Goal: Task Accomplishment & Management: Manage account settings

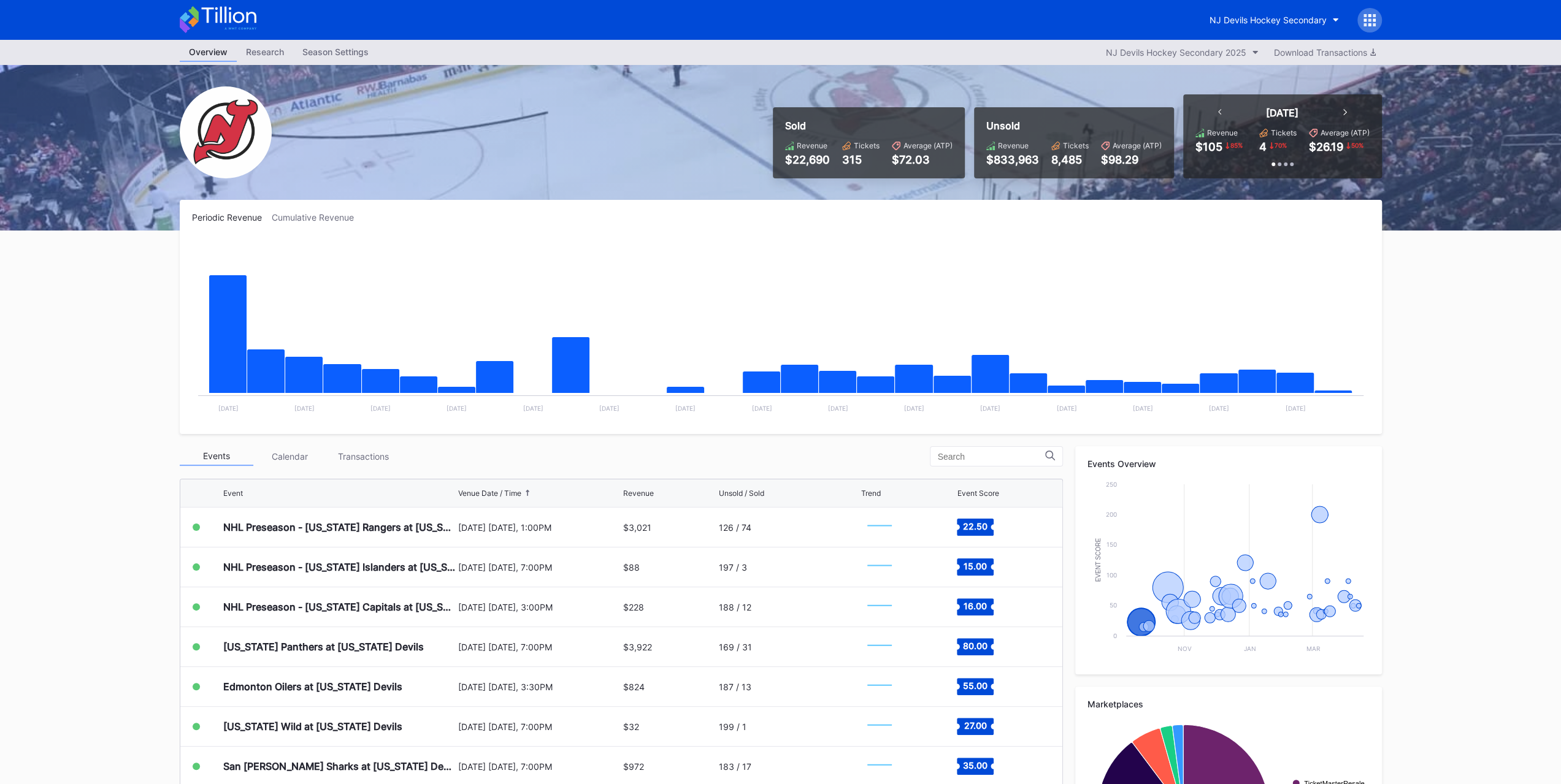
click at [375, 458] on div "Transactions" at bounding box center [363, 457] width 74 height 19
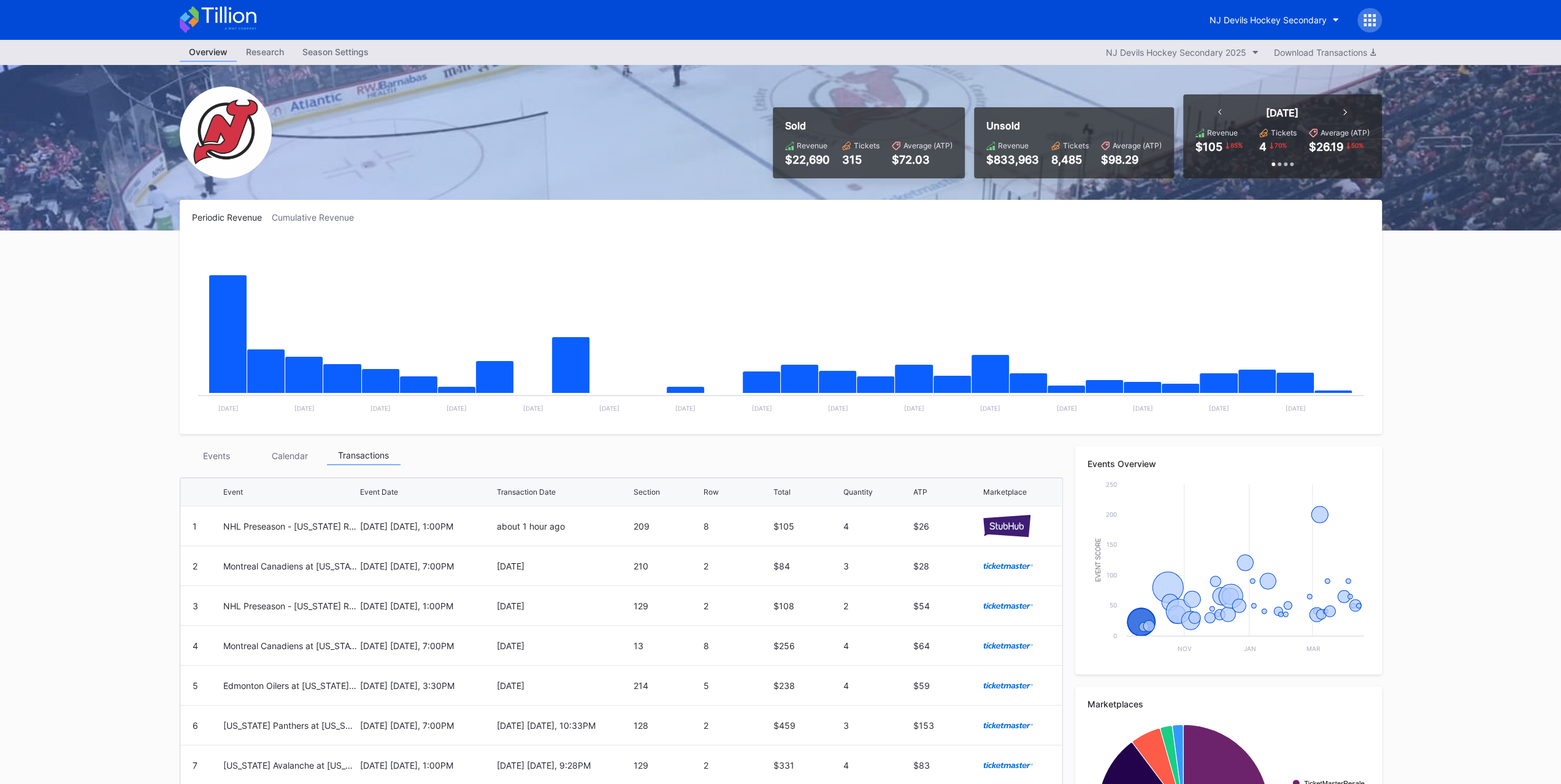
click at [249, 536] on div "NHL Preseason - [US_STATE] Rangers at [US_STATE] Devils" at bounding box center [290, 526] width 134 height 39
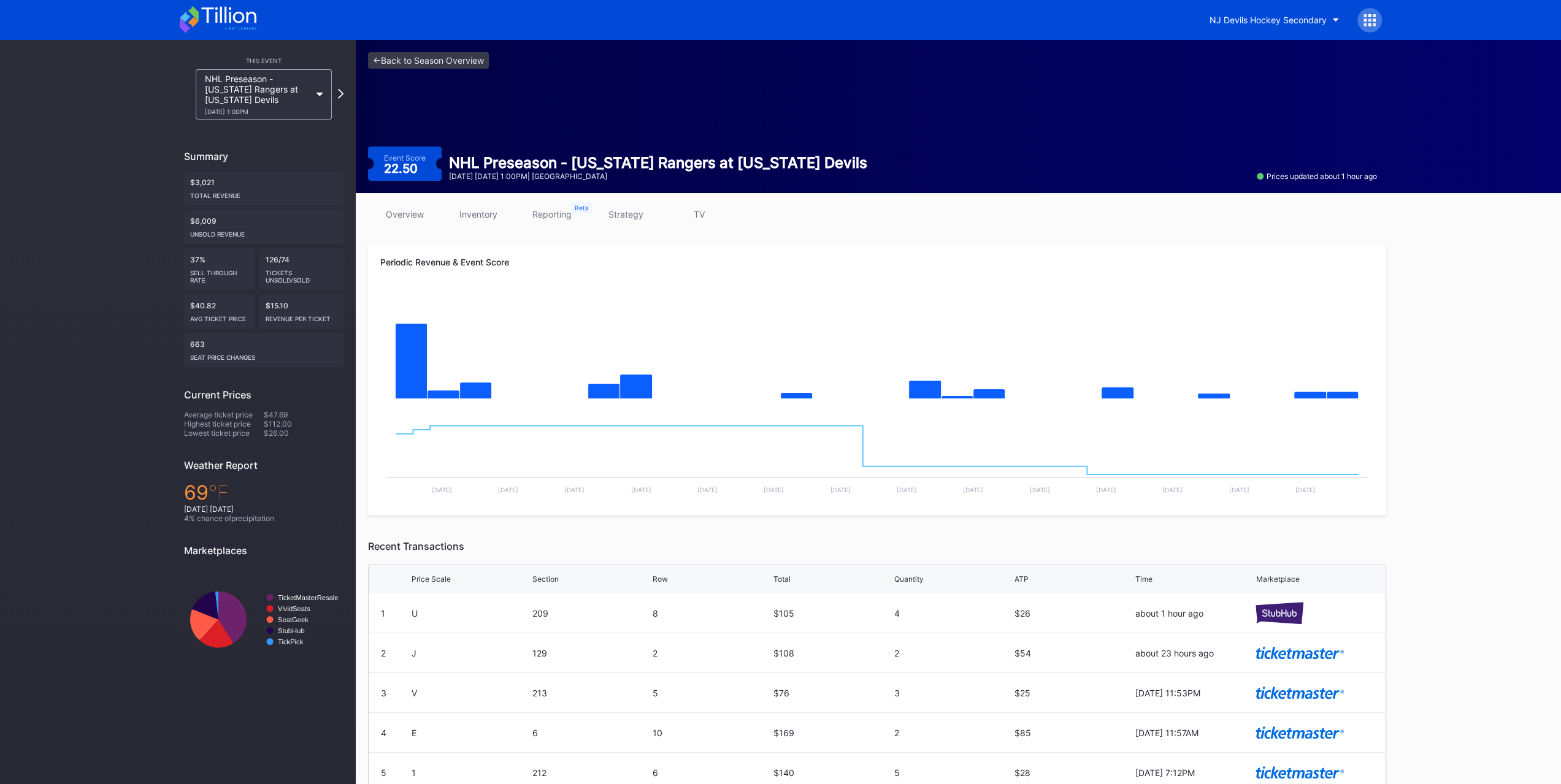
click at [230, 21] on icon at bounding box center [228, 15] width 55 height 17
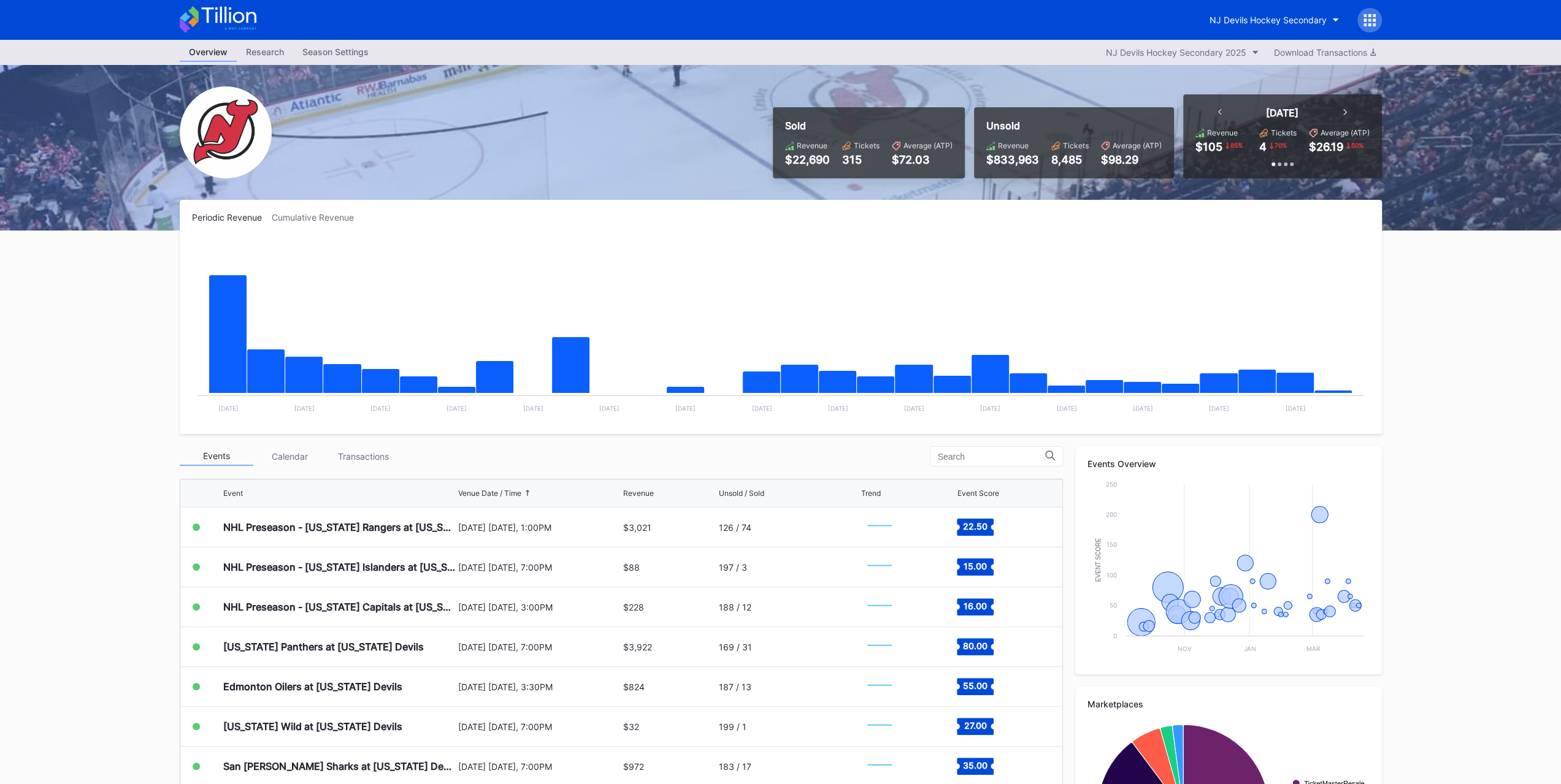
click at [1234, 9] on button "NJ Devils Hockey Secondary" at bounding box center [1274, 19] width 148 height 22
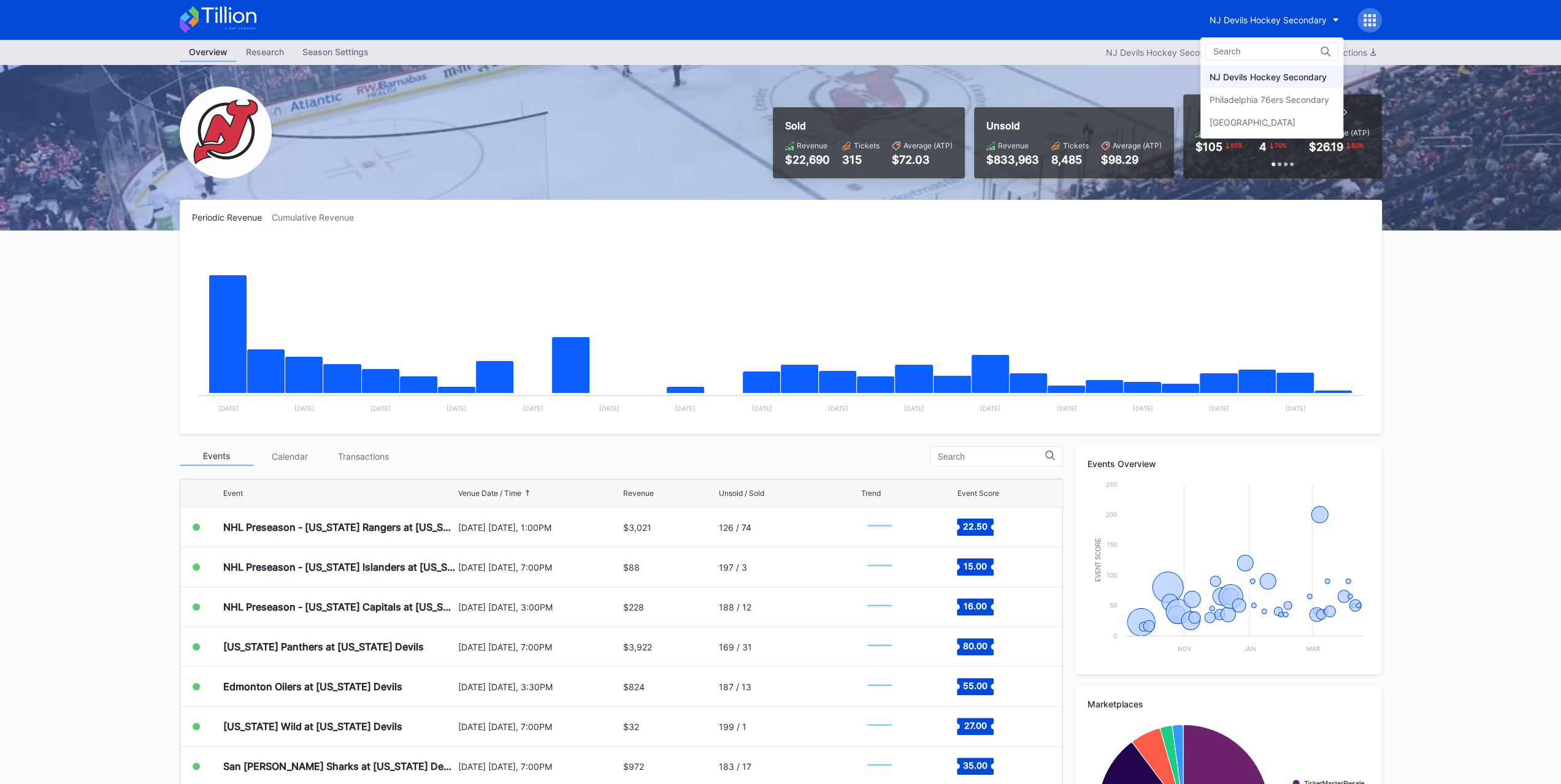
click at [1246, 97] on div "Philadelphia 76ers Secondary" at bounding box center [1269, 100] width 119 height 10
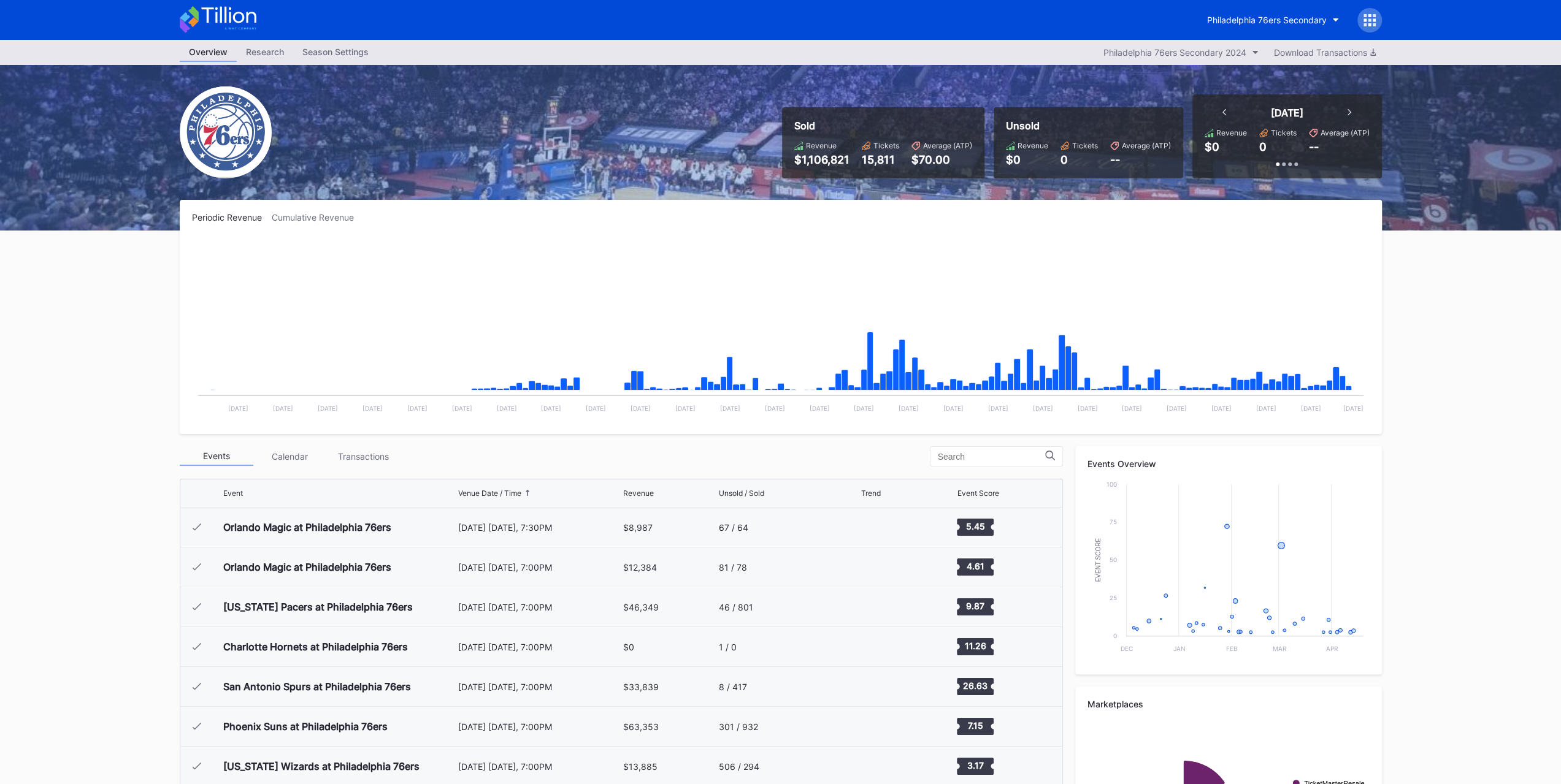
click at [1216, 51] on div "Philadelphia 76ers Secondary 2024" at bounding box center [1174, 53] width 143 height 10
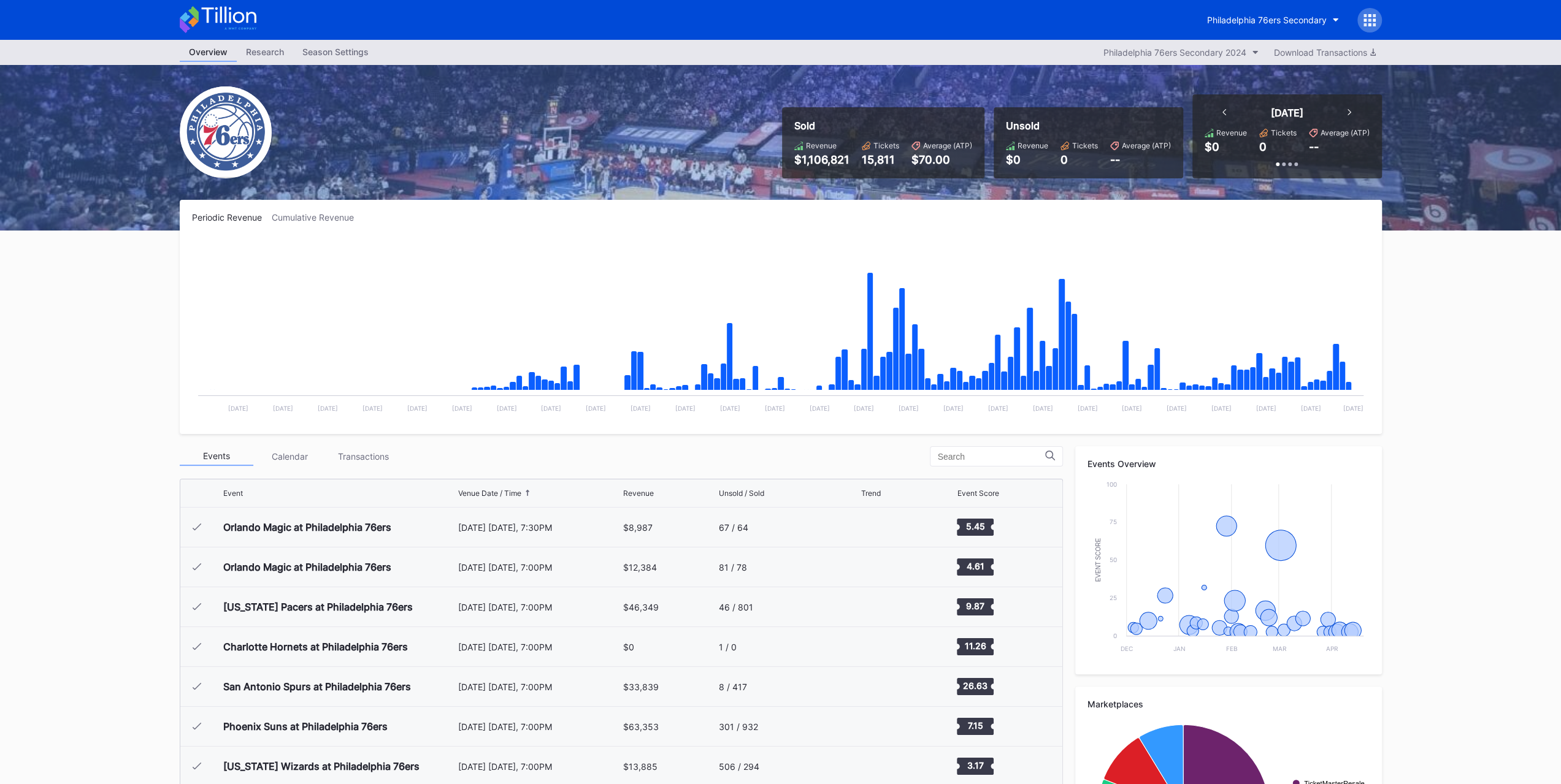
click at [1234, 21] on div "Philadelphia 76ers Secondary" at bounding box center [1266, 20] width 119 height 10
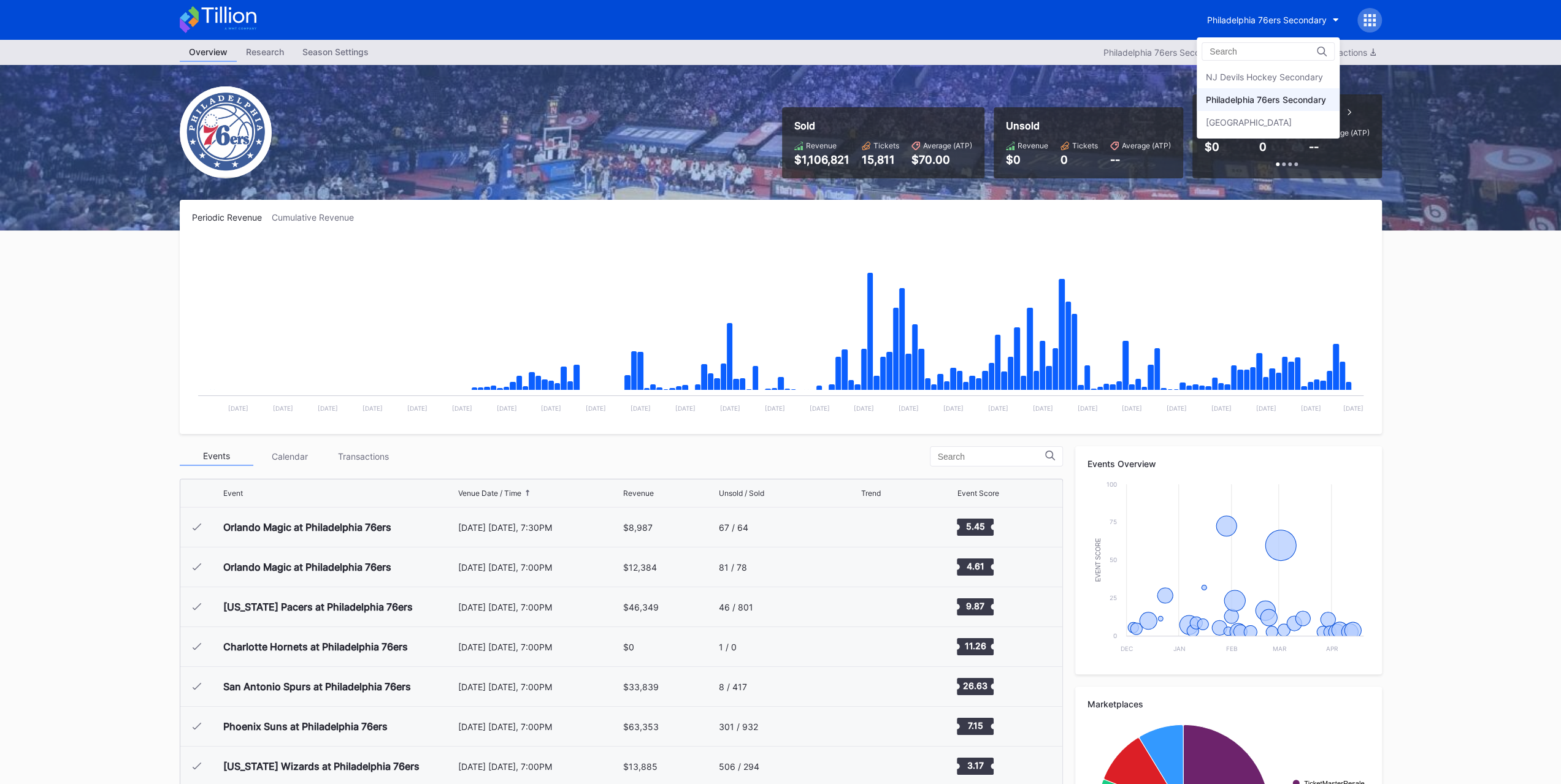
click at [1239, 130] on div "Prudential Center Secondary" at bounding box center [1268, 122] width 143 height 22
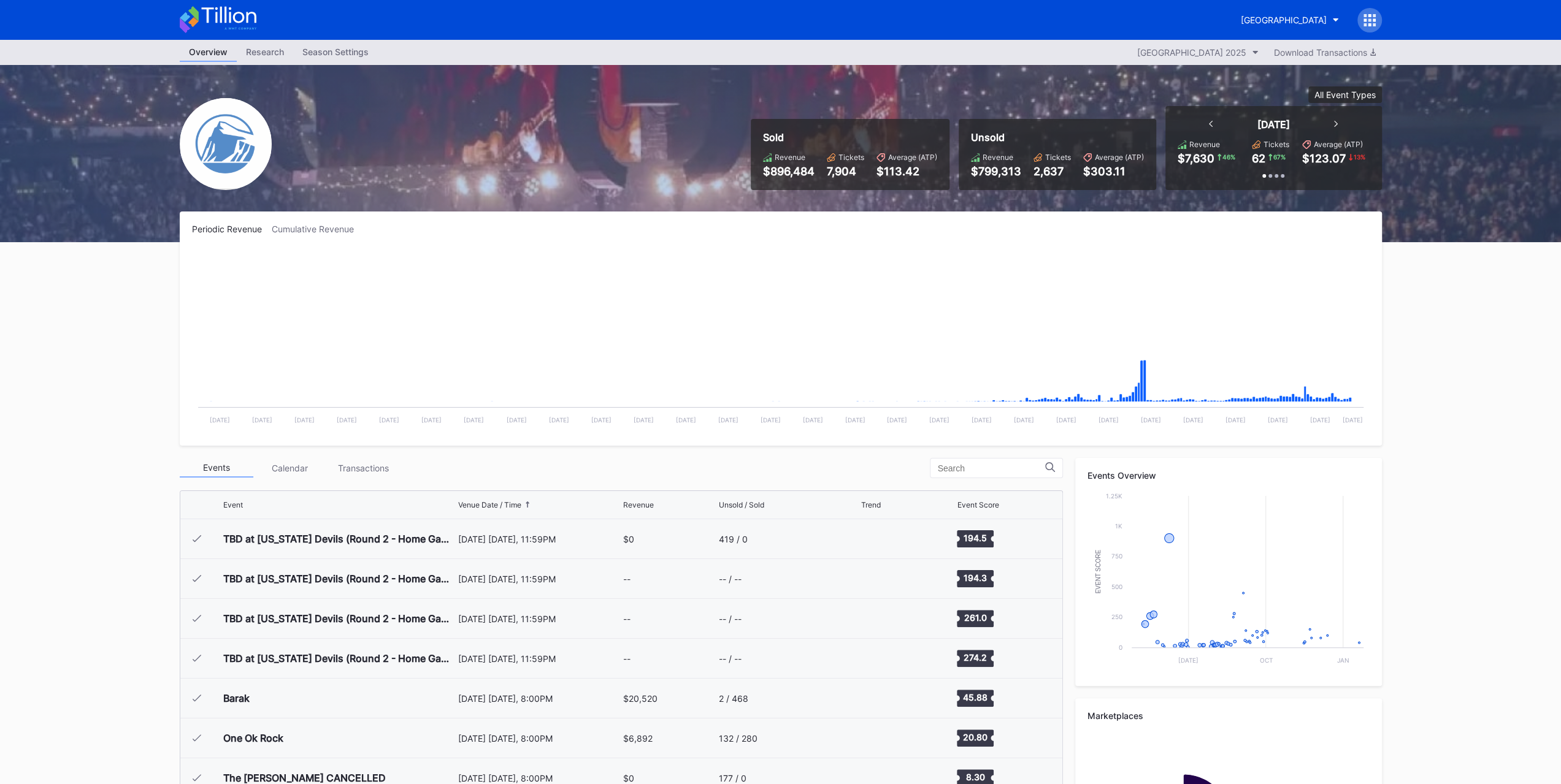
scroll to position [1196, 0]
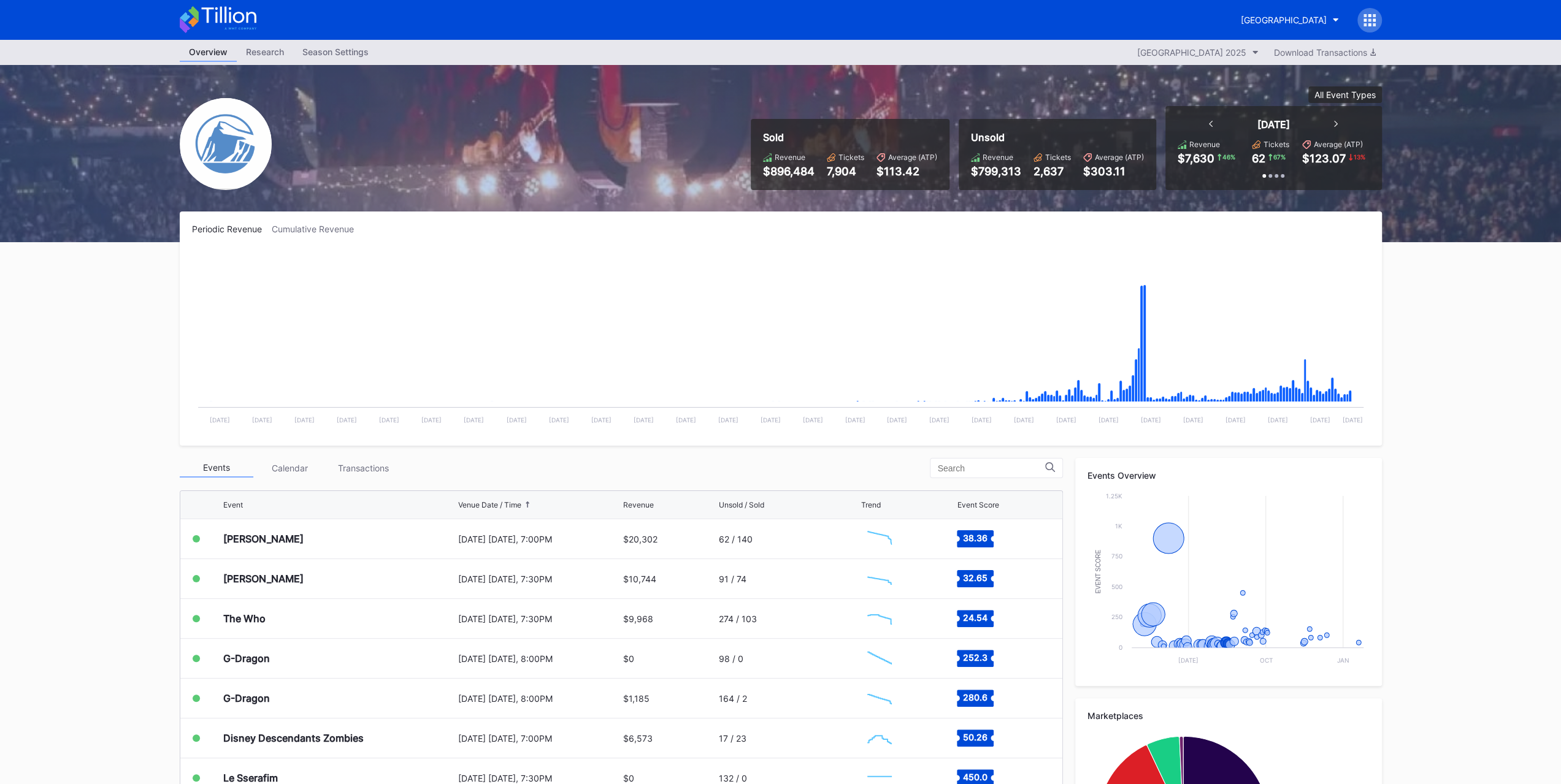
click at [266, 534] on div "Katy Perry" at bounding box center [263, 539] width 80 height 12
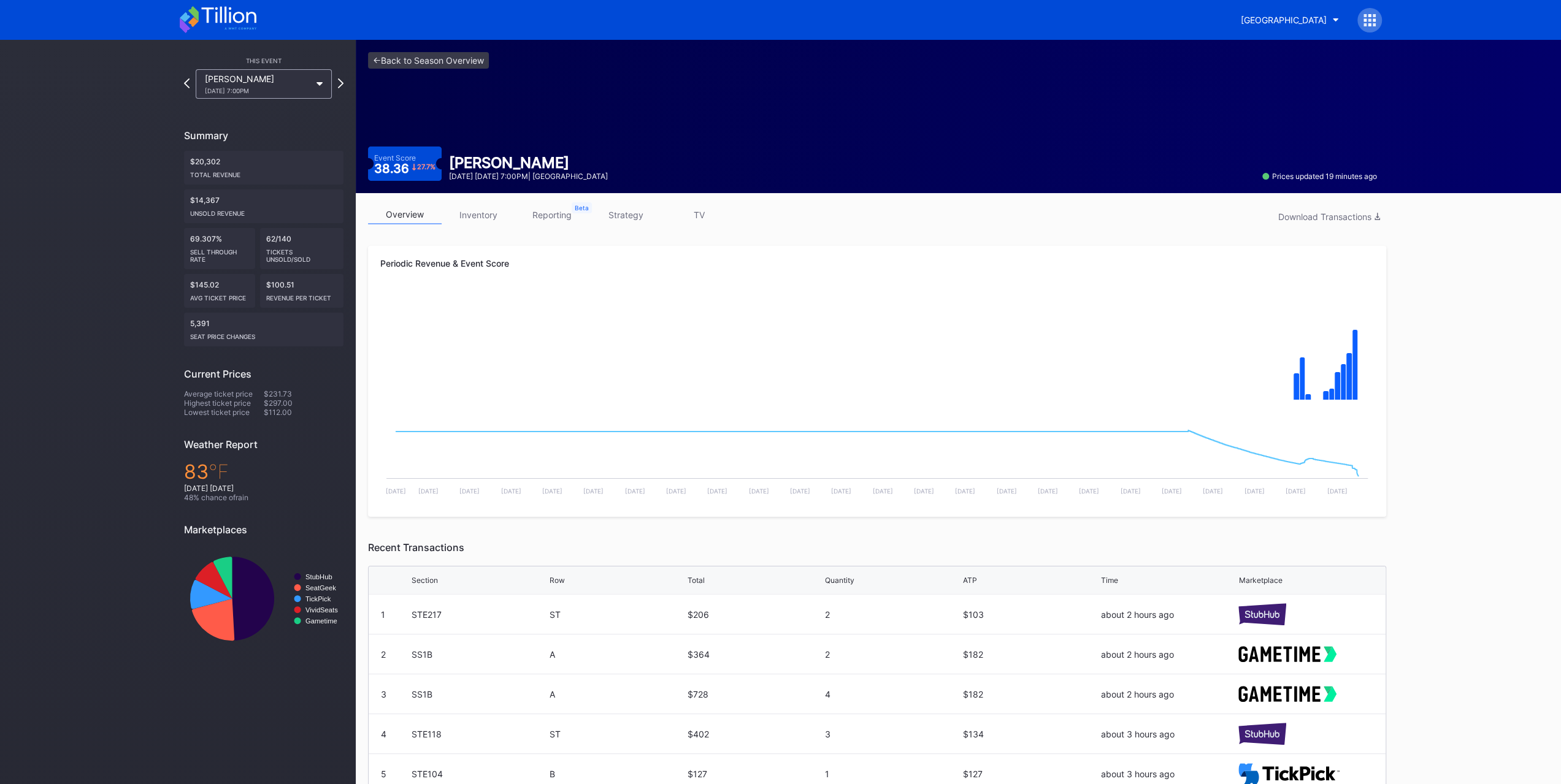
click at [494, 216] on link "inventory" at bounding box center [478, 215] width 74 height 19
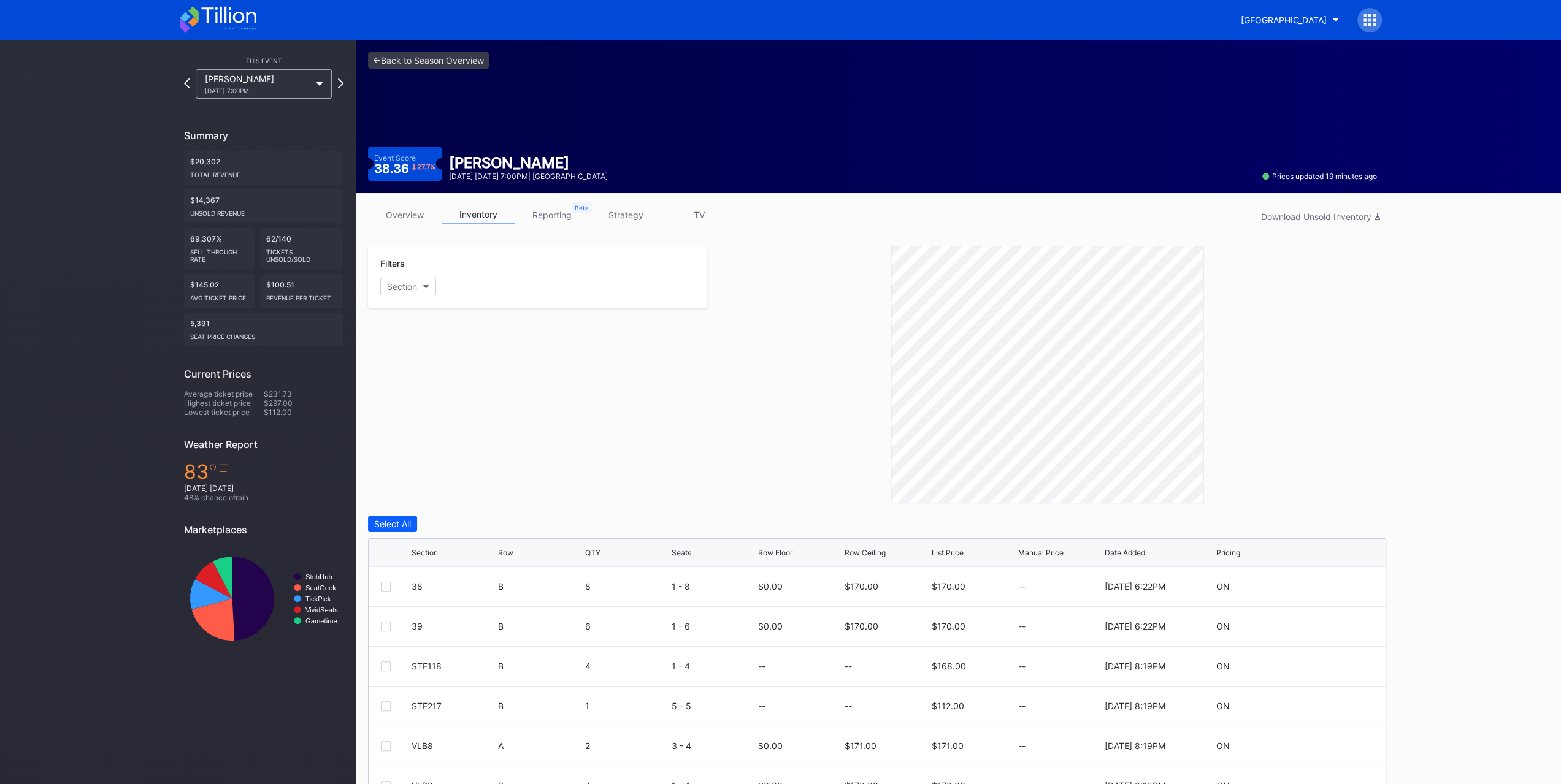
scroll to position [103, 0]
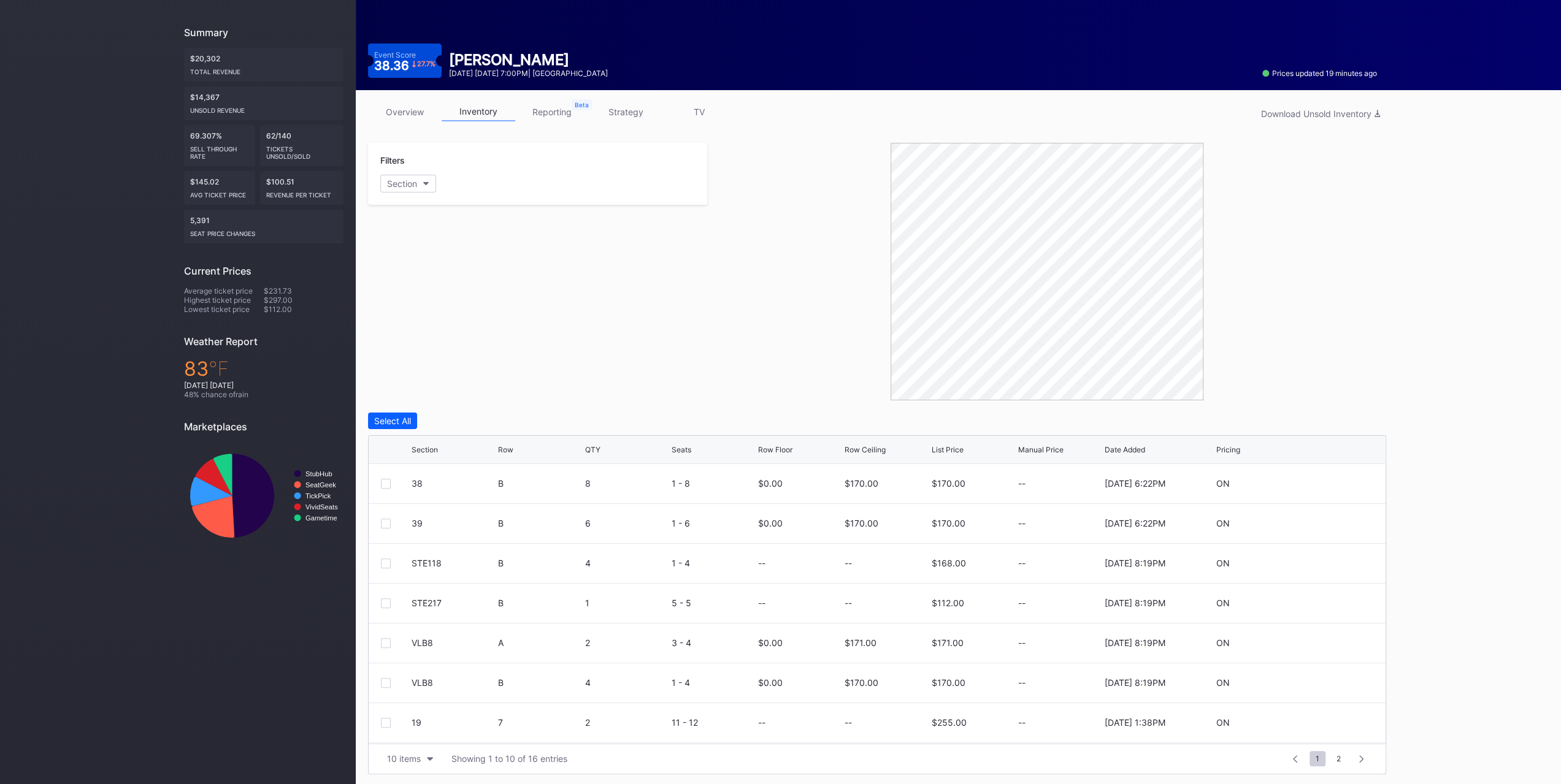
click at [391, 195] on div "Filters Section" at bounding box center [537, 174] width 339 height 62
click at [397, 186] on div "Section" at bounding box center [402, 184] width 30 height 10
drag, startPoint x: 430, startPoint y: 269, endPoint x: 428, endPoint y: 283, distance: 14.1
click at [430, 270] on div "33" at bounding box center [451, 274] width 143 height 22
click at [427, 301] on div "38" at bounding box center [451, 296] width 143 height 22
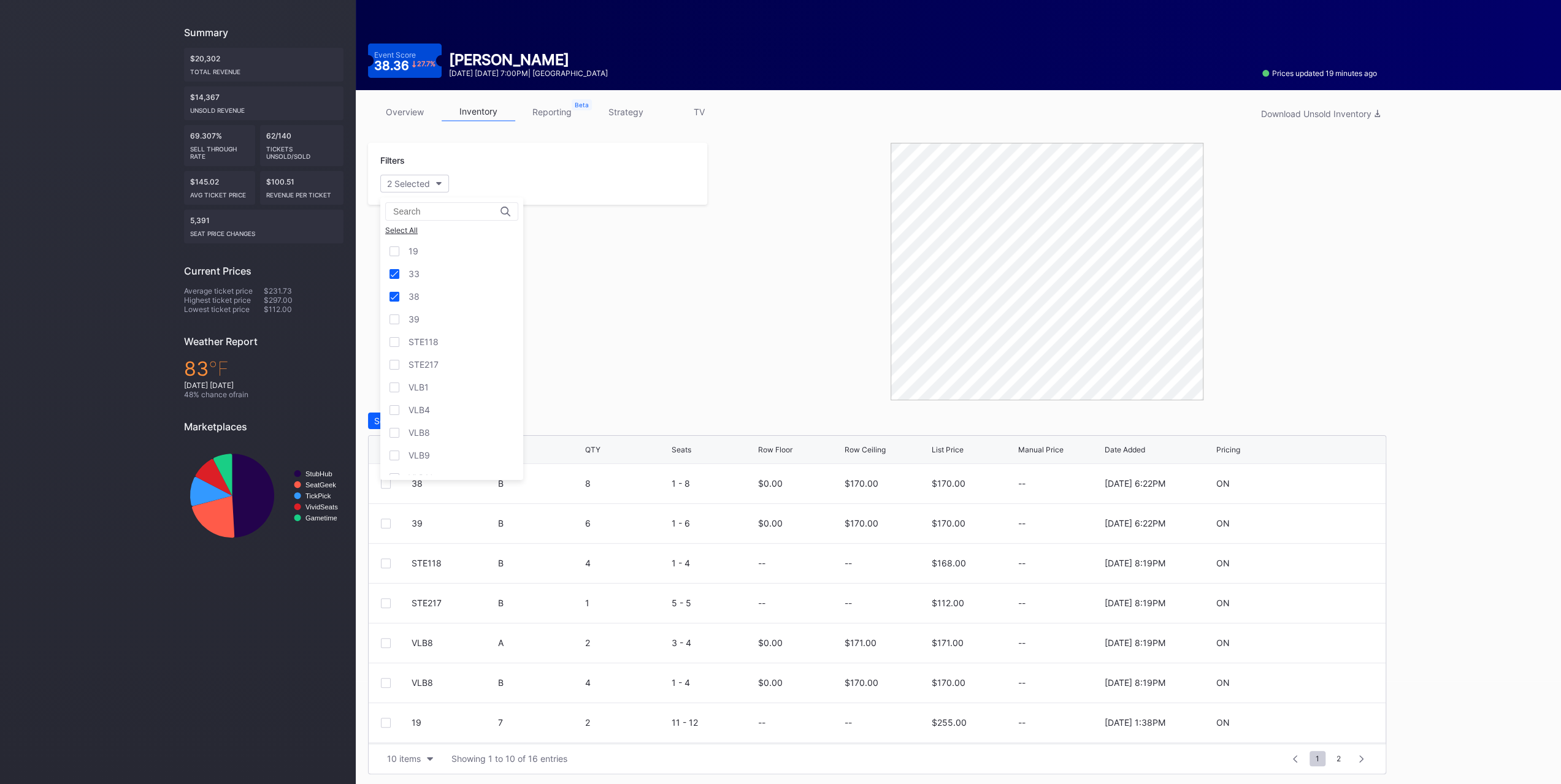
click at [428, 311] on div "39" at bounding box center [451, 318] width 143 height 22
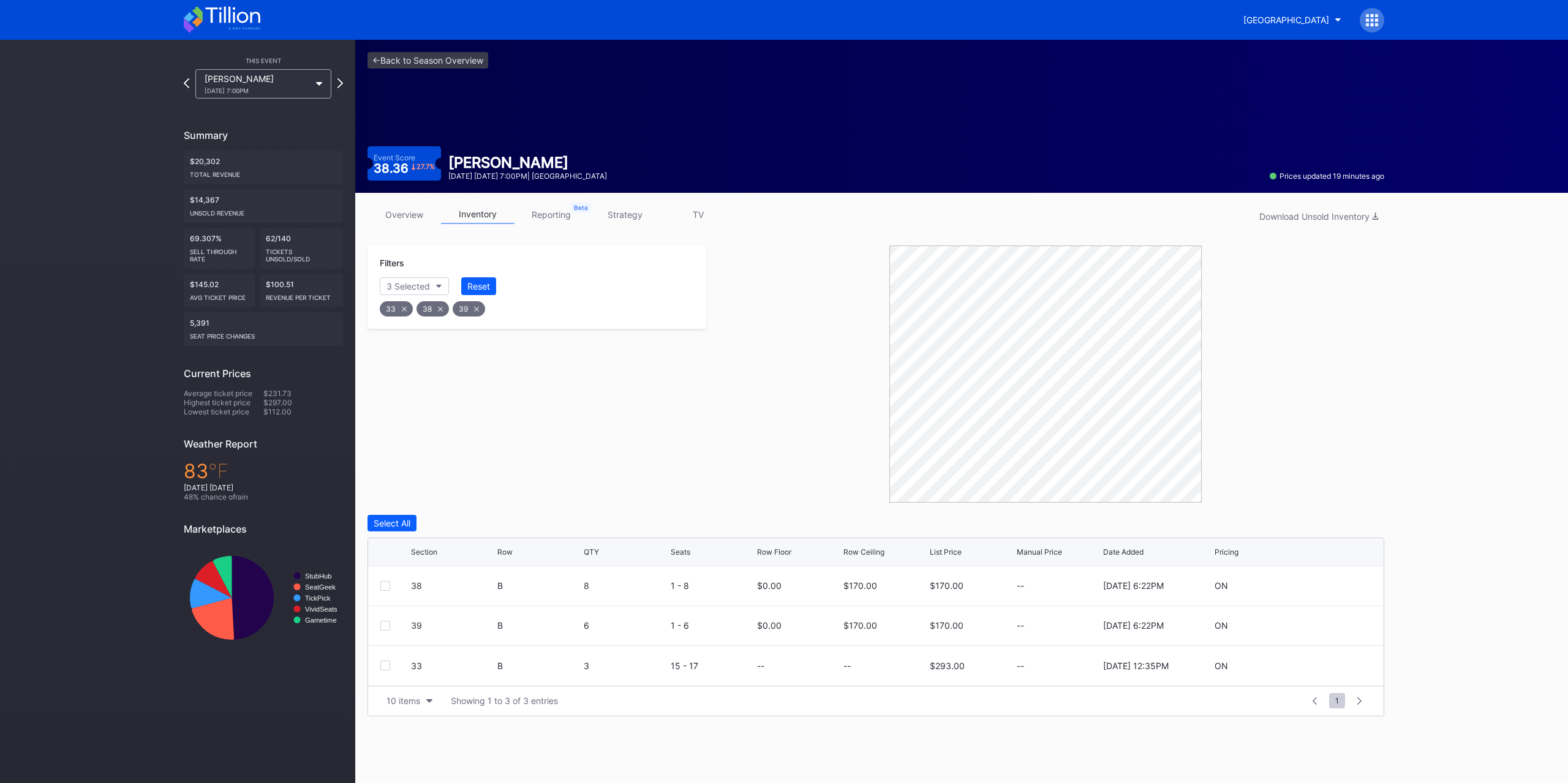
click at [711, 459] on div at bounding box center [1045, 374] width 678 height 257
click at [401, 525] on div "Select All" at bounding box center [392, 523] width 37 height 10
click at [496, 528] on div "Deselect All Edit 3 Rows 3 selected Delete 3 Rows" at bounding box center [875, 523] width 1016 height 17
click at [491, 526] on button "Edit 3 Rows" at bounding box center [465, 523] width 60 height 17
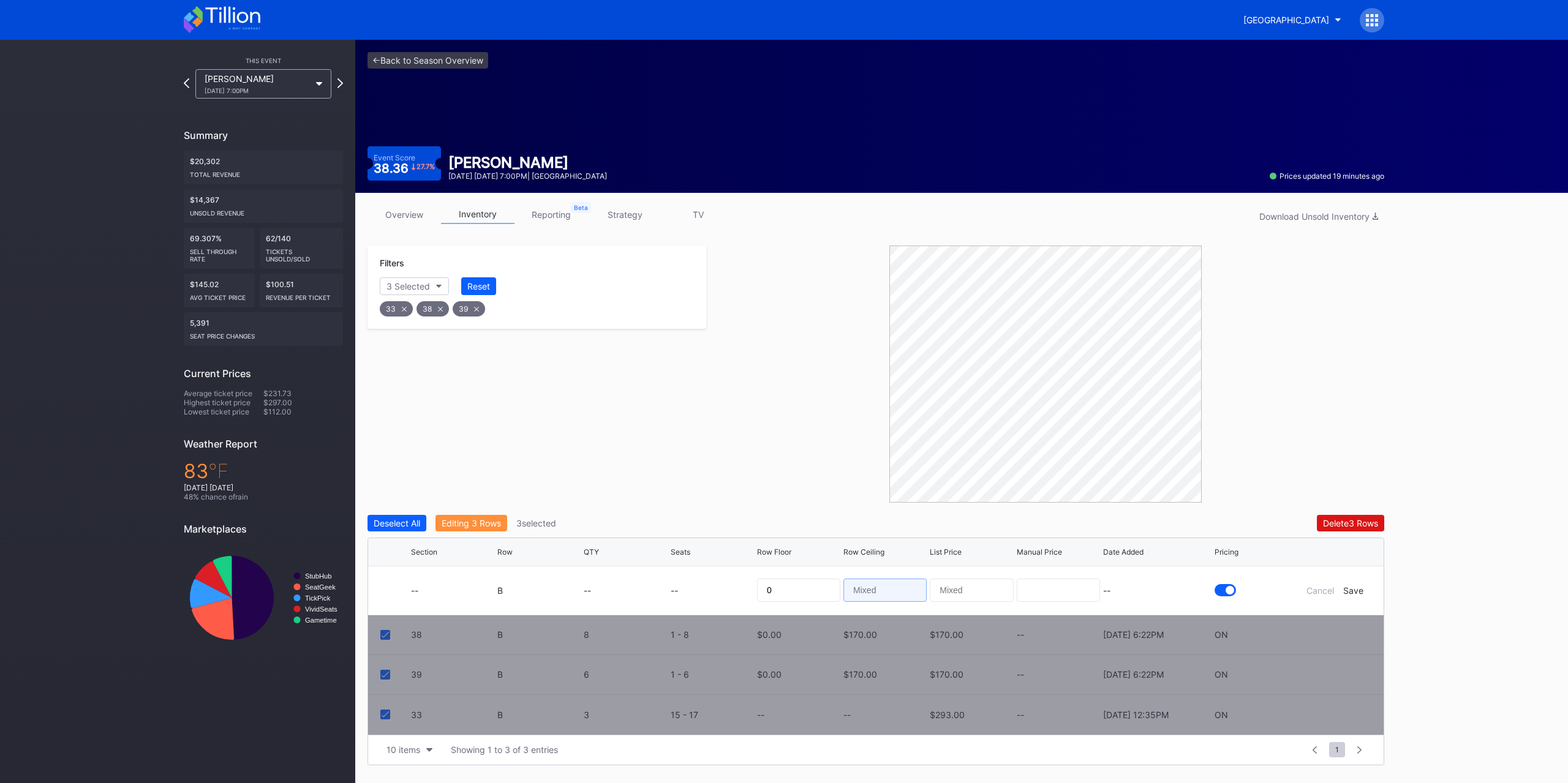
click at [870, 590] on input at bounding box center [885, 591] width 83 height 23
type input "145"
click at [1354, 590] on div "Save" at bounding box center [1353, 591] width 21 height 10
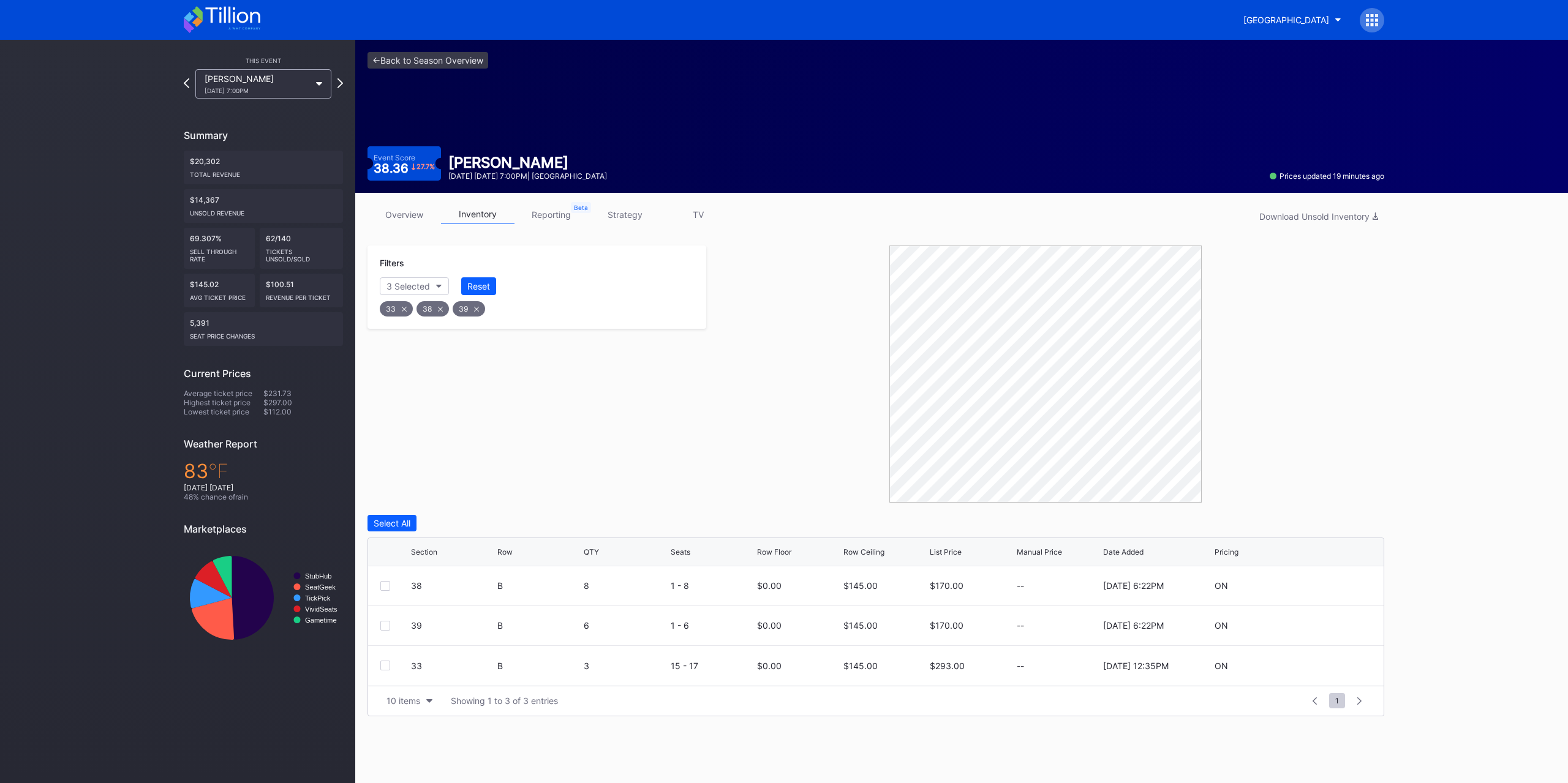
click at [471, 283] on div "Reset" at bounding box center [478, 286] width 22 height 10
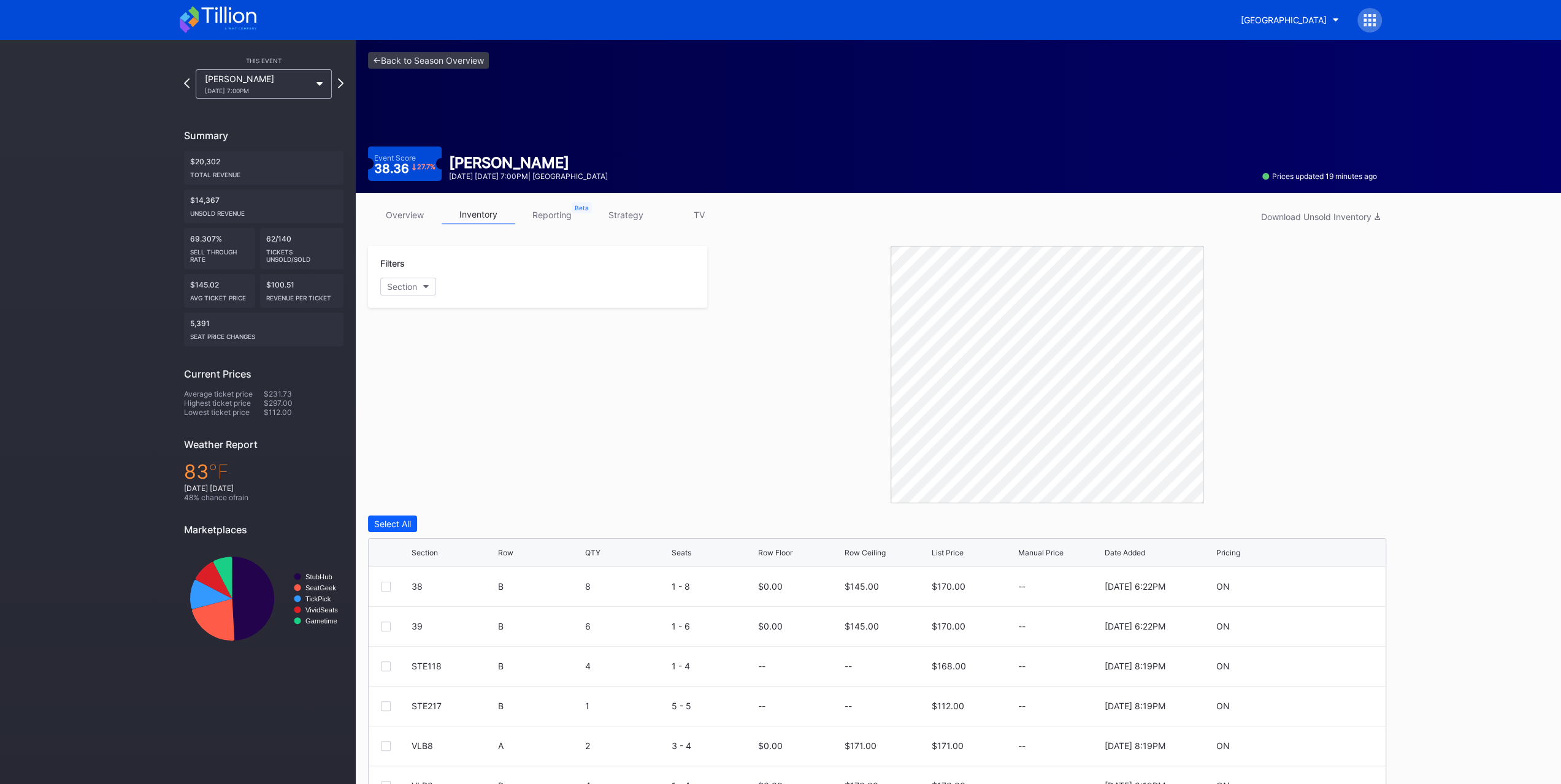
click at [435, 283] on button "Section" at bounding box center [408, 287] width 56 height 18
click at [438, 356] on div "19" at bounding box center [451, 354] width 143 height 22
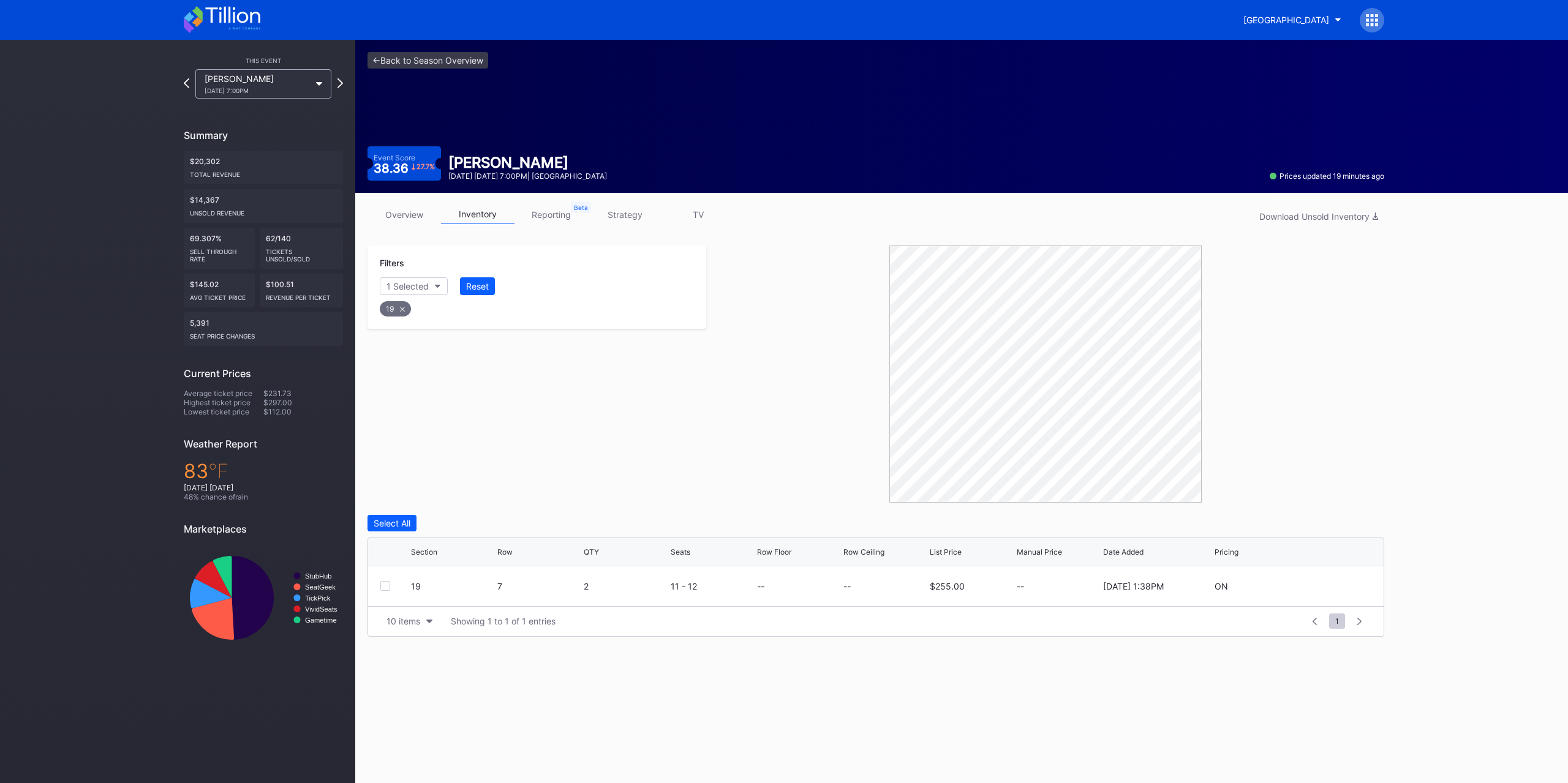
click at [1334, 584] on icon at bounding box center [1335, 586] width 9 height 9
click at [882, 591] on input at bounding box center [885, 591] width 83 height 23
type input "229"
click at [1355, 587] on div "Save" at bounding box center [1353, 591] width 21 height 10
click at [484, 282] on div "Reset" at bounding box center [477, 286] width 22 height 10
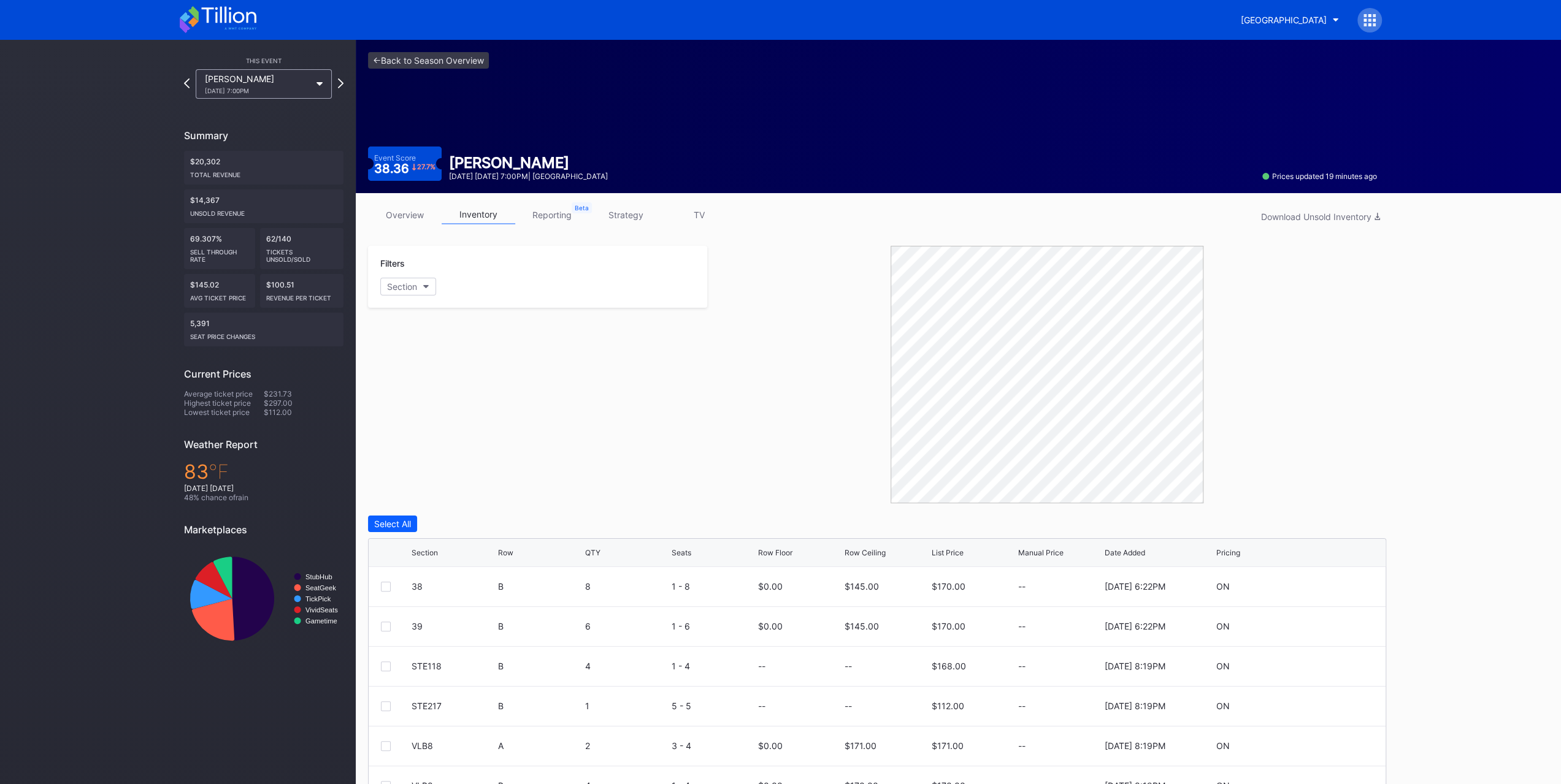
click at [427, 290] on button "Section" at bounding box center [408, 287] width 56 height 18
click at [480, 437] on div "STE118" at bounding box center [451, 444] width 143 height 22
click at [480, 448] on div "STE118" at bounding box center [451, 444] width 143 height 22
click at [463, 492] on div "VLB1" at bounding box center [451, 490] width 143 height 22
click at [463, 513] on div "VLB4" at bounding box center [451, 512] width 143 height 22
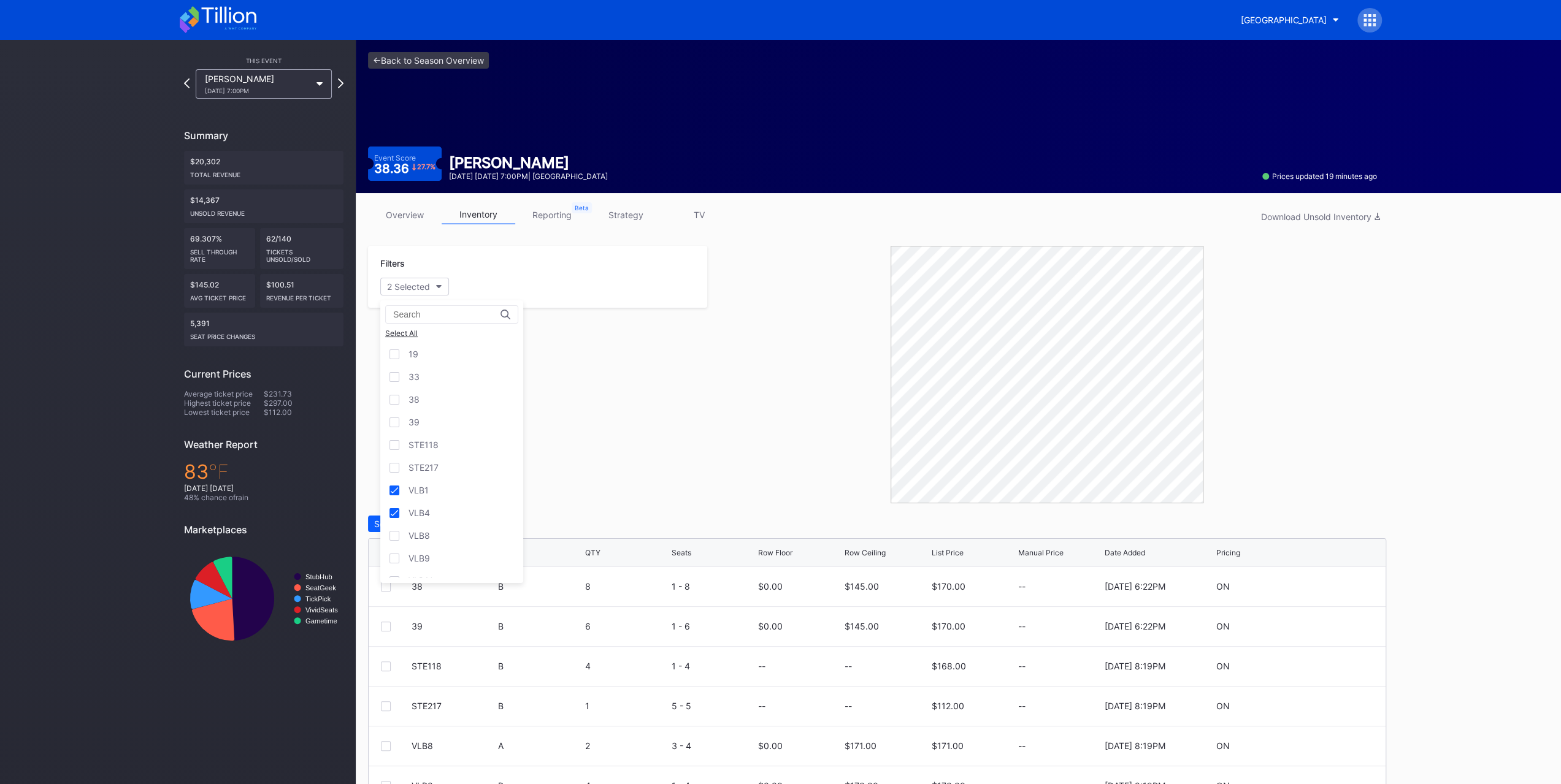
click at [464, 534] on div "VLB8" at bounding box center [451, 536] width 143 height 22
click at [464, 536] on div "VLB9" at bounding box center [451, 546] width 143 height 22
click at [464, 568] on div "VLB10" at bounding box center [451, 569] width 143 height 22
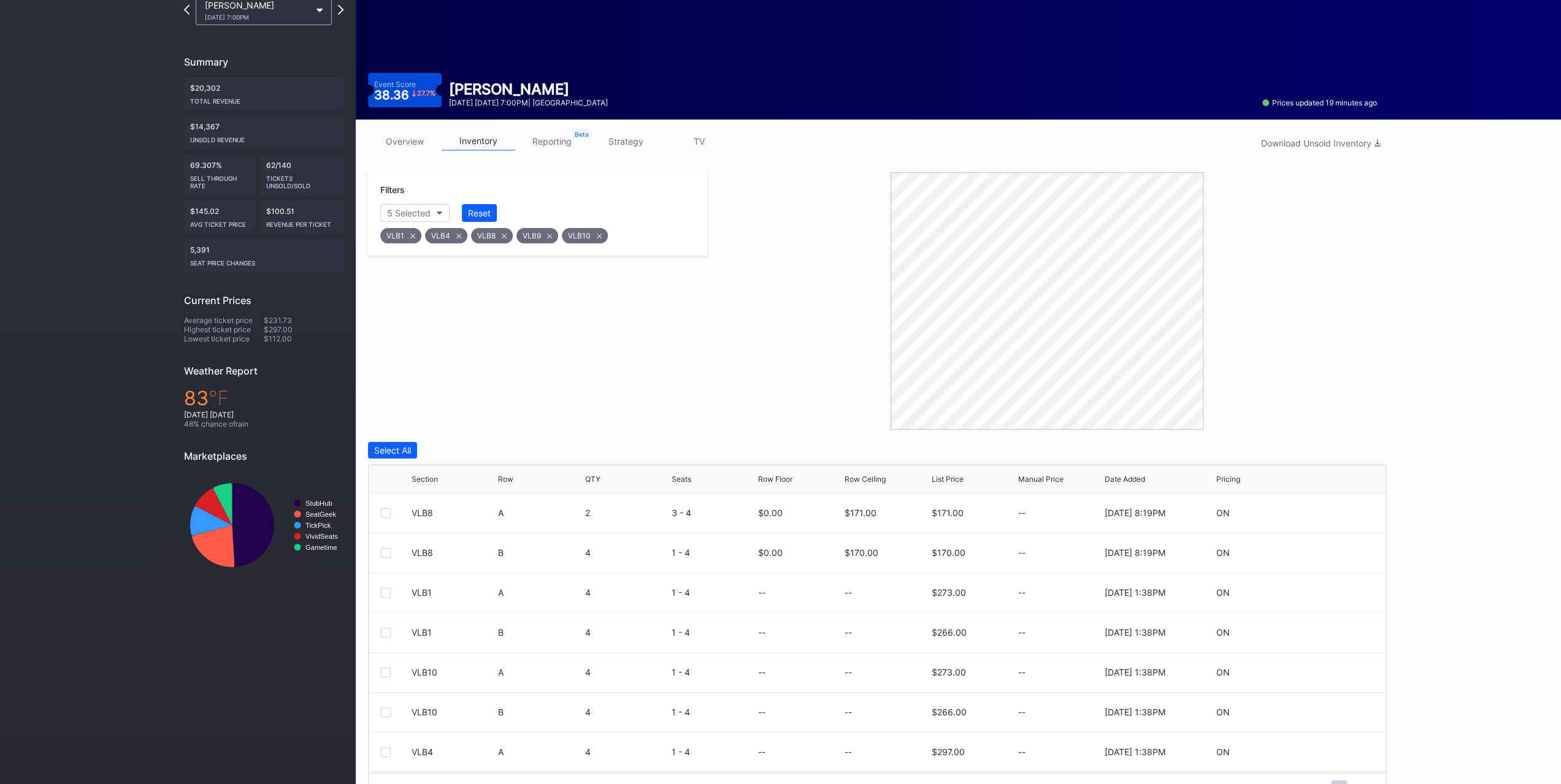
scroll to position [103, 0]
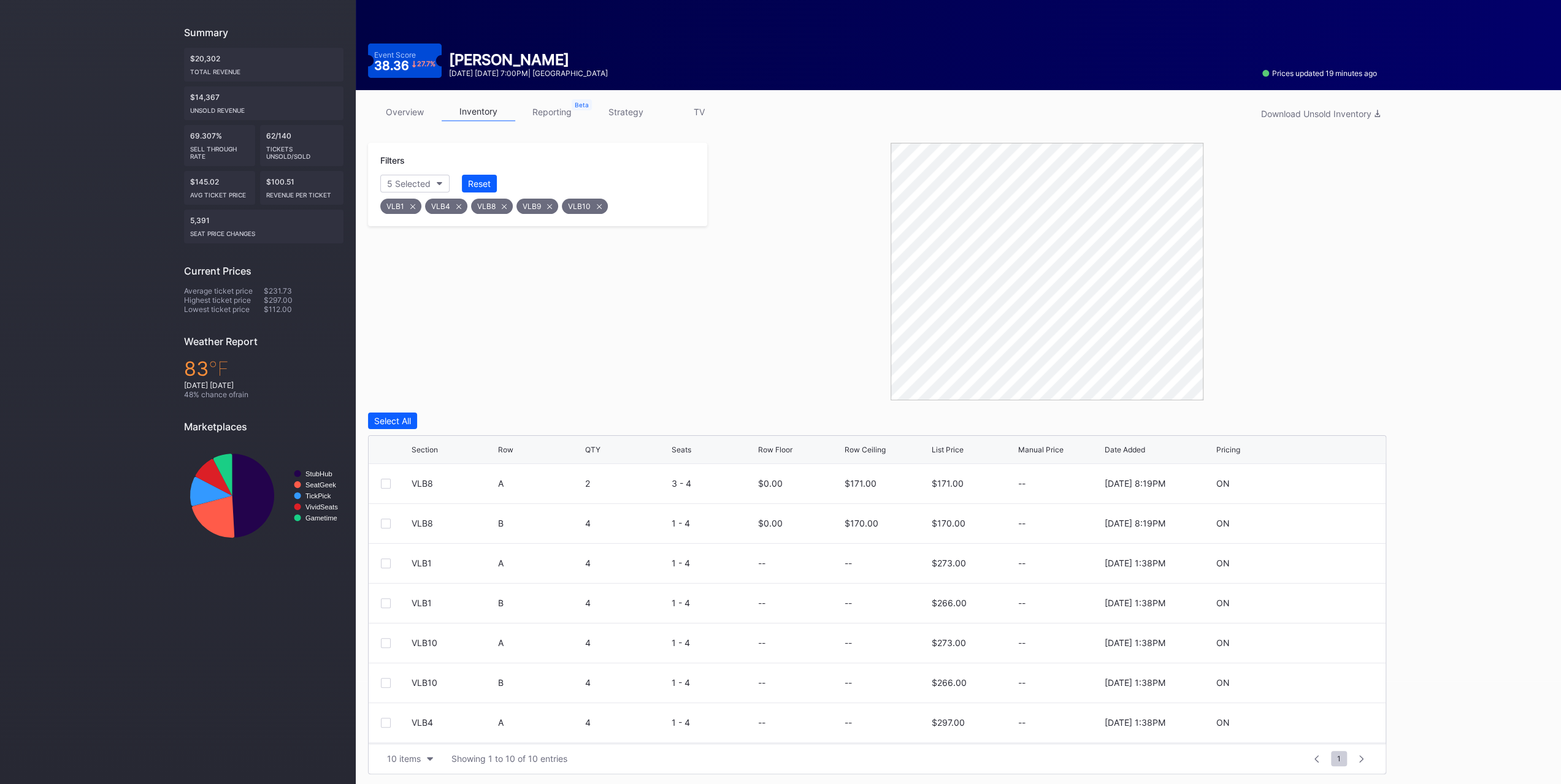
click at [507, 446] on div "Row" at bounding box center [505, 449] width 15 height 9
click at [388, 483] on div at bounding box center [385, 483] width 10 height 10
click at [385, 479] on div at bounding box center [385, 483] width 10 height 10
click at [1332, 482] on icon at bounding box center [1336, 483] width 9 height 9
click at [865, 484] on input "171" at bounding box center [886, 488] width 83 height 23
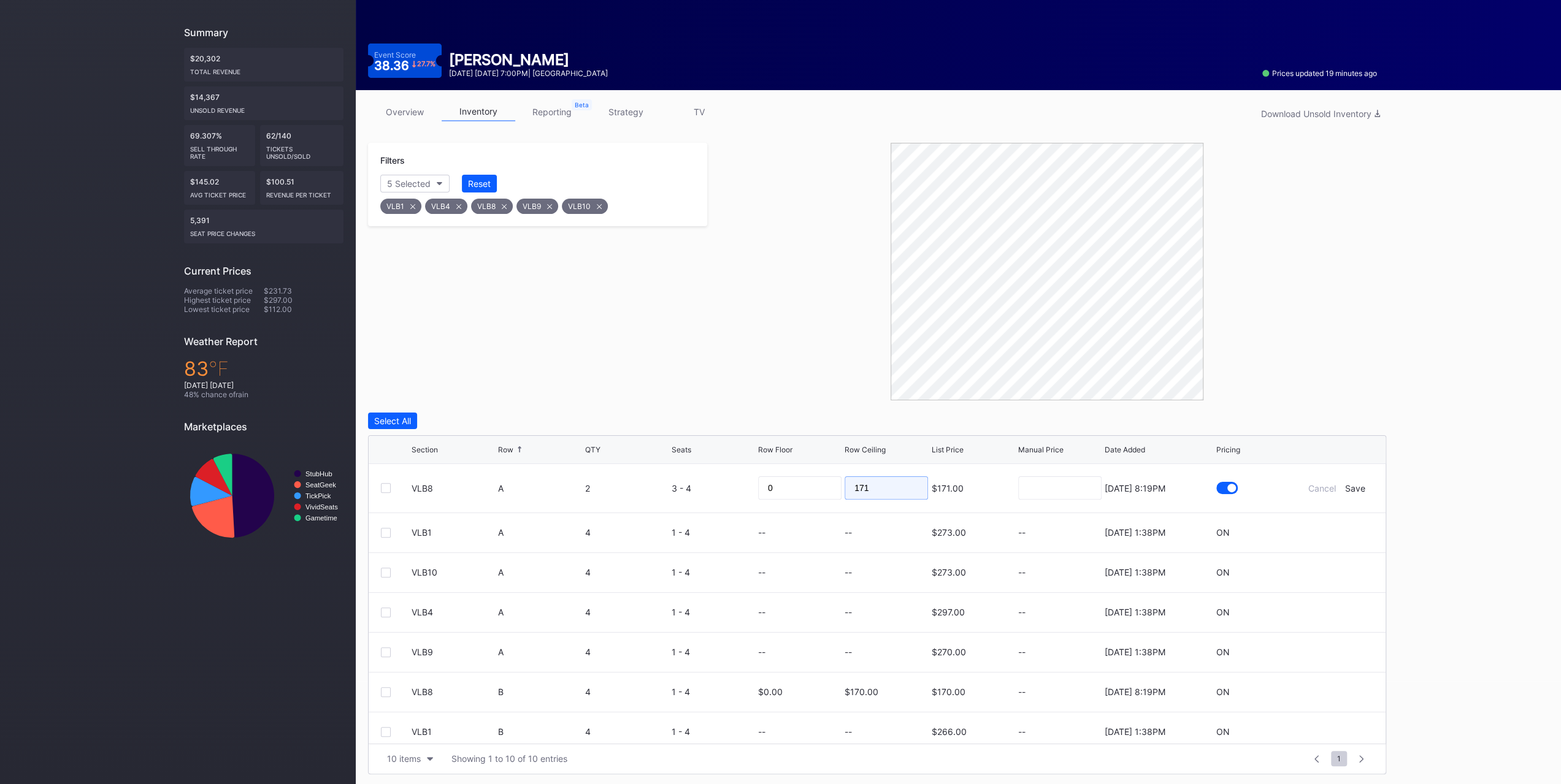
click at [865, 484] on input "171" at bounding box center [886, 488] width 83 height 23
type input "149"
click at [1349, 489] on div "Save" at bounding box center [1355, 489] width 21 height 10
click at [1332, 524] on icon at bounding box center [1336, 523] width 9 height 9
click at [880, 529] on input at bounding box center [886, 528] width 83 height 23
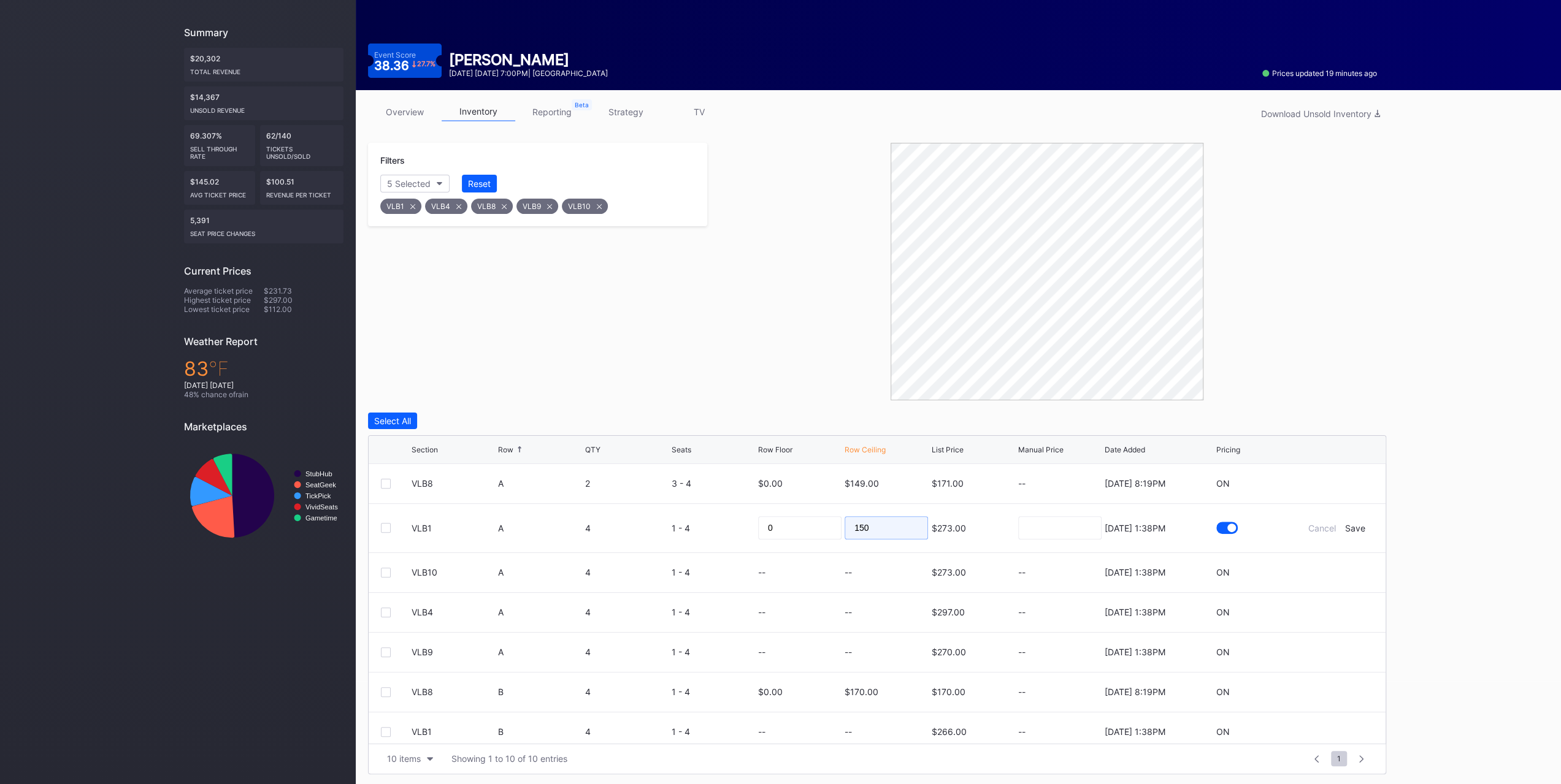
type input "150"
click at [1350, 530] on div "Save" at bounding box center [1355, 528] width 21 height 10
click at [1332, 562] on div at bounding box center [1336, 563] width 74 height 9
click at [1332, 562] on icon at bounding box center [1336, 563] width 9 height 9
click at [859, 575] on input at bounding box center [886, 568] width 83 height 23
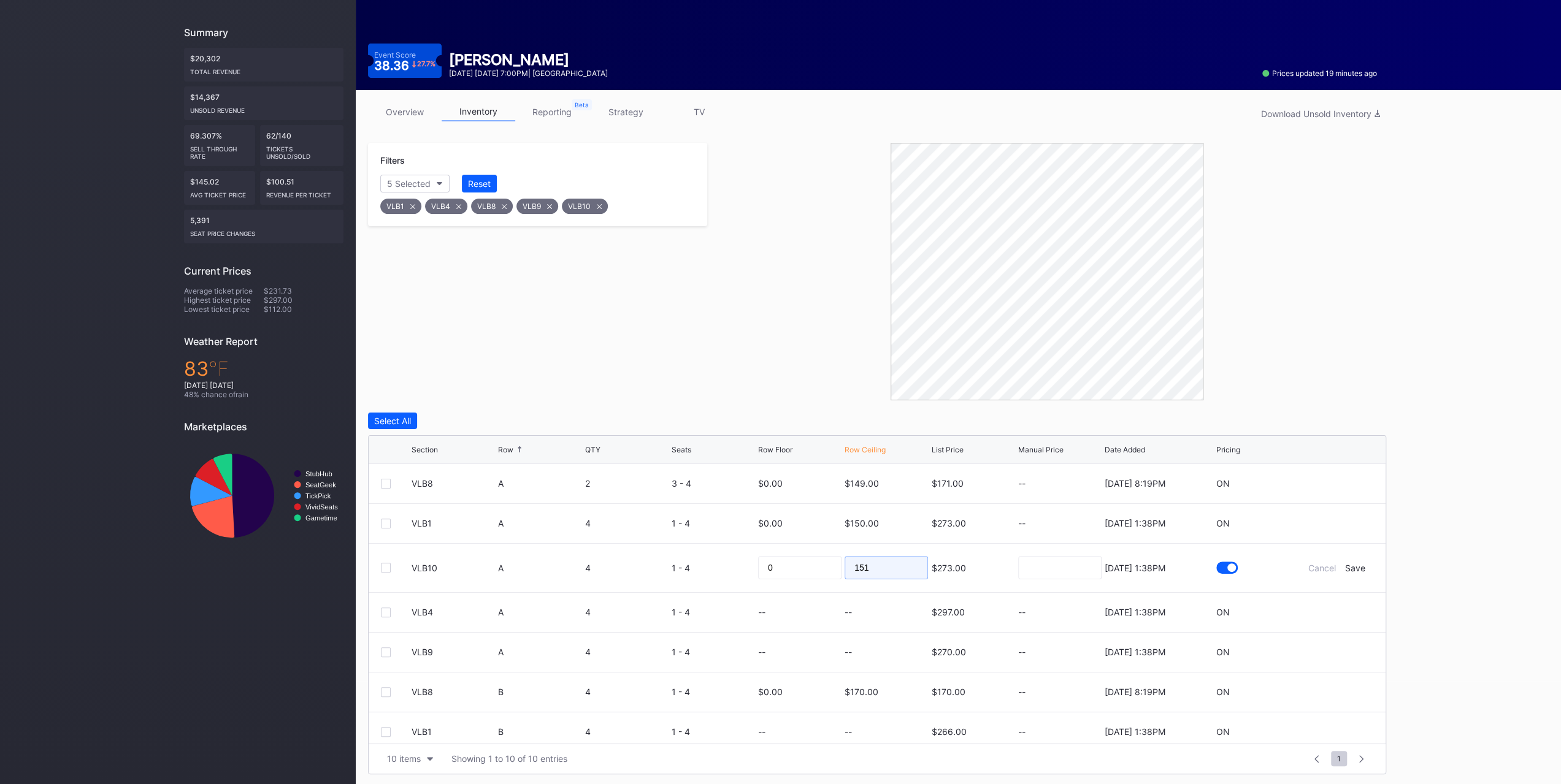
type input "151"
click at [1352, 564] on div "Save" at bounding box center [1355, 568] width 21 height 10
click at [1332, 601] on icon at bounding box center [1336, 603] width 9 height 9
drag, startPoint x: 871, startPoint y: 602, endPoint x: 880, endPoint y: 607, distance: 10.3
click at [871, 602] on input at bounding box center [886, 607] width 83 height 23
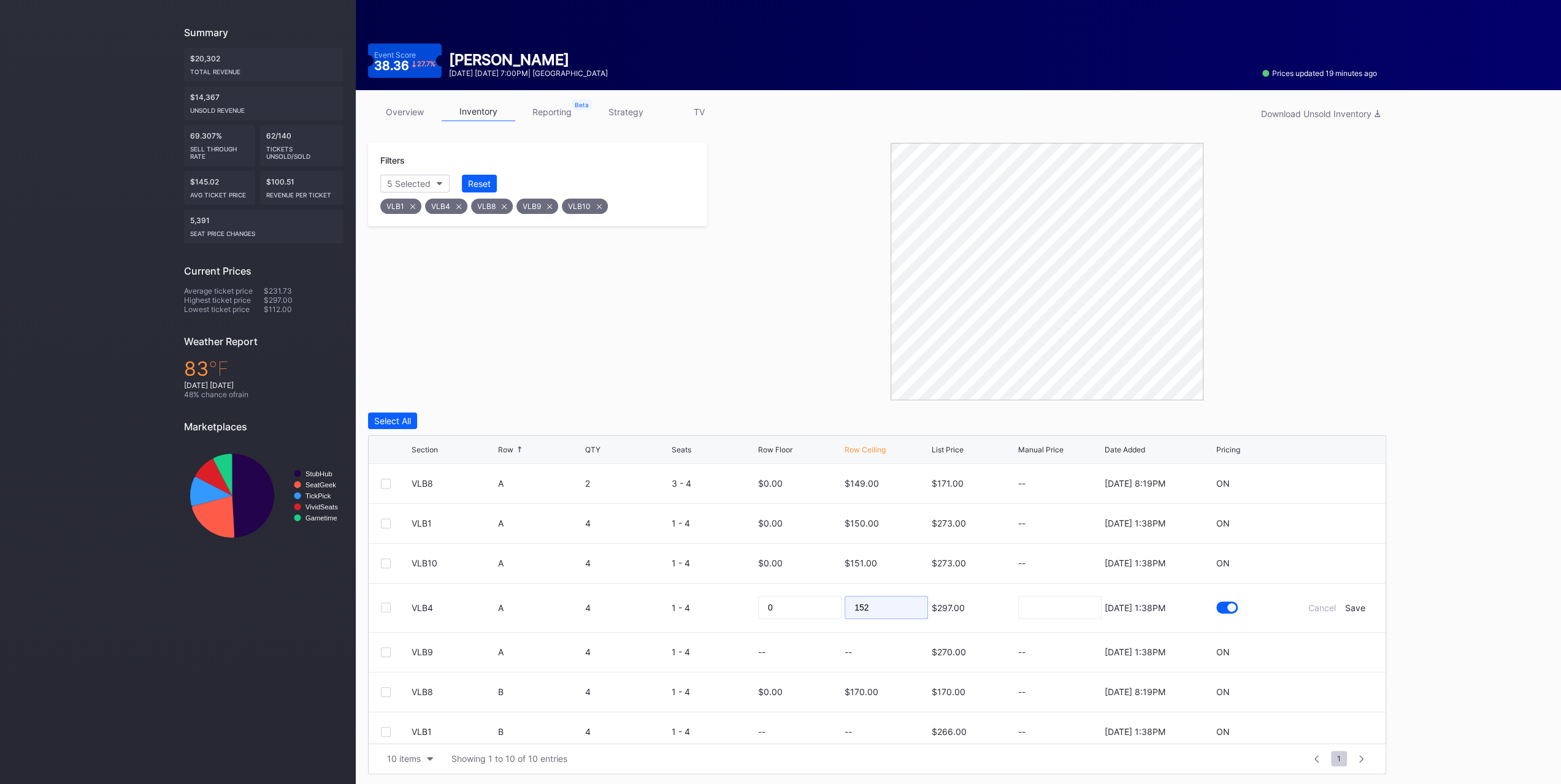
type input "152"
click at [1345, 607] on div "Save" at bounding box center [1355, 608] width 21 height 10
click at [1325, 648] on div "VLB9 A 4 1 - 4 -- -- $270.00 -- 8/13/2025 1:38PM ON" at bounding box center [876, 643] width 1016 height 40
click at [1332, 640] on icon at bounding box center [1336, 643] width 9 height 9
drag, startPoint x: 894, startPoint y: 647, endPoint x: 880, endPoint y: 649, distance: 14.1
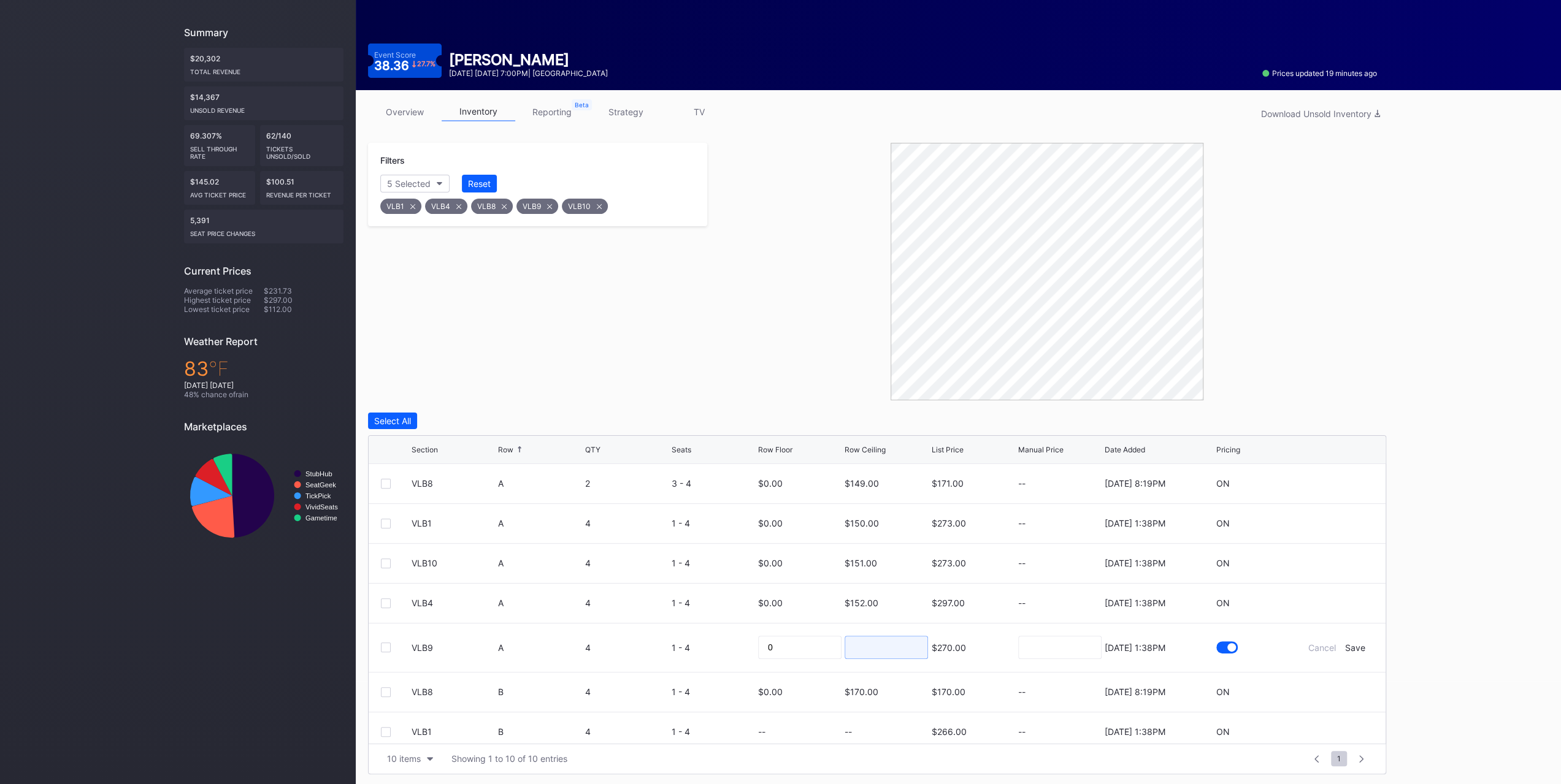
click at [894, 647] on input at bounding box center [886, 647] width 83 height 23
type input "153"
click at [1348, 643] on div "Save" at bounding box center [1355, 648] width 21 height 10
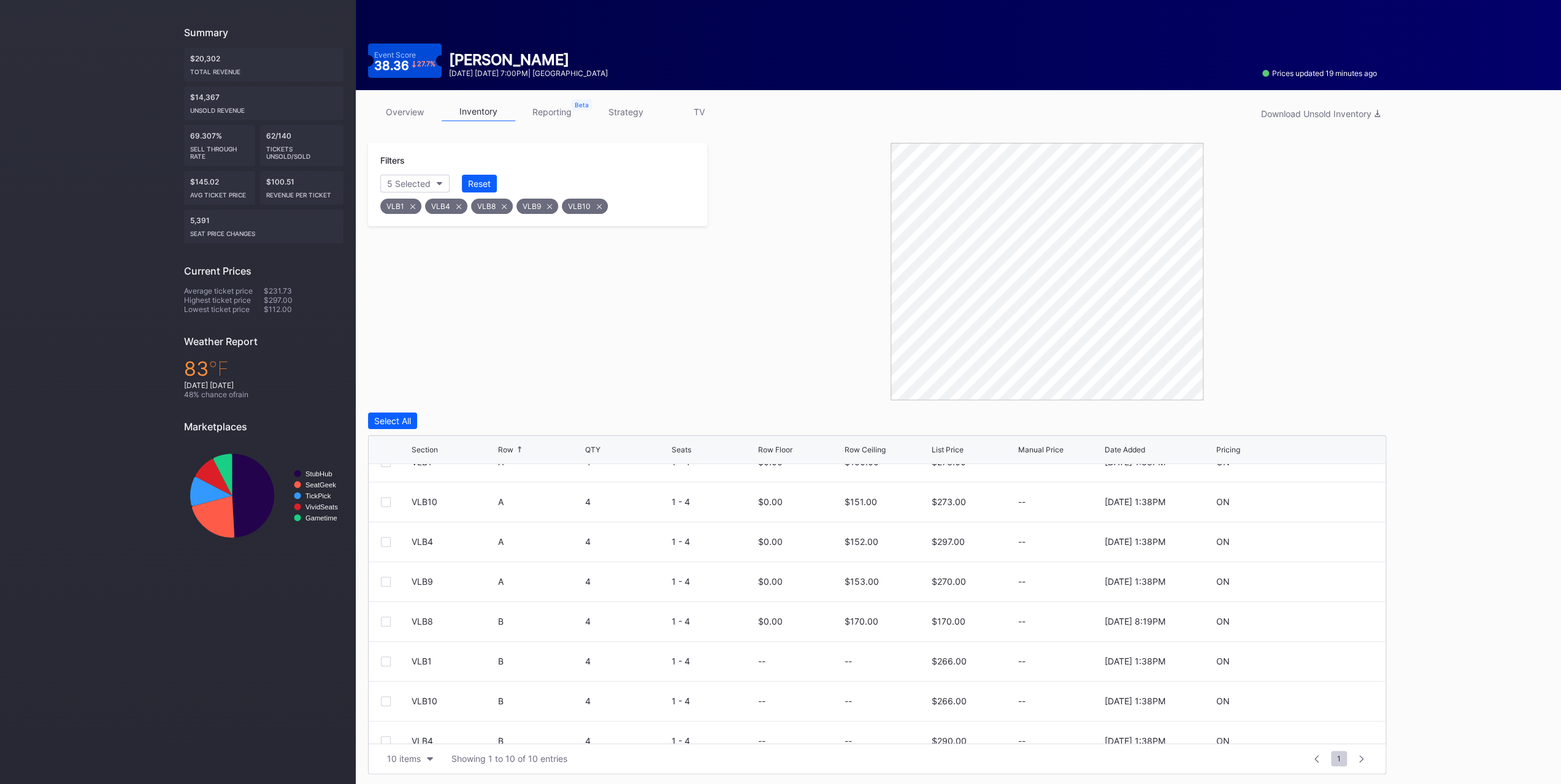
scroll to position [119, 0]
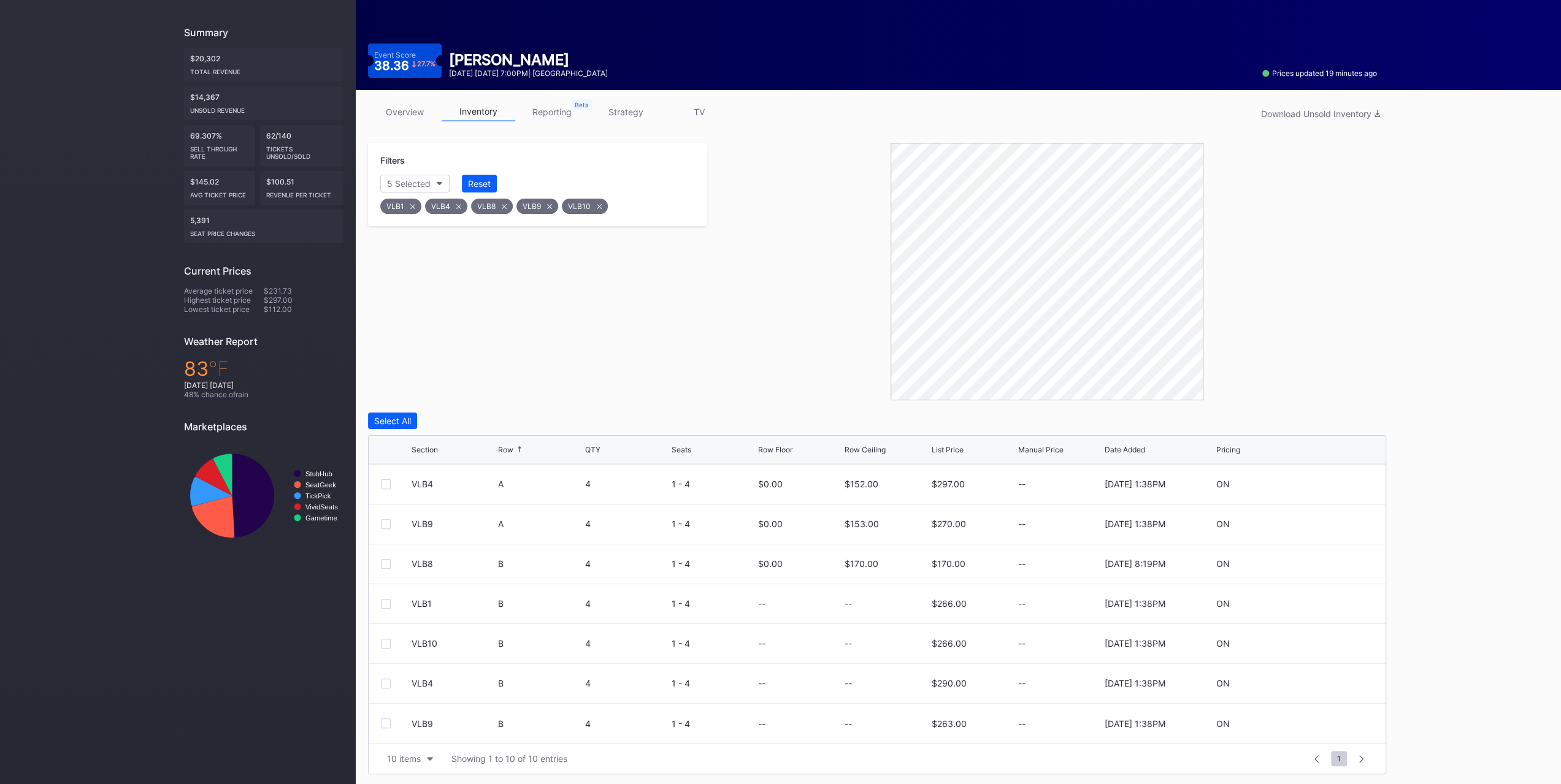
click at [1321, 603] on div at bounding box center [1336, 604] width 74 height 9
click at [1332, 605] on icon at bounding box center [1336, 604] width 9 height 9
drag, startPoint x: 884, startPoint y: 607, endPoint x: 799, endPoint y: 607, distance: 85.0
click at [884, 607] on input at bounding box center [886, 608] width 83 height 23
type input "155"
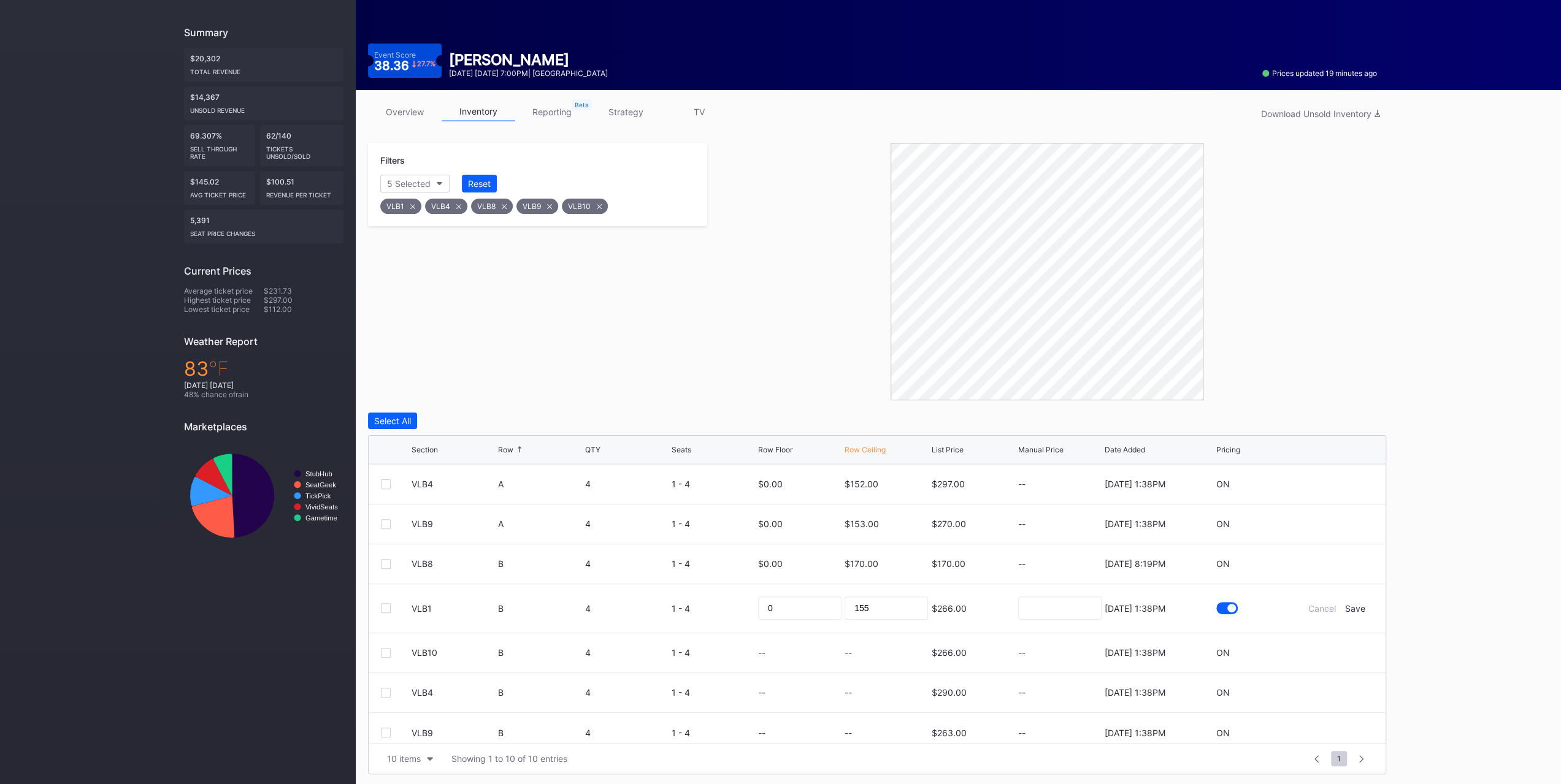
click at [1345, 605] on div "Save" at bounding box center [1355, 609] width 21 height 10
click at [1321, 563] on div at bounding box center [1336, 564] width 74 height 9
click at [1333, 565] on div at bounding box center [1336, 564] width 74 height 9
click at [1332, 561] on icon at bounding box center [1336, 564] width 9 height 9
click at [852, 563] on input "170" at bounding box center [886, 568] width 83 height 23
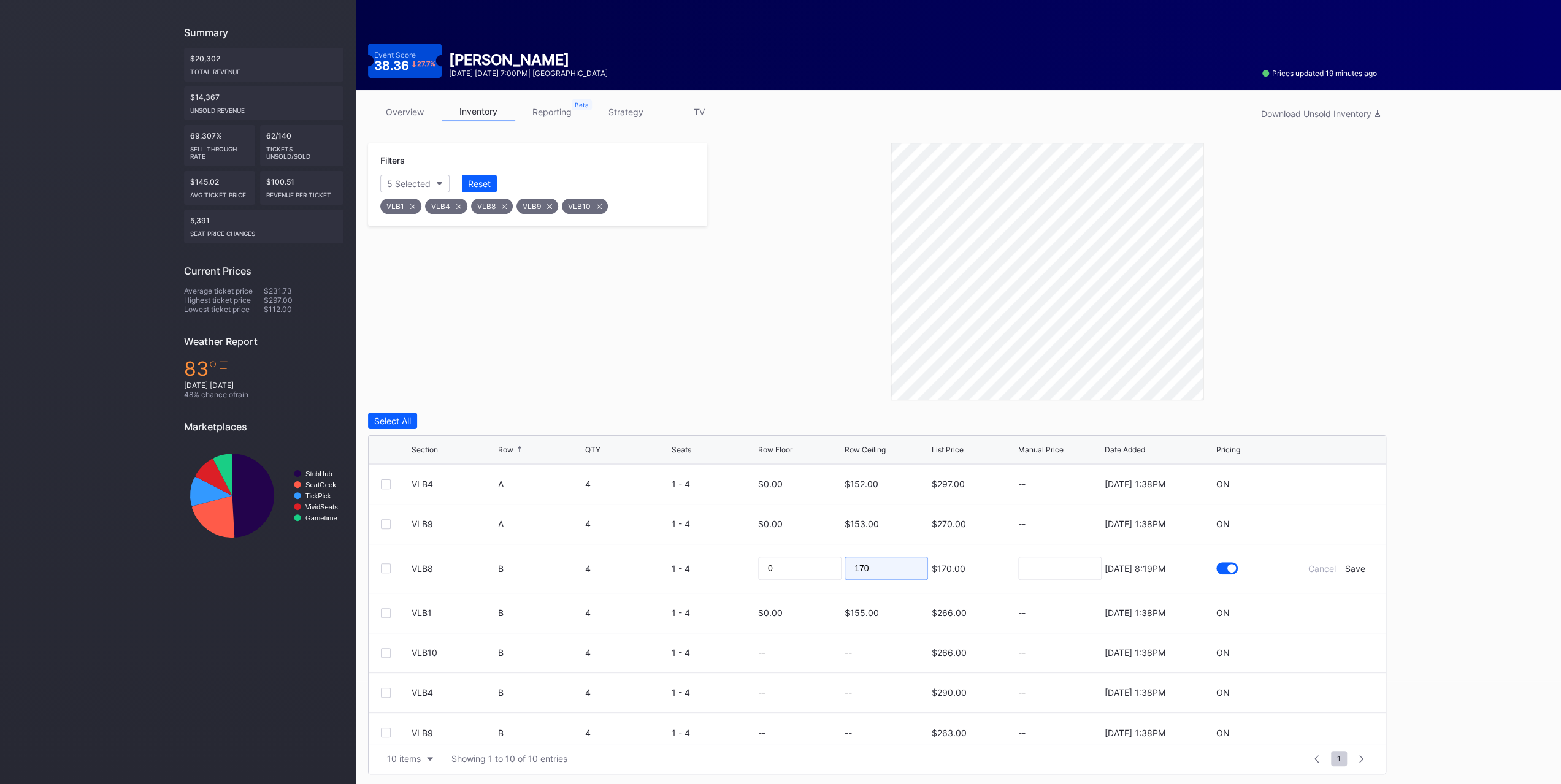
click at [852, 563] on input "170" at bounding box center [886, 568] width 83 height 23
type input "154"
click at [1345, 567] on div "Save" at bounding box center [1355, 569] width 21 height 10
click at [1332, 639] on icon at bounding box center [1336, 643] width 9 height 9
click at [860, 649] on input at bounding box center [886, 648] width 83 height 23
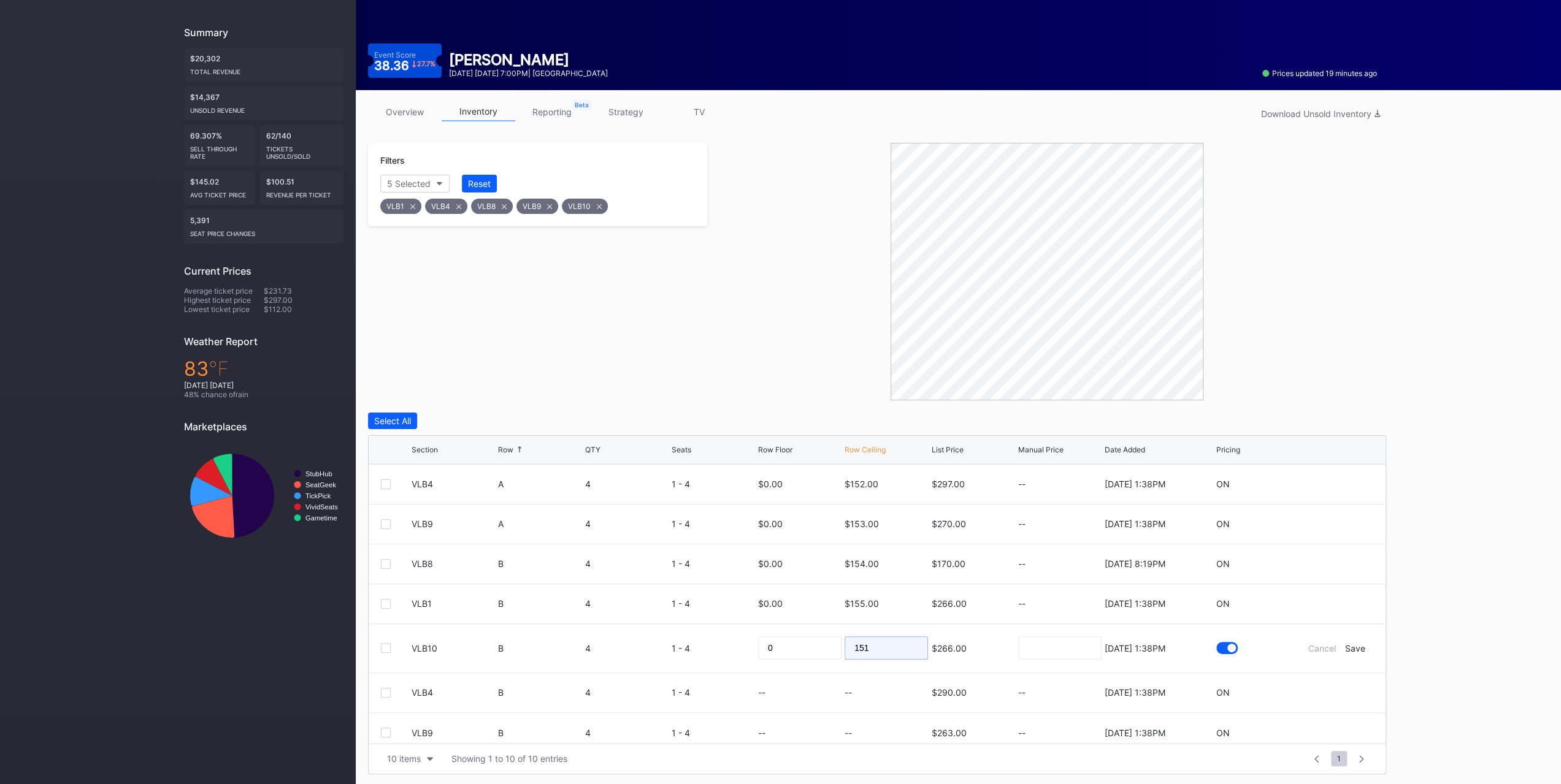
type input "151"
click at [1347, 648] on div "Save" at bounding box center [1355, 649] width 21 height 10
click at [1332, 681] on icon at bounding box center [1336, 683] width 9 height 9
click at [866, 693] on input at bounding box center [886, 688] width 83 height 23
type input "159"
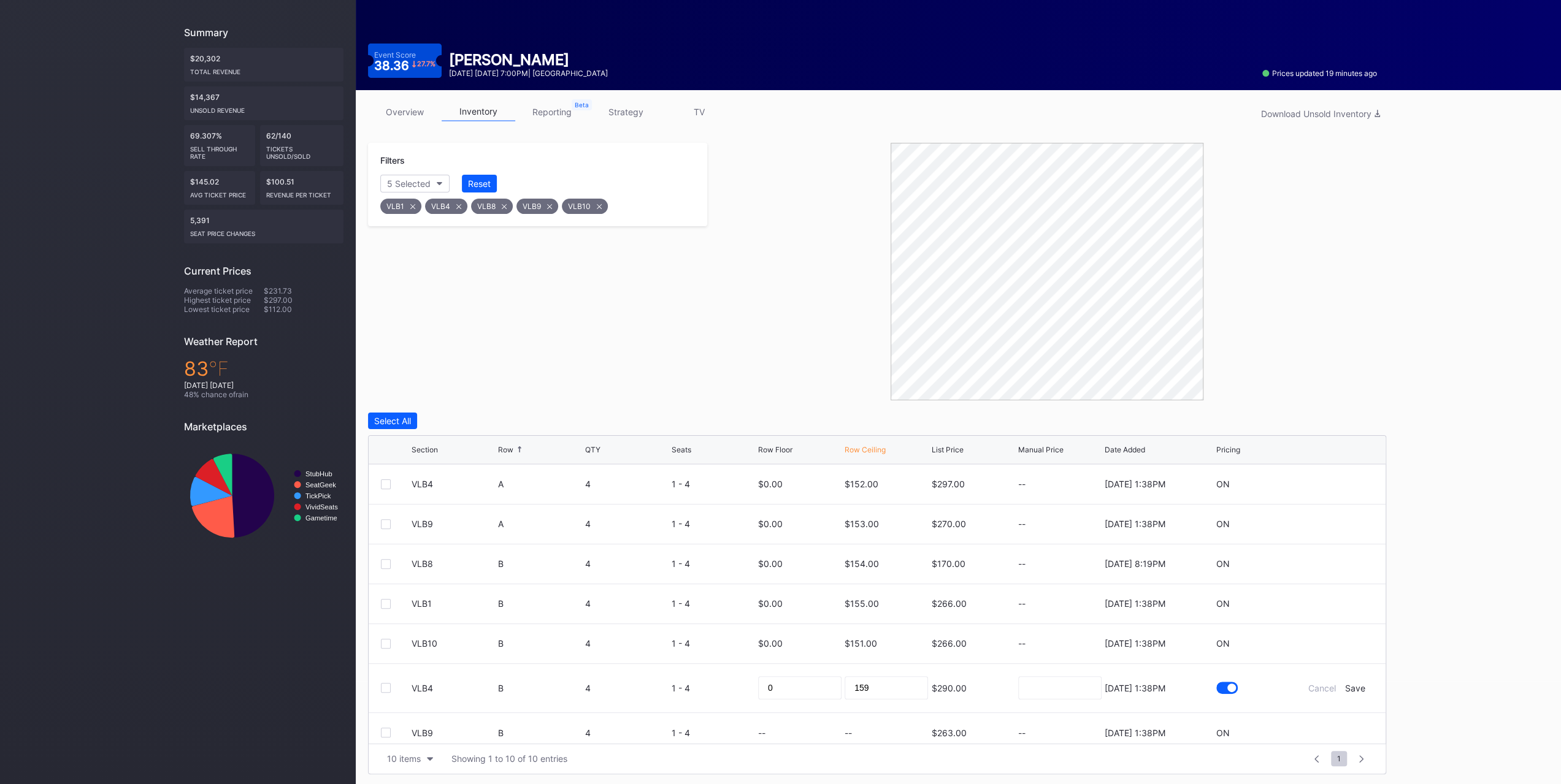
click at [1345, 690] on div "Save" at bounding box center [1355, 688] width 21 height 10
click at [1332, 726] on icon at bounding box center [1336, 724] width 9 height 9
click at [851, 735] on input at bounding box center [886, 728] width 83 height 23
type input "158"
click at [1352, 729] on div "Save" at bounding box center [1355, 728] width 21 height 10
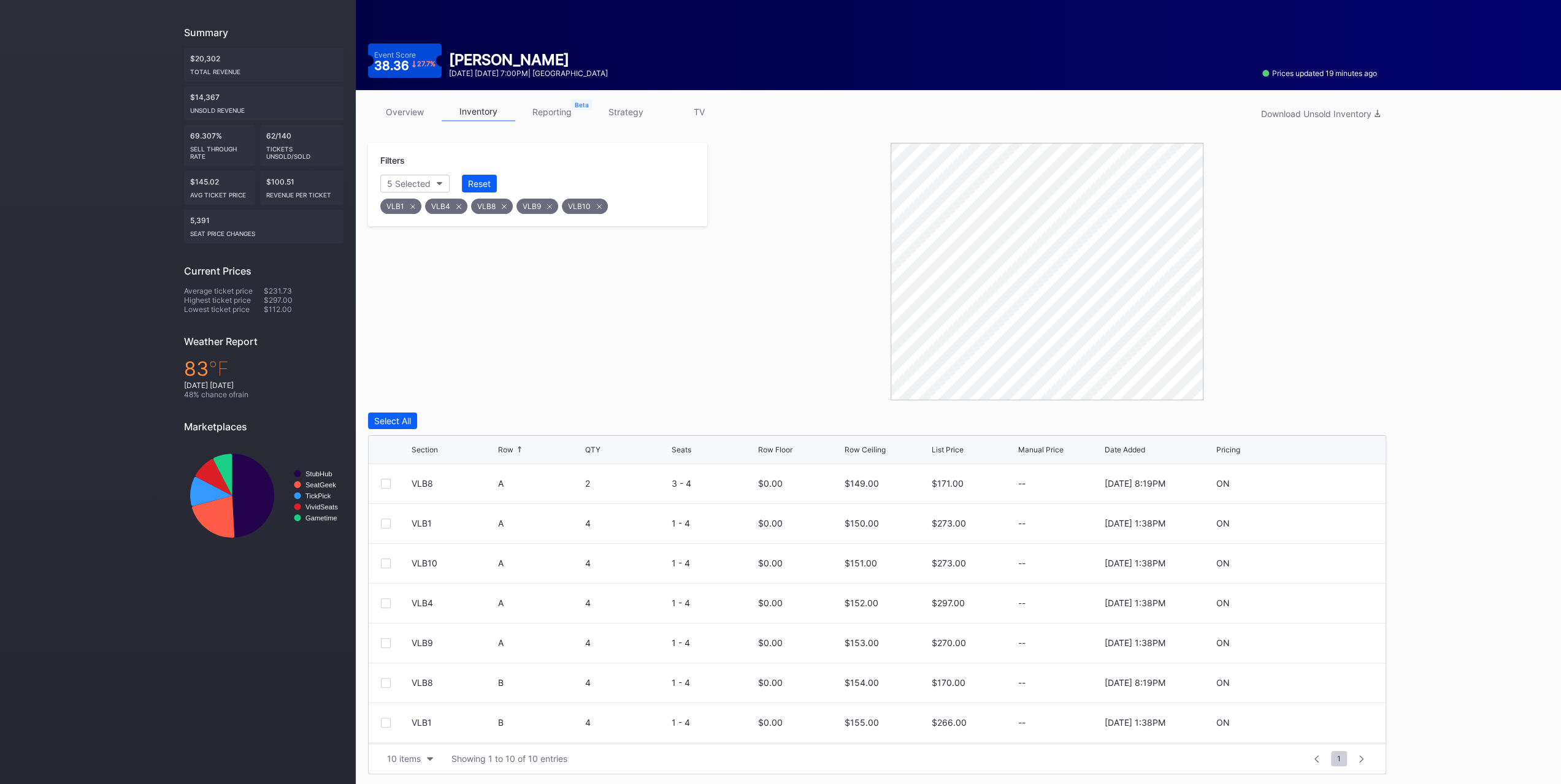
scroll to position [0, 0]
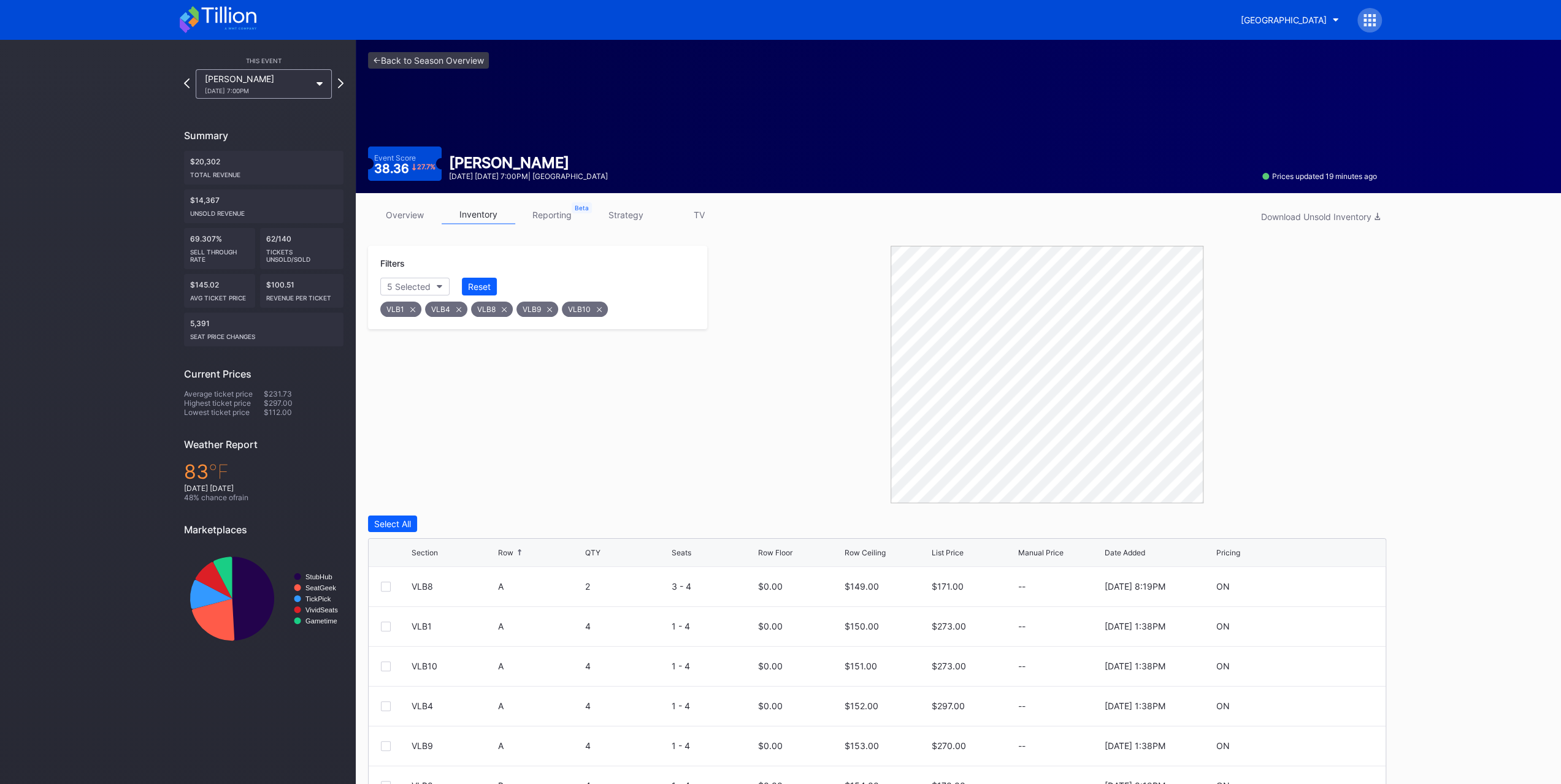
click at [496, 287] on button "Reset" at bounding box center [479, 287] width 35 height 18
click at [433, 289] on button "Section" at bounding box center [408, 287] width 56 height 18
click at [461, 428] on div "STE118" at bounding box center [451, 433] width 143 height 22
click at [469, 455] on div "STE217" at bounding box center [451, 455] width 143 height 22
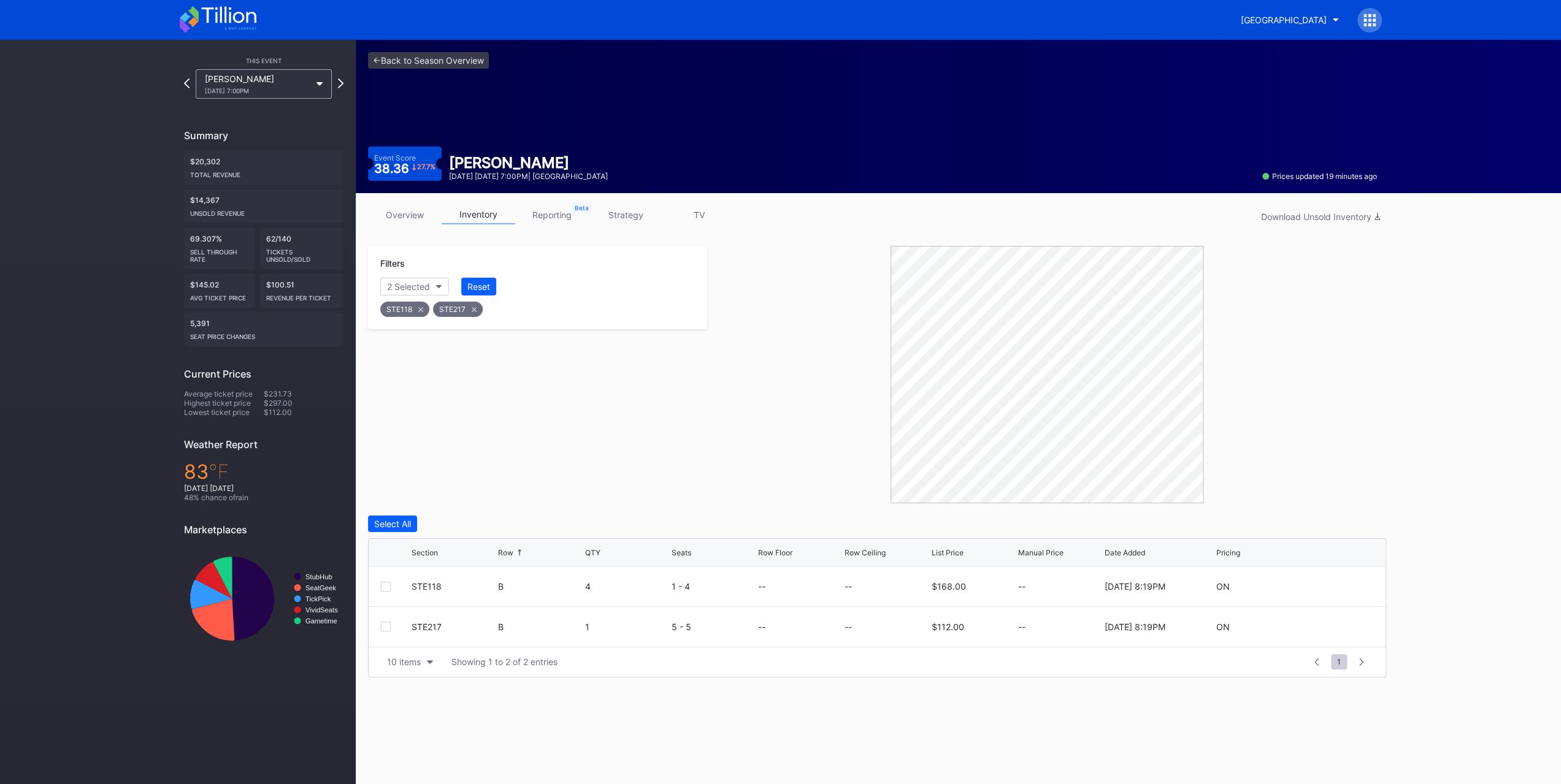
scroll to position [0, 0]
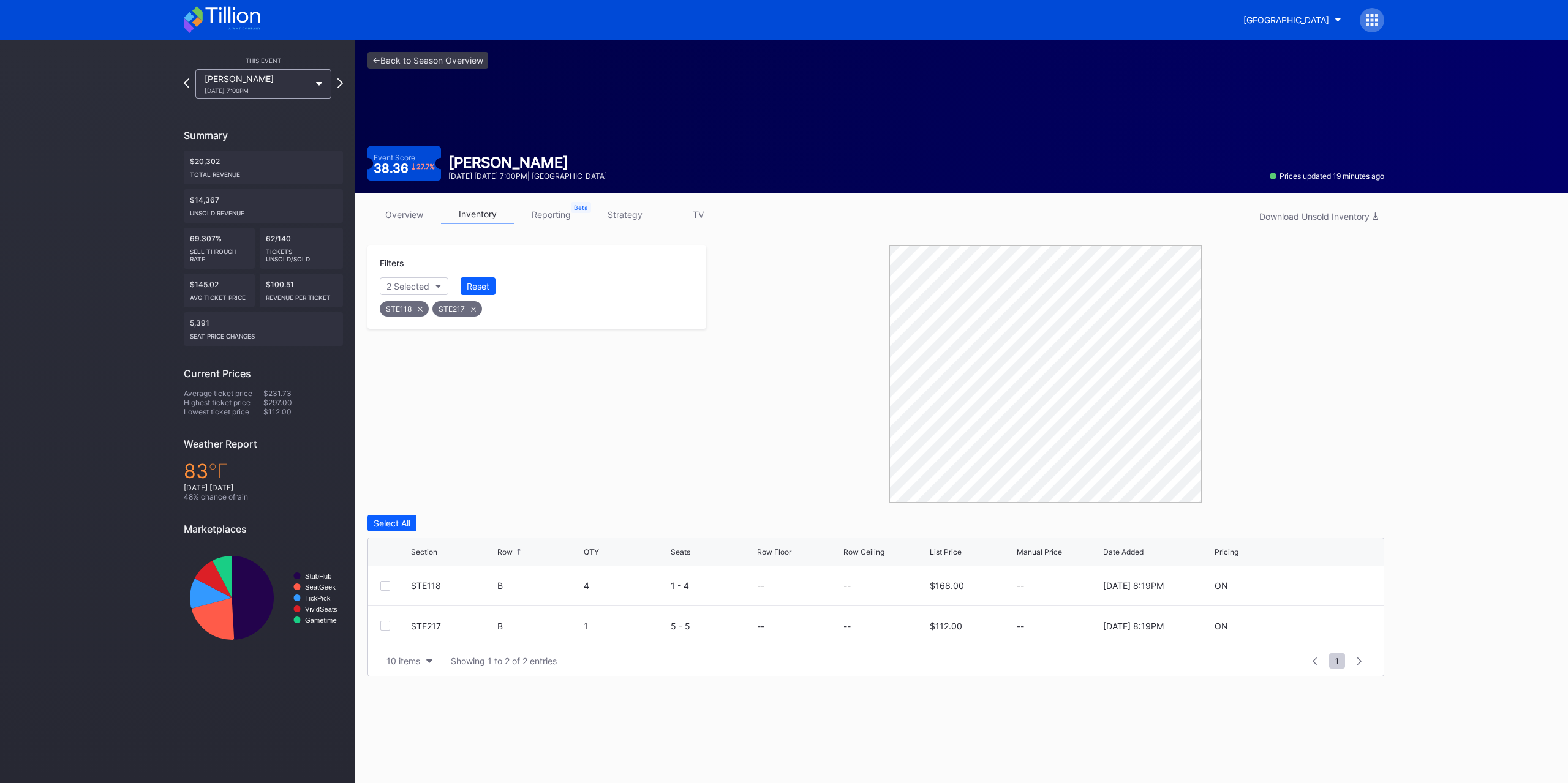
click at [404, 518] on div "Select All" at bounding box center [392, 523] width 37 height 10
click at [1335, 585] on icon at bounding box center [1335, 585] width 9 height 9
click at [807, 599] on input "0" at bounding box center [798, 591] width 83 height 23
click at [884, 593] on input at bounding box center [885, 591] width 83 height 23
type input "146"
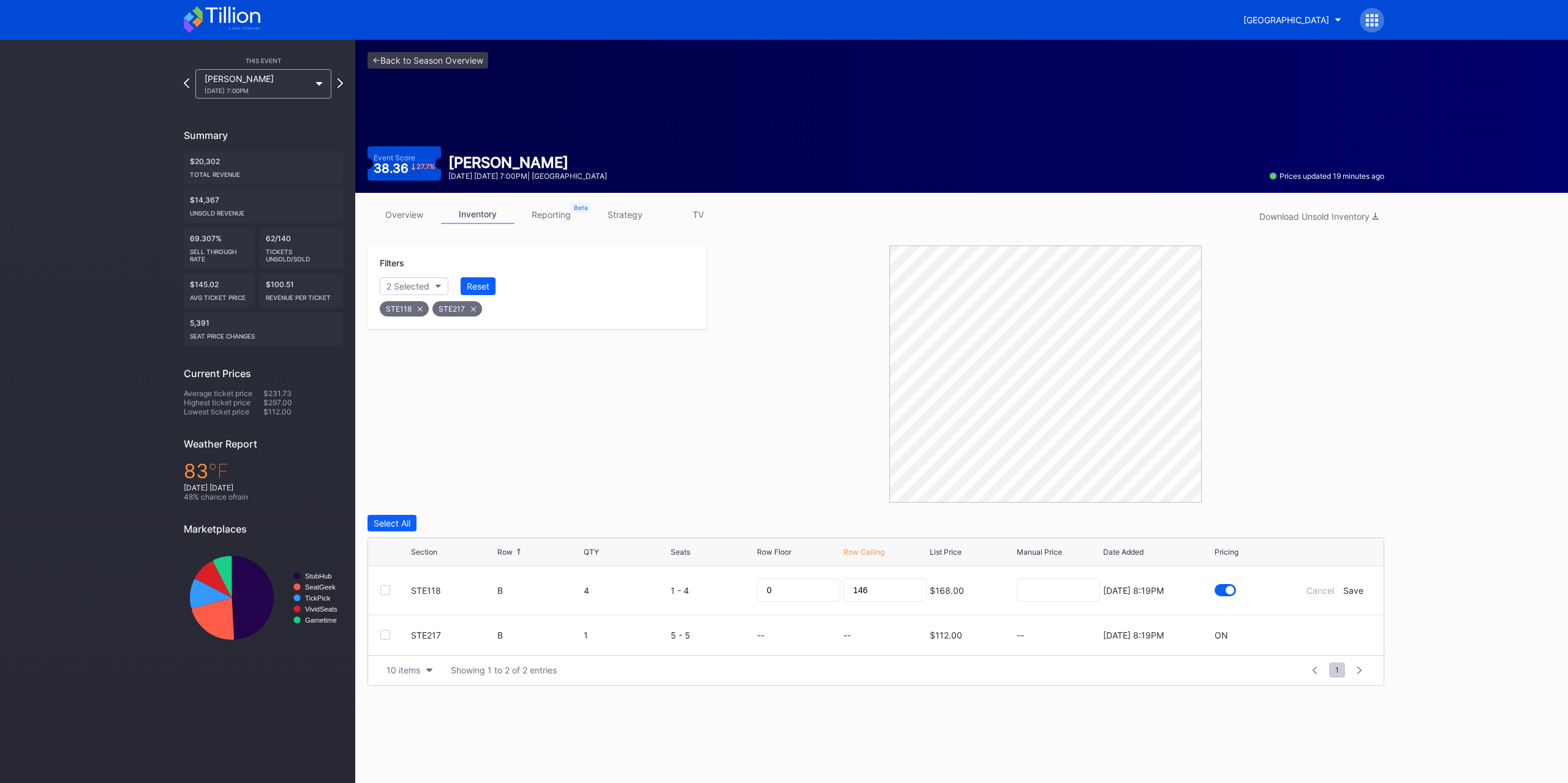
click at [1349, 587] on div "Save" at bounding box center [1353, 591] width 21 height 10
click at [1338, 621] on icon at bounding box center [1335, 626] width 9 height 9
click at [876, 632] on input at bounding box center [885, 631] width 83 height 23
type input "99"
click at [1353, 628] on div "Save" at bounding box center [1353, 630] width 21 height 10
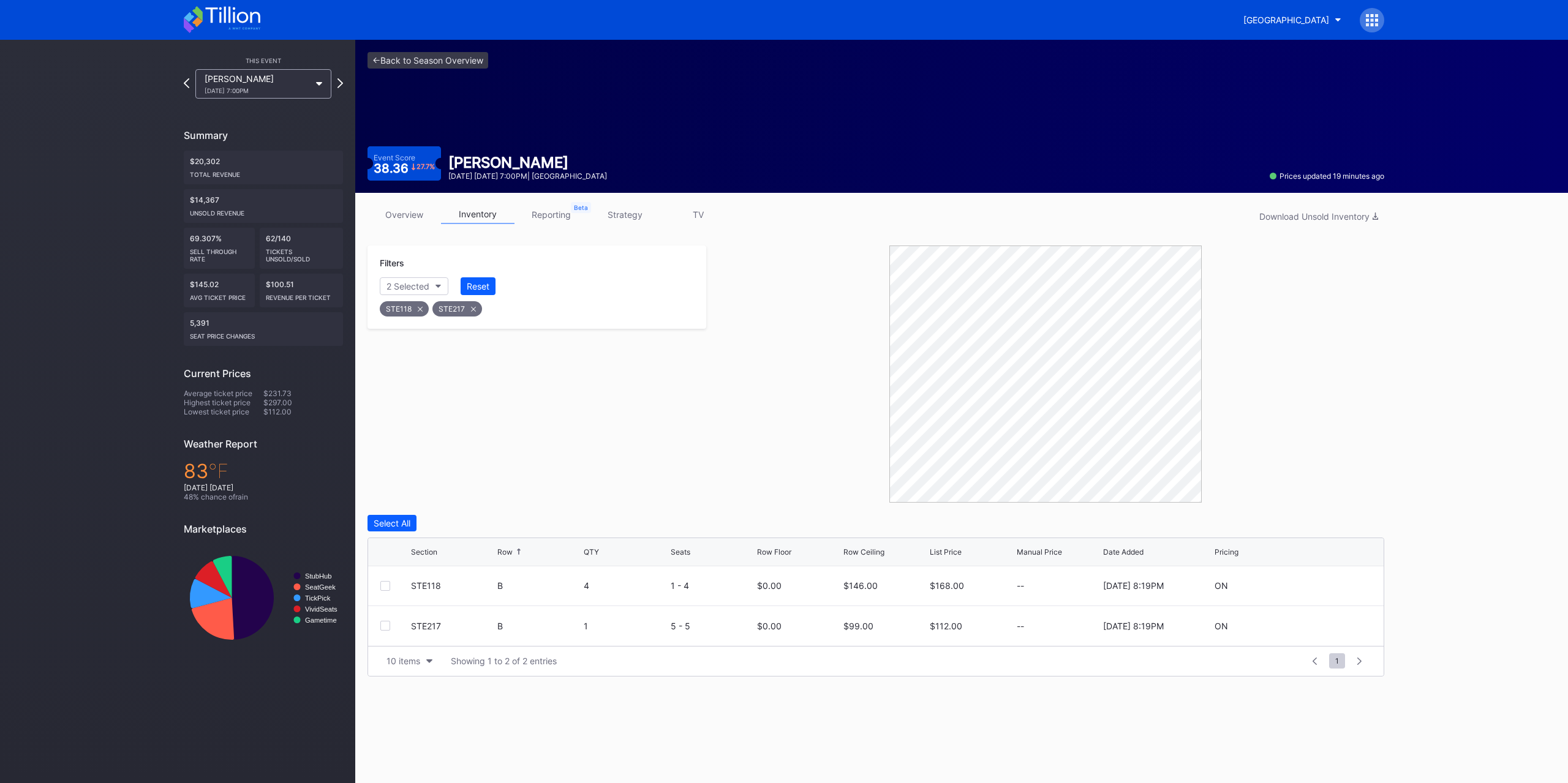
click at [496, 294] on div "STE118 STE217" at bounding box center [537, 305] width 318 height 25
click at [494, 287] on button "Reset" at bounding box center [478, 287] width 35 height 18
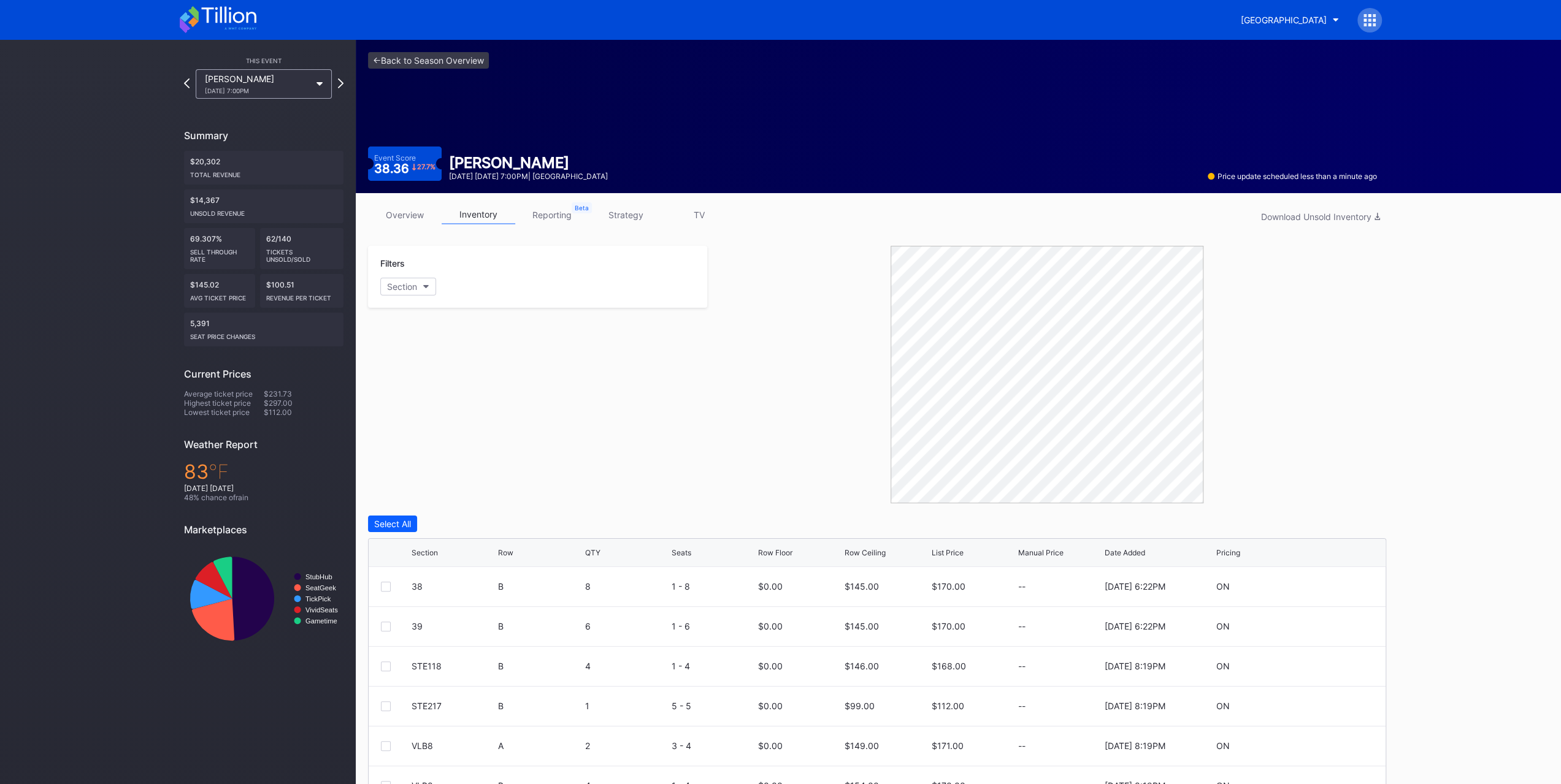
click at [397, 209] on link "overview" at bounding box center [405, 215] width 74 height 19
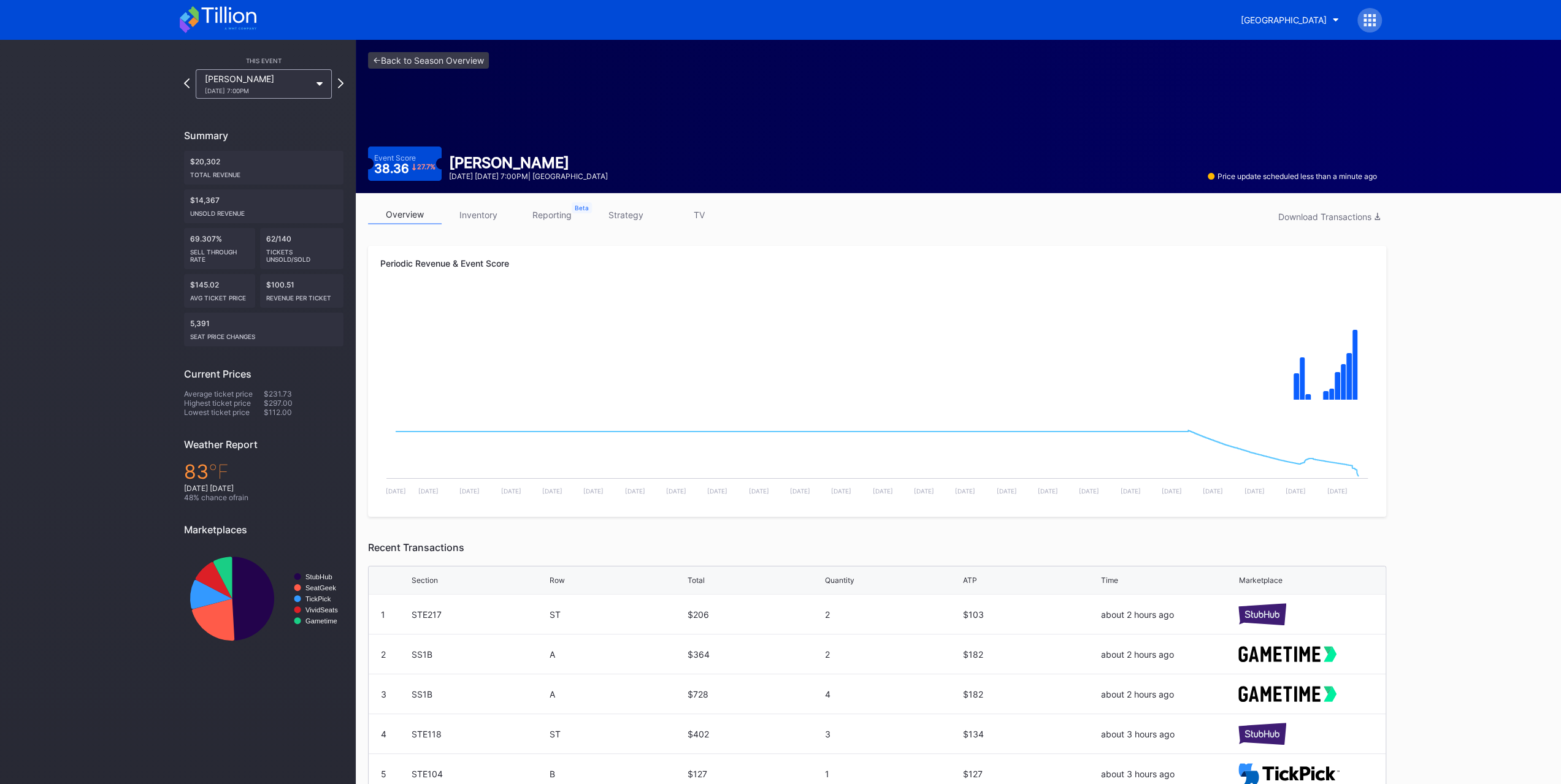
click at [246, 84] on div "Katy Perry 8/14 Thursday 7:00PM" at bounding box center [257, 84] width 105 height 21
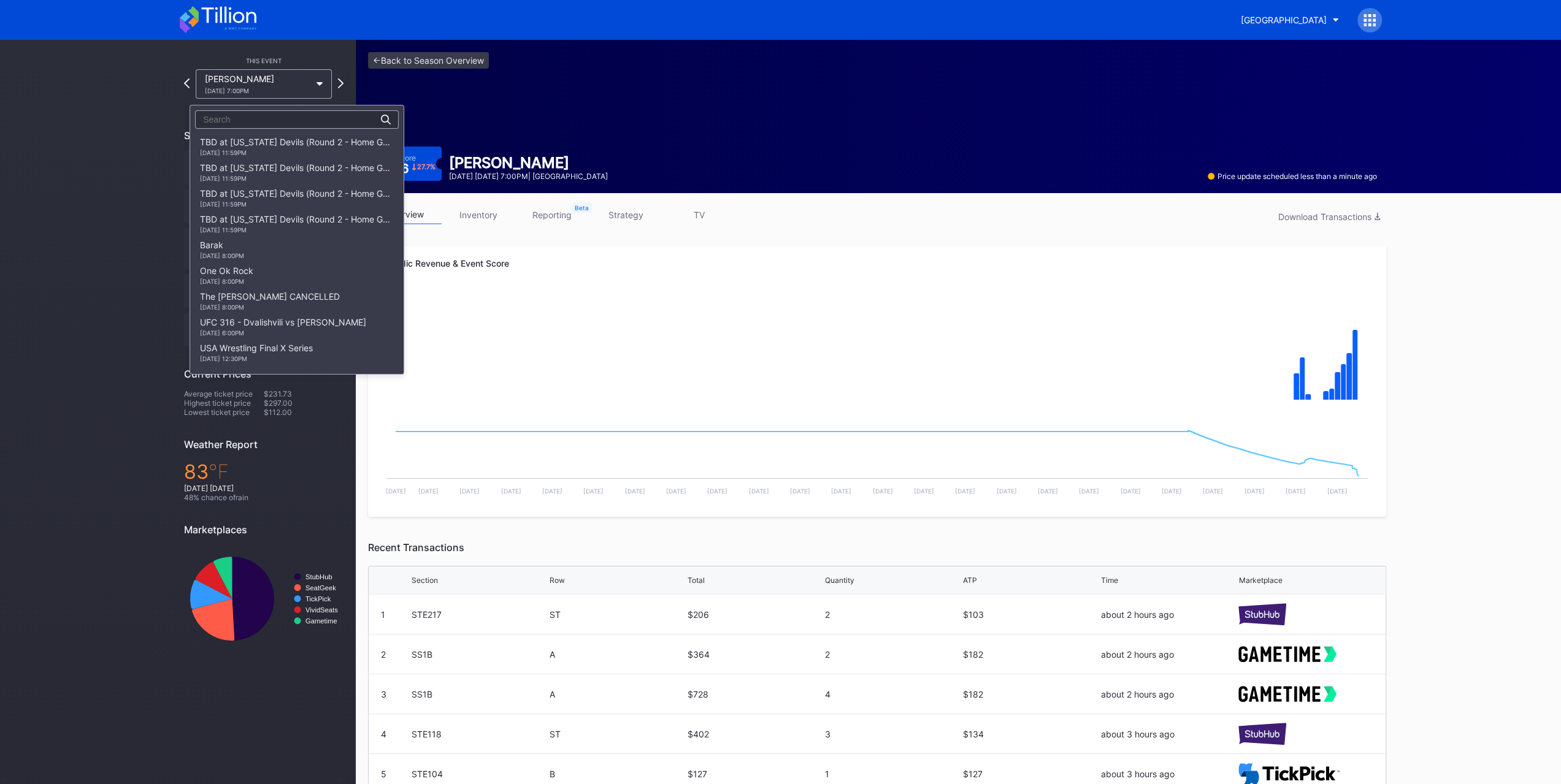
scroll to position [779, 0]
click at [244, 192] on div "The Who 8/19 Tuesday 7:30PM" at bounding box center [222, 192] width 44 height 20
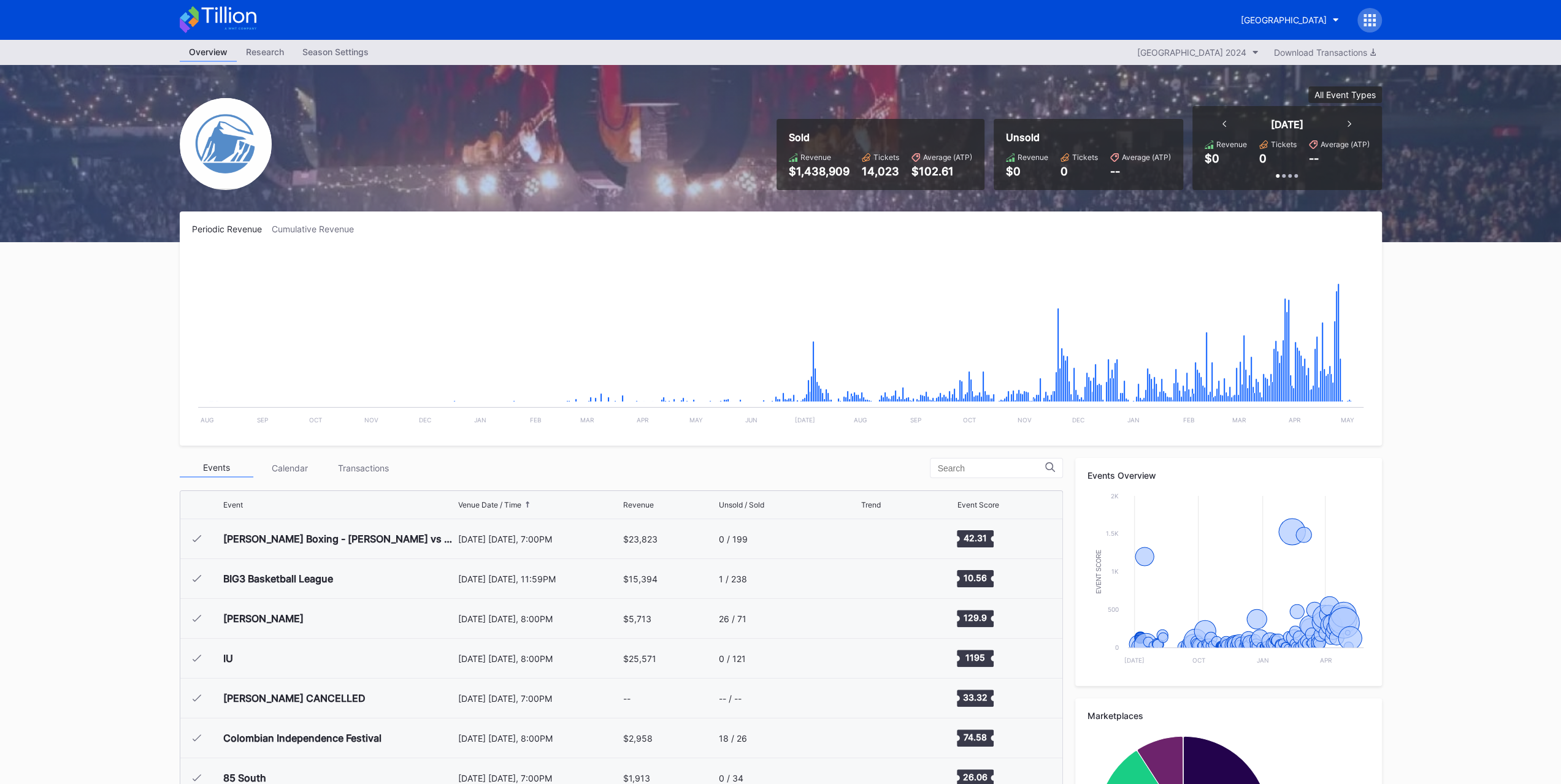
click at [1260, 19] on div "[GEOGRAPHIC_DATA]" at bounding box center [1284, 20] width 86 height 10
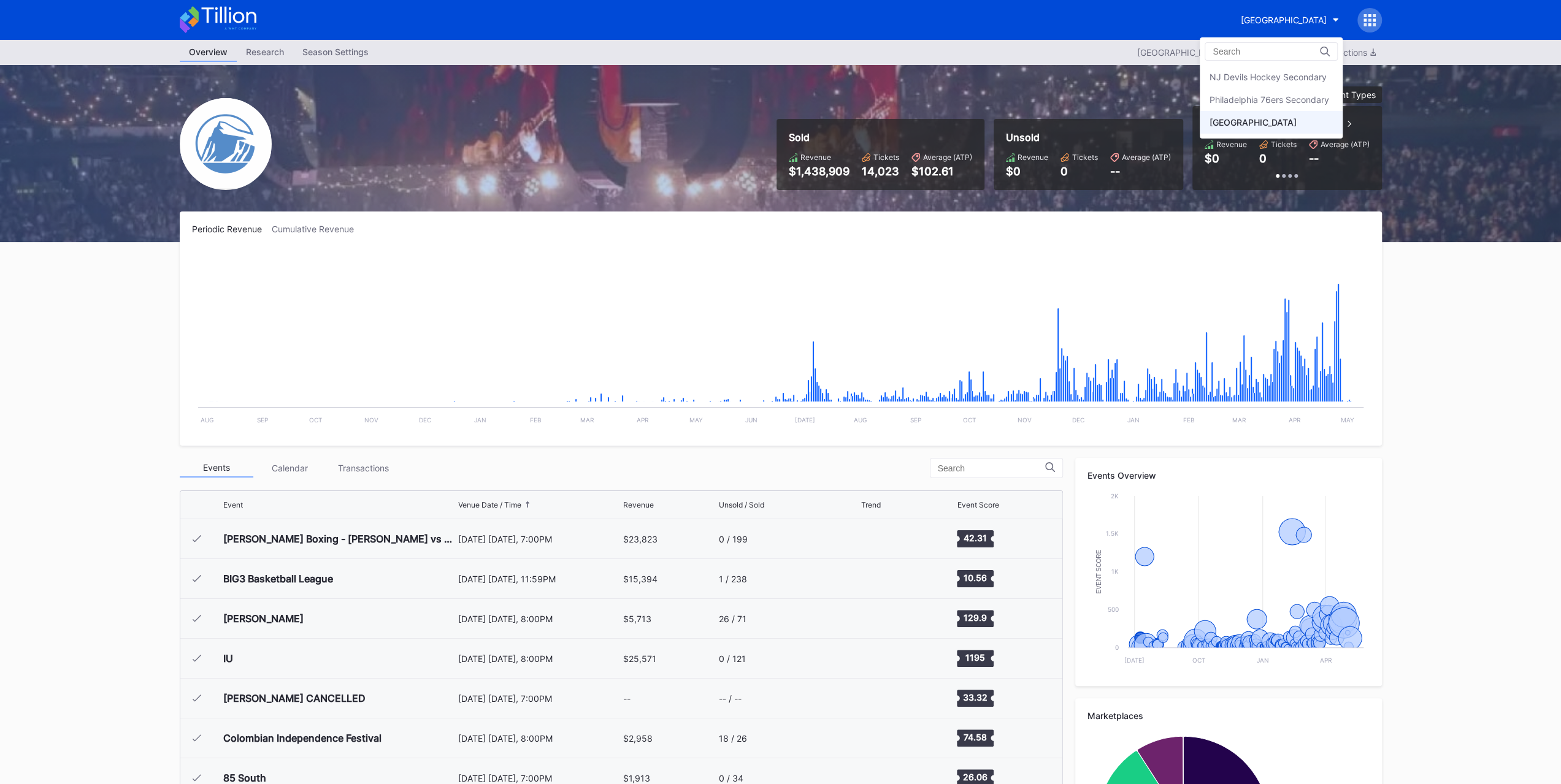
click at [1258, 102] on div "Philadelphia 76ers Secondary" at bounding box center [1268, 100] width 119 height 10
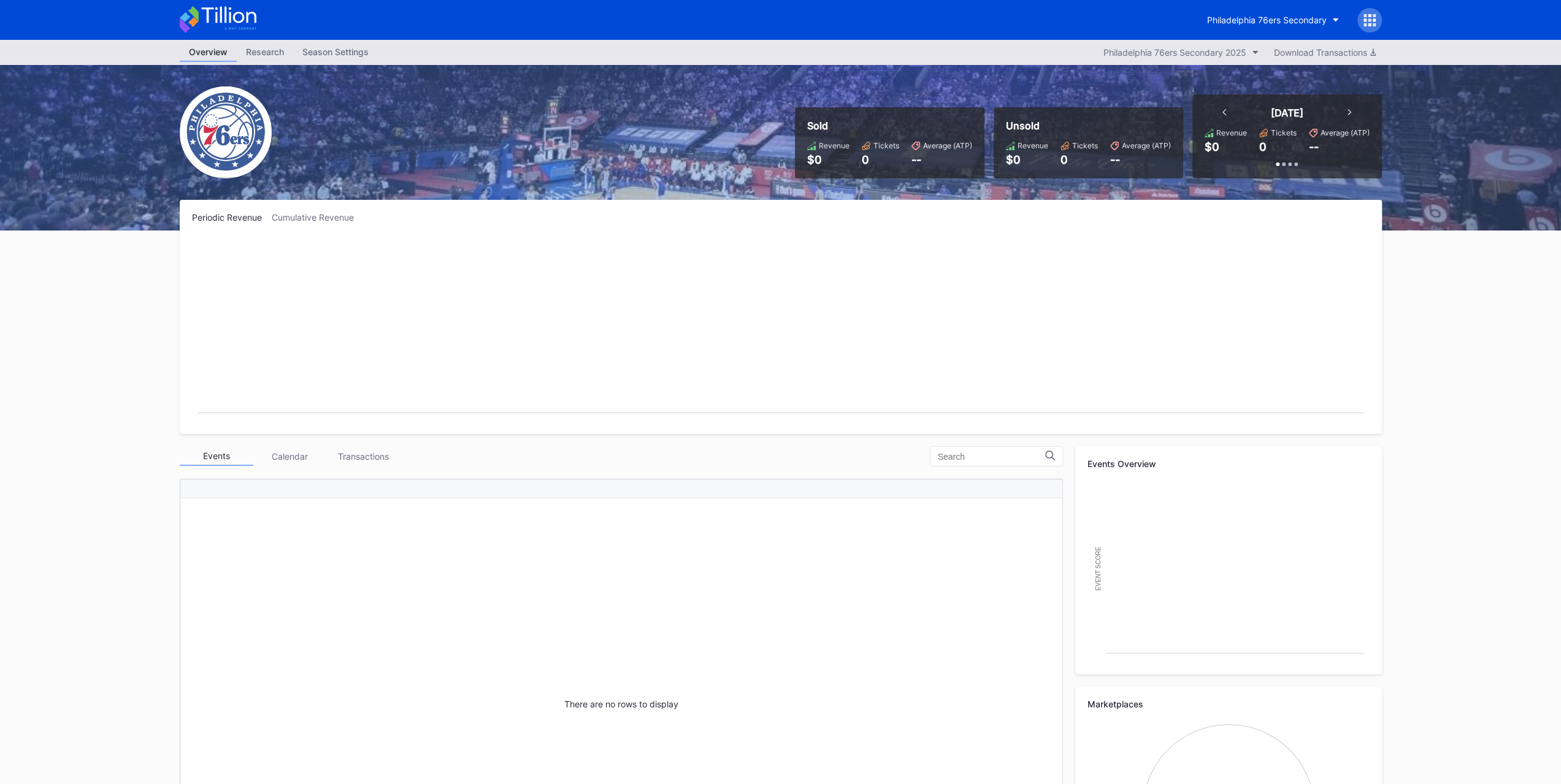
click at [396, 458] on div "Transactions" at bounding box center [363, 457] width 74 height 19
click at [221, 453] on div "Events" at bounding box center [216, 456] width 74 height 19
click at [1202, 60] on button "Philadelphia 76ers Secondary 2025" at bounding box center [1181, 53] width 168 height 17
click at [1205, 102] on div "Philadelphia 76ers Secondary 2025" at bounding box center [1175, 106] width 144 height 10
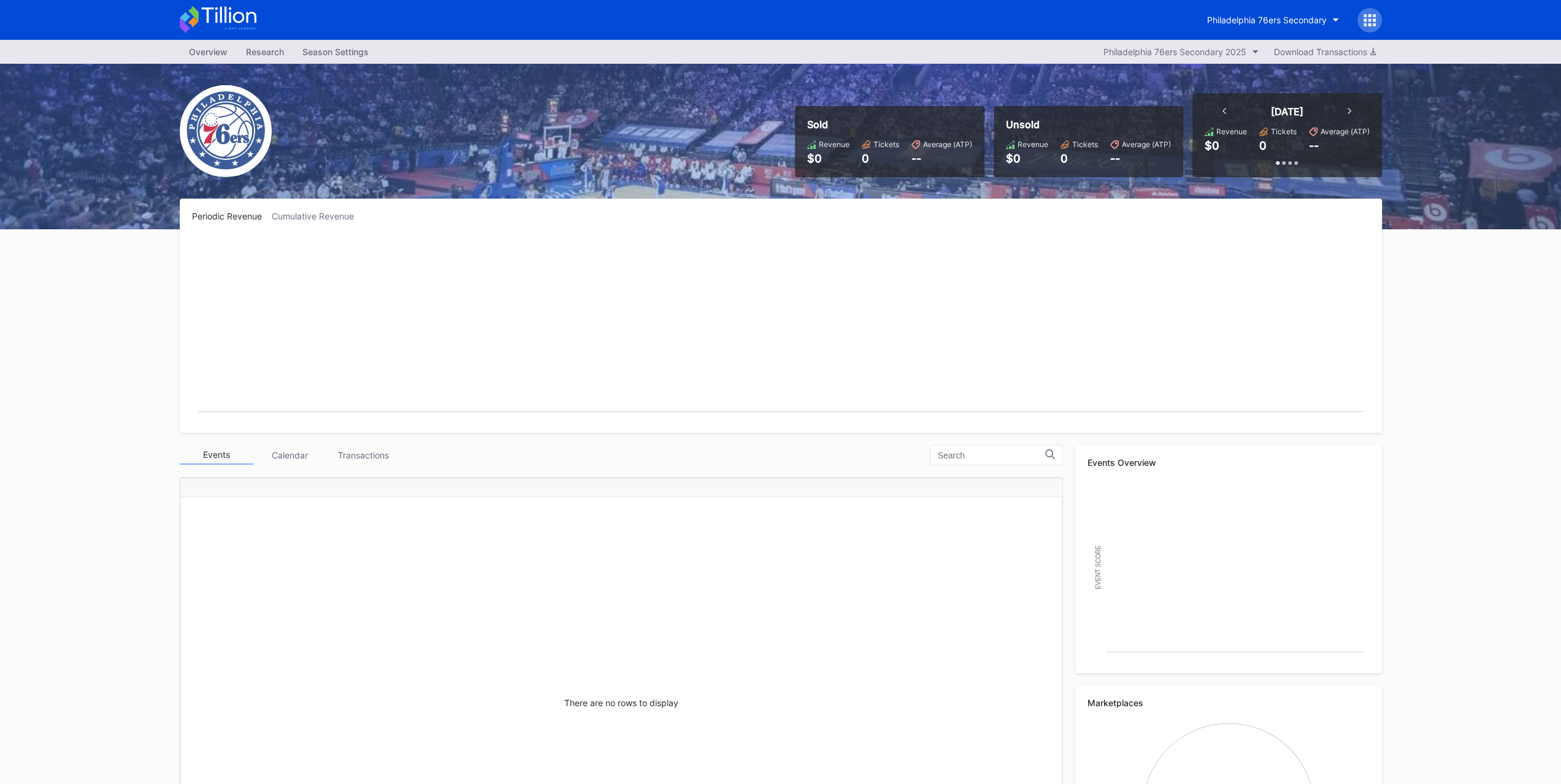
click at [373, 451] on div "Transactions" at bounding box center [363, 455] width 74 height 19
click at [221, 460] on div "Events" at bounding box center [216, 455] width 74 height 19
click at [1293, 15] on div "Philadelphia 76ers Secondary" at bounding box center [1266, 20] width 119 height 10
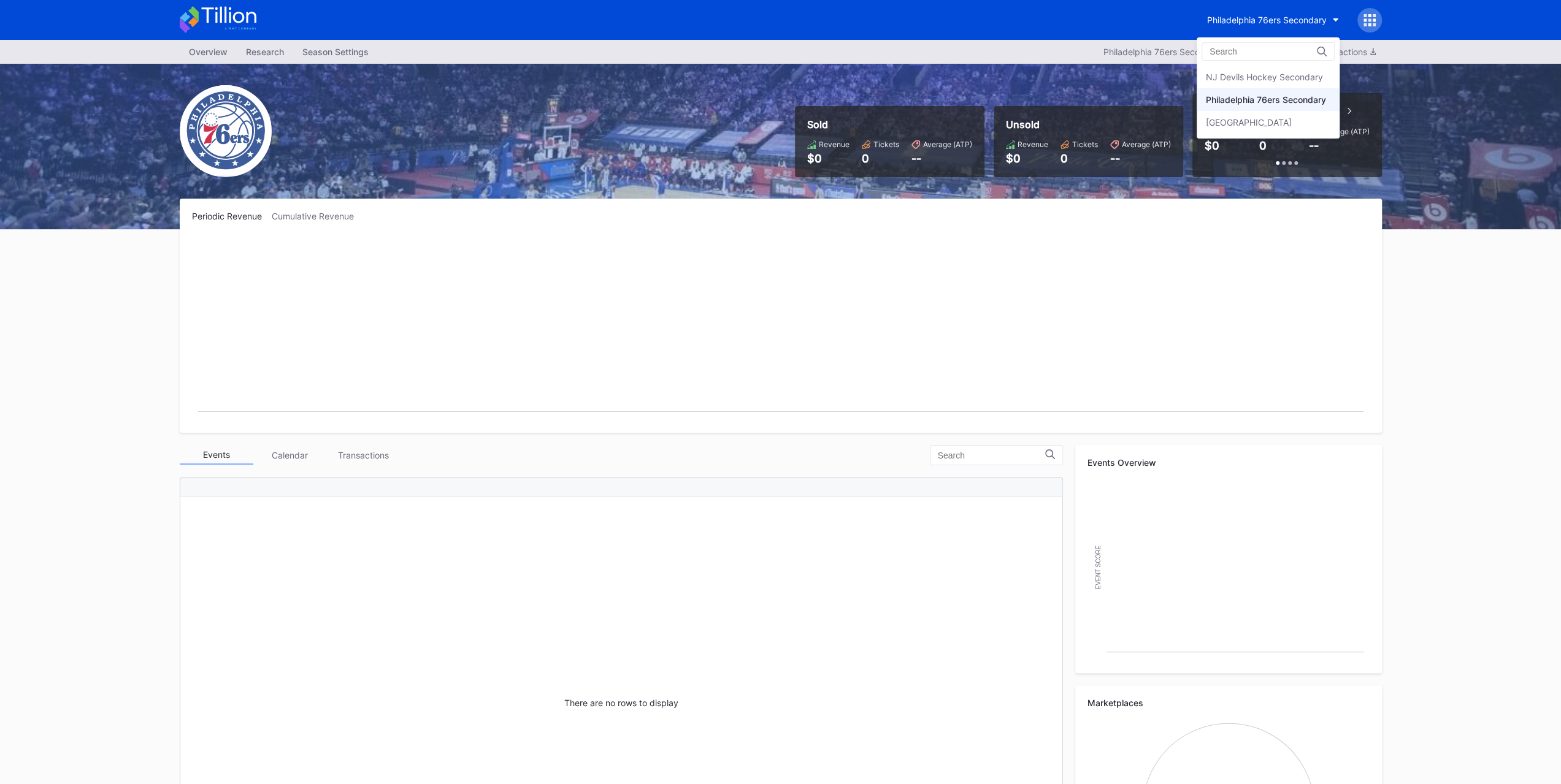
click at [1289, 85] on div "NJ Devils Hockey Secondary" at bounding box center [1268, 76] width 143 height 22
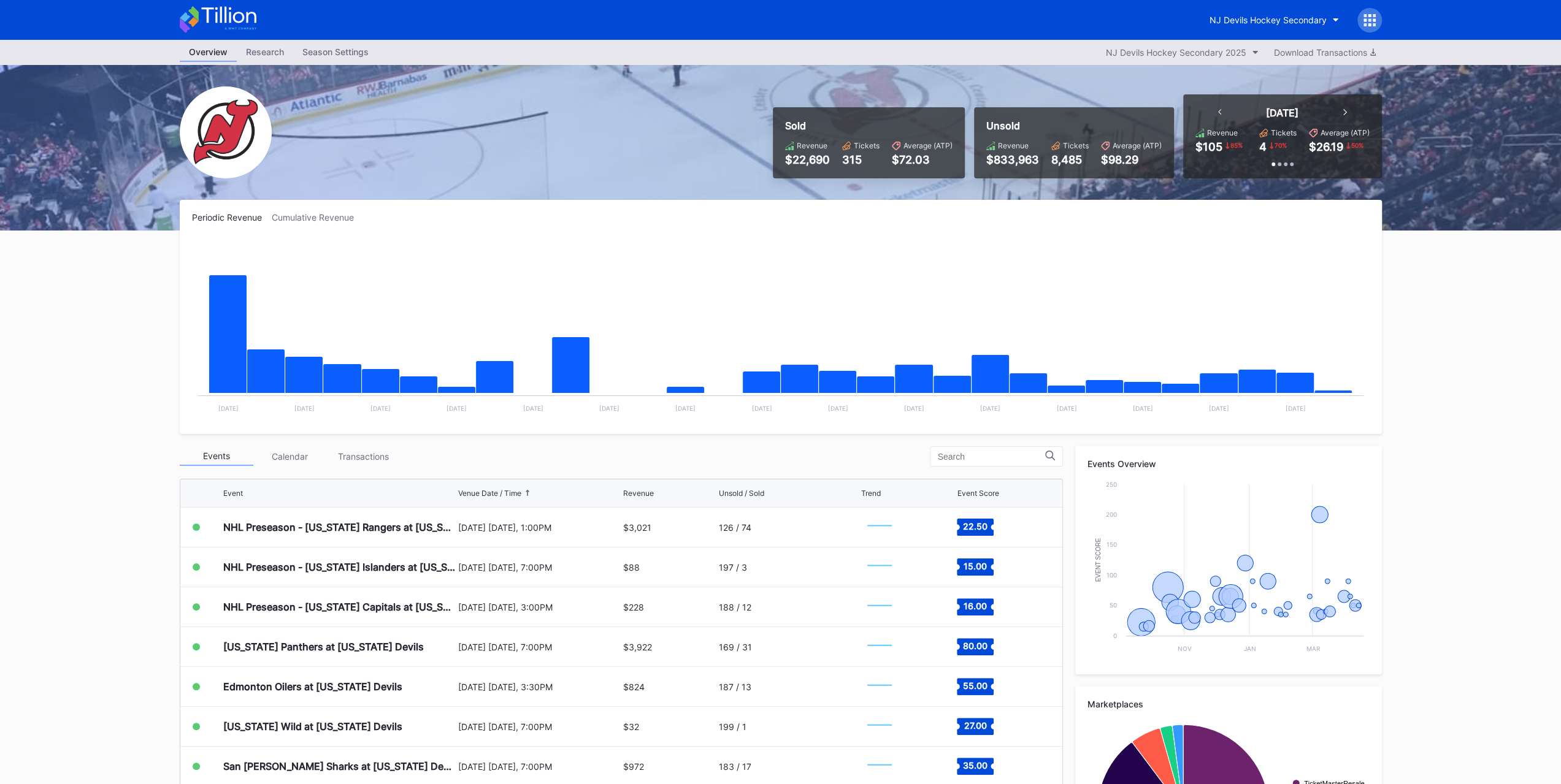
click at [1245, 25] on button "NJ Devils Hockey Secondary" at bounding box center [1274, 19] width 148 height 22
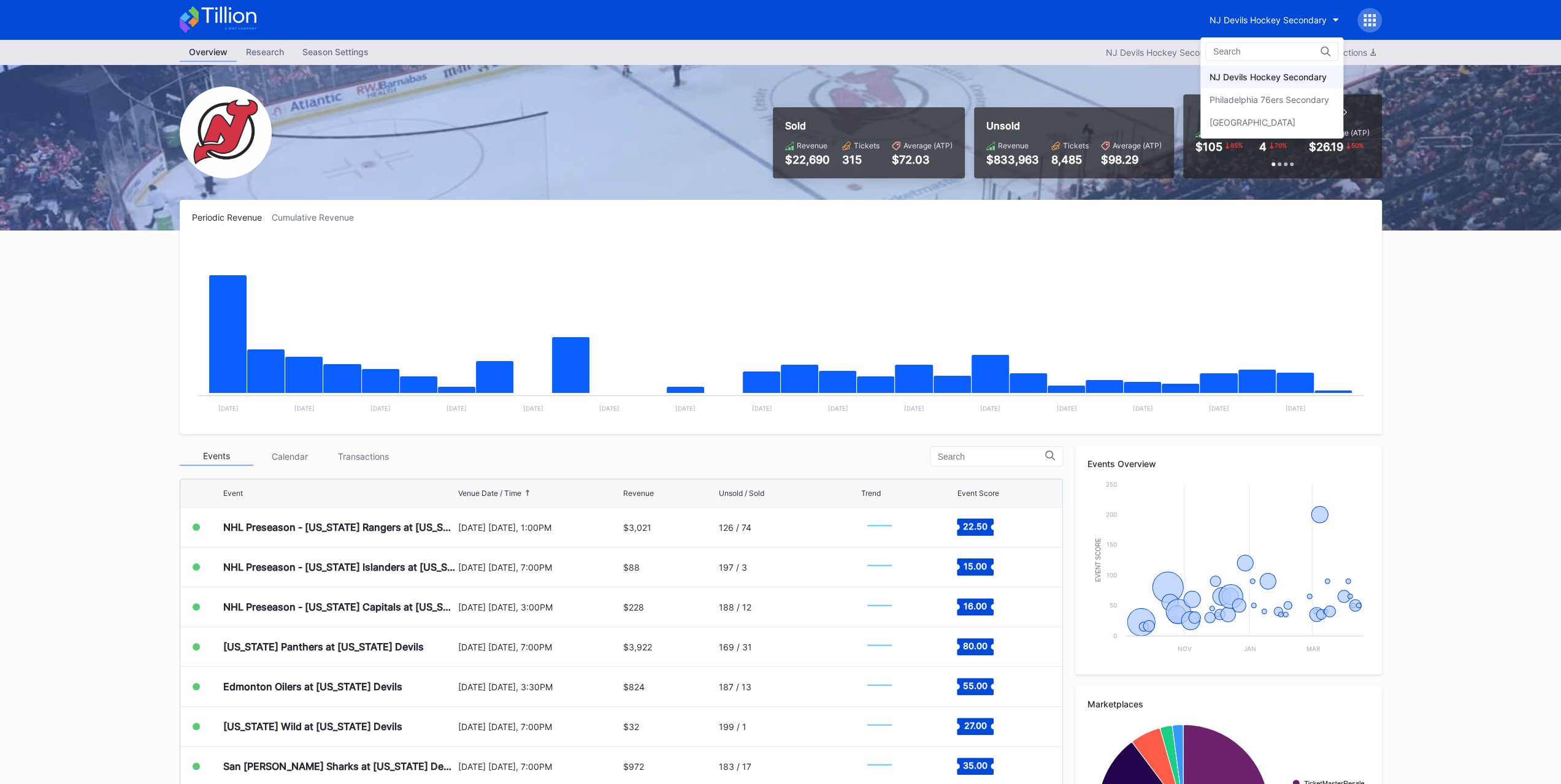
click at [1251, 128] on div "Prudential Center Secondary" at bounding box center [1271, 122] width 143 height 22
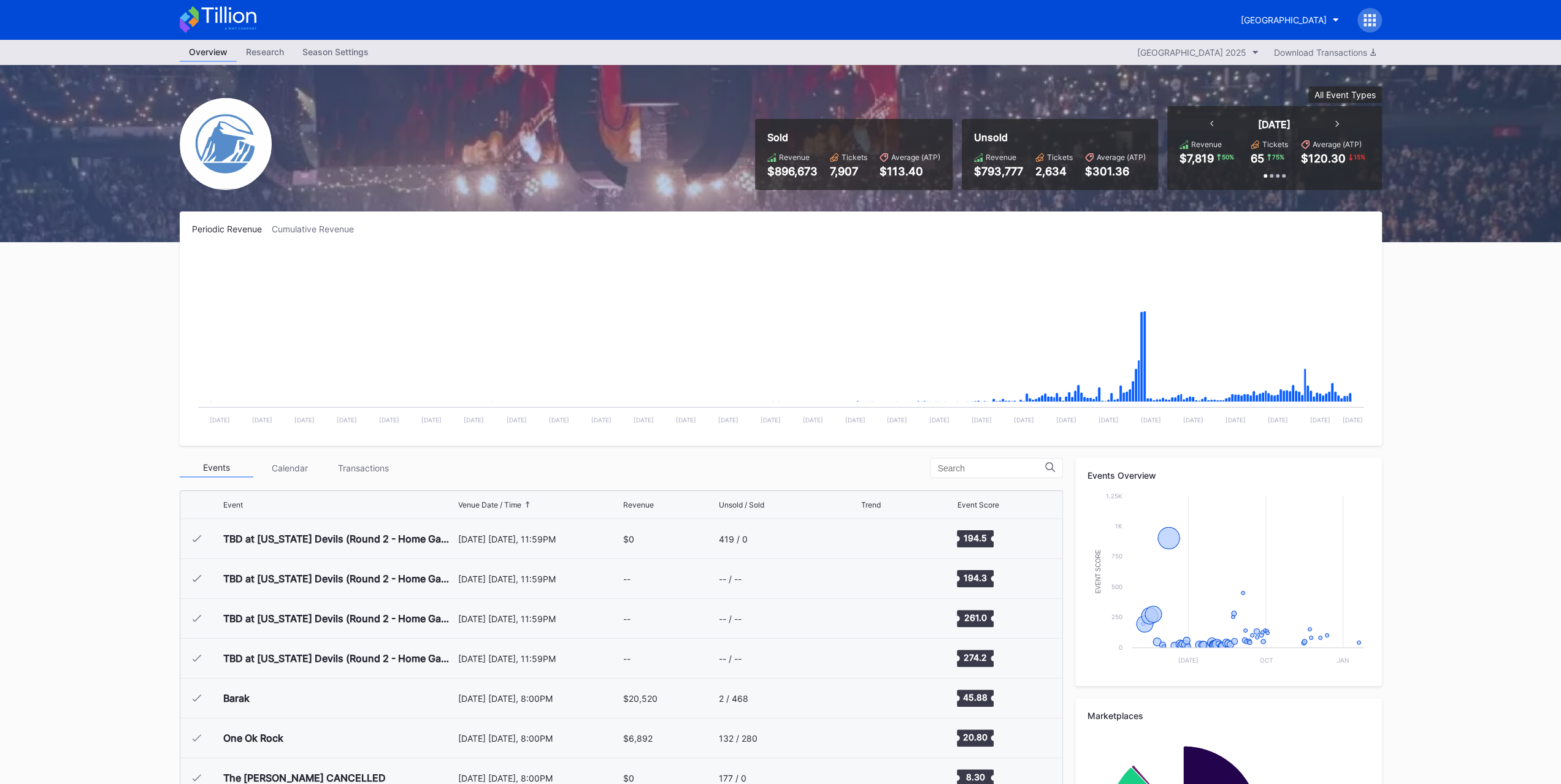
scroll to position [1196, 0]
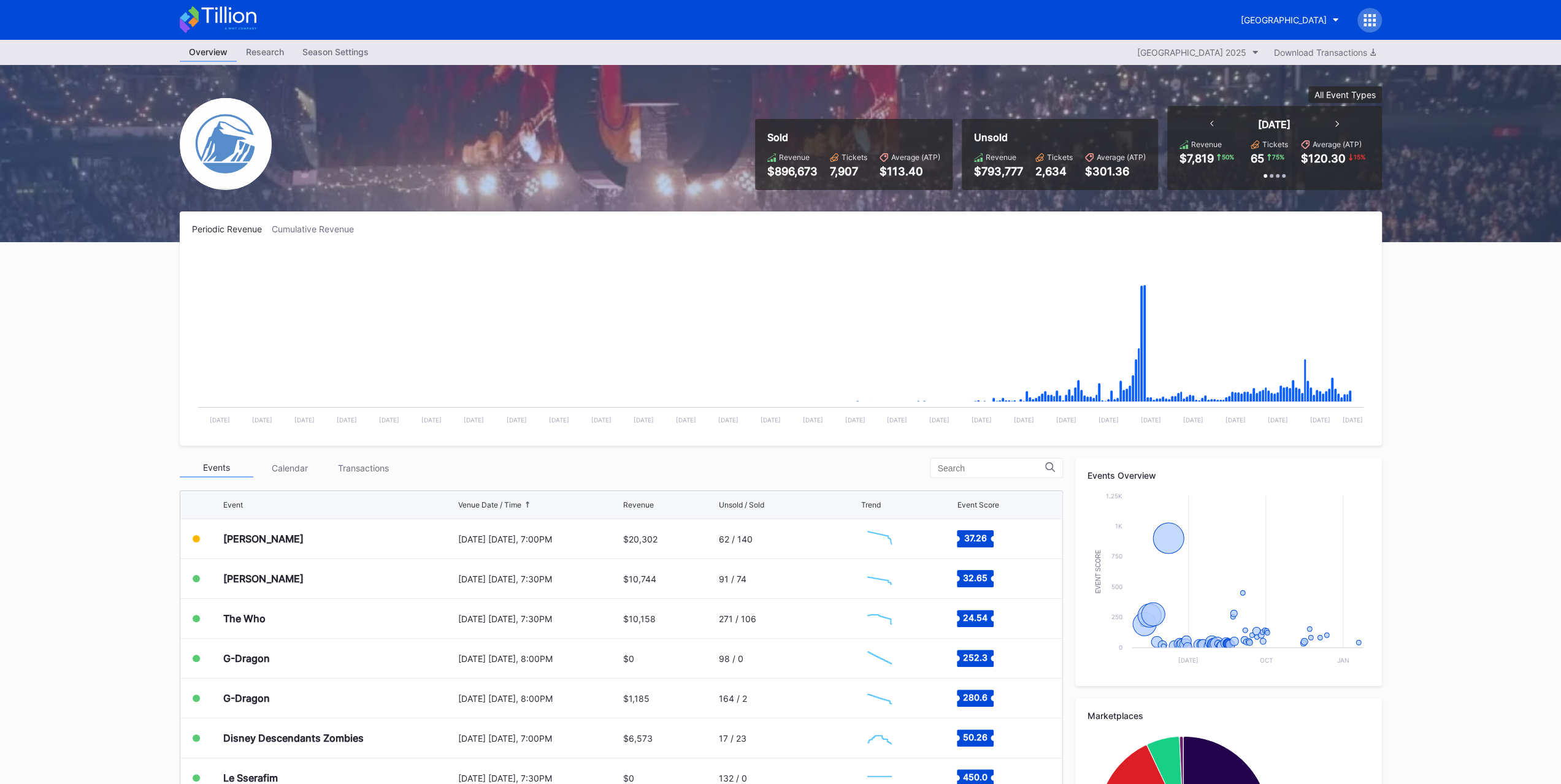
click at [300, 536] on div "[PERSON_NAME]" at bounding box center [339, 539] width 232 height 39
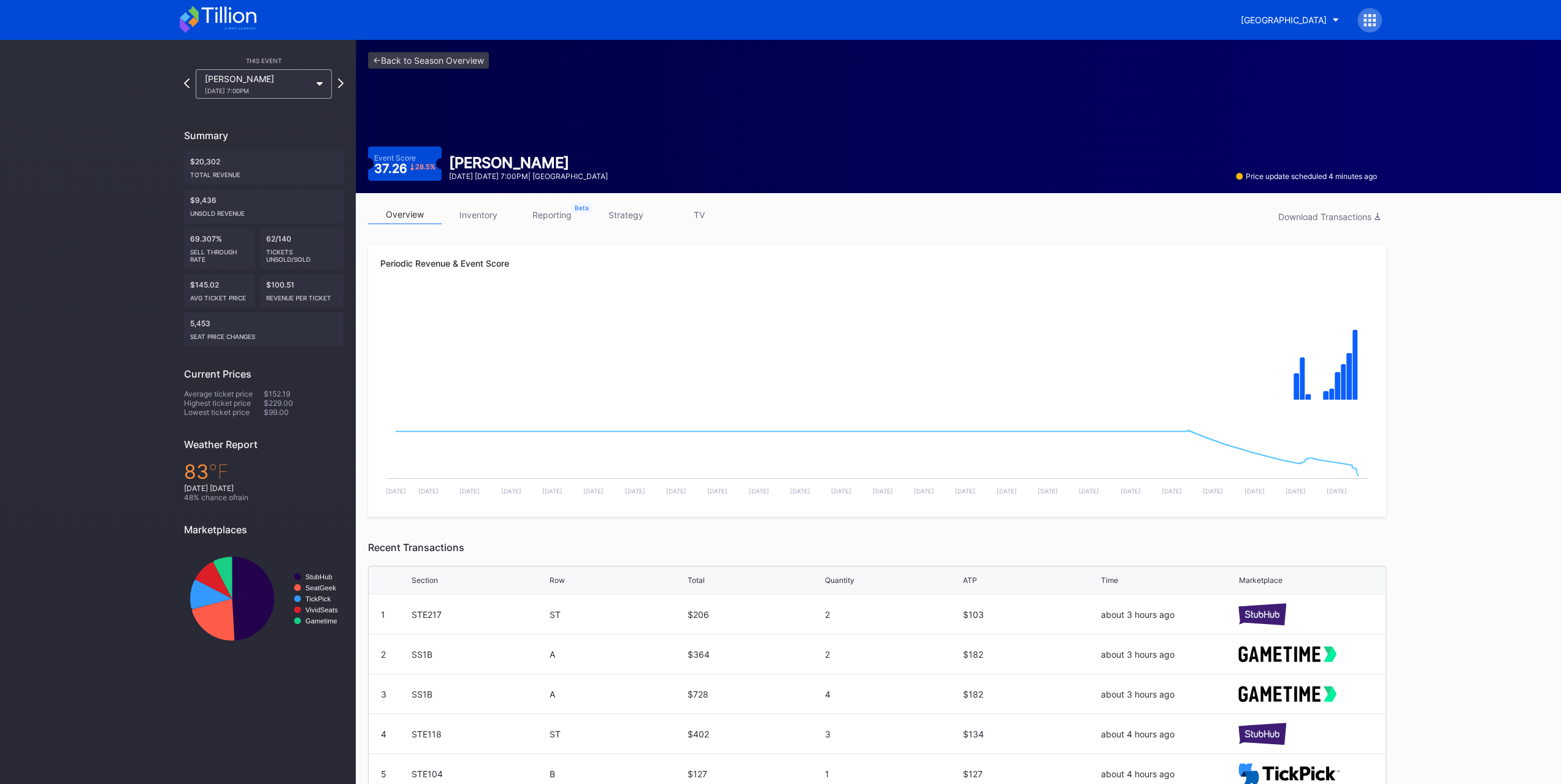
click at [491, 213] on link "inventory" at bounding box center [478, 215] width 74 height 19
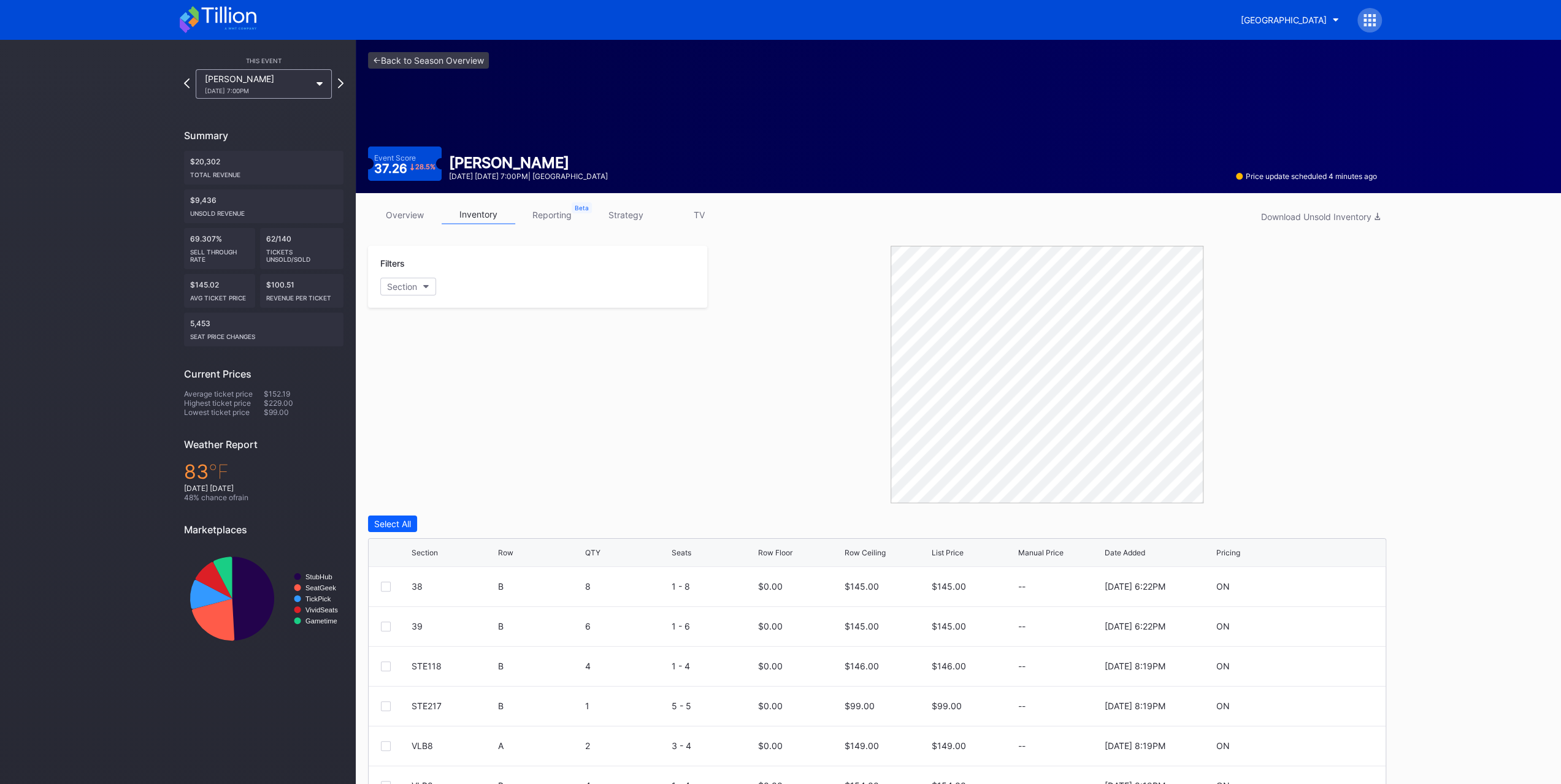
click at [948, 550] on div "List Price" at bounding box center [947, 553] width 32 height 9
click at [379, 627] on div "38 B 8 1 - 8 $0.00 $145.00 $145.00 -- 7/16/2025 6:22PM ON" at bounding box center [876, 627] width 1016 height 40
click at [383, 633] on div "38 B 8 1 - 8 $0.00 $145.00 $145.00 -- 7/16/2025 6:22PM ON" at bounding box center [876, 627] width 1016 height 40
click at [385, 626] on div at bounding box center [385, 626] width 10 height 10
click at [388, 664] on div at bounding box center [385, 666] width 10 height 10
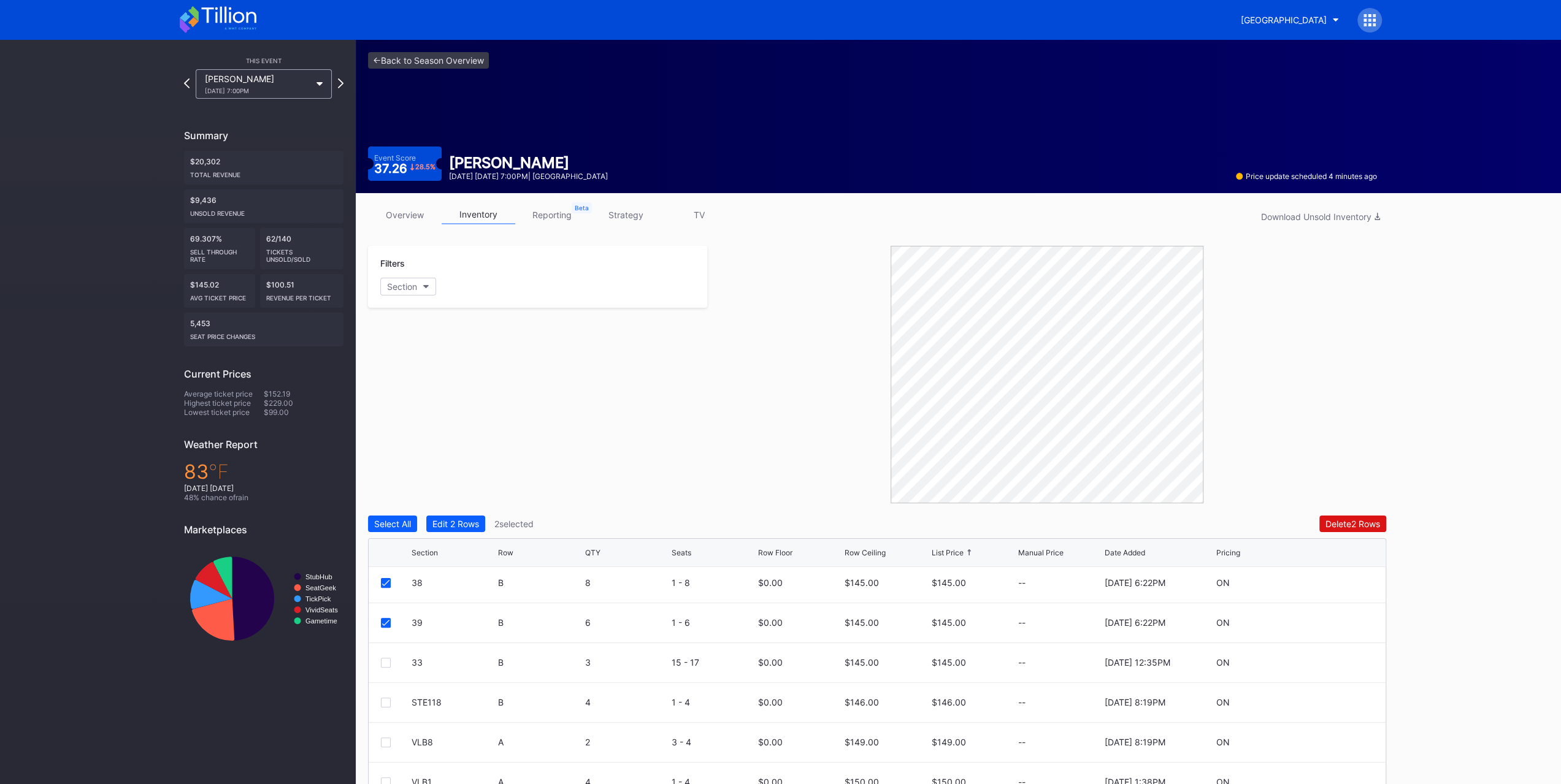
scroll to position [62, 0]
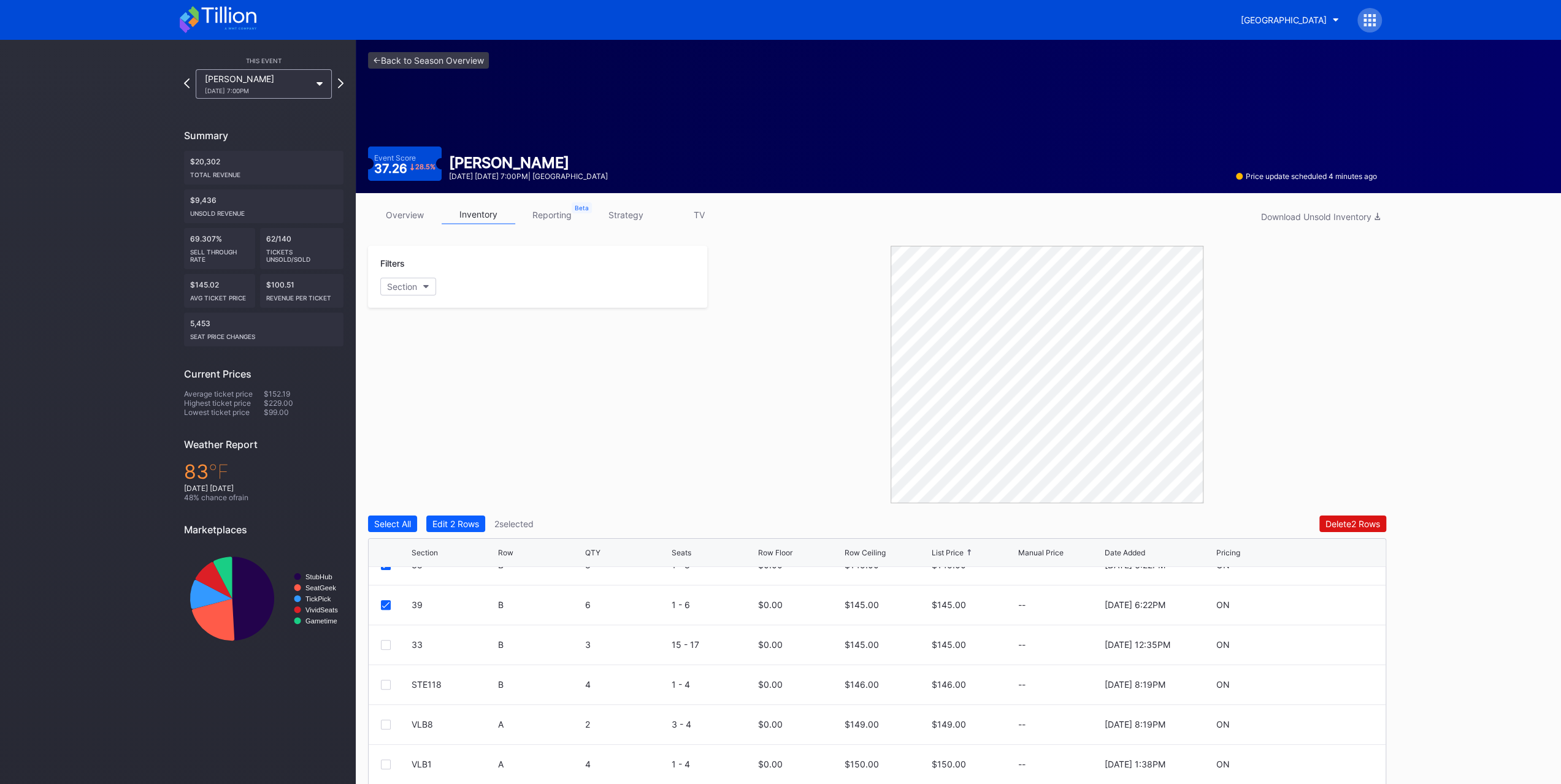
click at [388, 645] on div at bounding box center [385, 645] width 10 height 10
click at [476, 518] on button "Edit 3 Rows" at bounding box center [456, 524] width 60 height 17
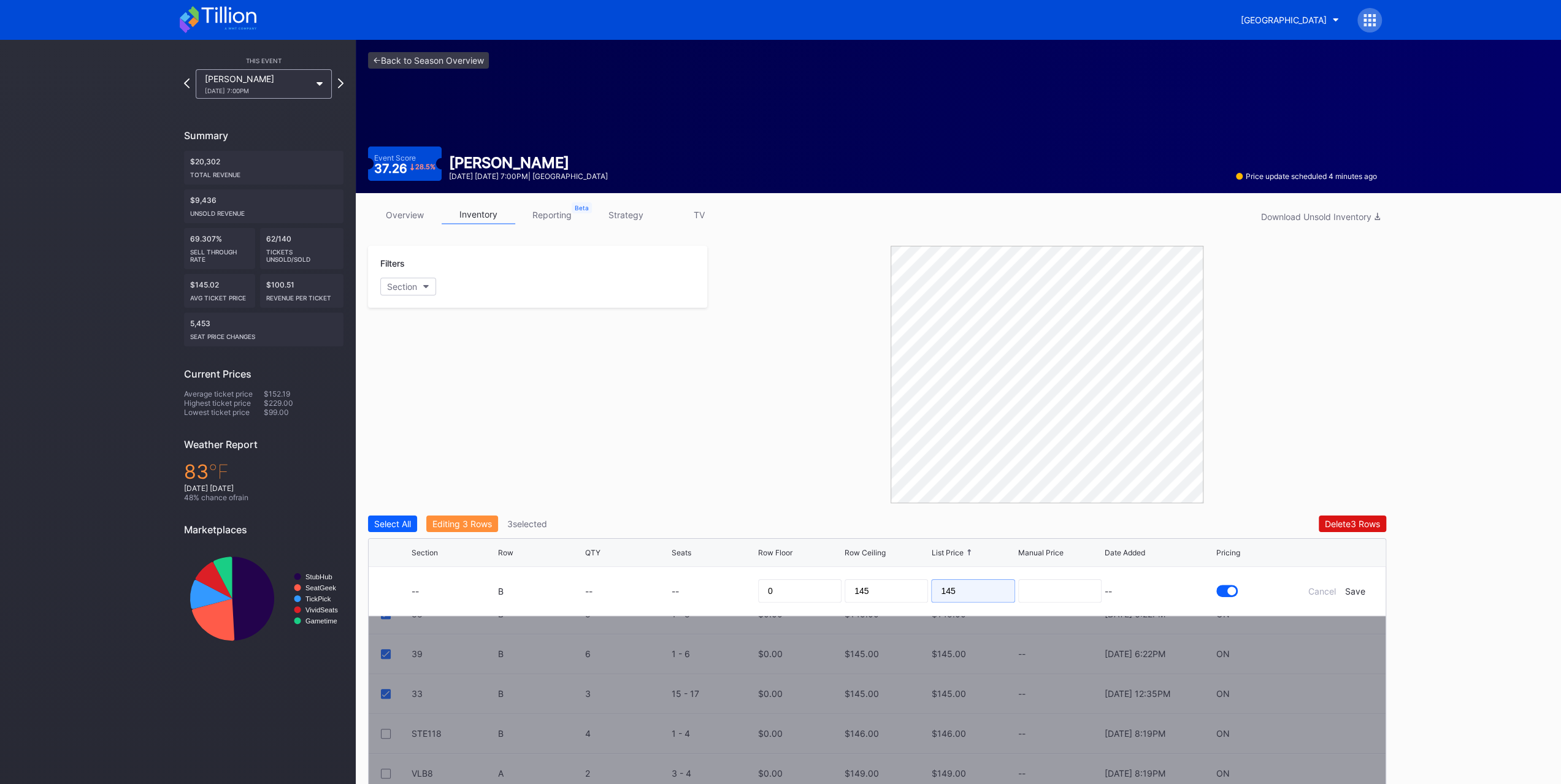
click at [975, 586] on input "145" at bounding box center [973, 591] width 83 height 23
type input "135"
drag, startPoint x: 981, startPoint y: 589, endPoint x: 709, endPoint y: 537, distance: 276.9
click at [717, 548] on div "Section Row QTY Seats Row Floor Row Ceiling List Price Manual Price Date Added …" at bounding box center [876, 733] width 1018 height 388
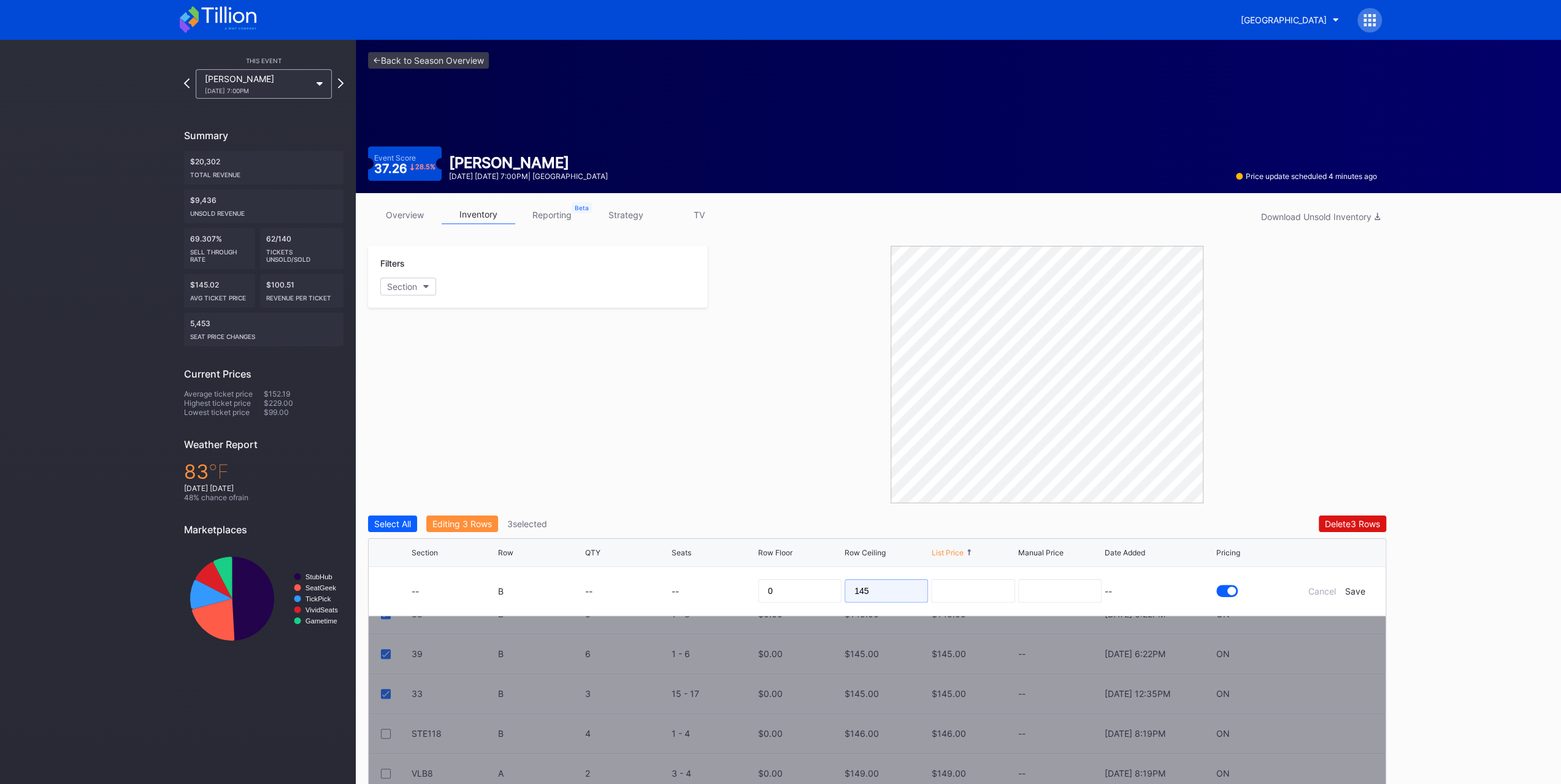
drag, startPoint x: 916, startPoint y: 581, endPoint x: 908, endPoint y: 571, distance: 12.8
click at [913, 577] on div "145" at bounding box center [886, 591] width 83 height 48
type input "135"
click at [1352, 589] on div "Save" at bounding box center [1355, 591] width 21 height 10
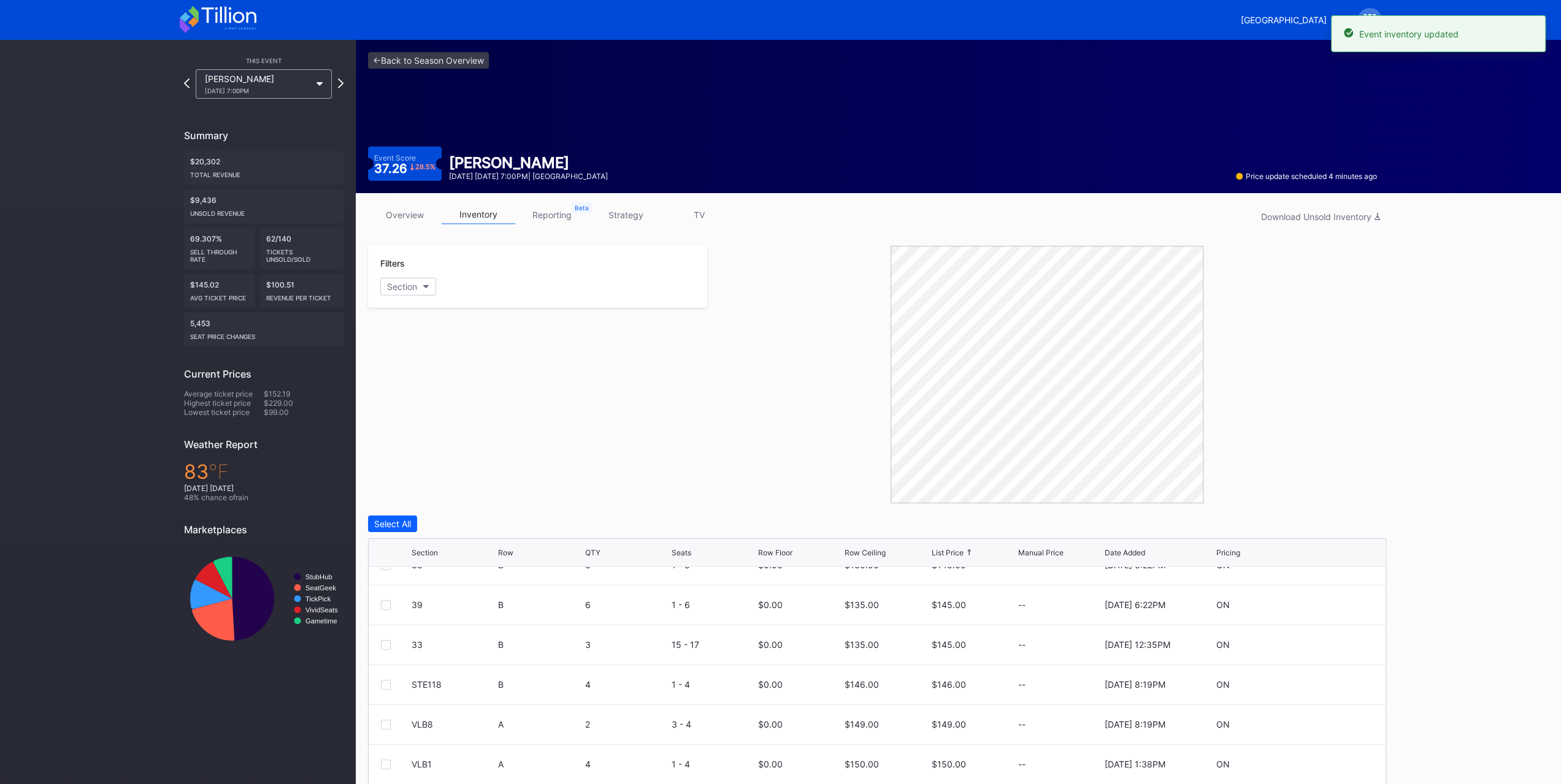
scroll to position [0, 0]
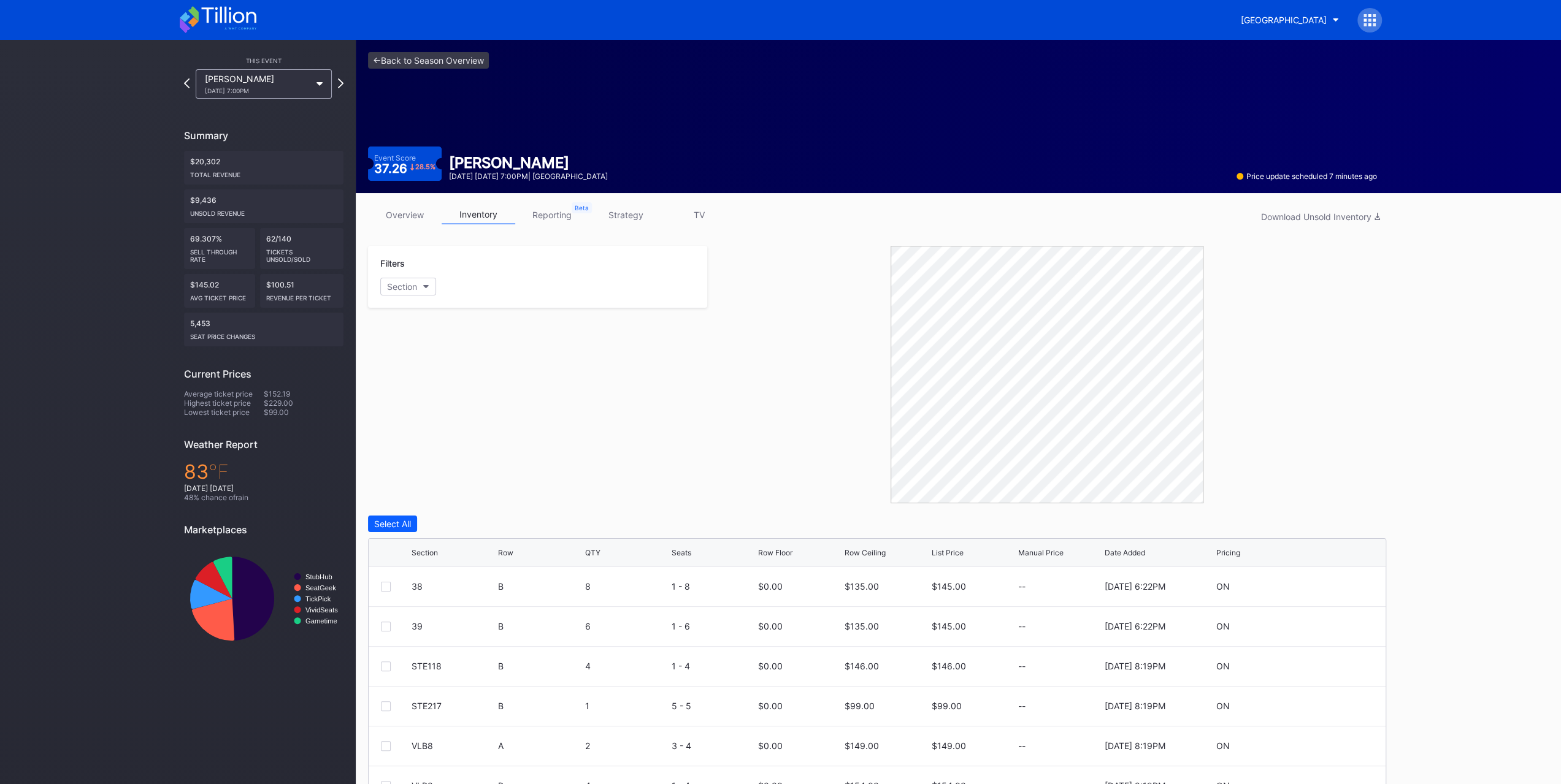
click at [415, 218] on link "overview" at bounding box center [405, 215] width 74 height 19
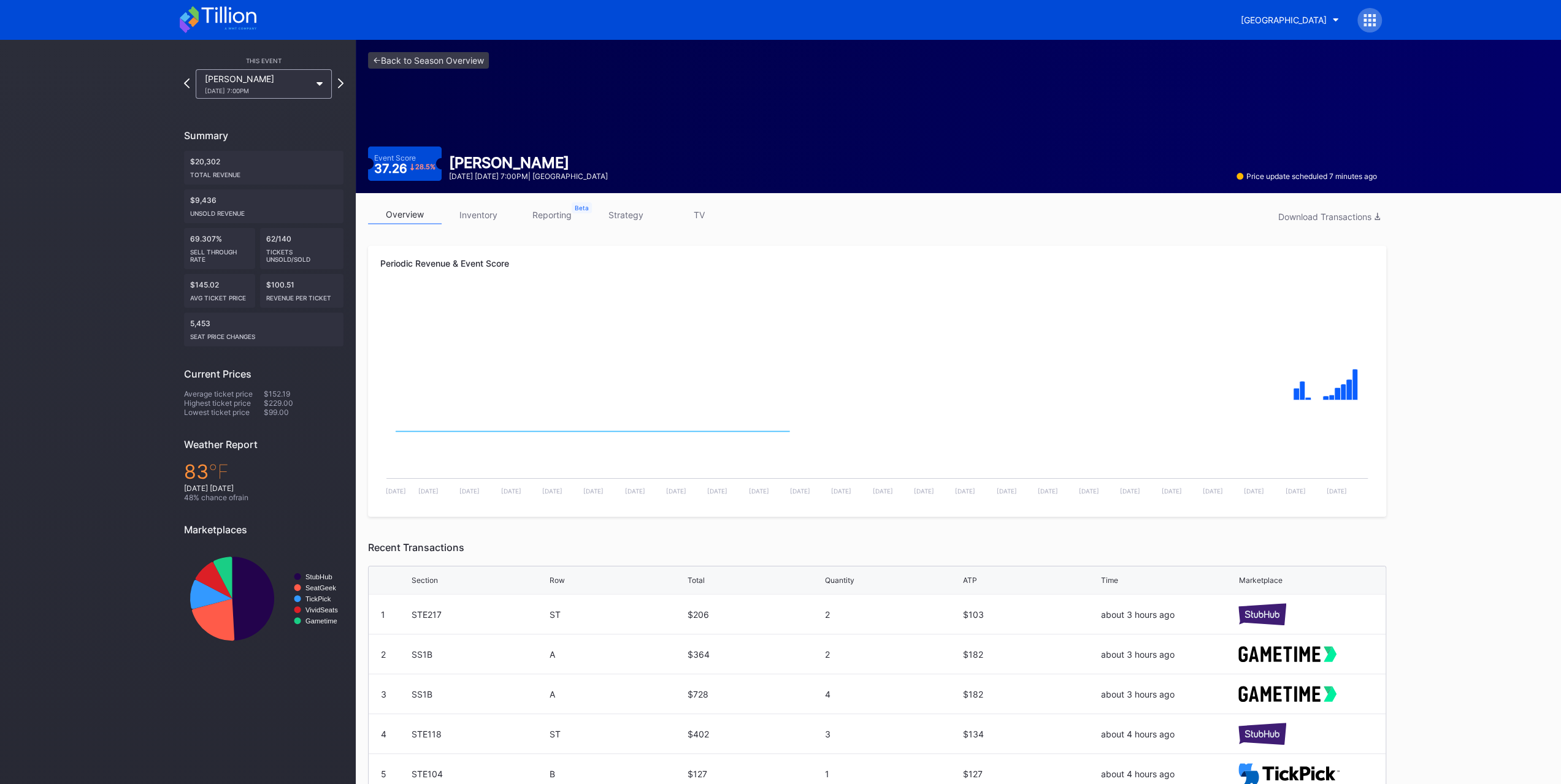
click at [484, 211] on link "inventory" at bounding box center [478, 215] width 74 height 19
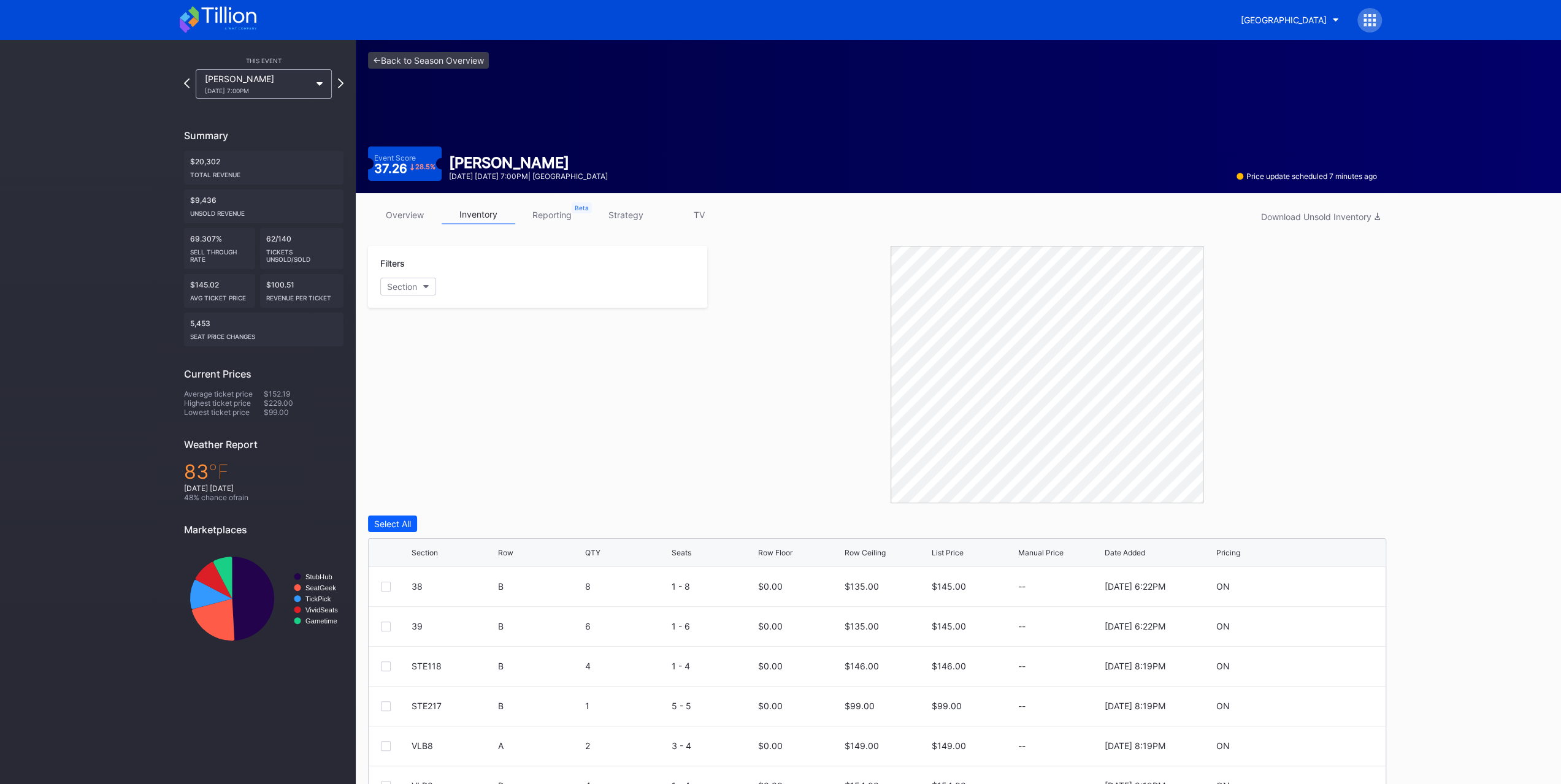
click at [427, 205] on link "overview" at bounding box center [405, 215] width 74 height 19
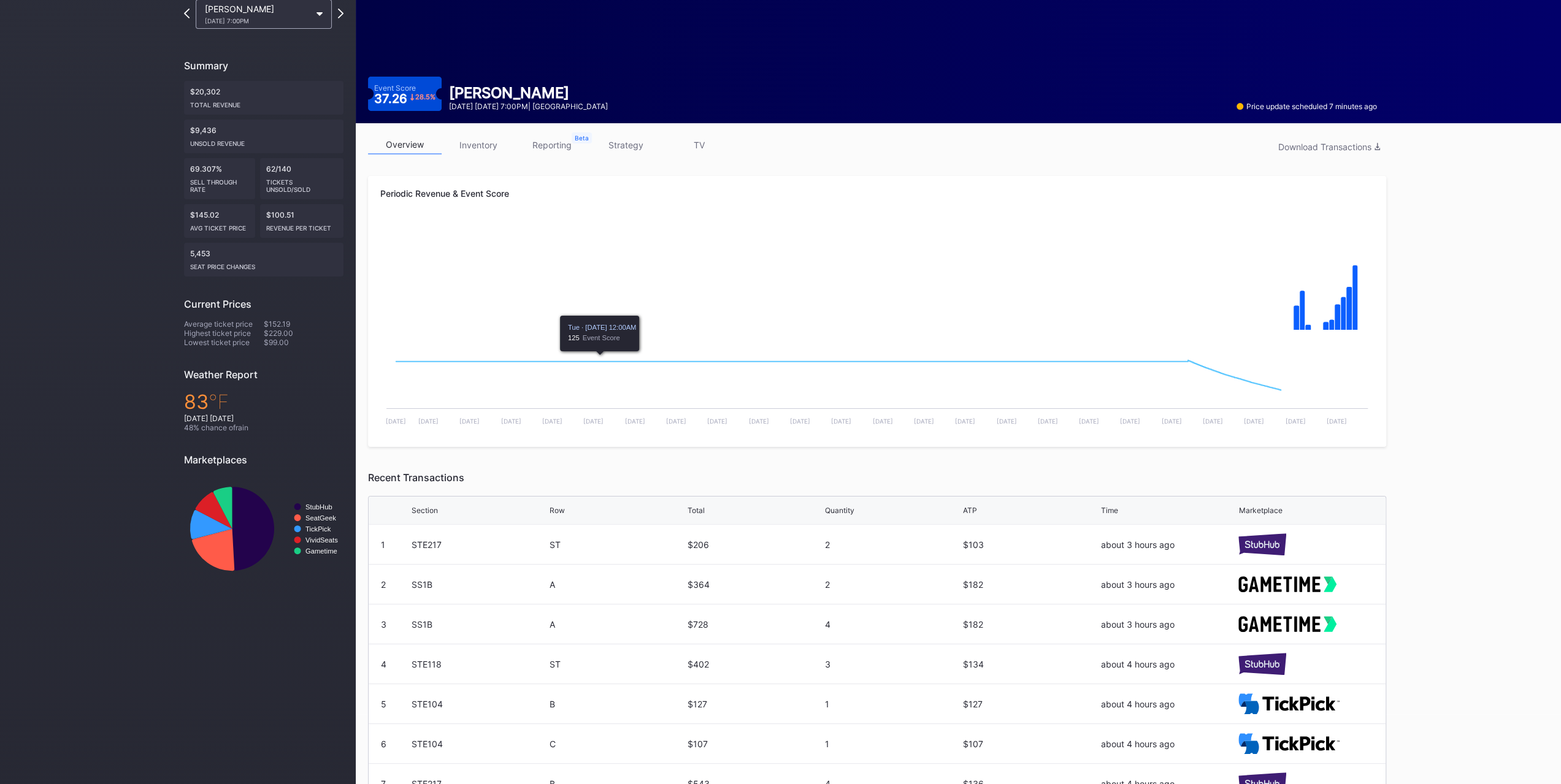
scroll to position [130, 0]
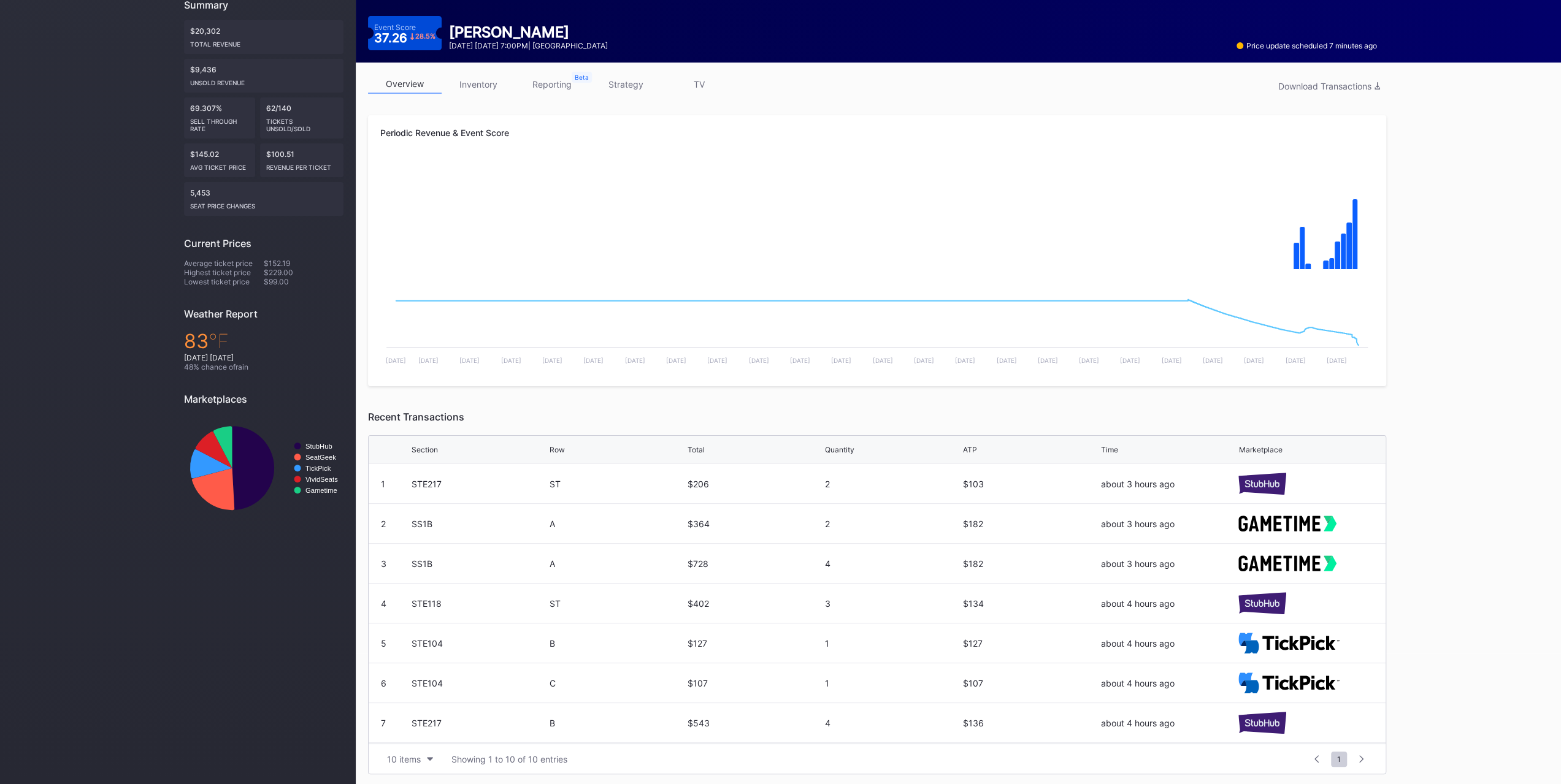
click at [460, 92] on link "inventory" at bounding box center [478, 85] width 74 height 19
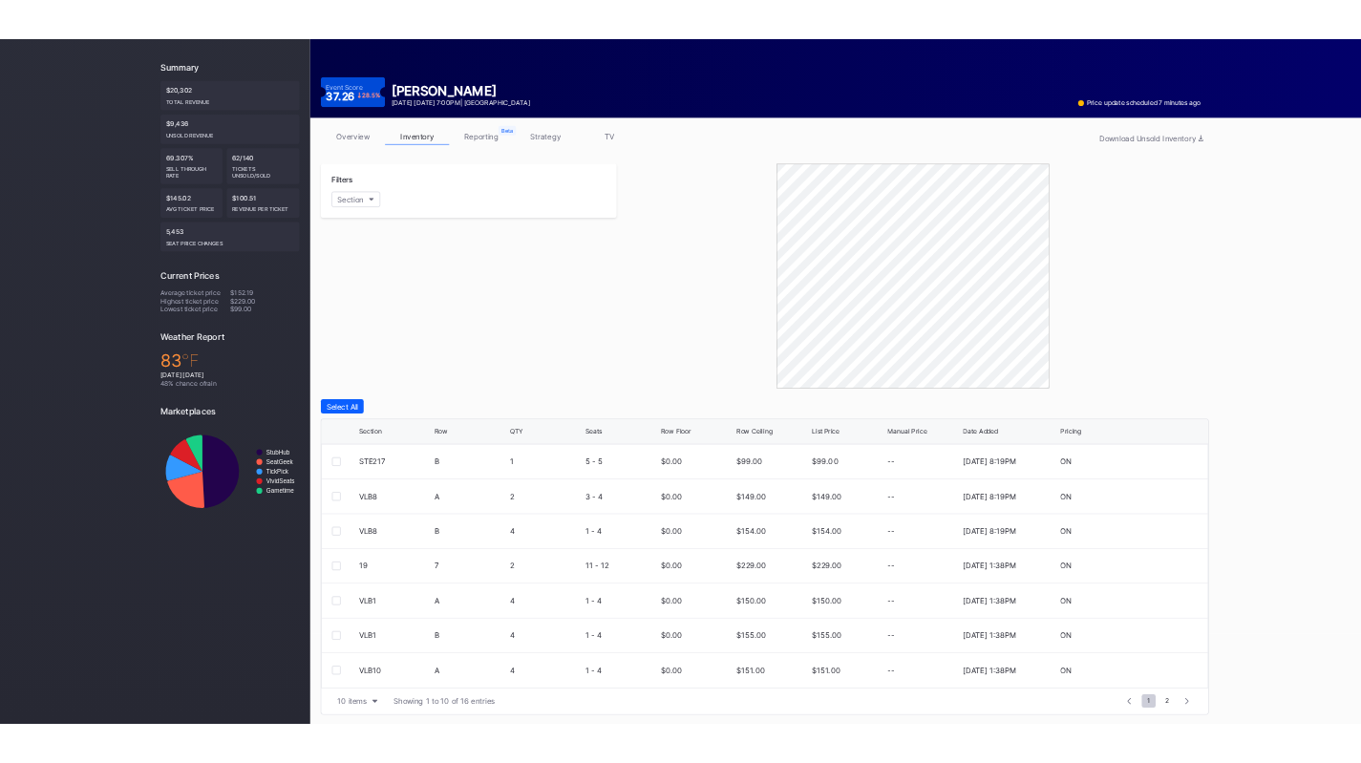
scroll to position [185, 0]
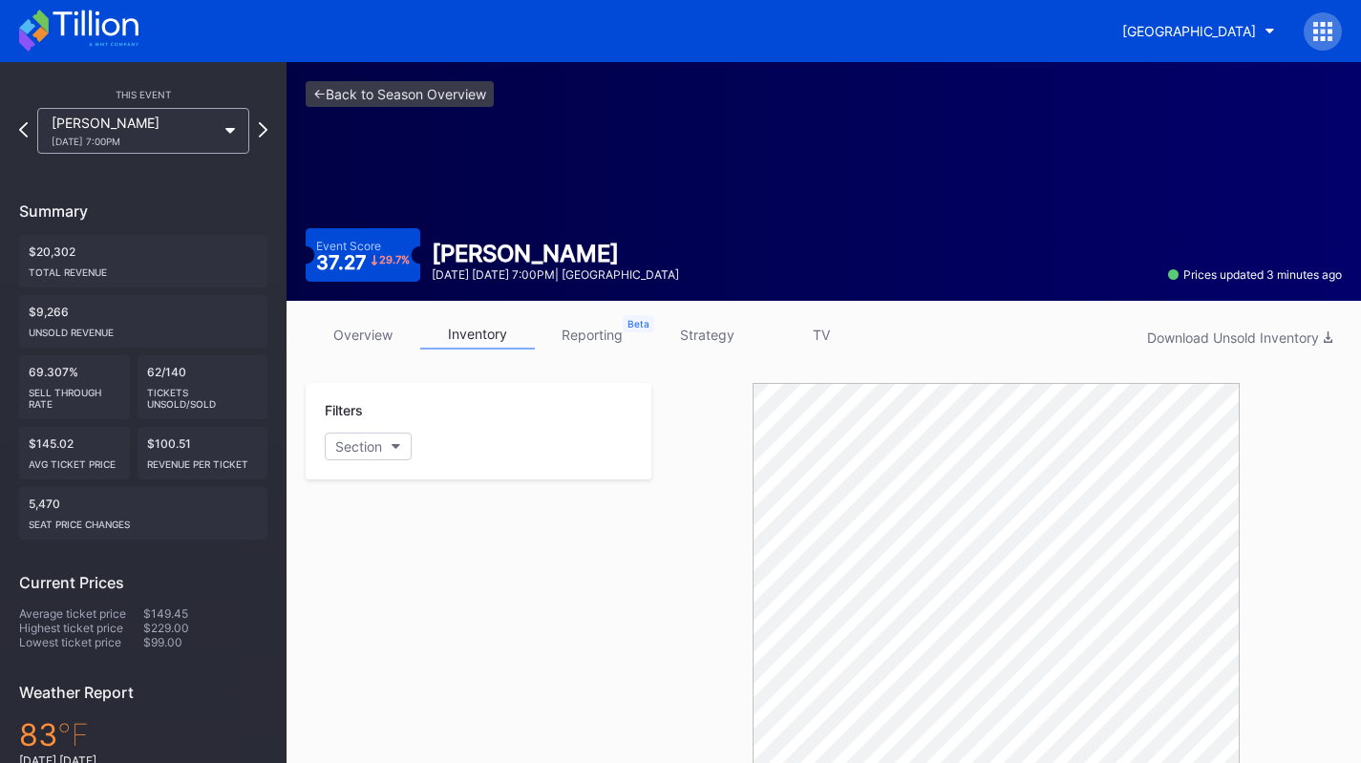
click at [1245, 23] on div "Prudential Center Secondary" at bounding box center [1189, 31] width 134 height 16
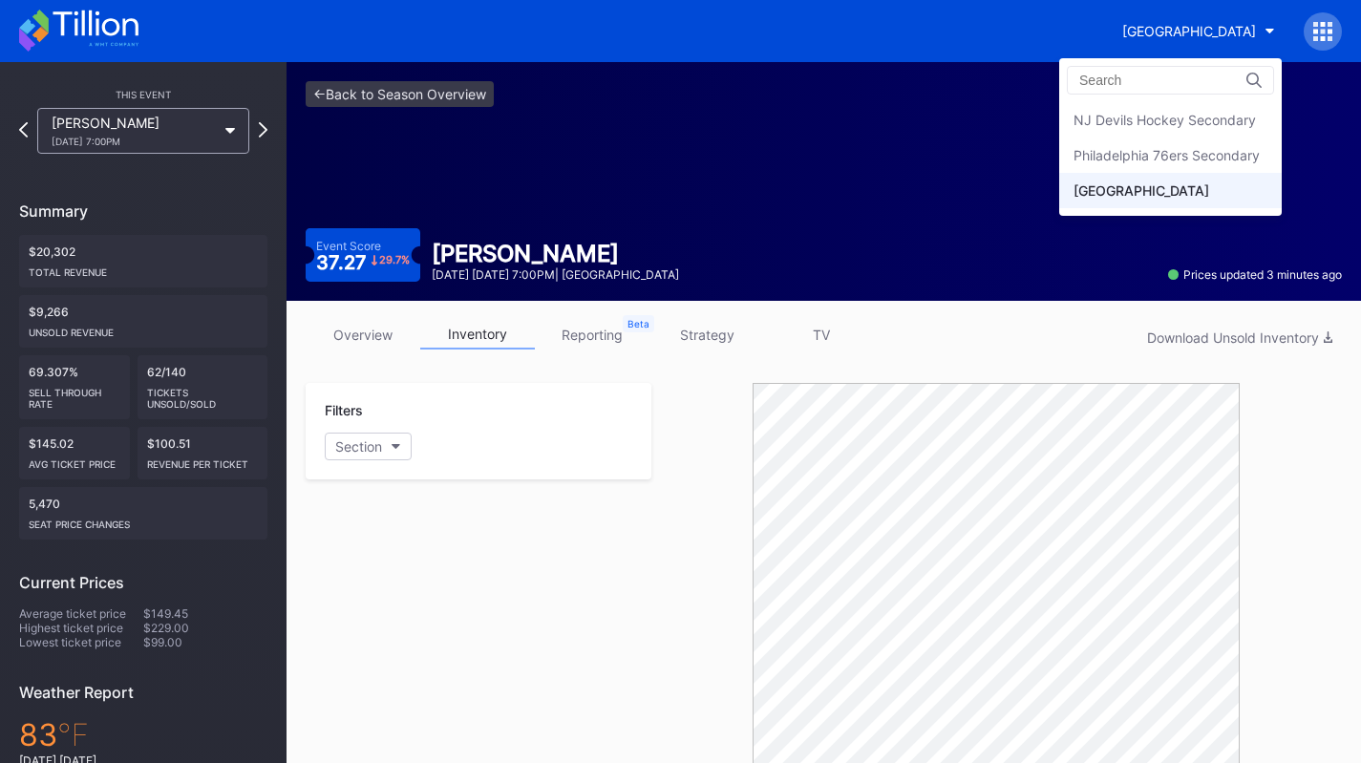
click at [1178, 114] on div "NJ Devils Hockey Secondary" at bounding box center [1164, 120] width 182 height 16
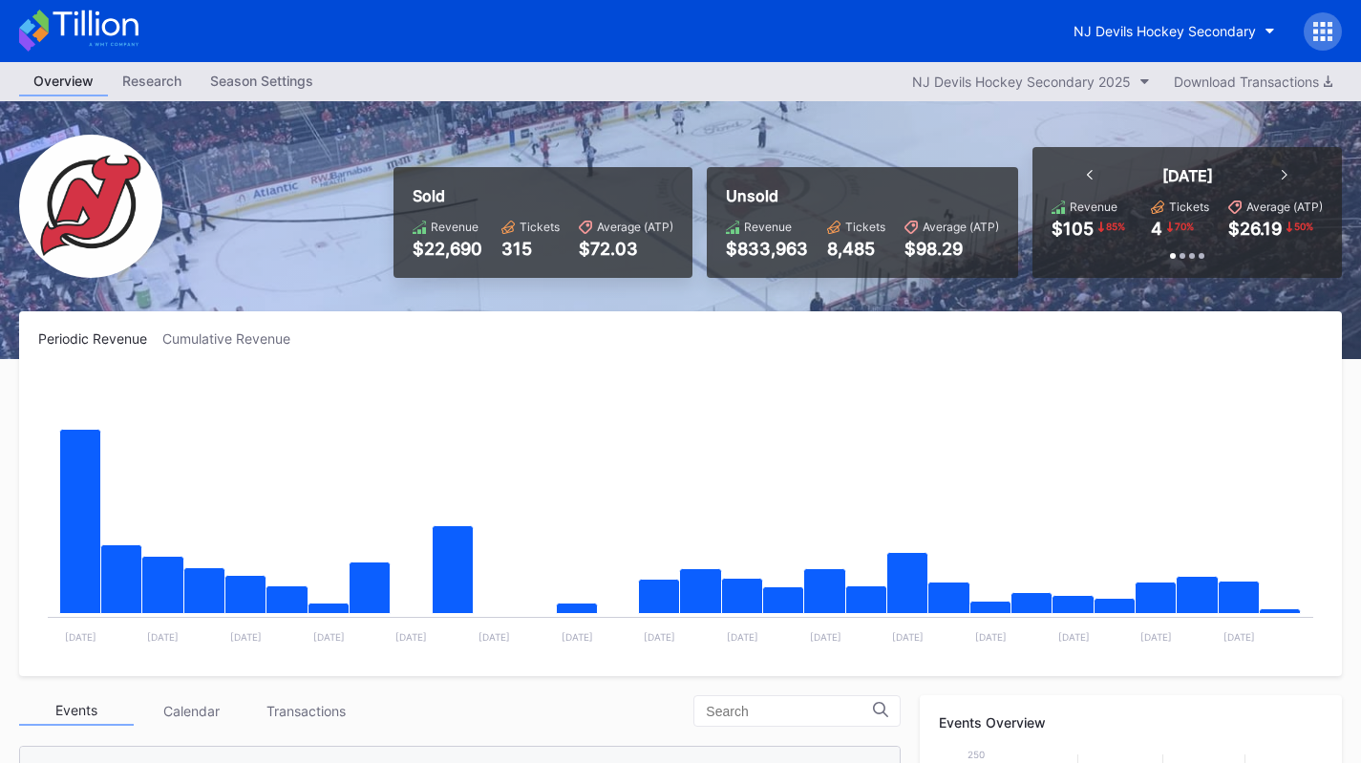
click at [1182, 24] on div "NJ Devils Hockey Secondary" at bounding box center [1164, 31] width 182 height 16
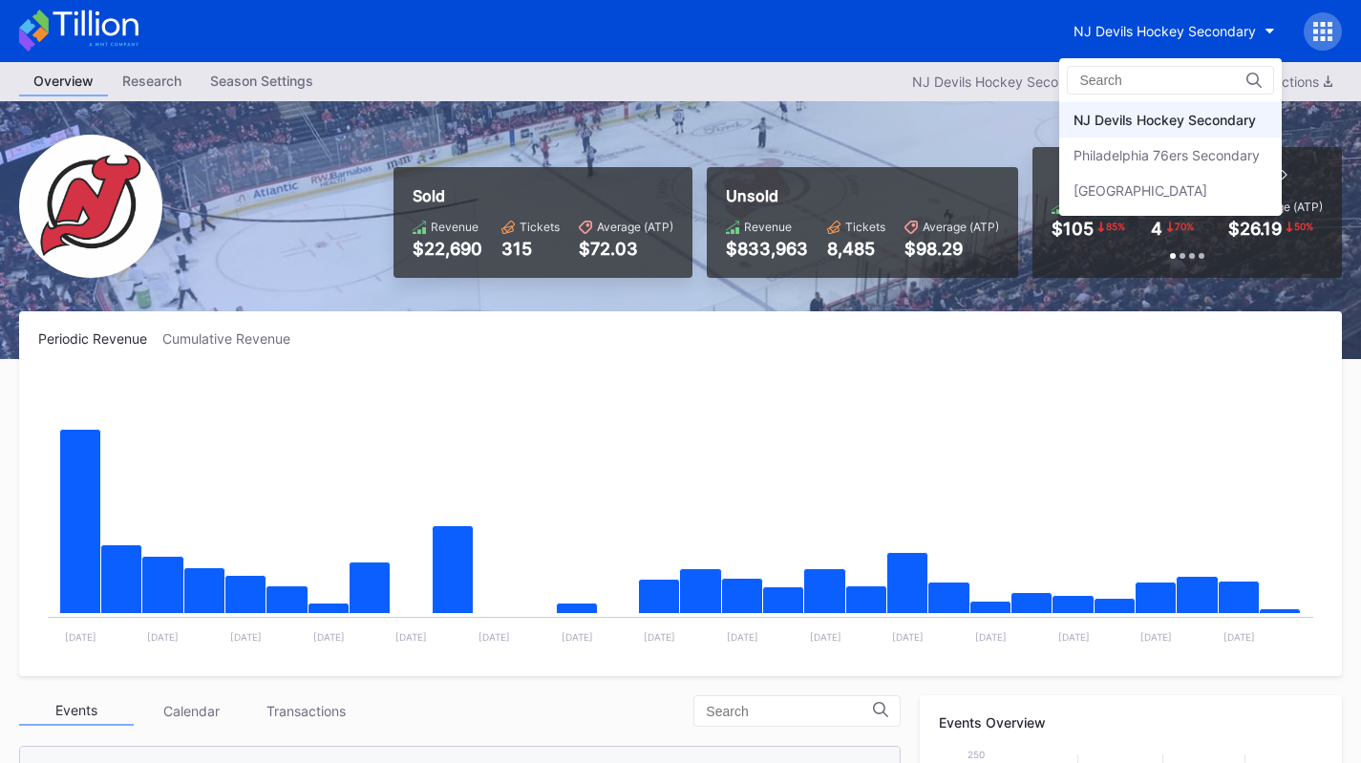
click at [1174, 146] on div "Philadelphia 76ers Secondary" at bounding box center [1170, 155] width 223 height 35
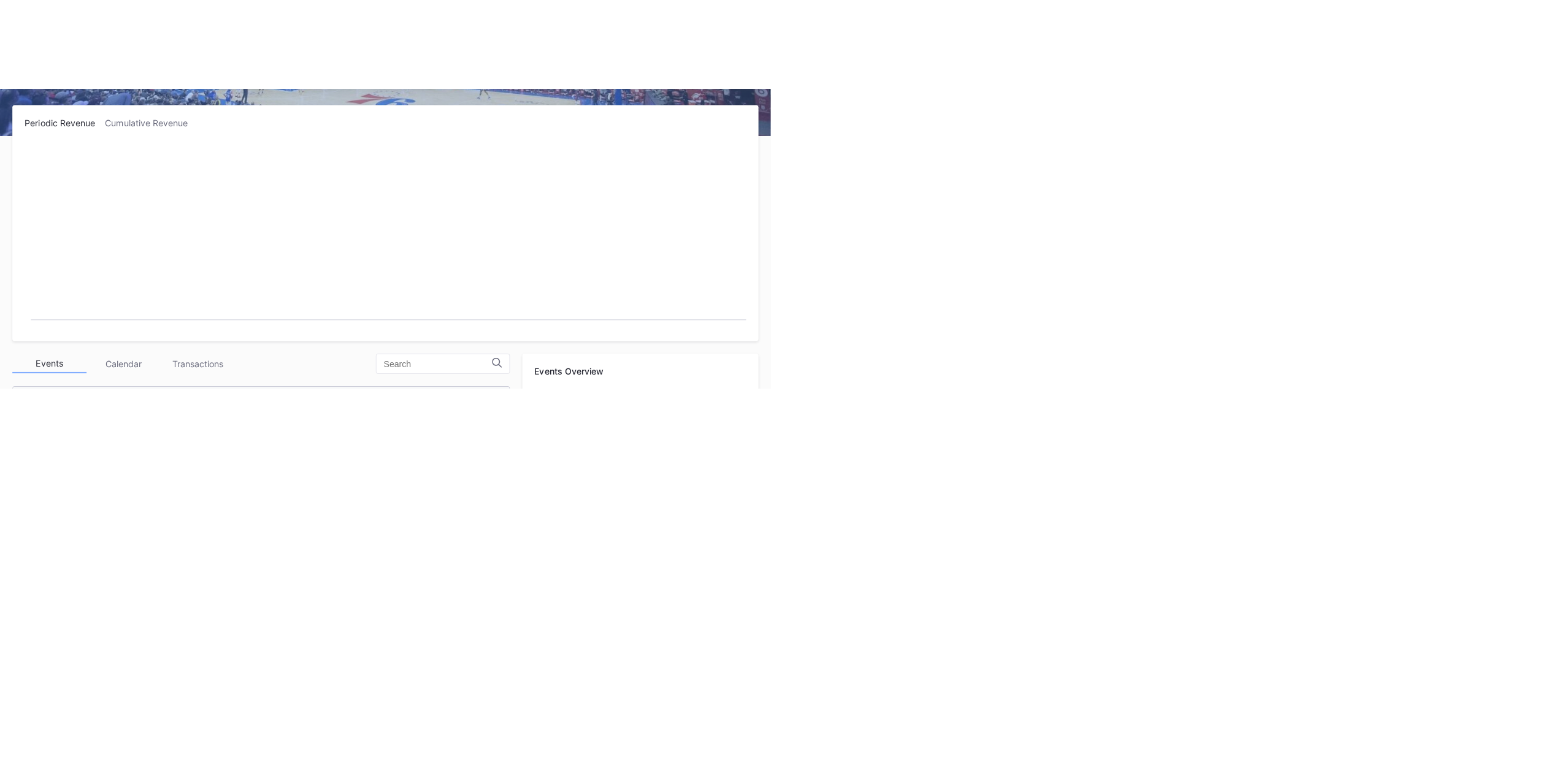
scroll to position [142, 0]
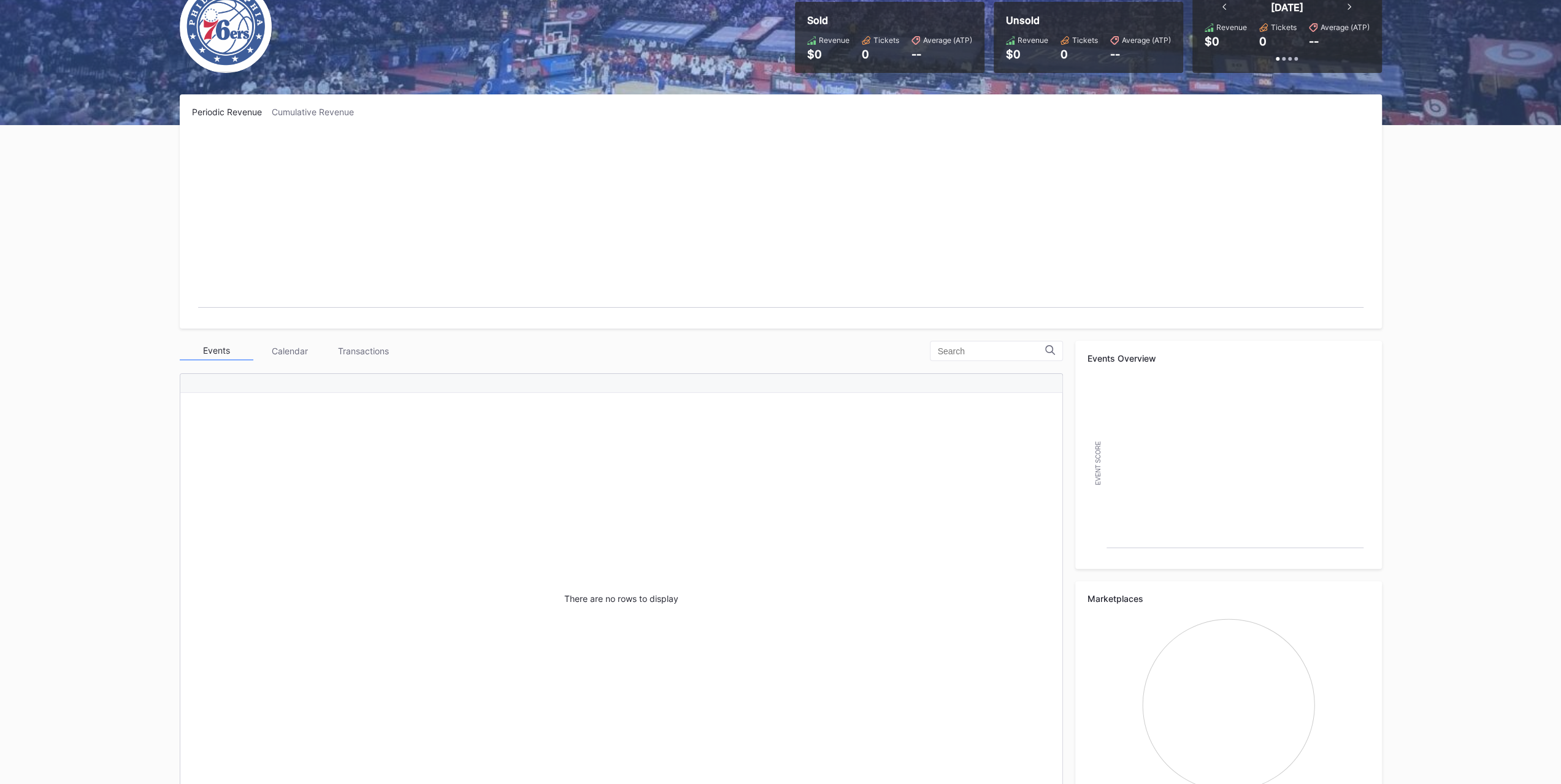
scroll to position [141, 0]
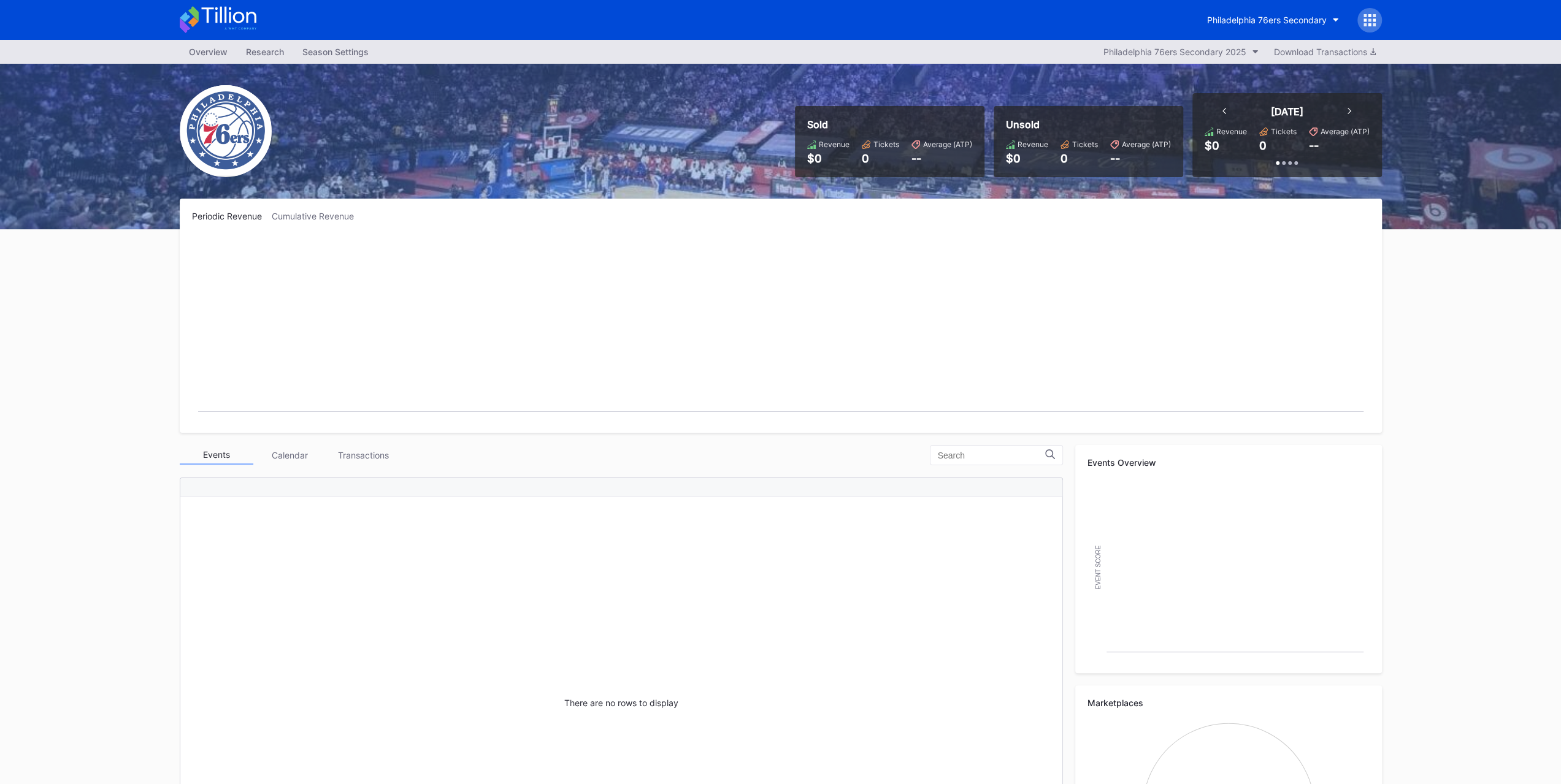
click at [353, 467] on div "Events Calendar Transactions There are no rows to display" at bounding box center [621, 677] width 883 height 464
click at [351, 458] on div "Transactions" at bounding box center [363, 455] width 74 height 19
click at [231, 453] on div "Events" at bounding box center [216, 455] width 74 height 19
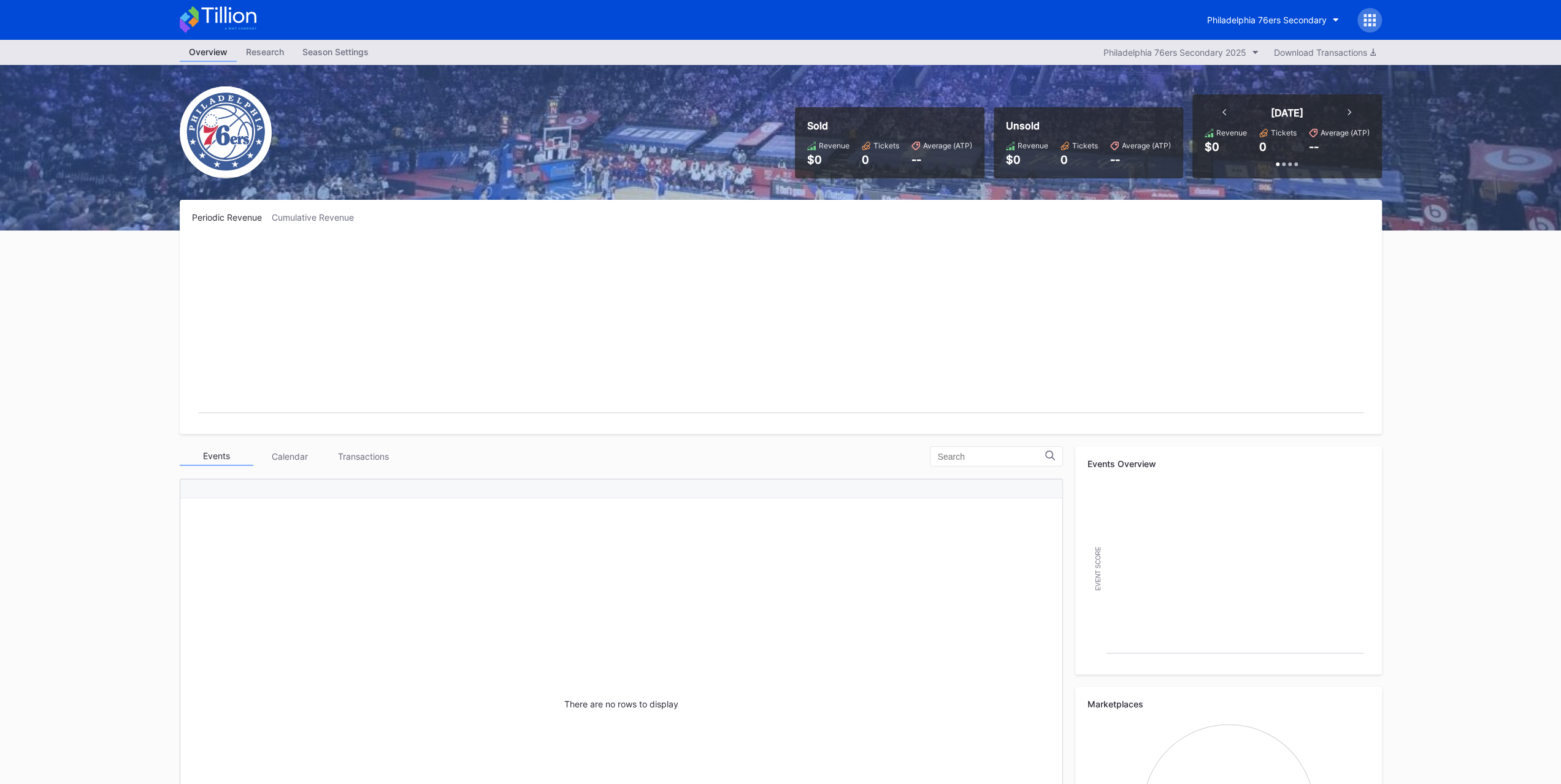
click at [1260, 21] on div "Philadelphia 76ers Secondary" at bounding box center [1266, 20] width 119 height 10
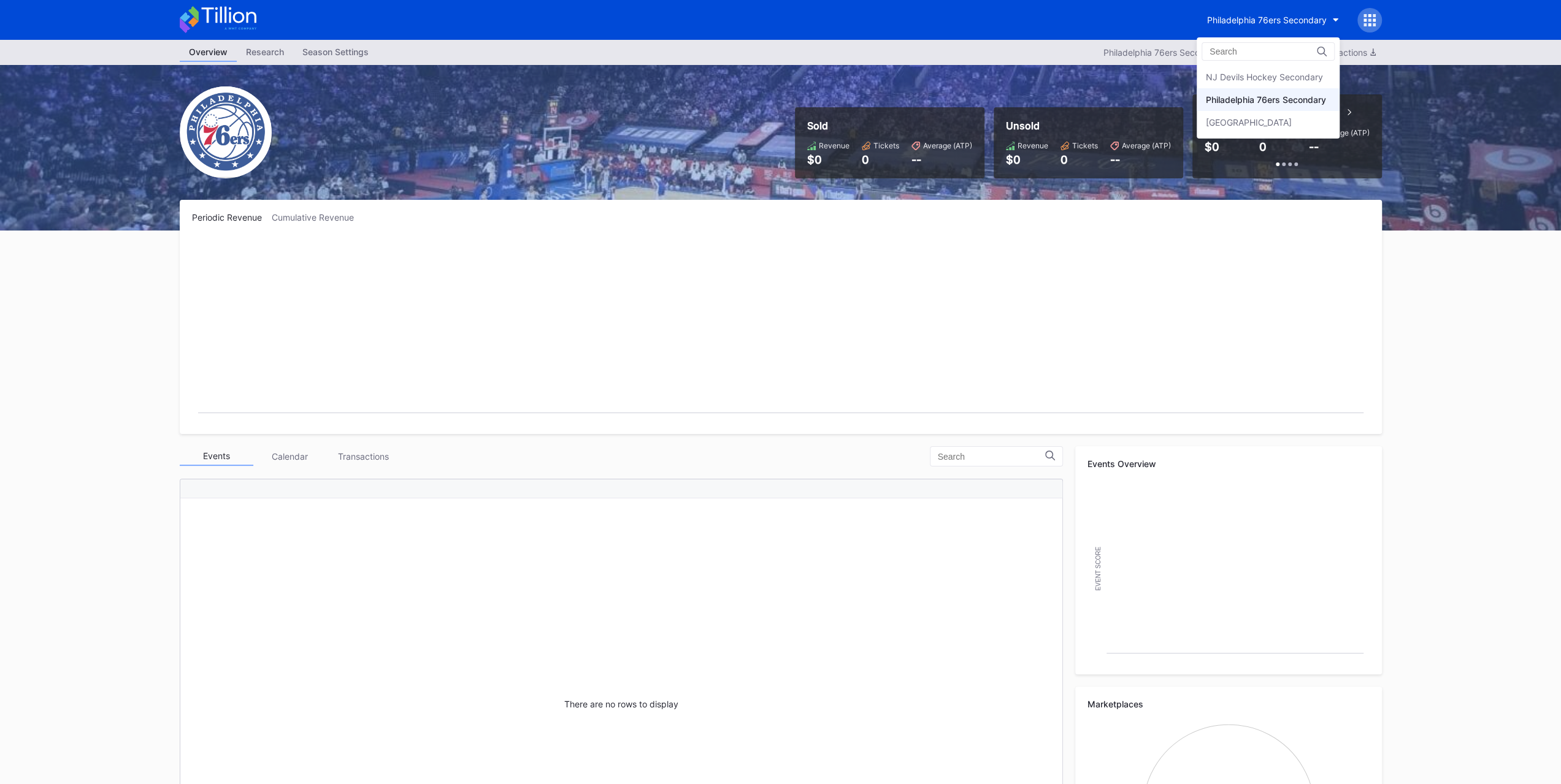
click at [1248, 128] on div "[GEOGRAPHIC_DATA]" at bounding box center [1268, 122] width 143 height 22
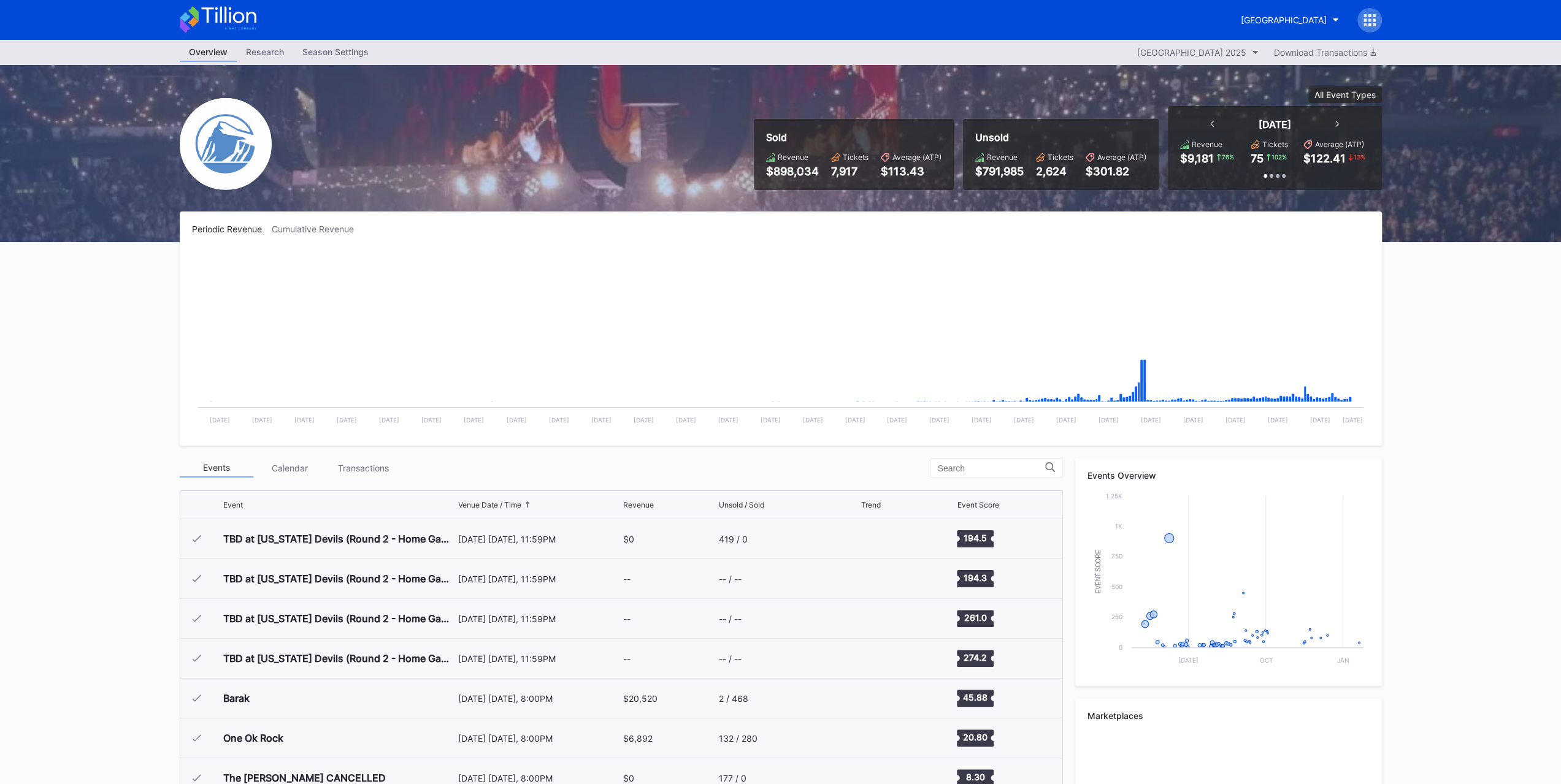
scroll to position [1196, 0]
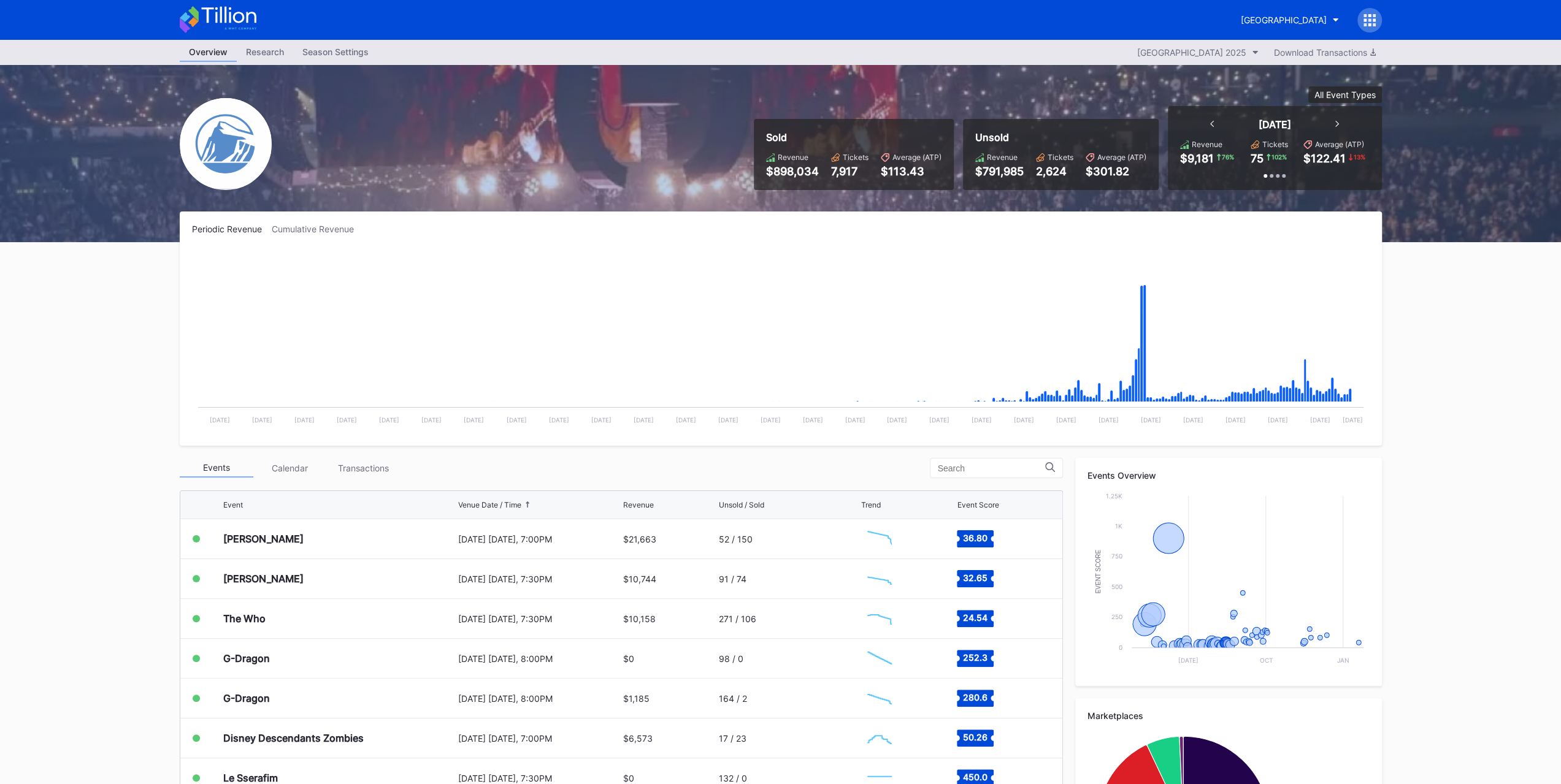
click at [374, 548] on div "[PERSON_NAME]" at bounding box center [339, 539] width 232 height 39
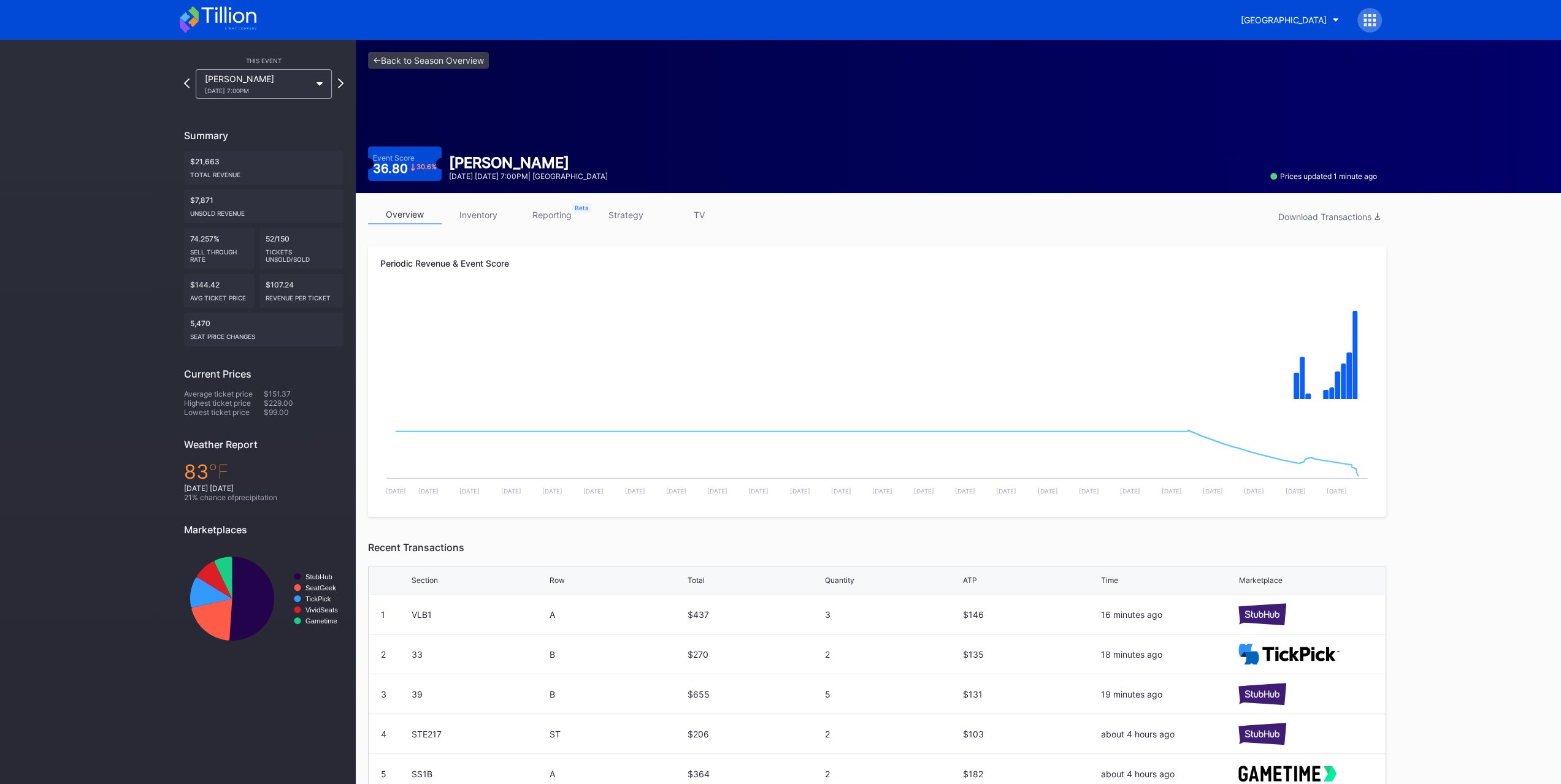
click at [464, 213] on link "inventory" at bounding box center [478, 215] width 74 height 19
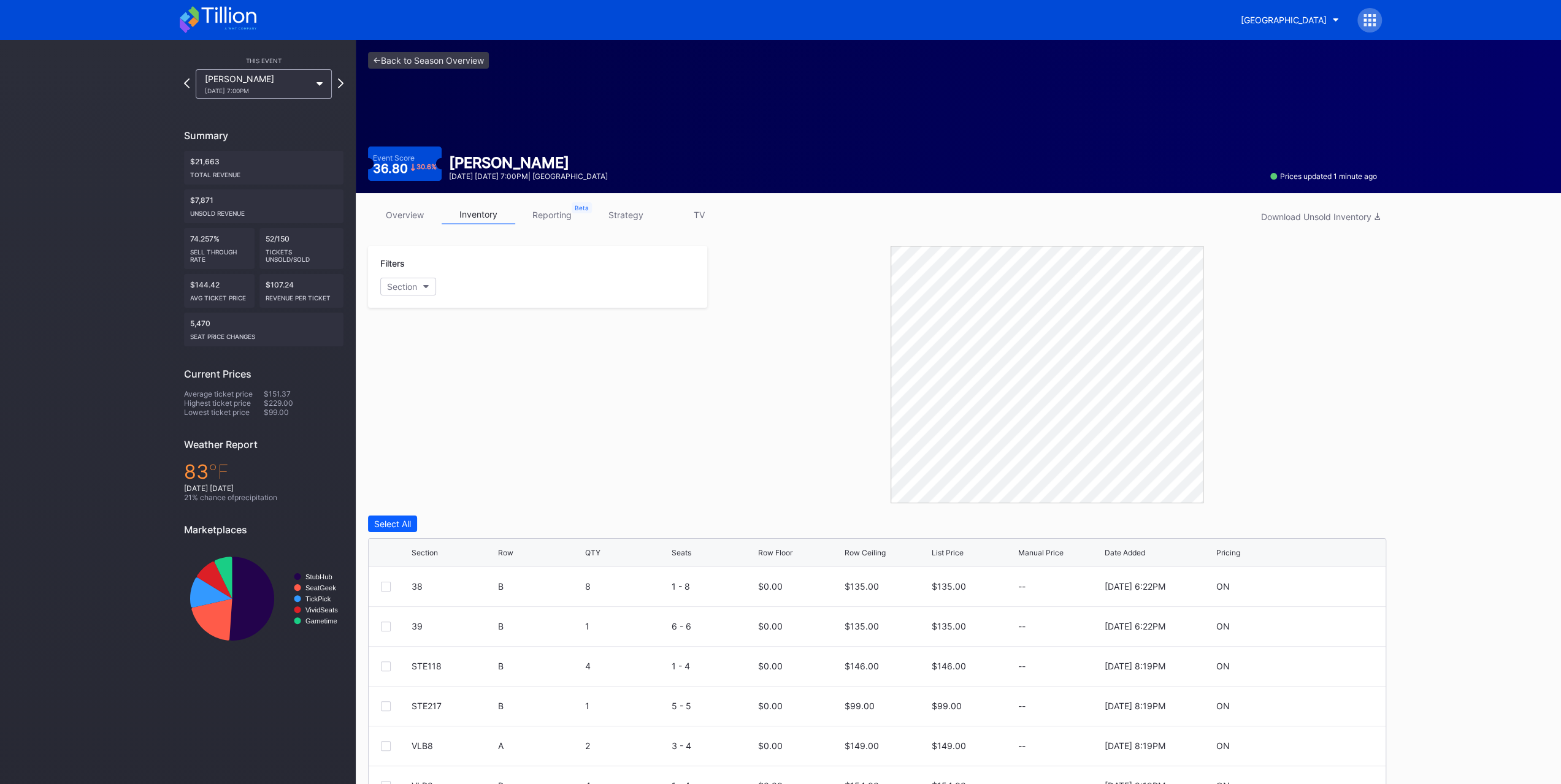
click at [1262, 8] on button "[GEOGRAPHIC_DATA]" at bounding box center [1289, 19] width 116 height 22
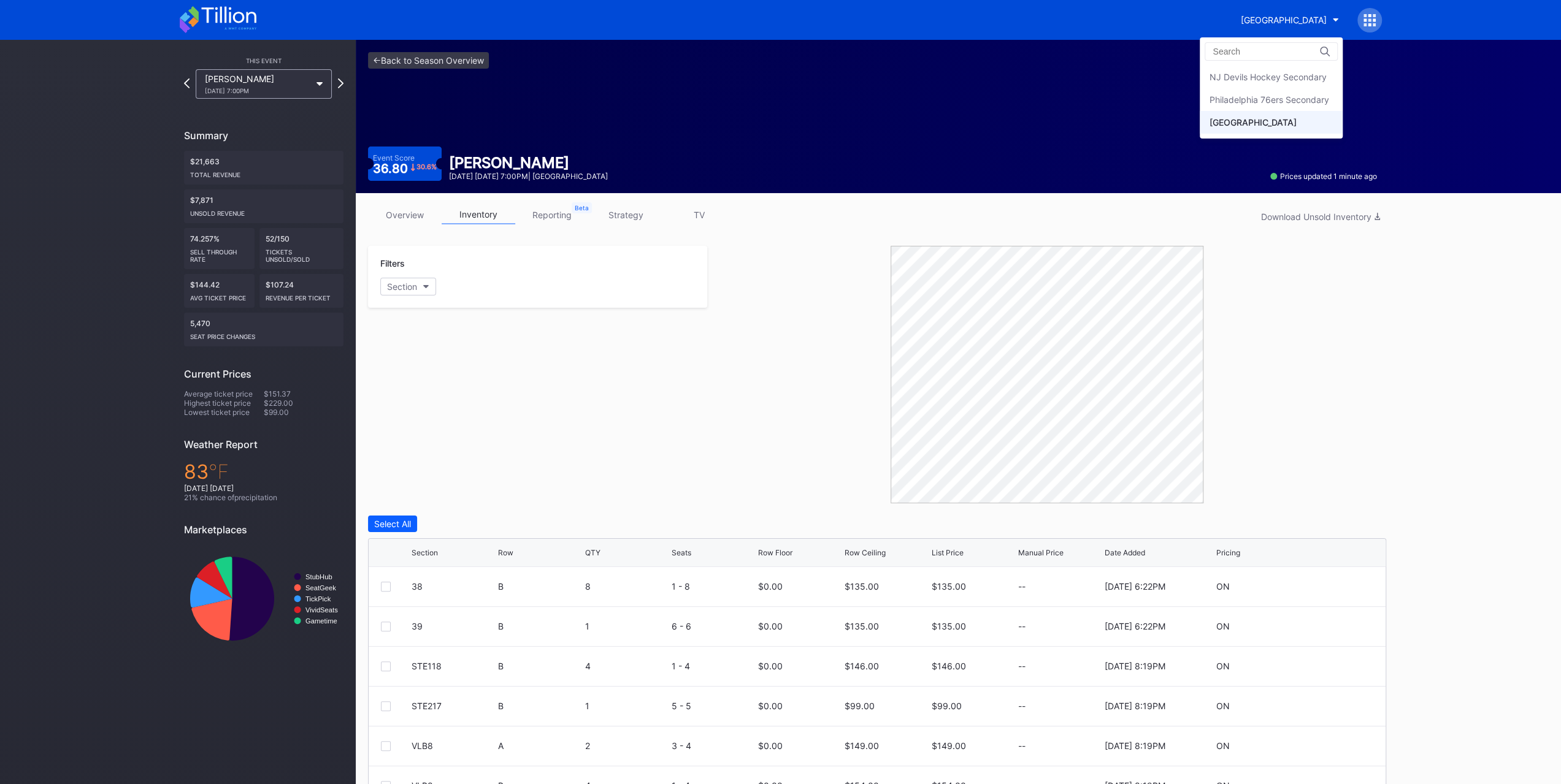
click at [1251, 97] on div "Philadelphia 76ers Secondary" at bounding box center [1268, 100] width 119 height 10
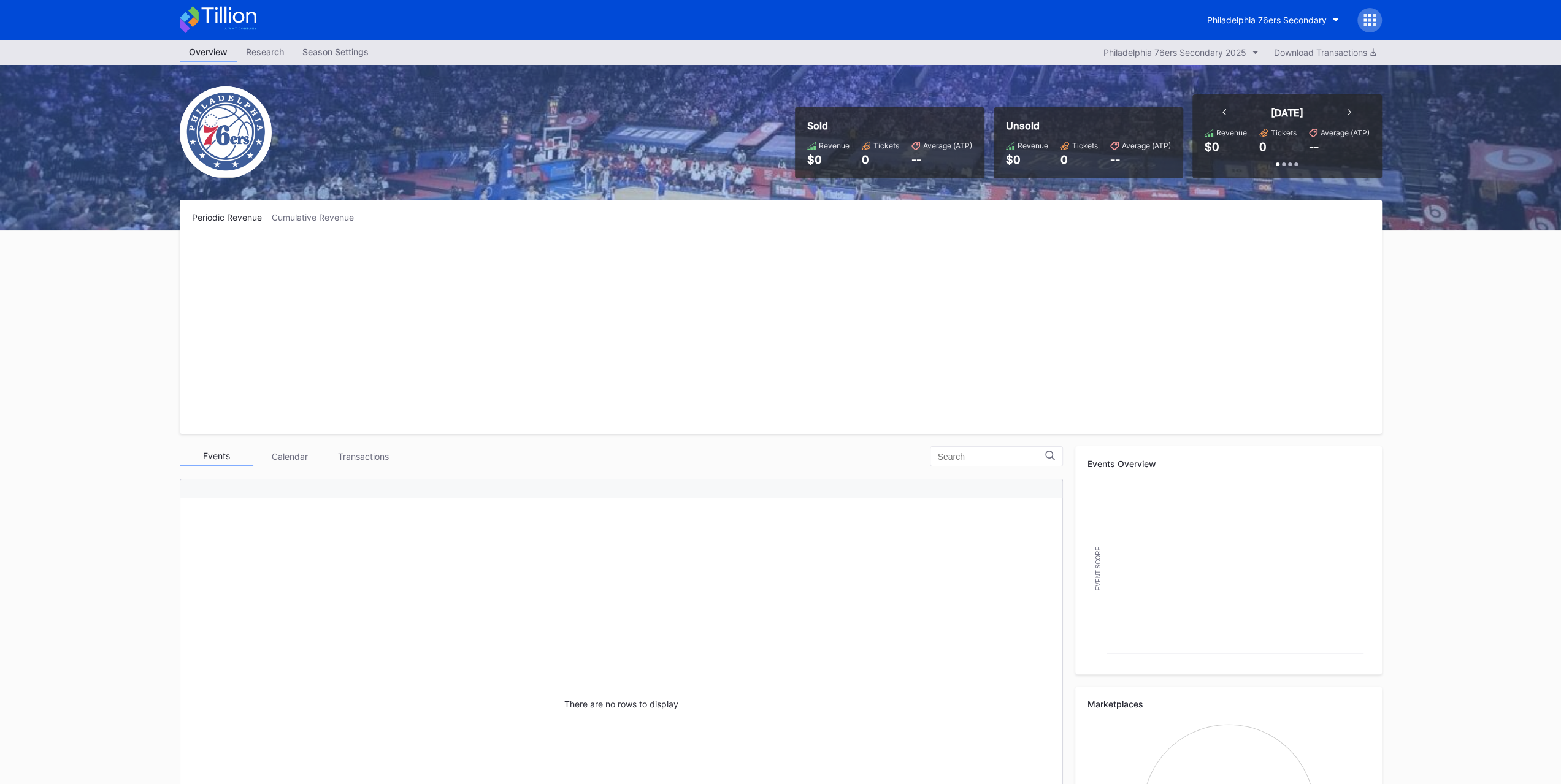
click at [1287, 21] on div "Philadelphia 76ers Secondary" at bounding box center [1266, 20] width 119 height 10
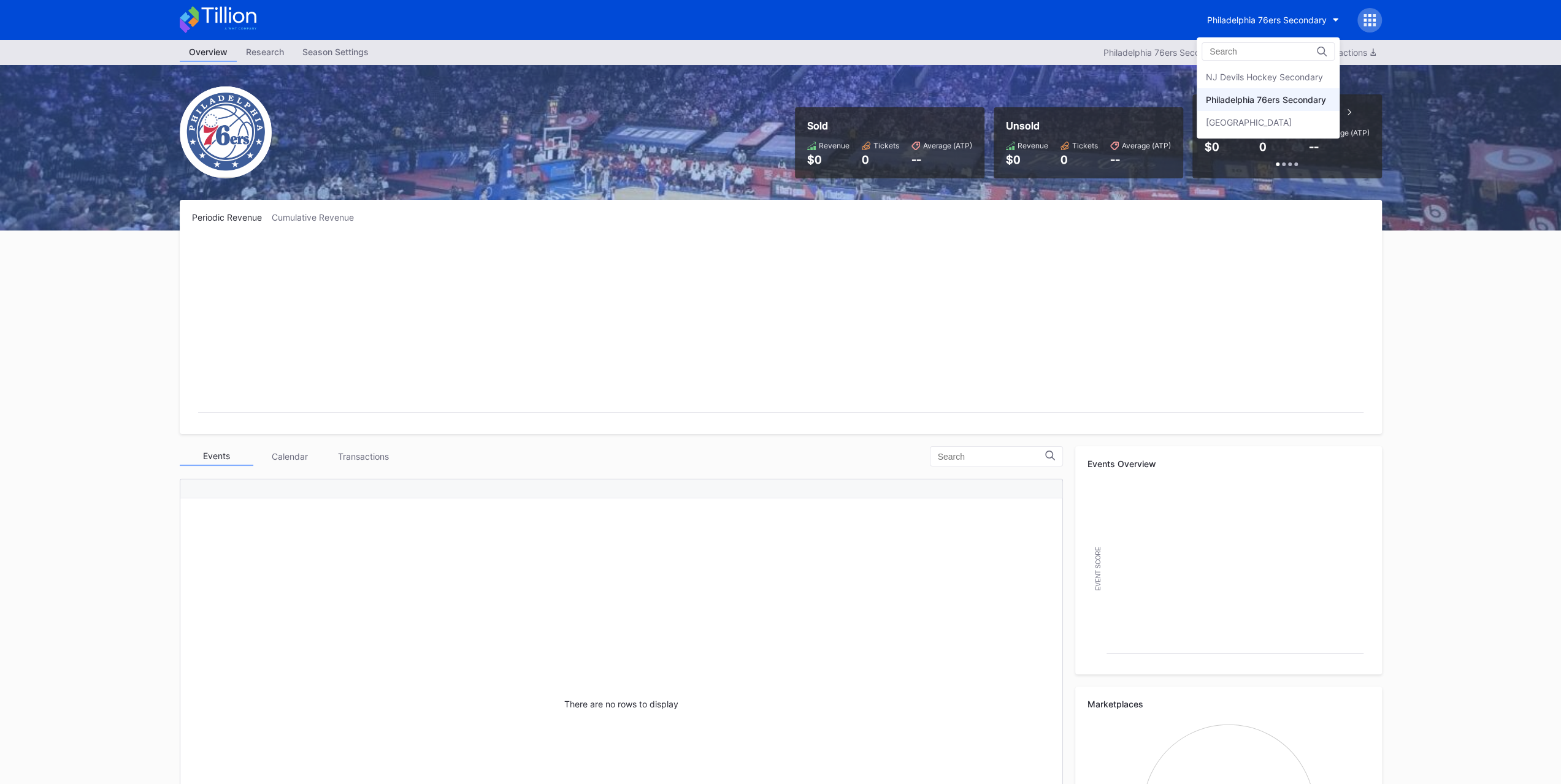
click at [1278, 74] on div "NJ Devils Hockey Secondary" at bounding box center [1264, 77] width 117 height 10
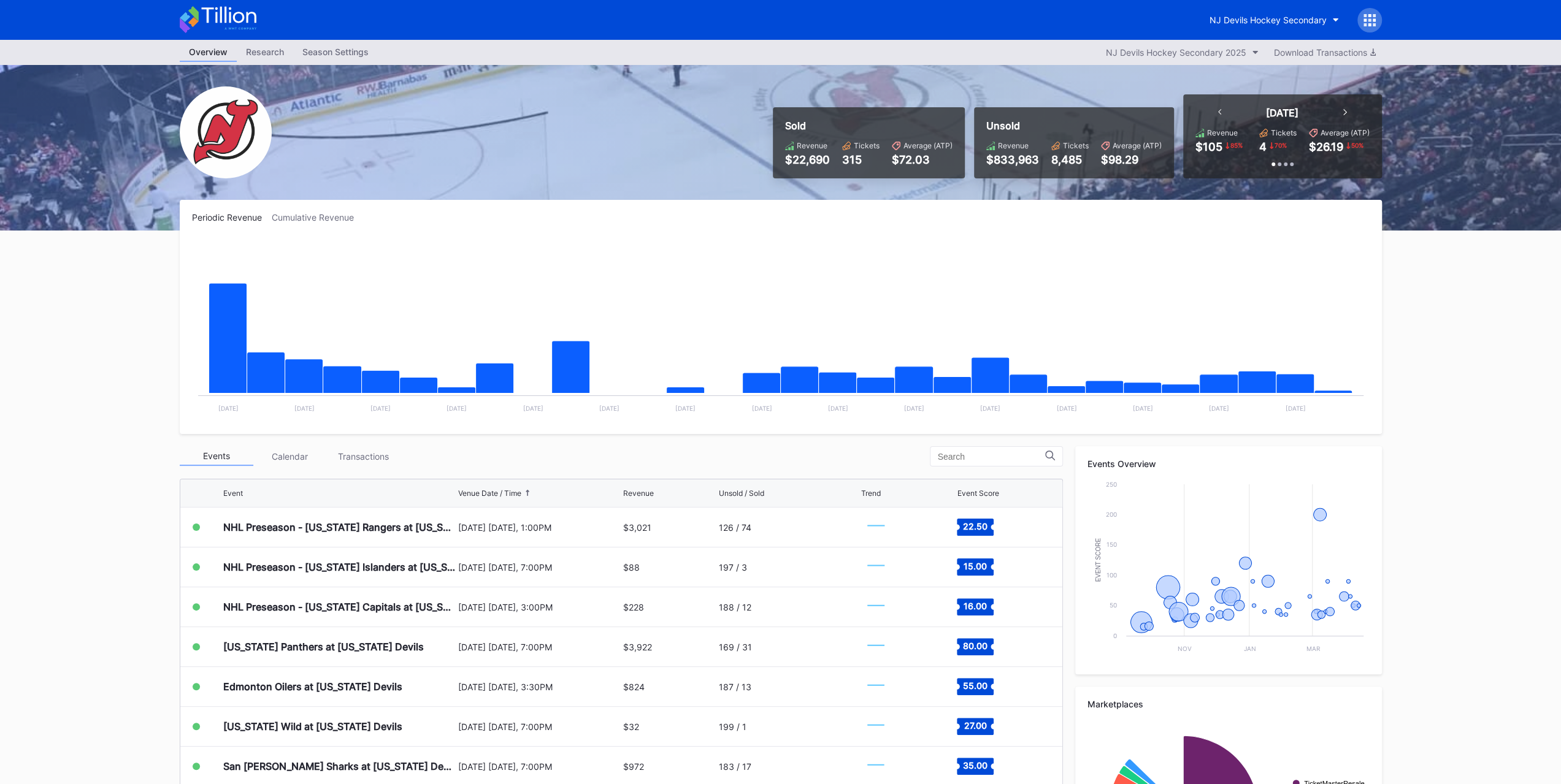
click at [1292, 12] on button "NJ Devils Hockey Secondary" at bounding box center [1274, 19] width 148 height 22
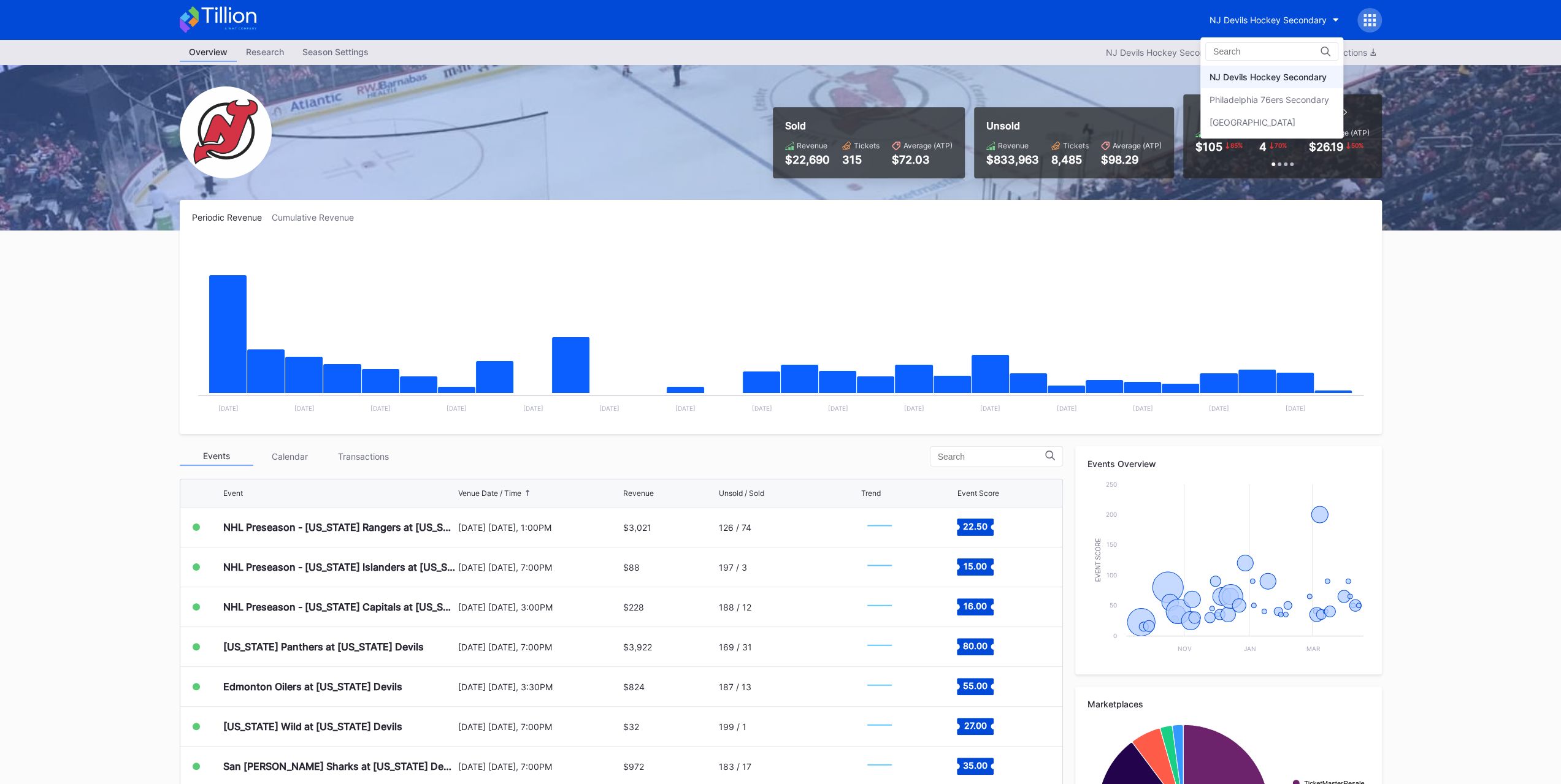
click at [1282, 97] on div "Philadelphia 76ers Secondary" at bounding box center [1269, 100] width 119 height 10
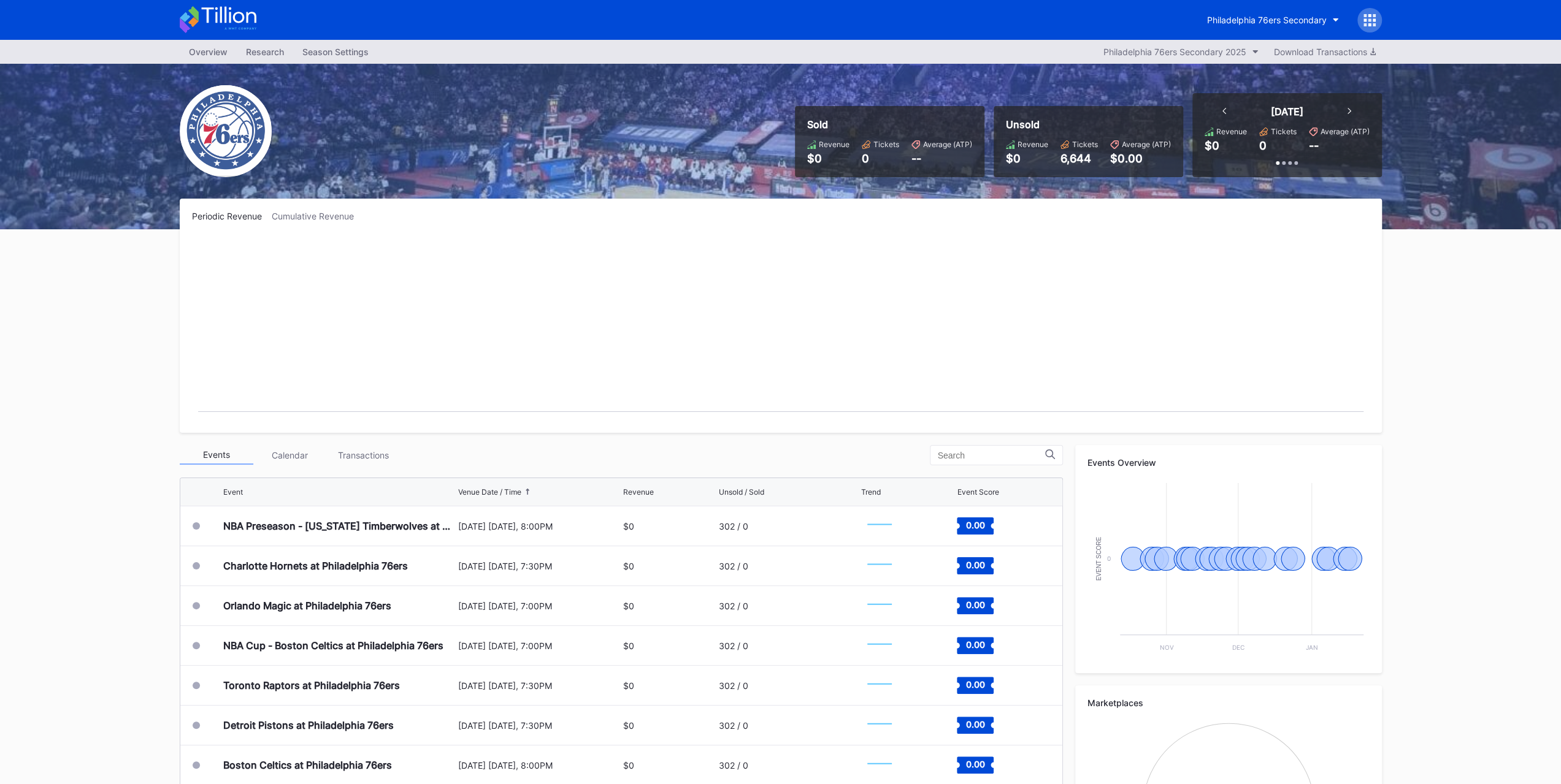
click at [369, 458] on div "Transactions" at bounding box center [363, 455] width 74 height 19
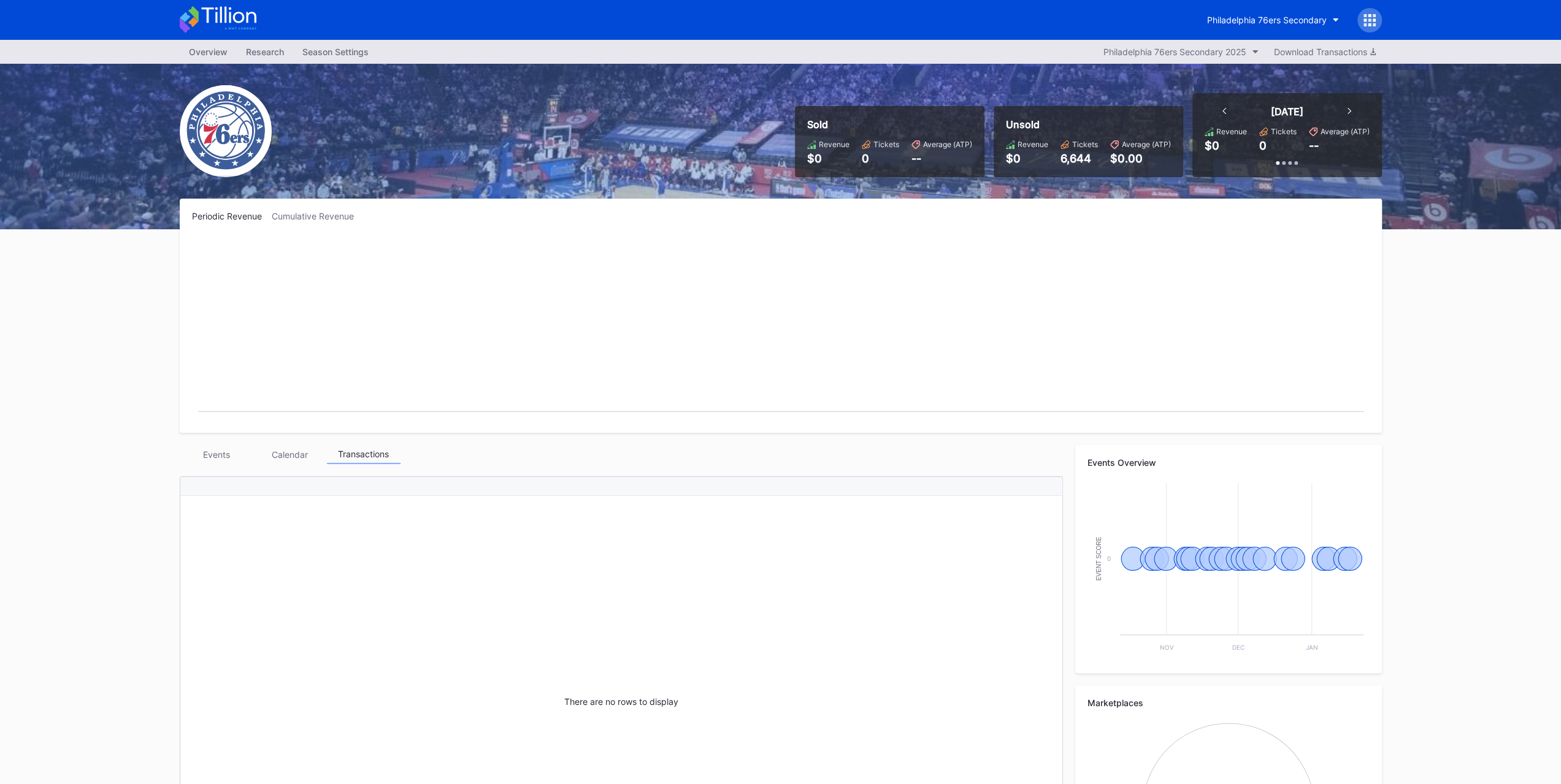
click at [225, 463] on div "Events" at bounding box center [216, 455] width 74 height 19
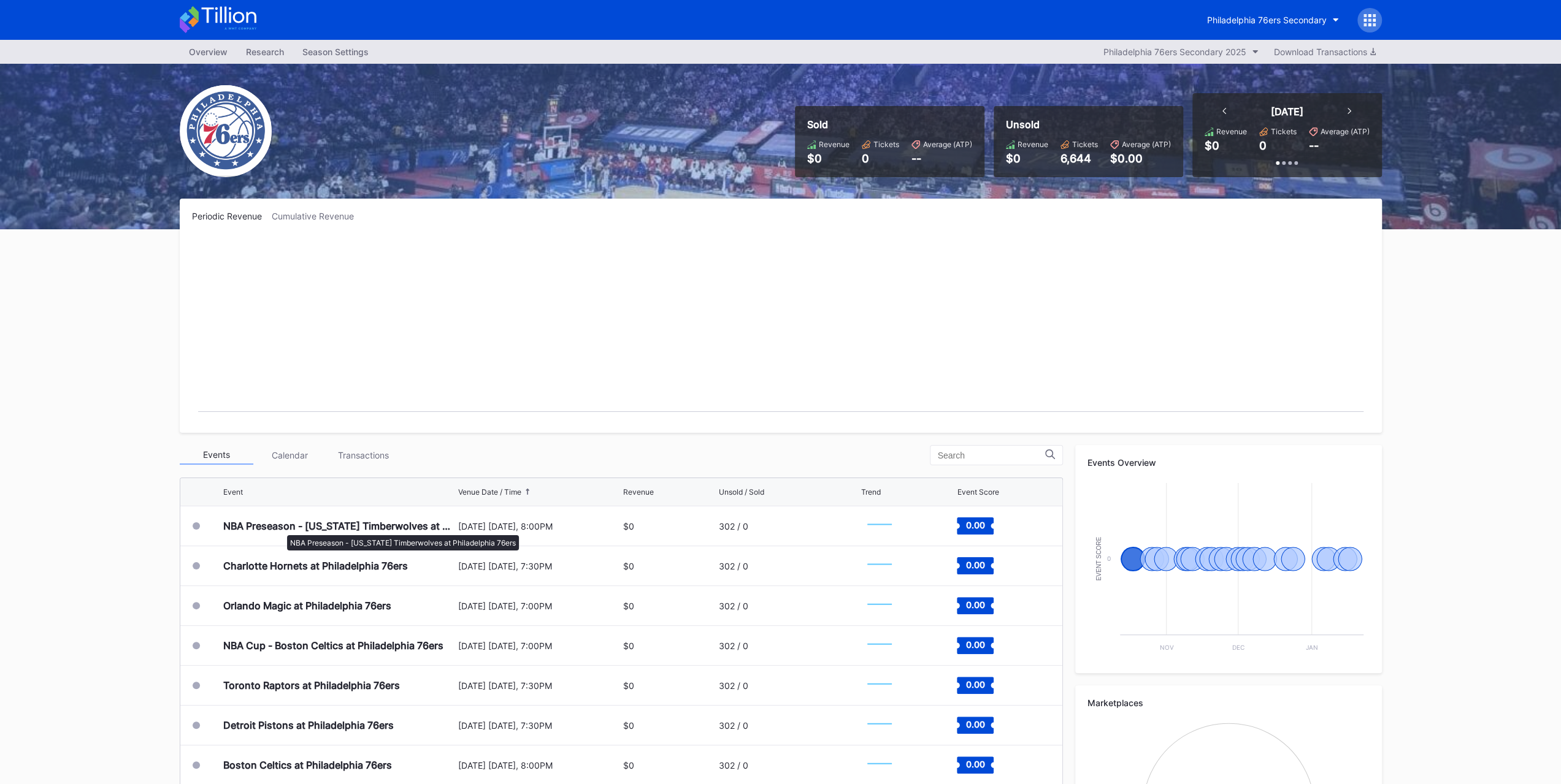
click at [281, 529] on div "NBA Preseason - [US_STATE] Timberwolves at Philadelphia 76ers" at bounding box center [339, 526] width 232 height 12
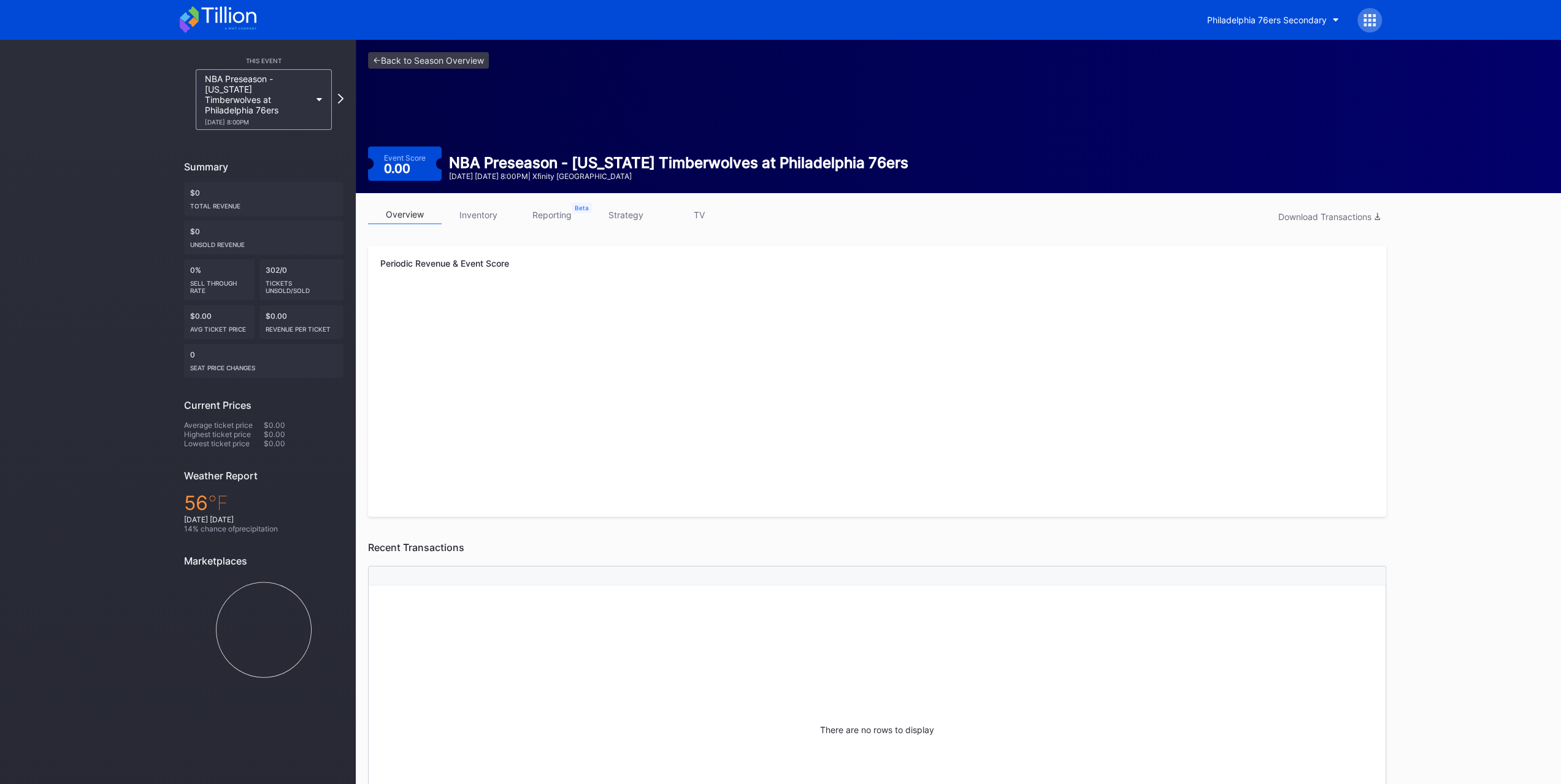
click at [461, 213] on link "inventory" at bounding box center [478, 215] width 74 height 19
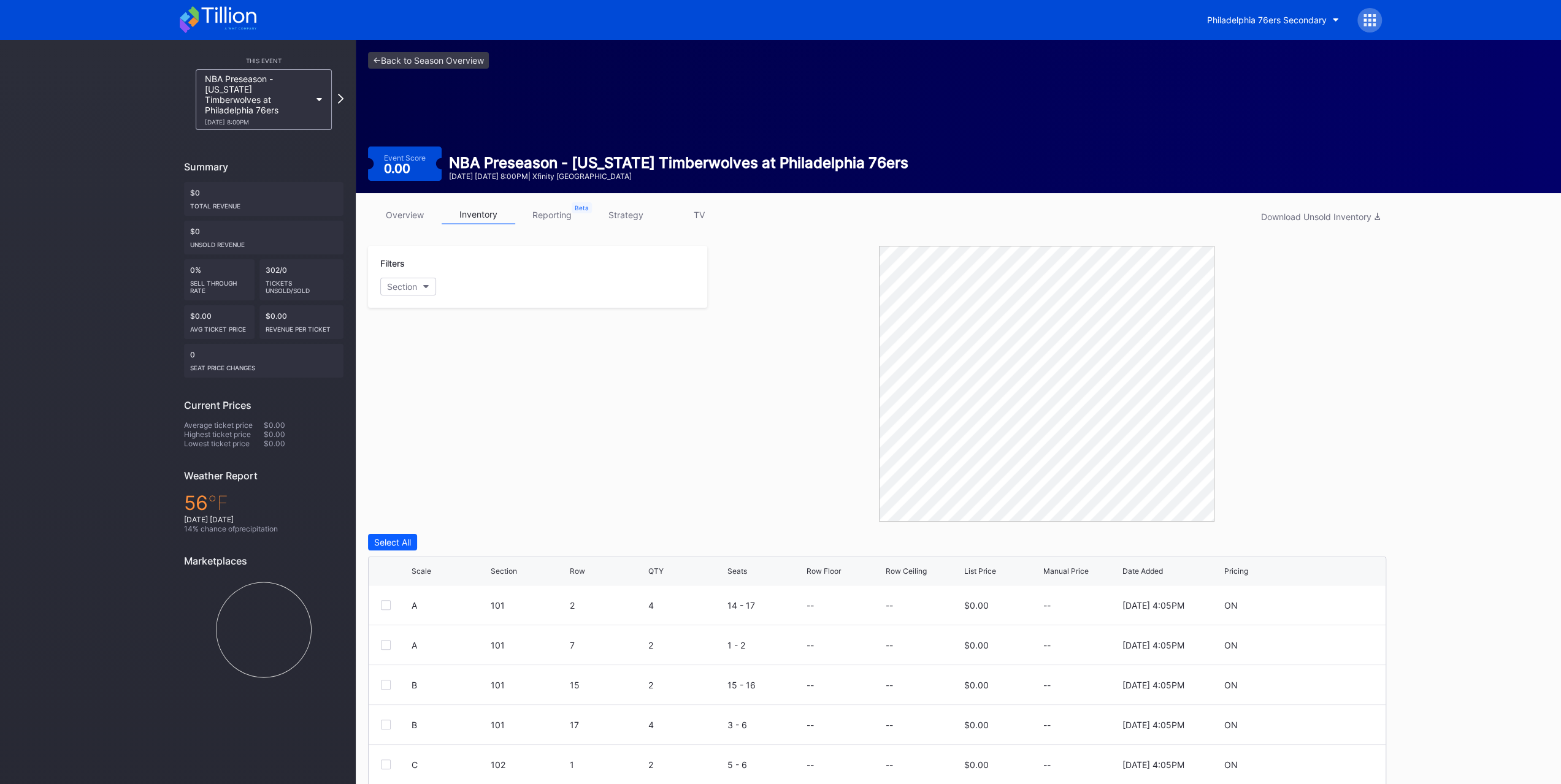
click at [418, 212] on link "overview" at bounding box center [405, 215] width 74 height 19
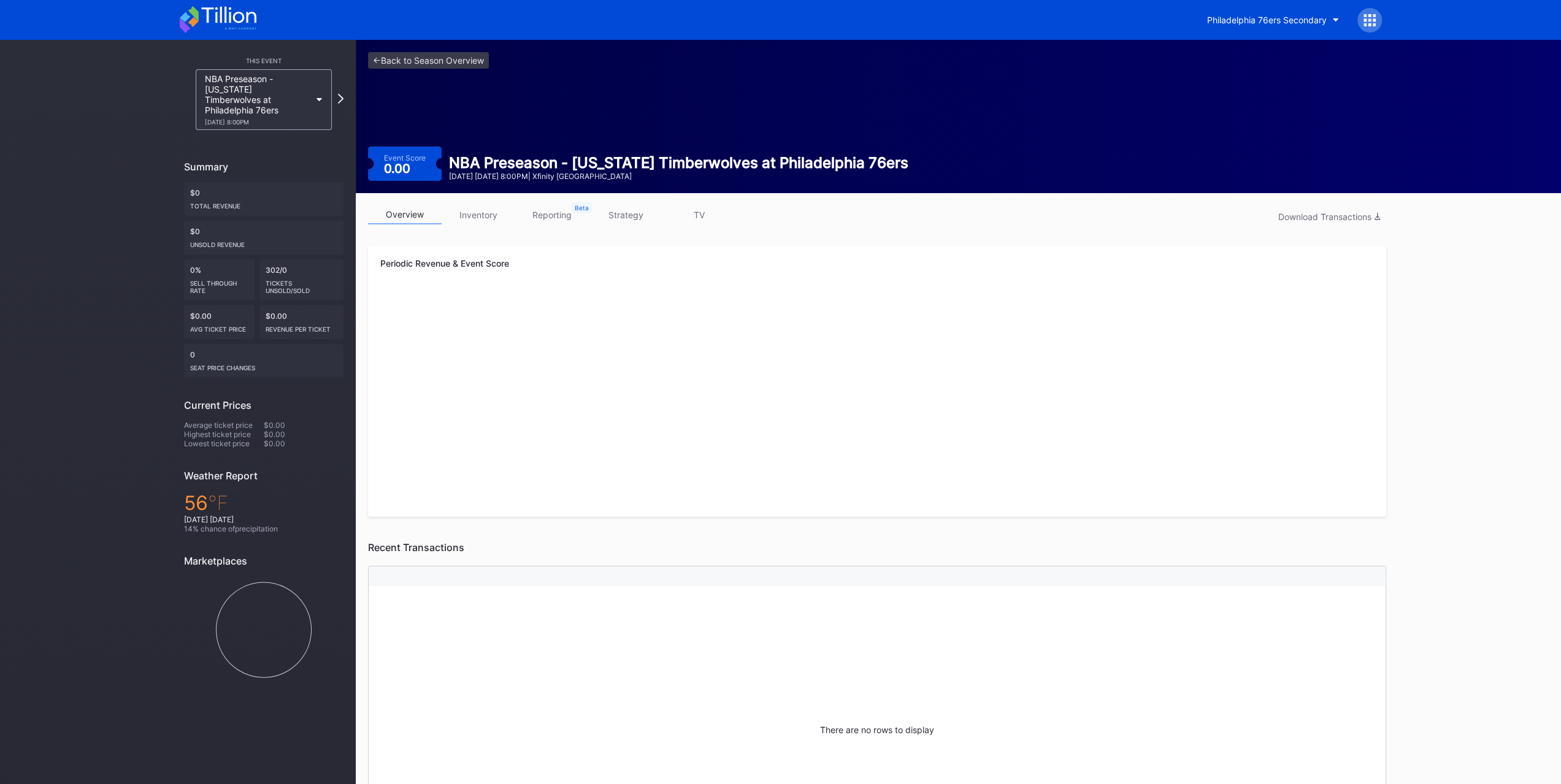
click at [227, 1] on div "Philadelphia 76ers Secondary" at bounding box center [781, 20] width 1226 height 40
click at [229, 6] on div "Philadelphia 76ers Secondary" at bounding box center [781, 20] width 1226 height 40
click at [229, 16] on icon at bounding box center [228, 15] width 55 height 17
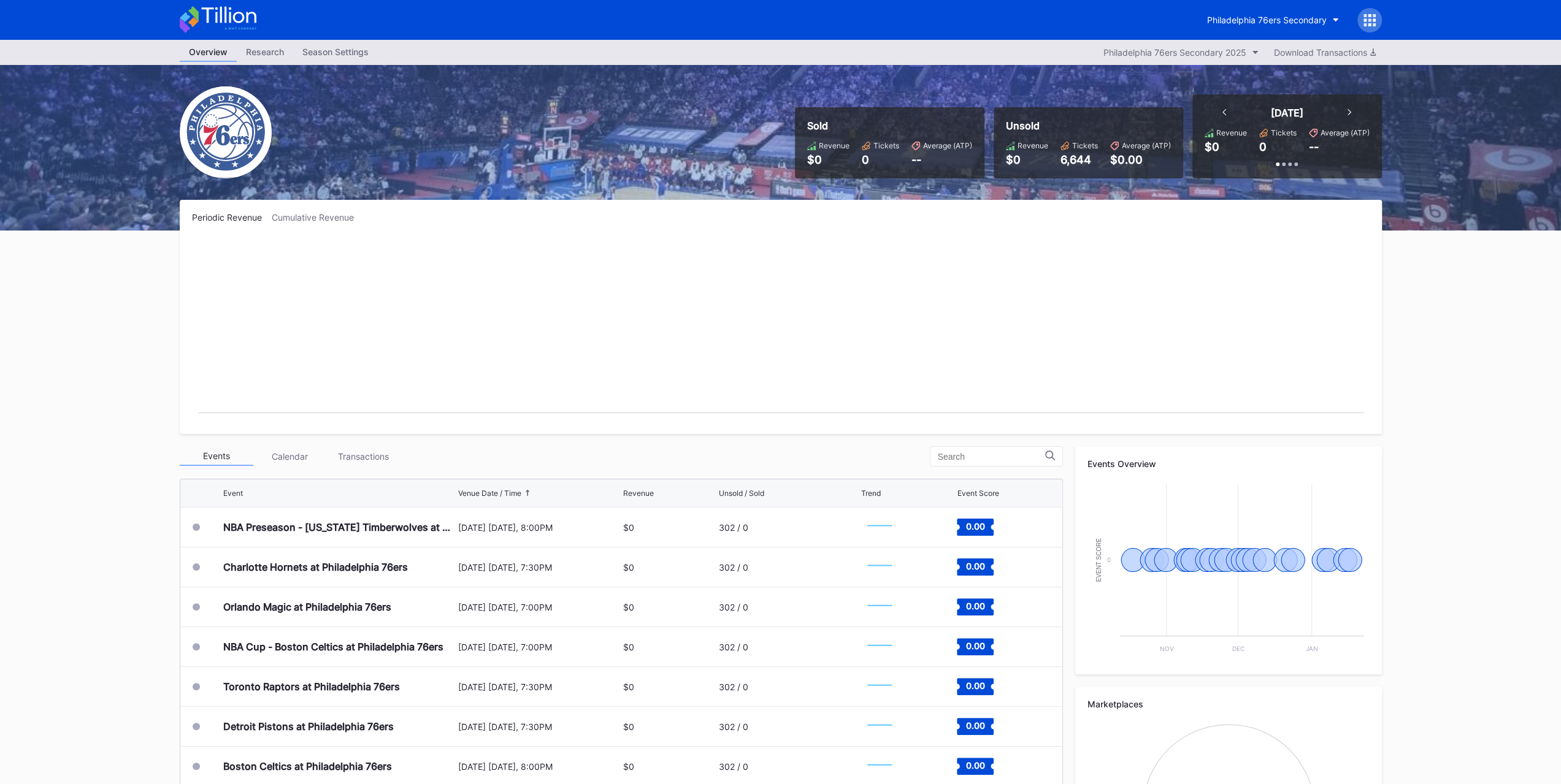
click at [376, 457] on div "Transactions" at bounding box center [363, 457] width 74 height 19
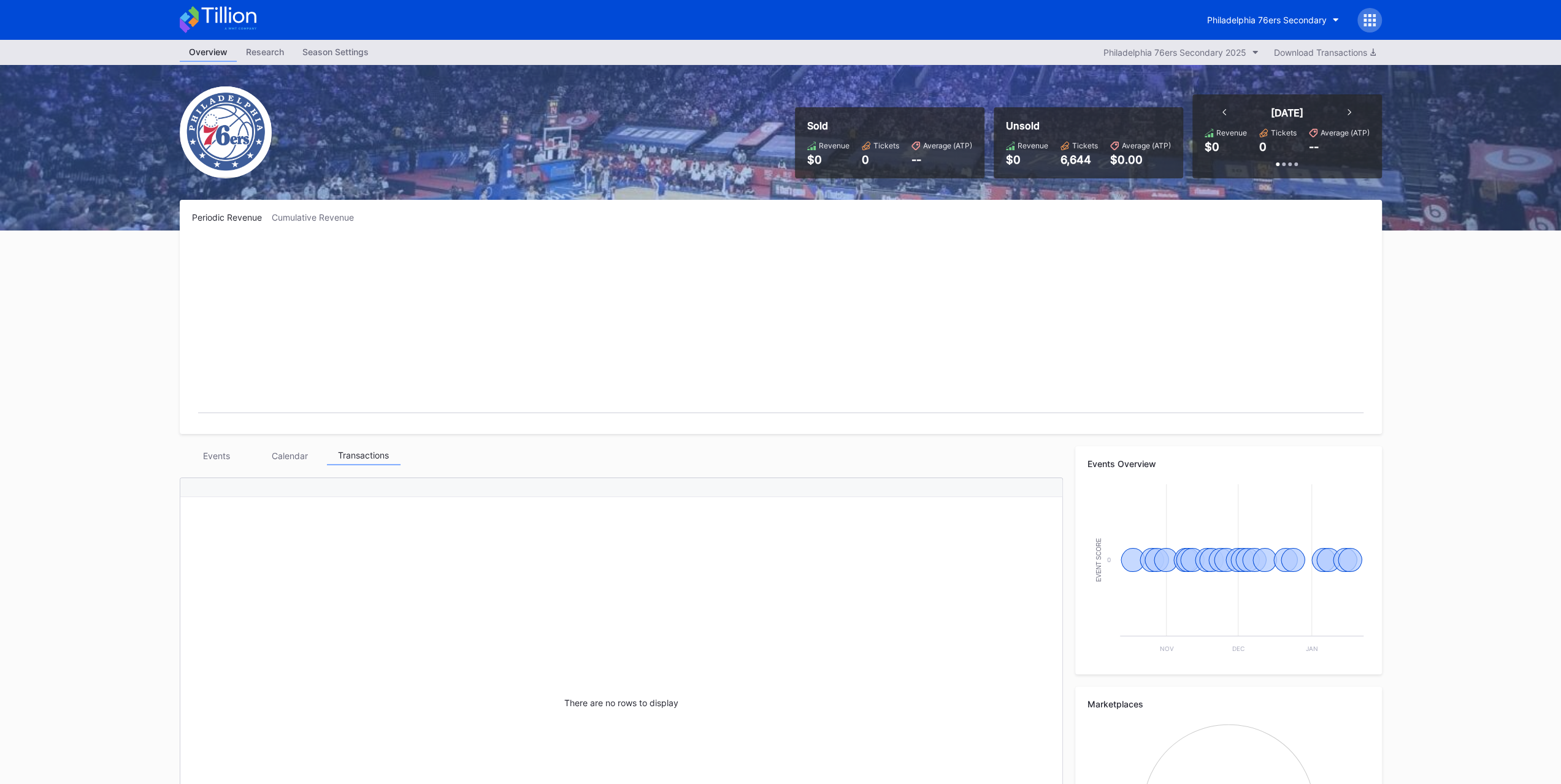
click at [198, 451] on div "Events" at bounding box center [216, 456] width 74 height 19
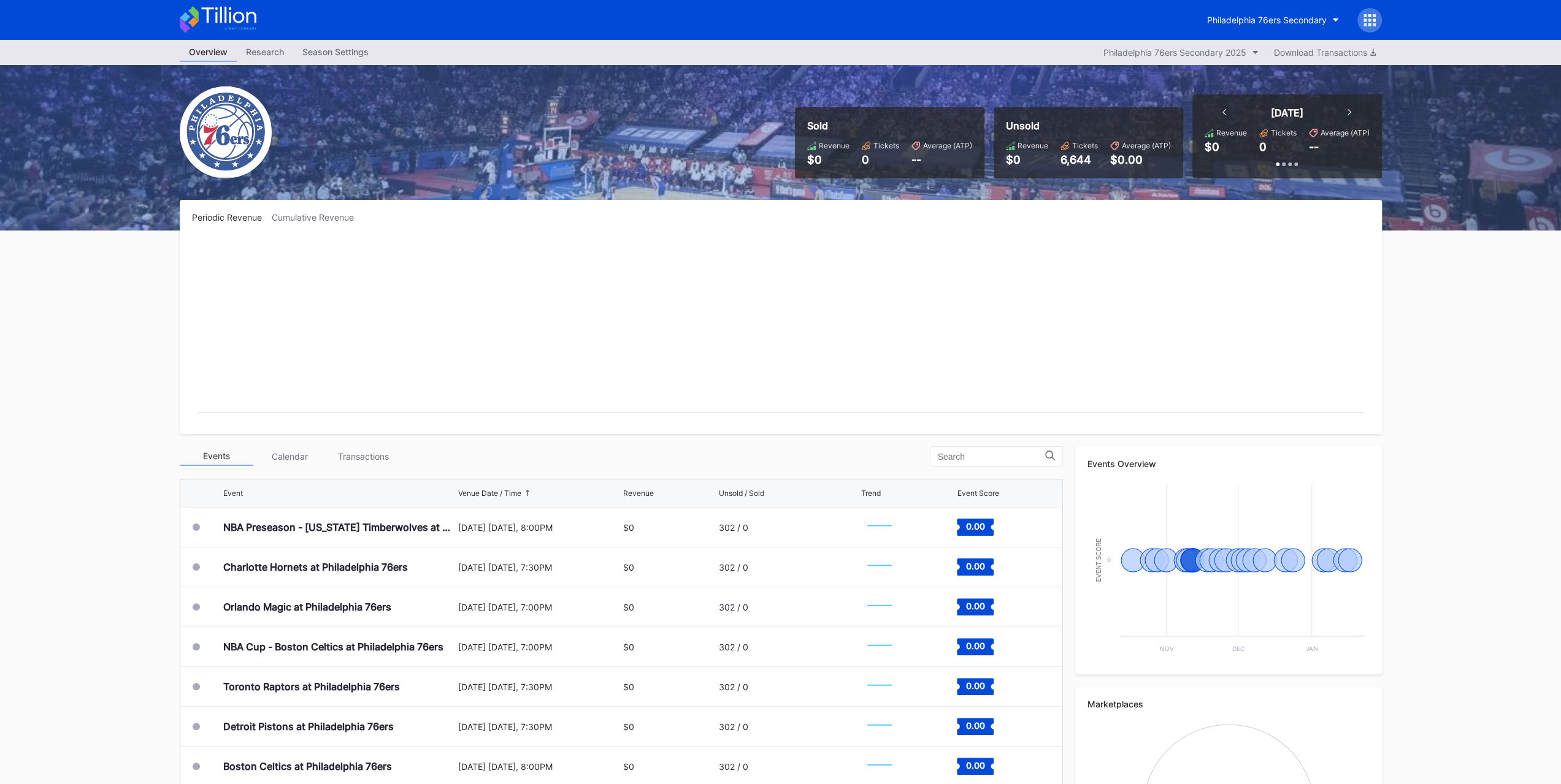
click at [1327, 15] on button "Philadelphia 76ers Secondary" at bounding box center [1273, 19] width 150 height 22
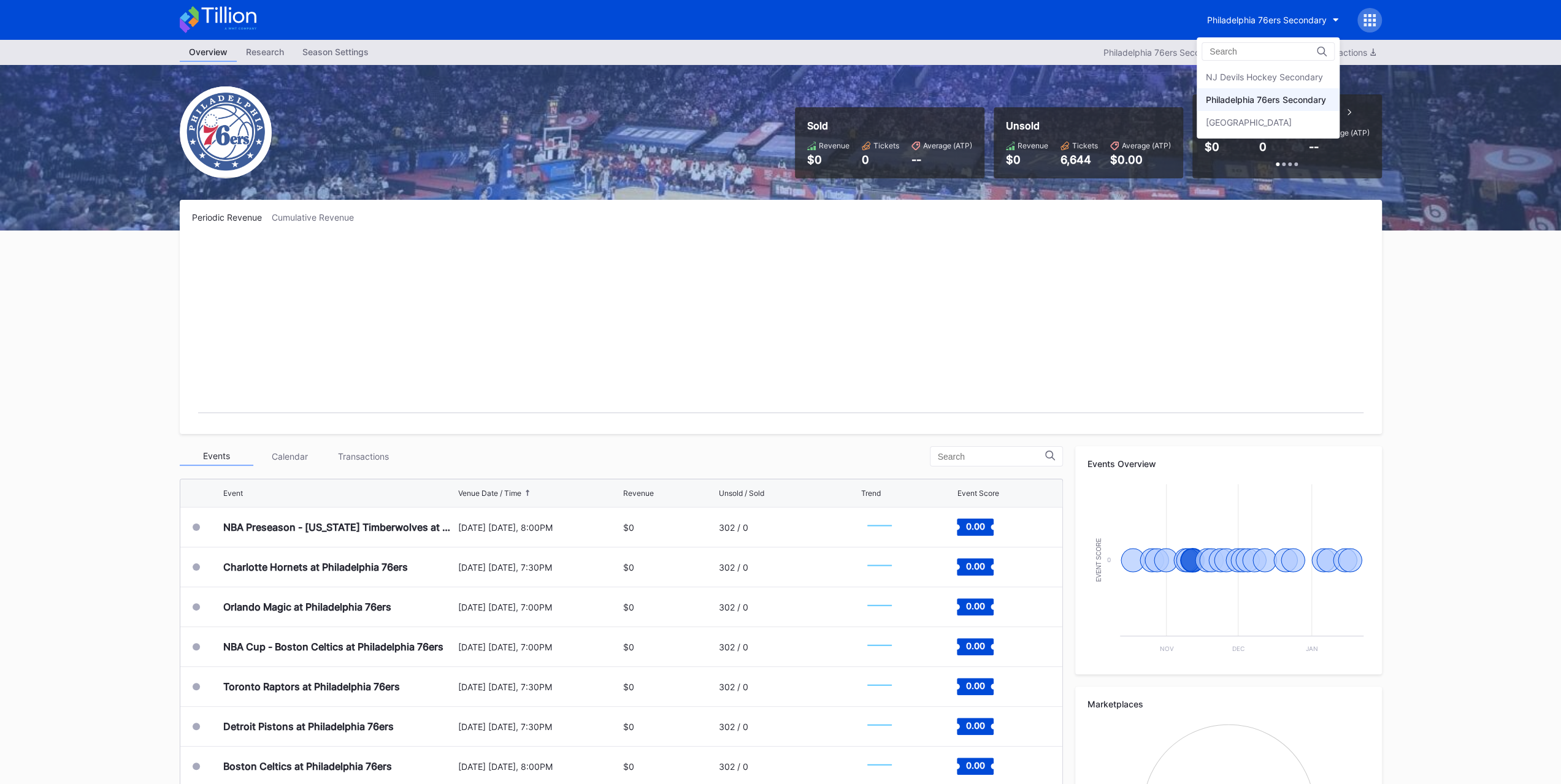
drag, startPoint x: 1346, startPoint y: 18, endPoint x: 1354, endPoint y: 19, distance: 8.1
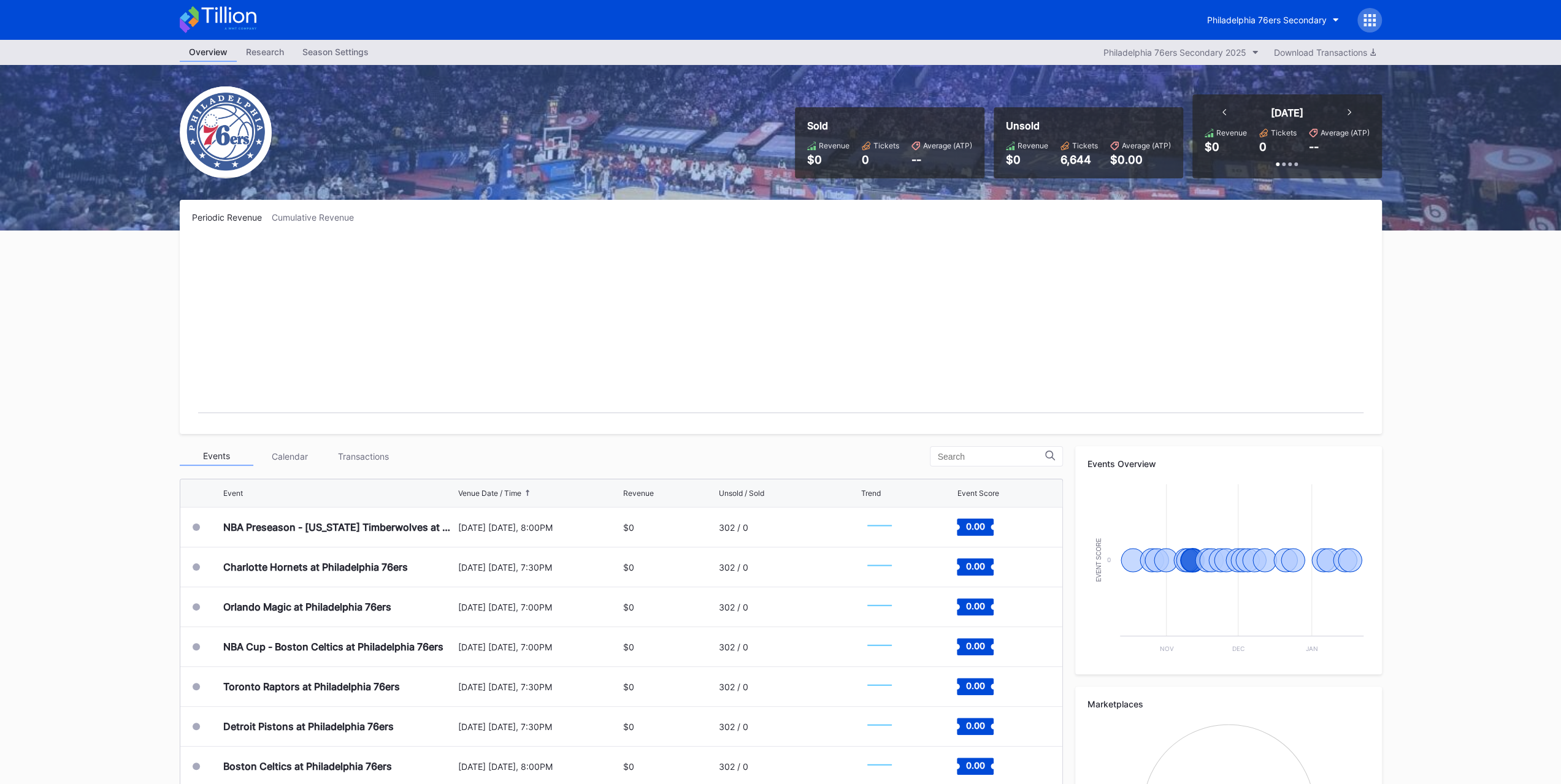
click at [1371, 21] on icon at bounding box center [1369, 20] width 12 height 12
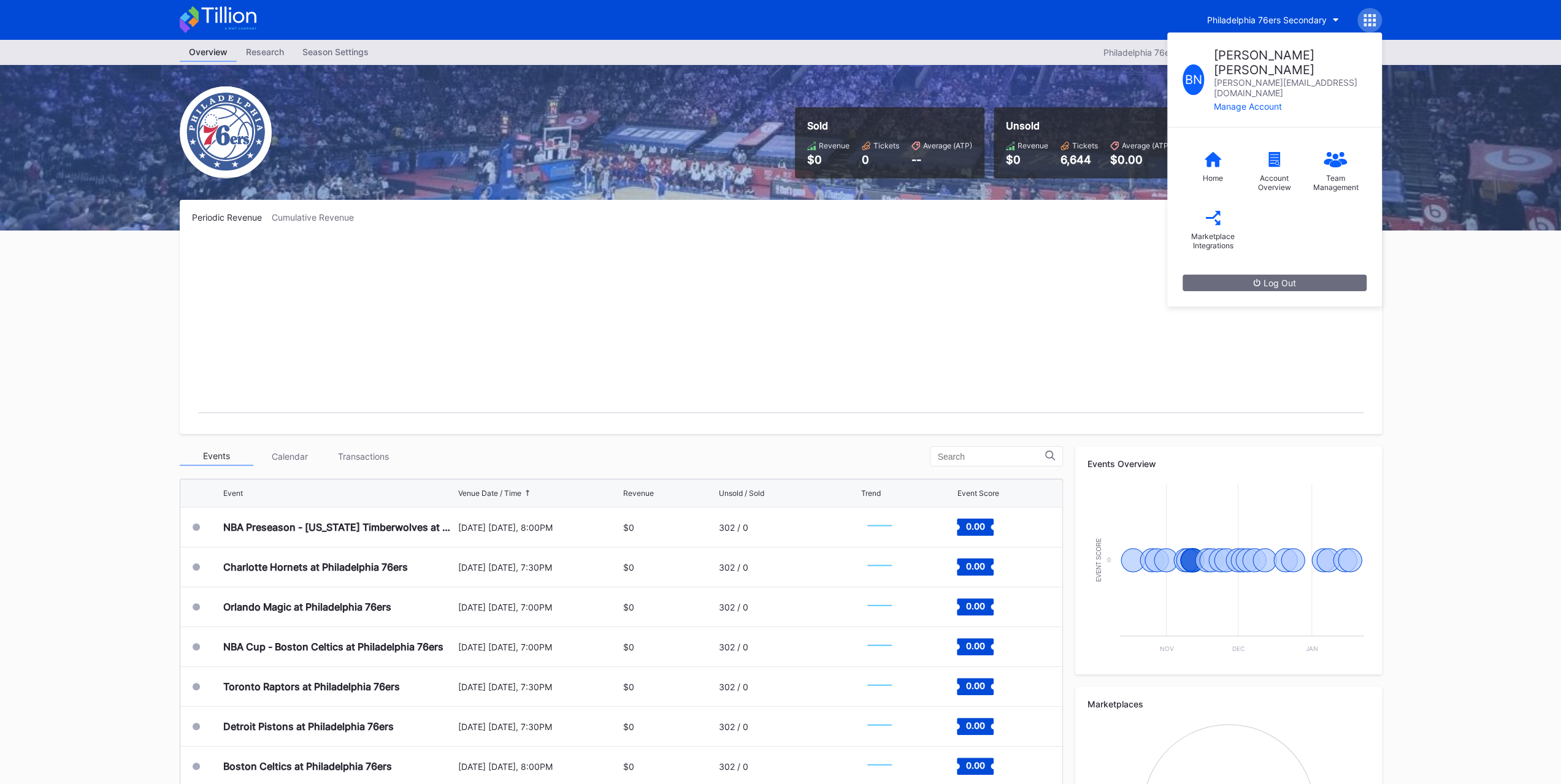
click at [1217, 201] on div "Marketplace Integrations" at bounding box center [1213, 230] width 62 height 58
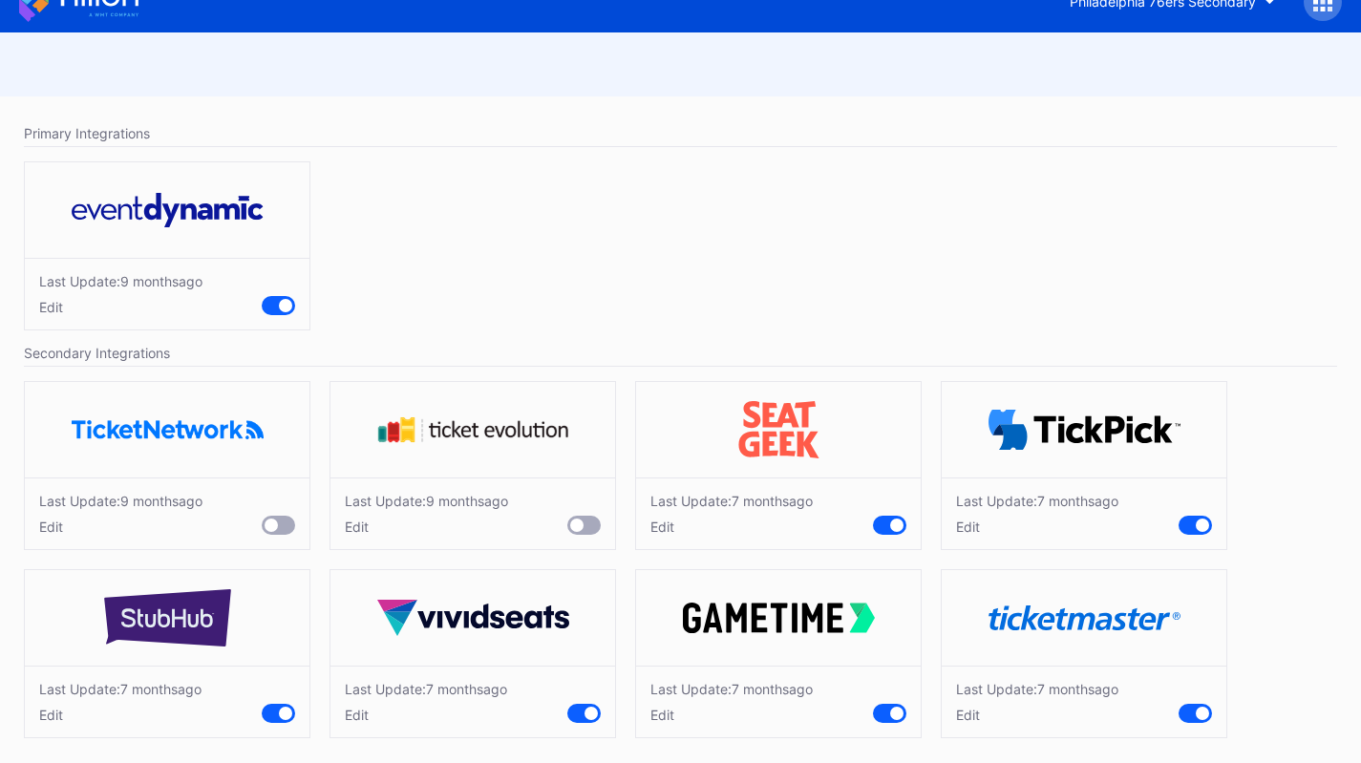
scroll to position [38, 0]
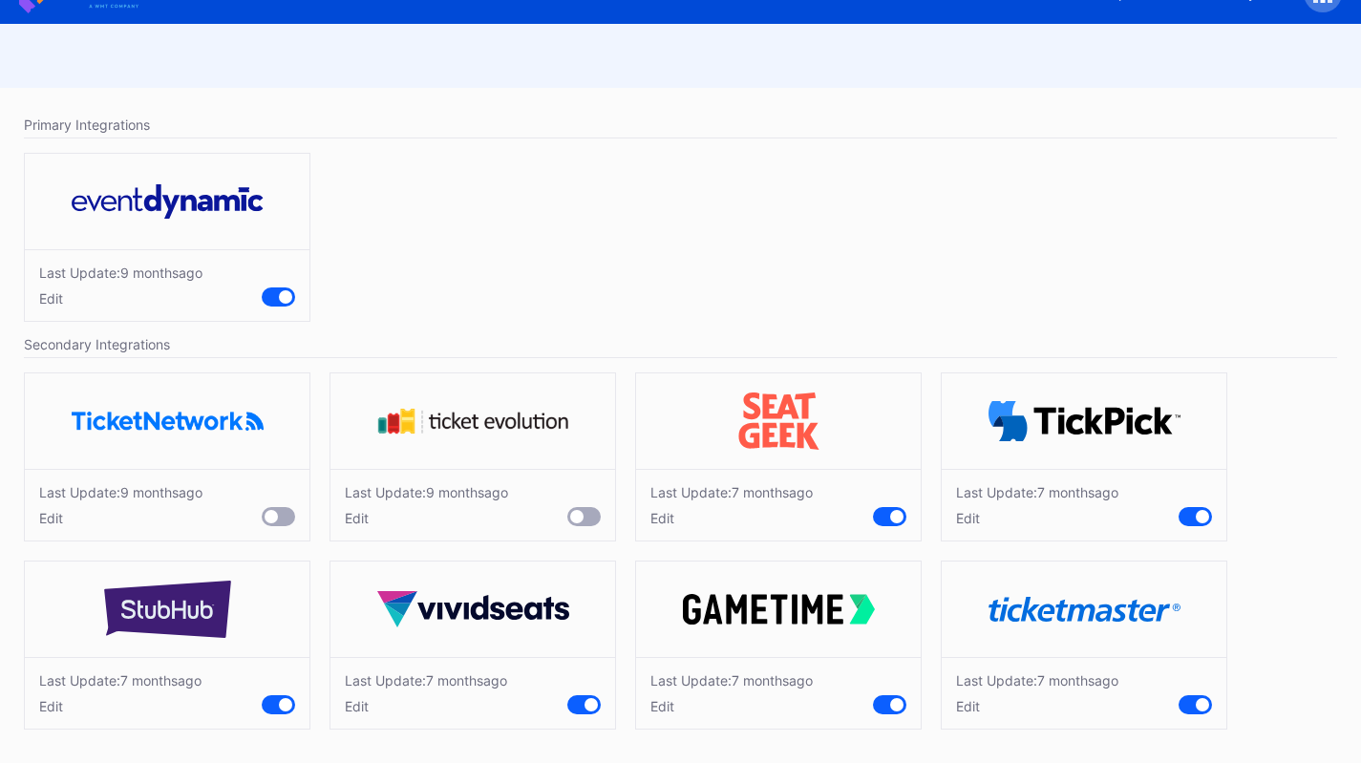
click at [823, 202] on div "Last Update: 9 months ago Edit" at bounding box center [680, 242] width 1332 height 198
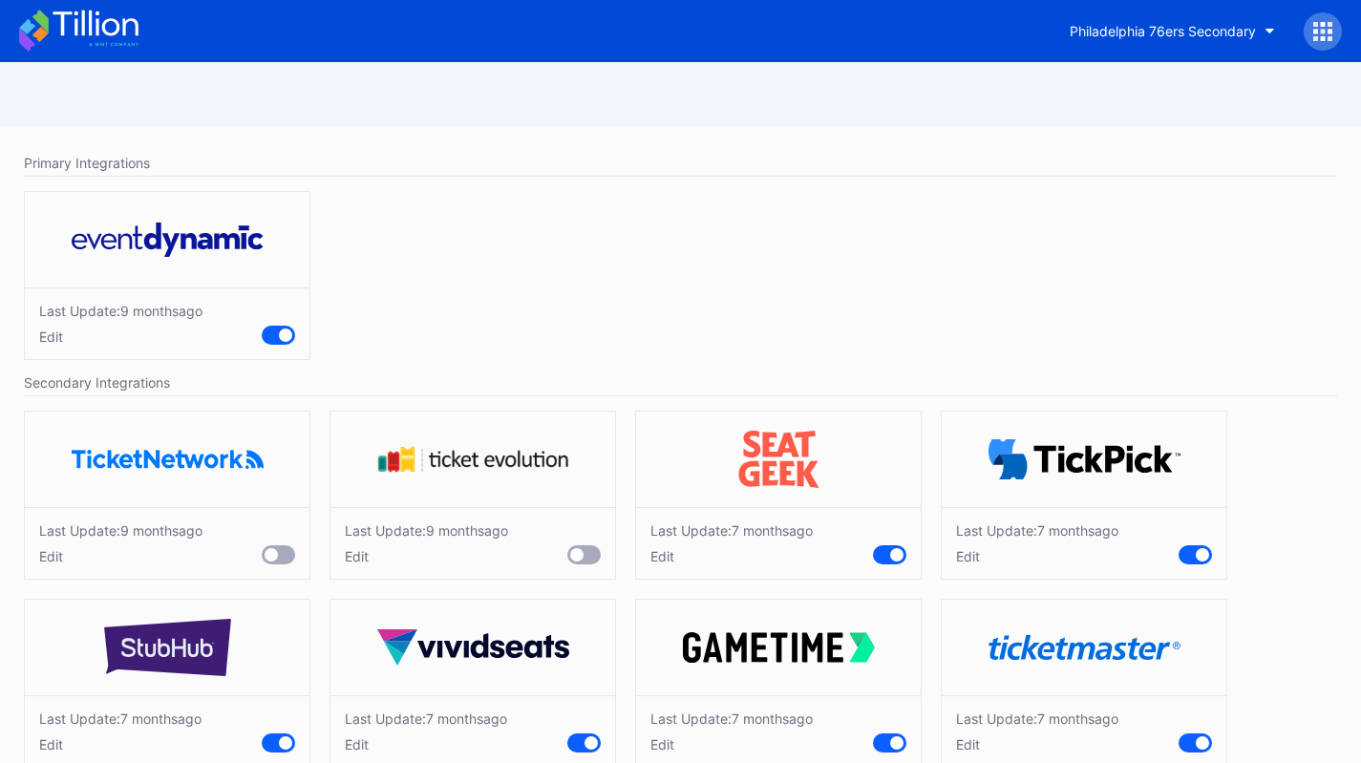
click at [90, 36] on icon at bounding box center [78, 31] width 119 height 42
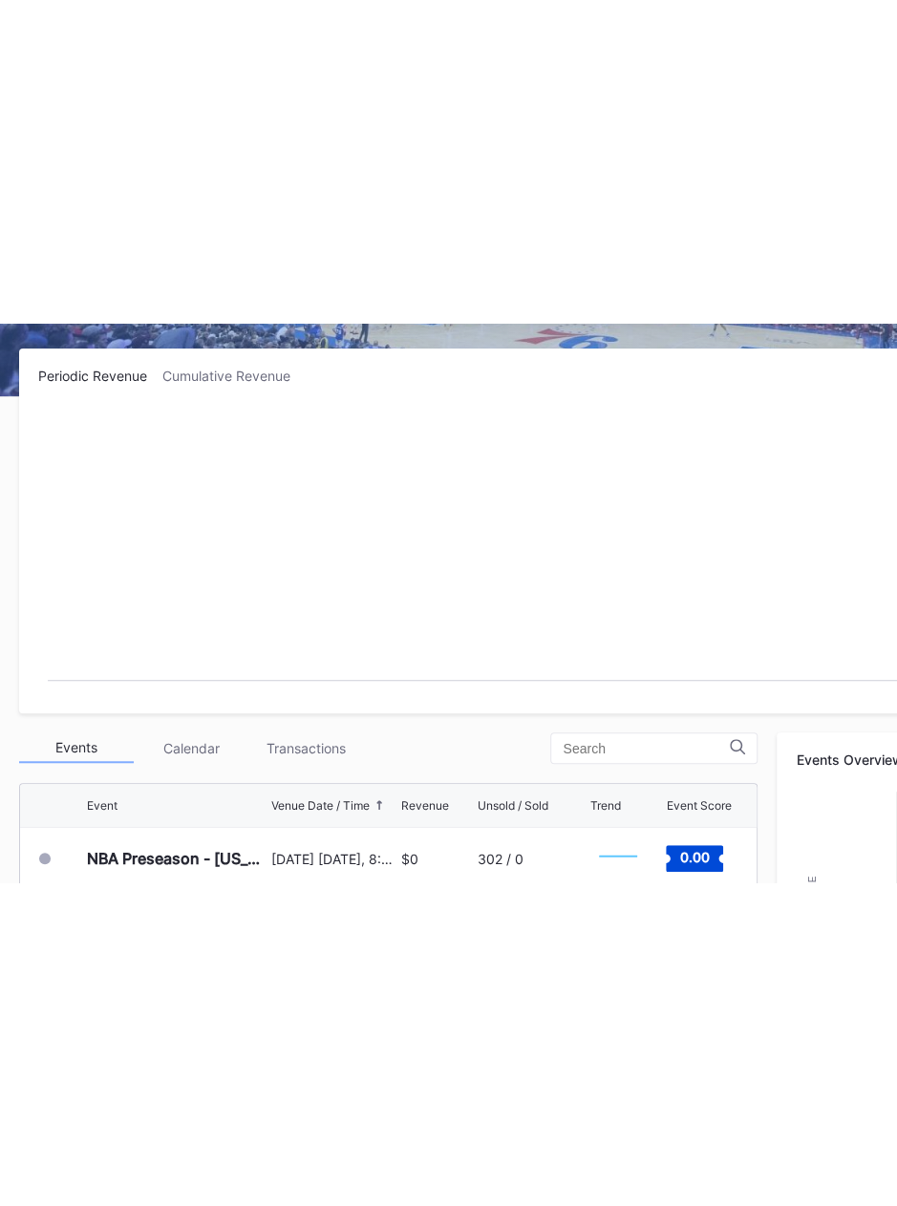
scroll to position [237, 0]
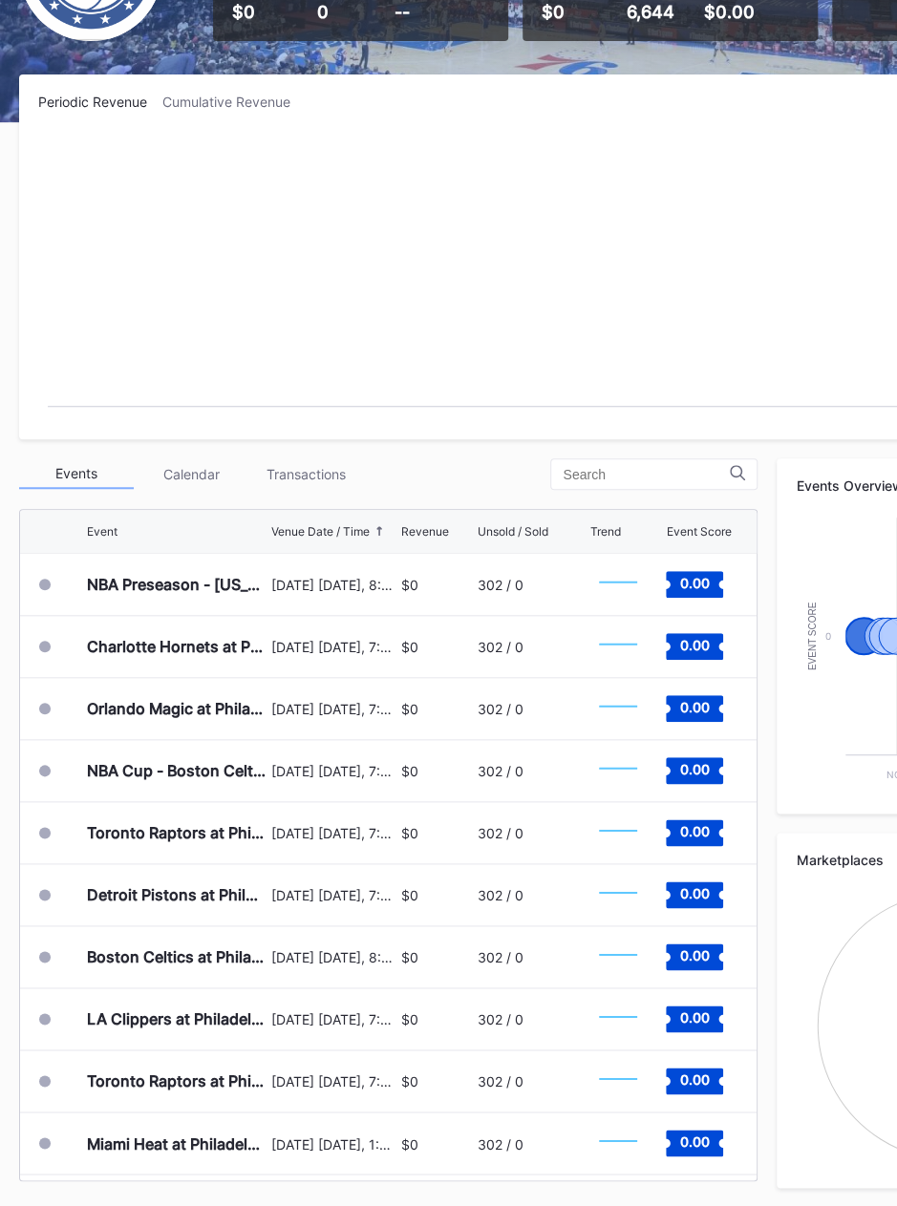
click at [372, 590] on div "[DATE] [DATE], 8:00PM" at bounding box center [333, 584] width 125 height 61
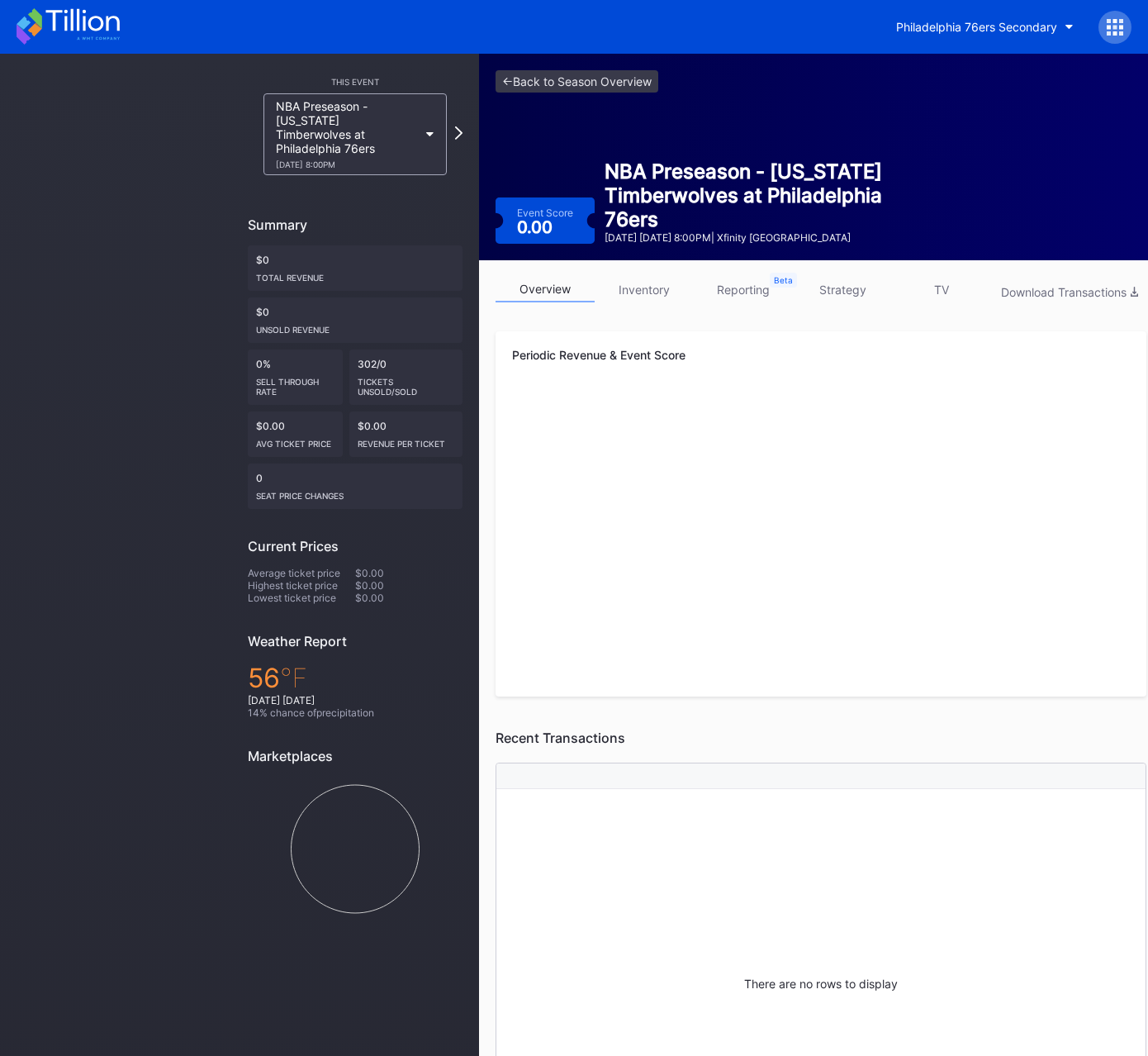
click at [868, 284] on link "strategy" at bounding box center [843, 290] width 99 height 26
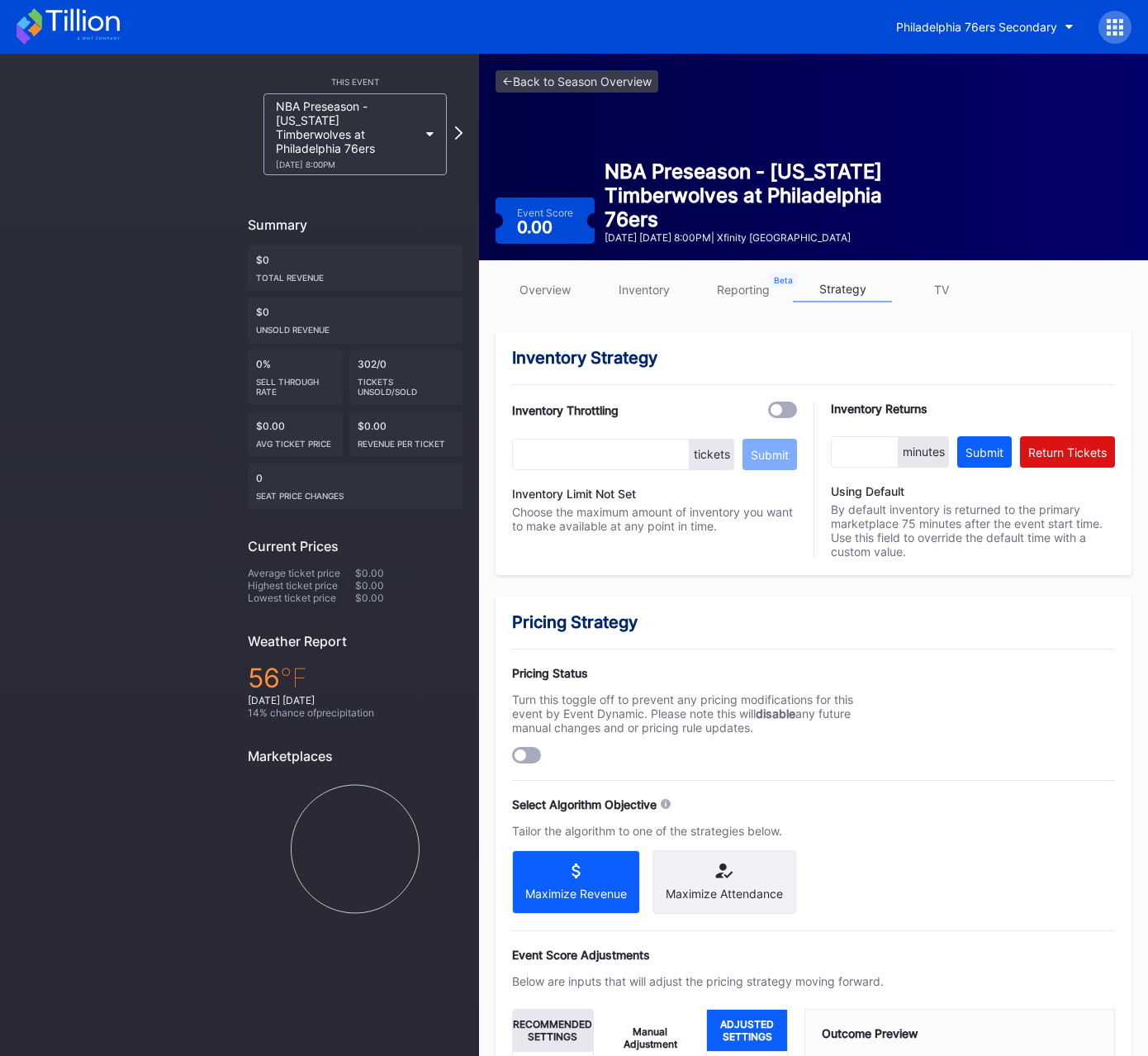
click at [523, 298] on link "overview" at bounding box center [545, 290] width 99 height 26
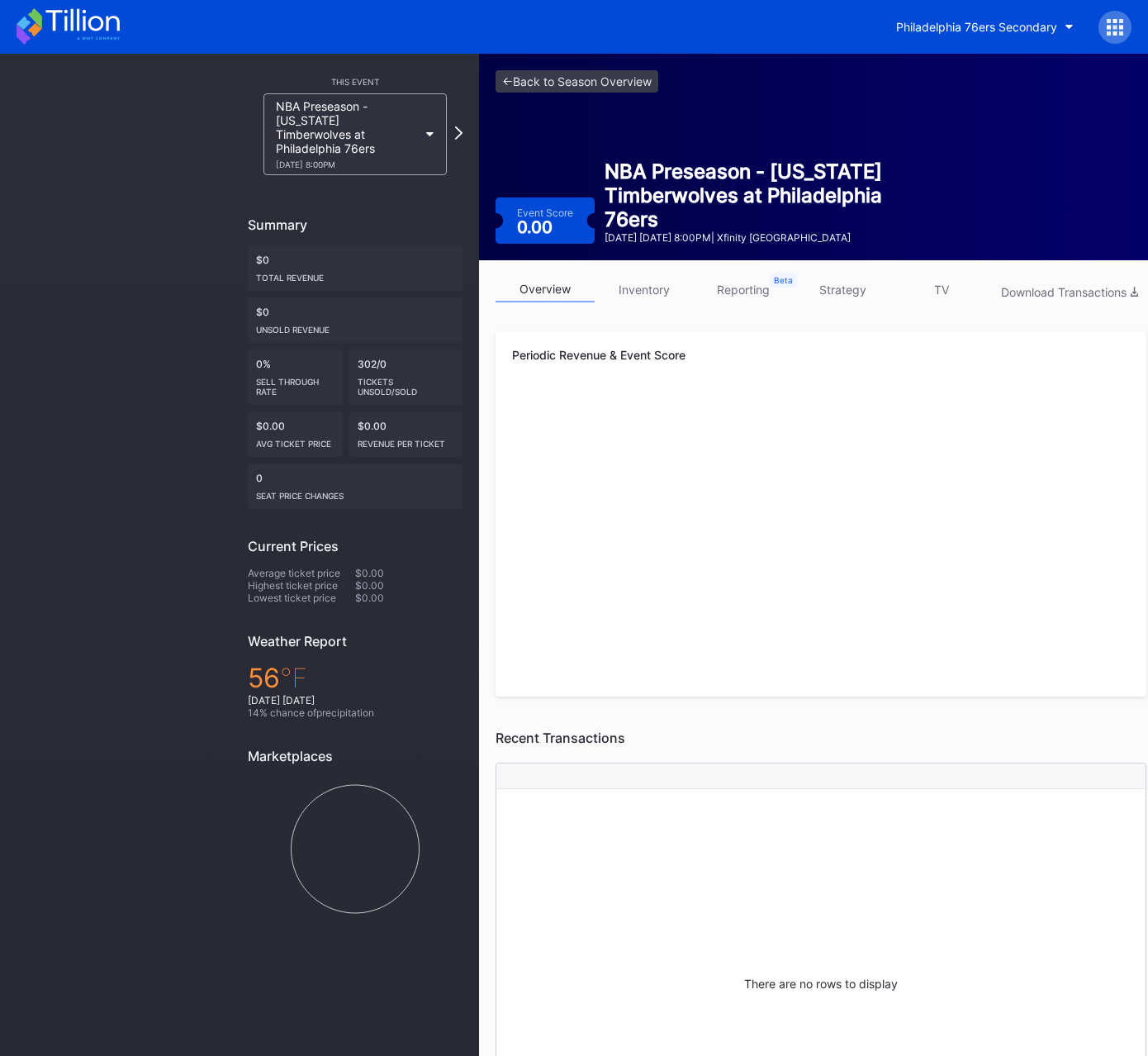
click at [1112, 41] on div at bounding box center [1115, 27] width 33 height 33
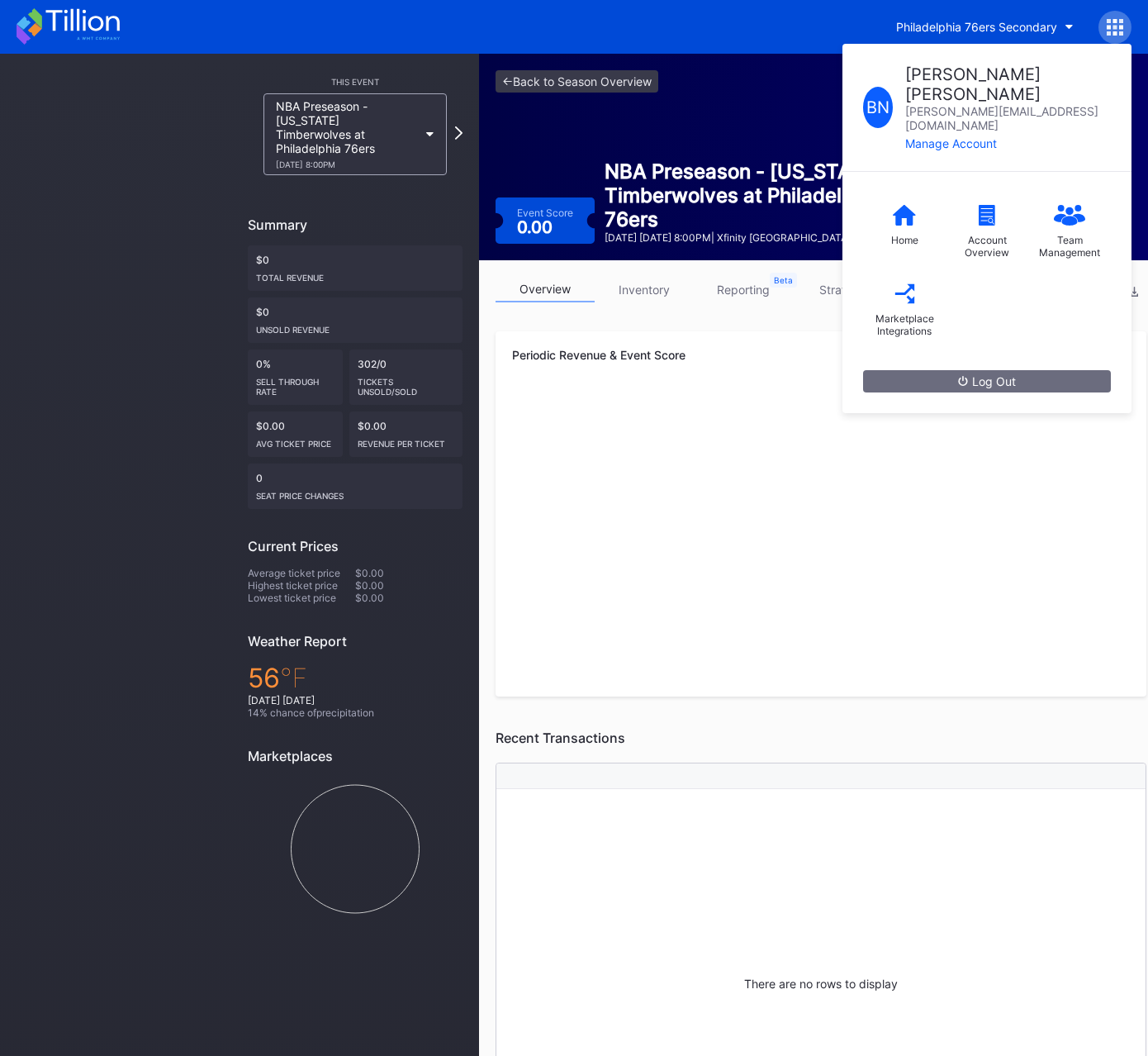
click at [496, 489] on div "Periodic Revenue & Event Score Created with Highcharts 11.2.0 Chart title Creat…" at bounding box center [821, 514] width 651 height 365
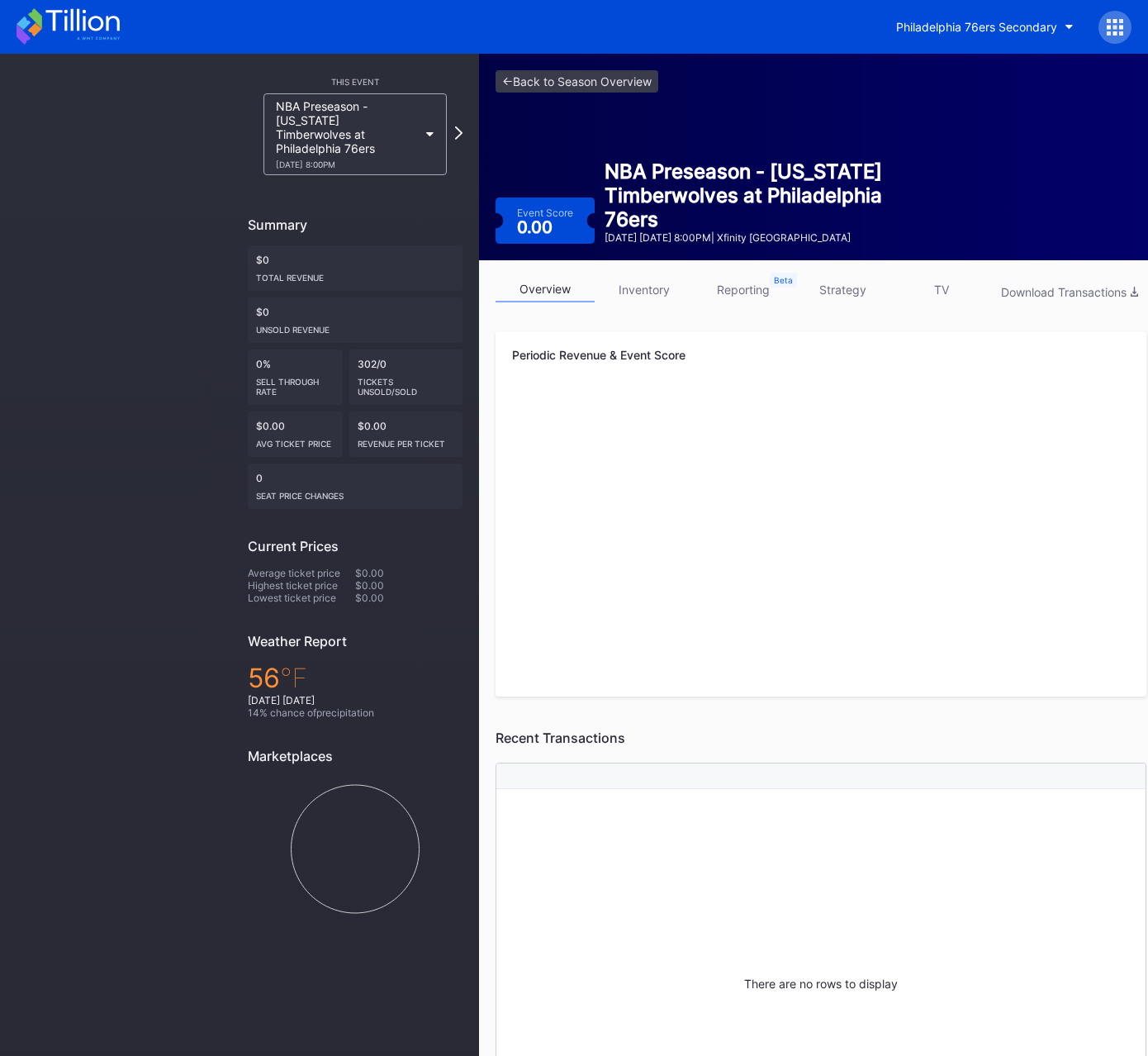
click at [648, 284] on link "inventory" at bounding box center [645, 290] width 99 height 26
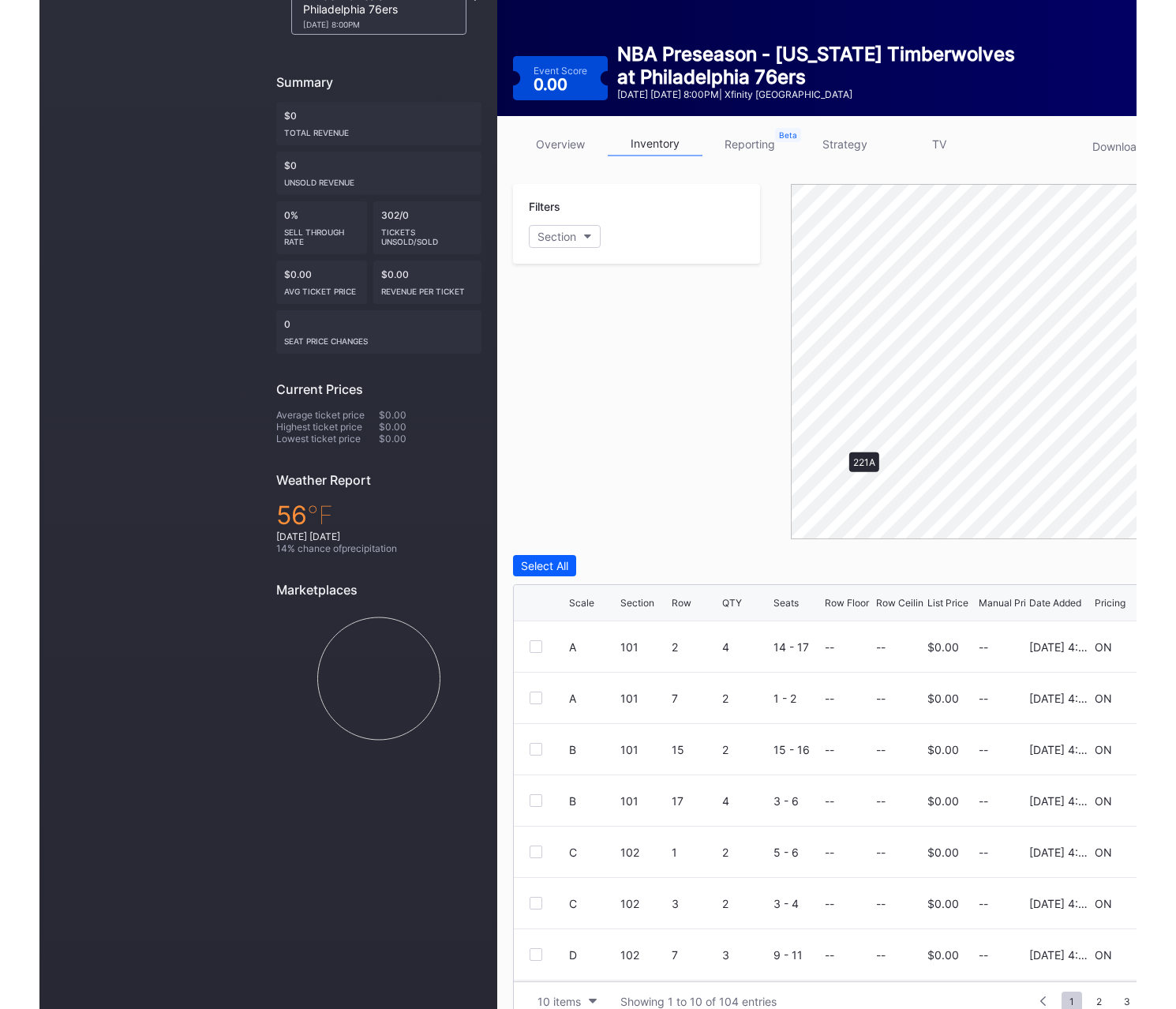
scroll to position [158, 0]
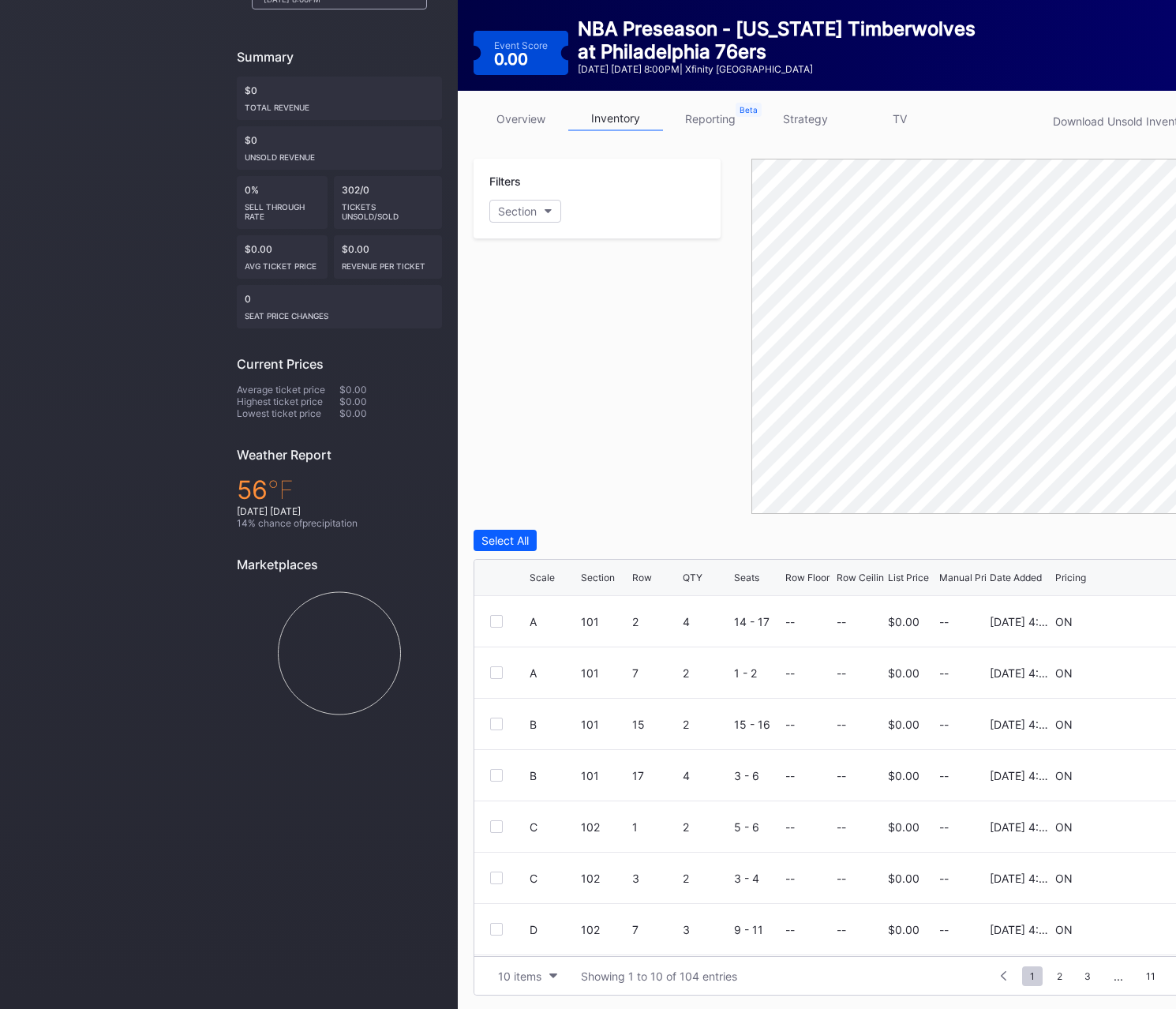
click at [827, 112] on link "strategy" at bounding box center [805, 119] width 95 height 25
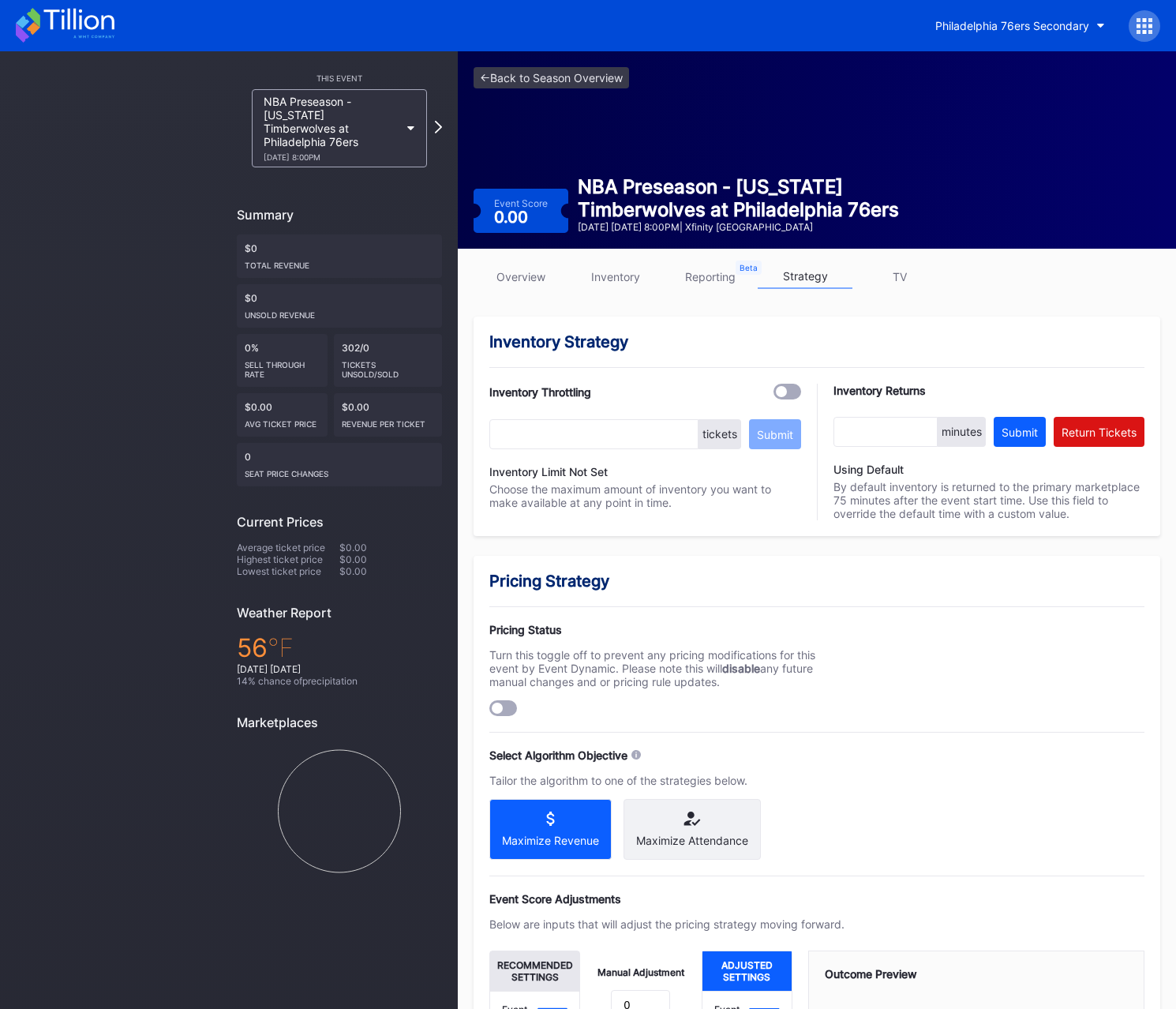
click at [536, 268] on link "overview" at bounding box center [521, 277] width 95 height 25
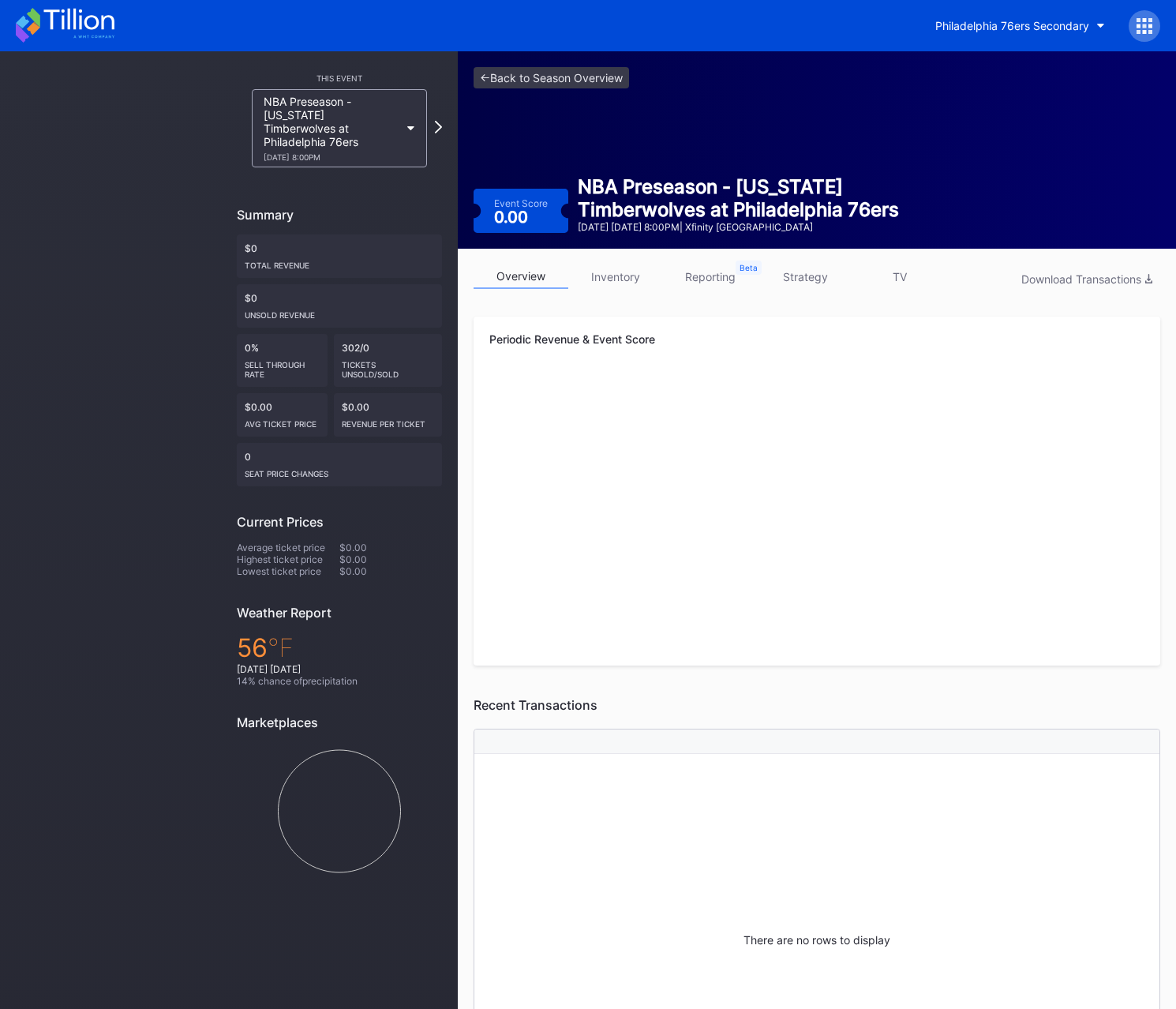
click at [601, 280] on link "inventory" at bounding box center [616, 277] width 95 height 25
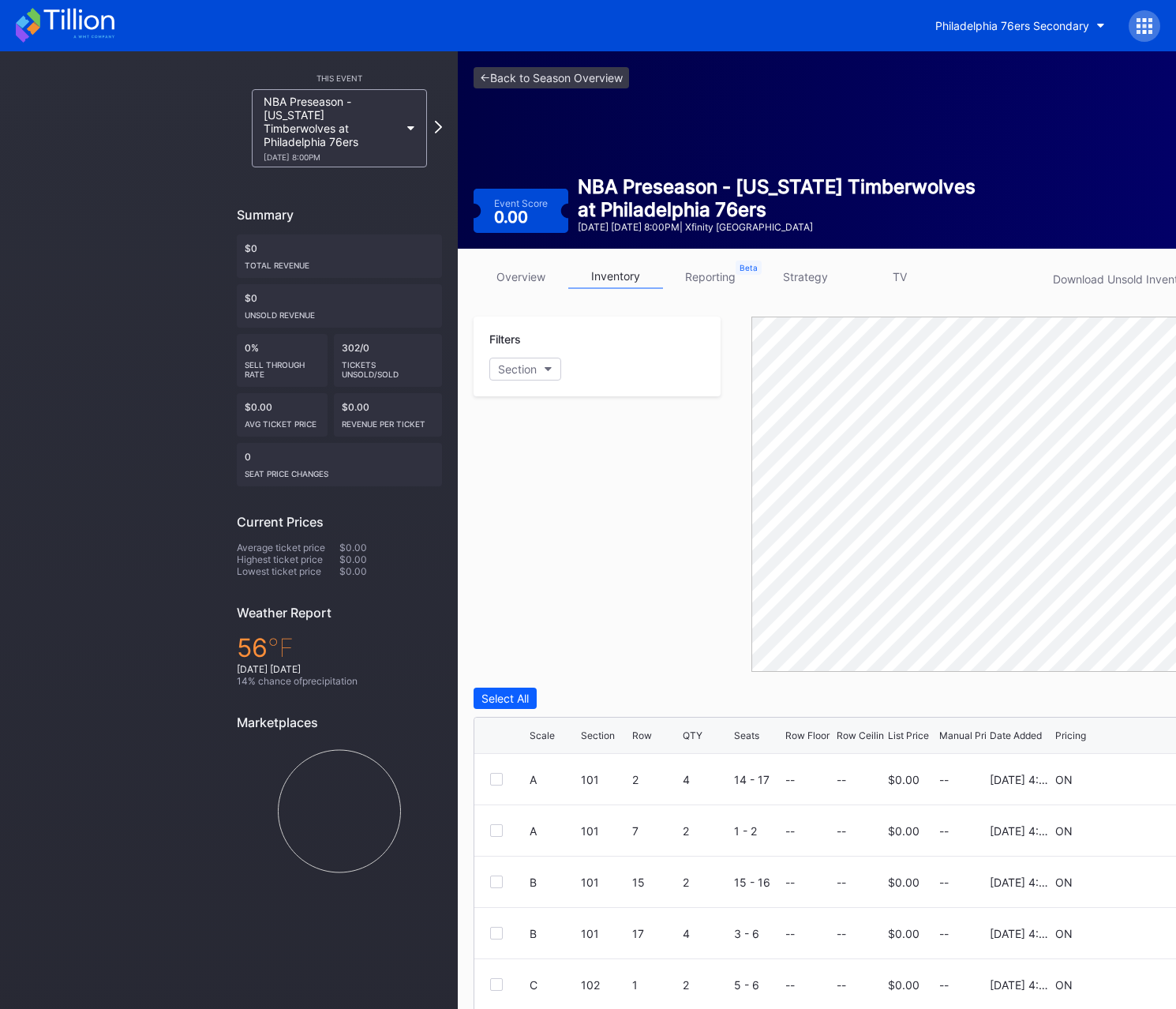
click at [793, 258] on div "overview inventory reporting strategy TV Download Unsold Inventory Filters Sect…" at bounding box center [844, 709] width 772 height 921
click at [793, 260] on div "overview inventory reporting strategy TV Download Unsold Inventory Filters Sect…" at bounding box center [844, 709] width 772 height 921
click at [794, 261] on div "overview inventory reporting strategy TV Download Unsold Inventory Filters Sect…" at bounding box center [844, 709] width 772 height 921
click at [794, 263] on div "overview inventory reporting strategy TV Download Unsold Inventory Filters Sect…" at bounding box center [844, 709] width 772 height 921
click at [795, 265] on link "strategy" at bounding box center [805, 277] width 95 height 25
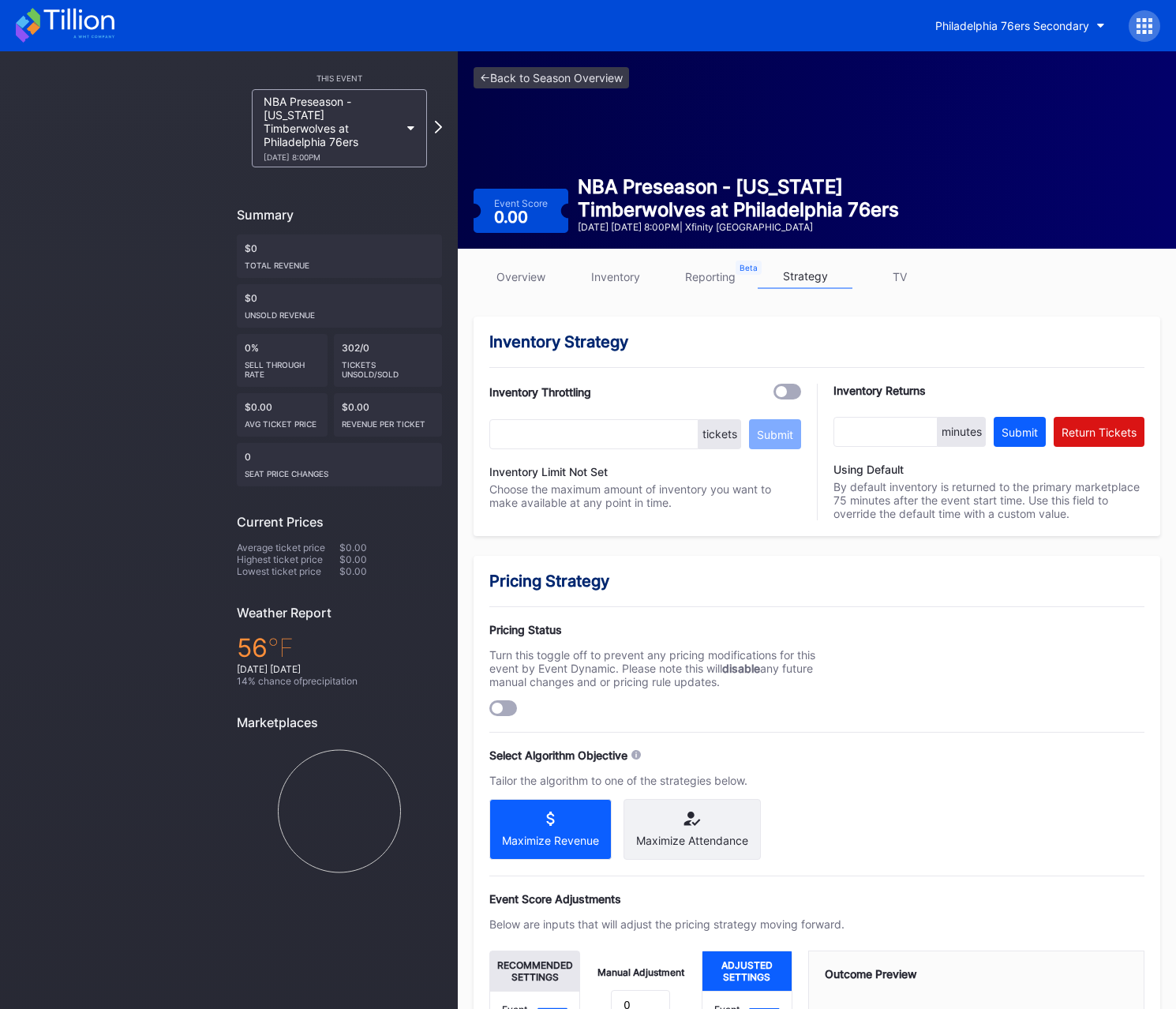
click at [903, 616] on div "Pricing Strategy Pricing Status Turn this toggle off to prevent any pricing mod…" at bounding box center [817, 882] width 687 height 653
click at [448, 272] on div "This Event NBA Preseason - Minnesota Timberwolves at Philadelphia 76ers 10/17 F…" at bounding box center [339, 474] width 237 height 845
click at [472, 275] on div "overview inventory reporting strategy TV Inventory Strategy Inventory Throttlin…" at bounding box center [817, 736] width 718 height 975
click at [517, 276] on link "overview" at bounding box center [521, 277] width 95 height 25
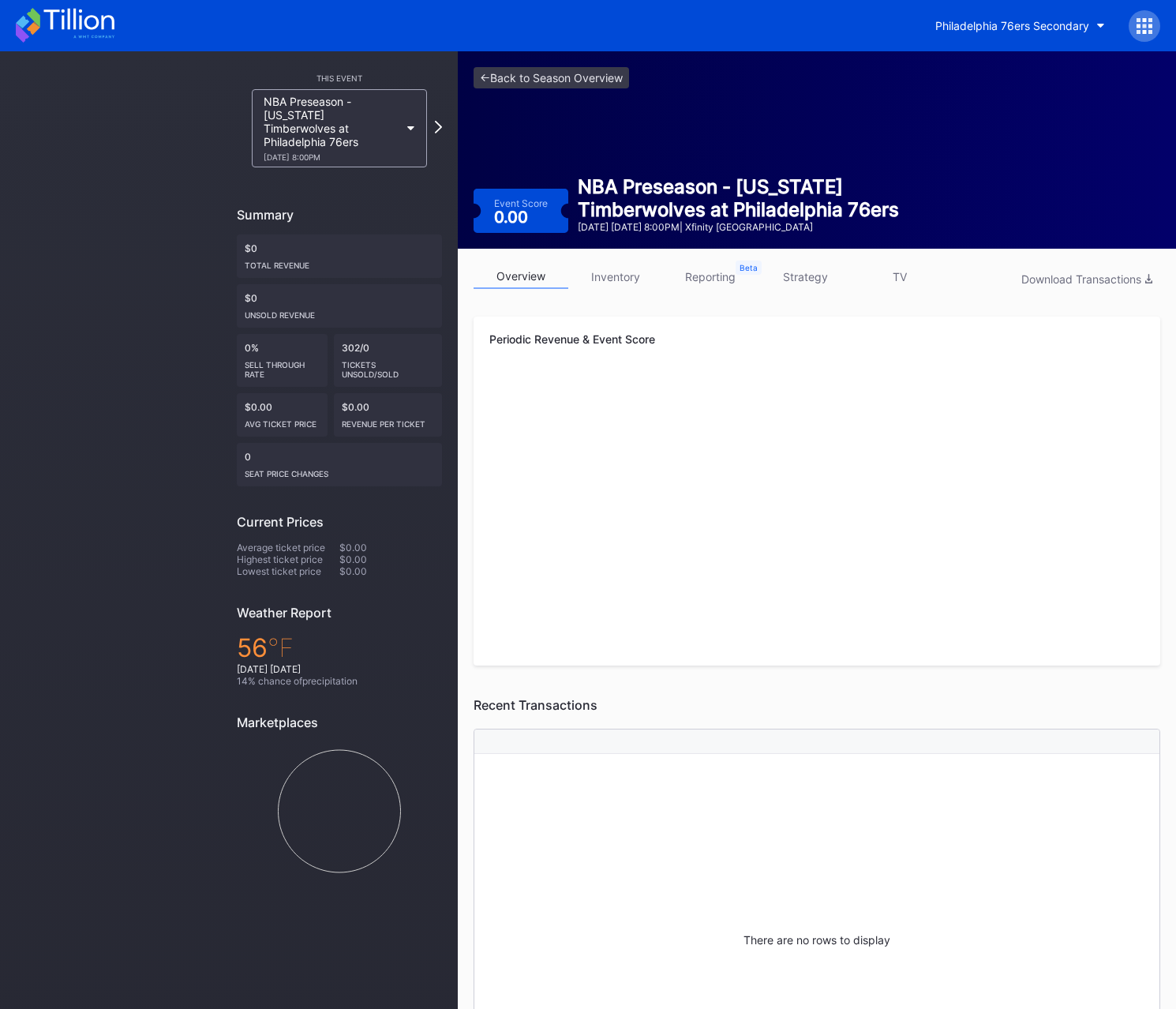
click at [1154, 25] on div at bounding box center [1145, 26] width 31 height 31
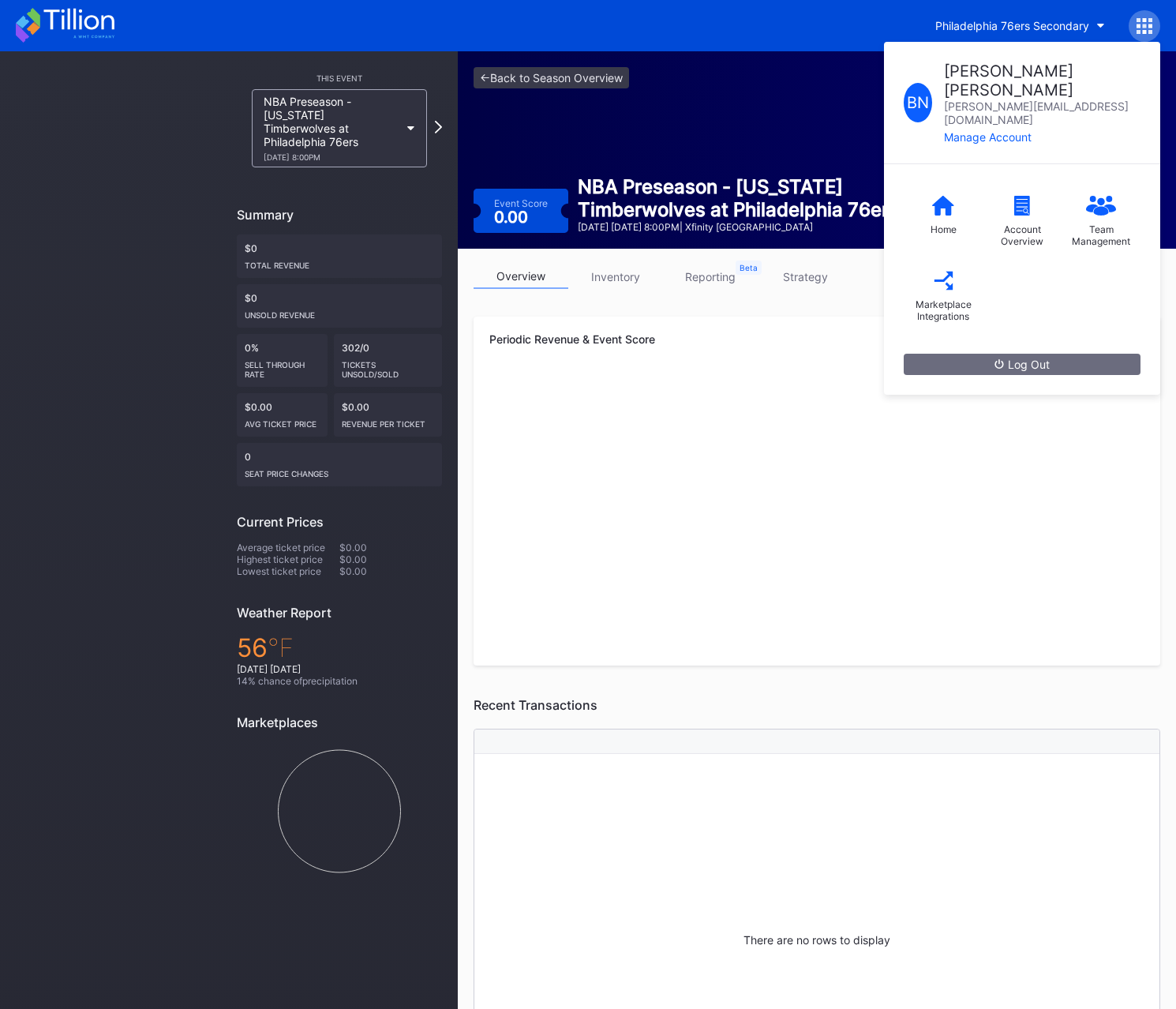
click at [1154, 25] on div "B N Brian Norman briannorman@hbse.com Manage Account Home Account Overview Team…" at bounding box center [1145, 26] width 31 height 31
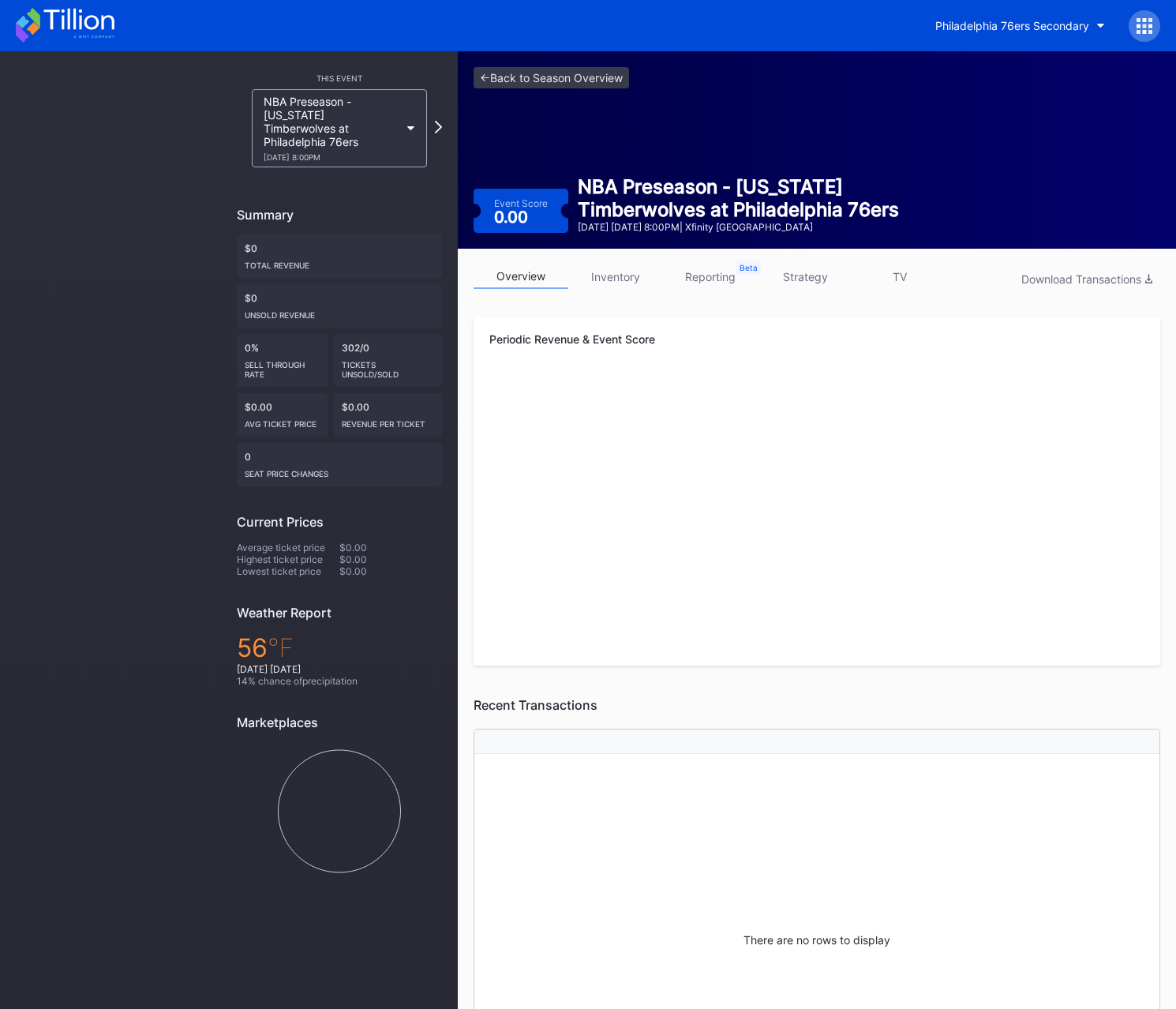
click at [1154, 24] on div at bounding box center [1145, 26] width 31 height 31
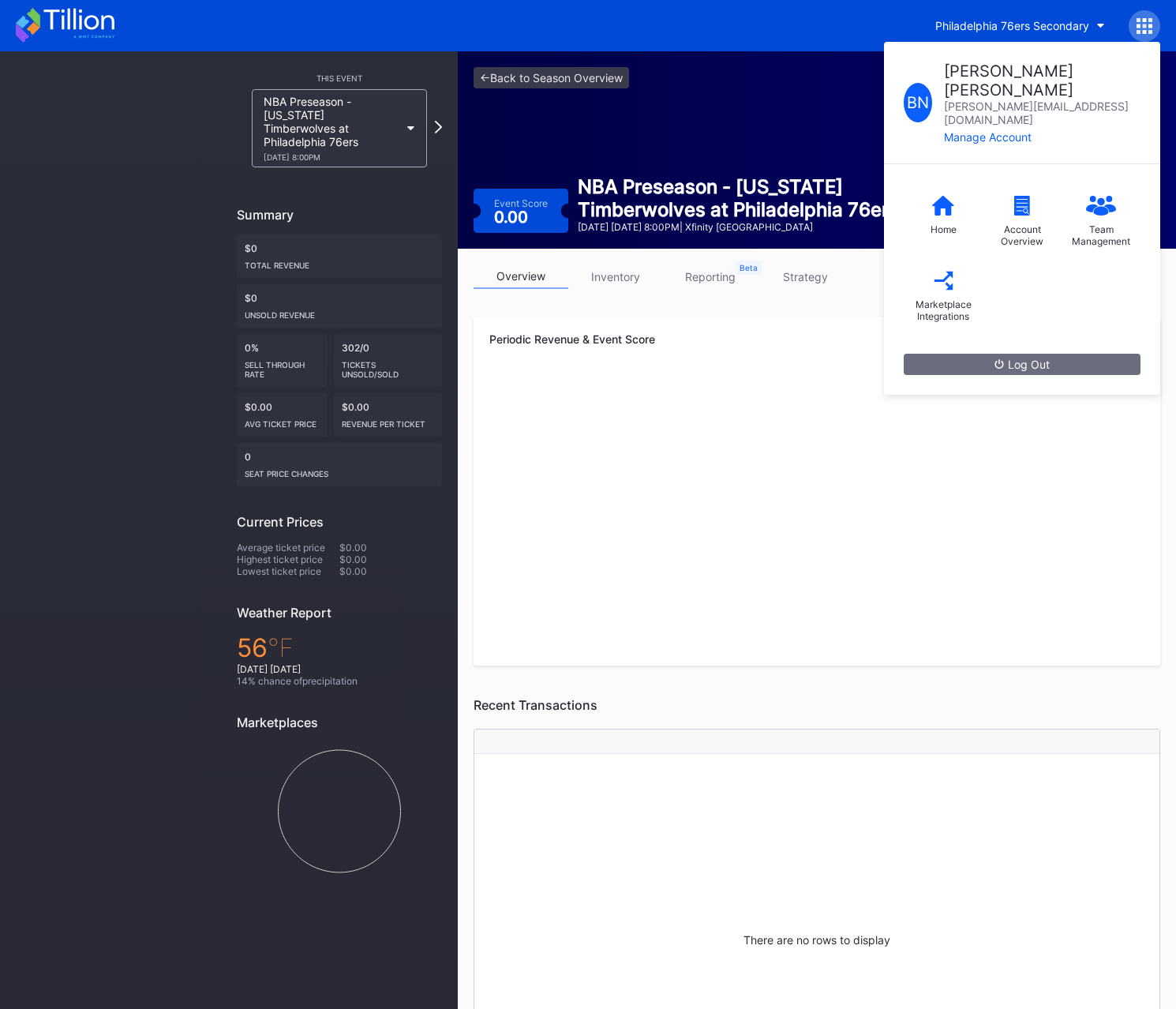
click at [1154, 24] on div "B N Brian Norman briannorman@hbse.com Manage Account Home Account Overview Team…" at bounding box center [1145, 26] width 31 height 31
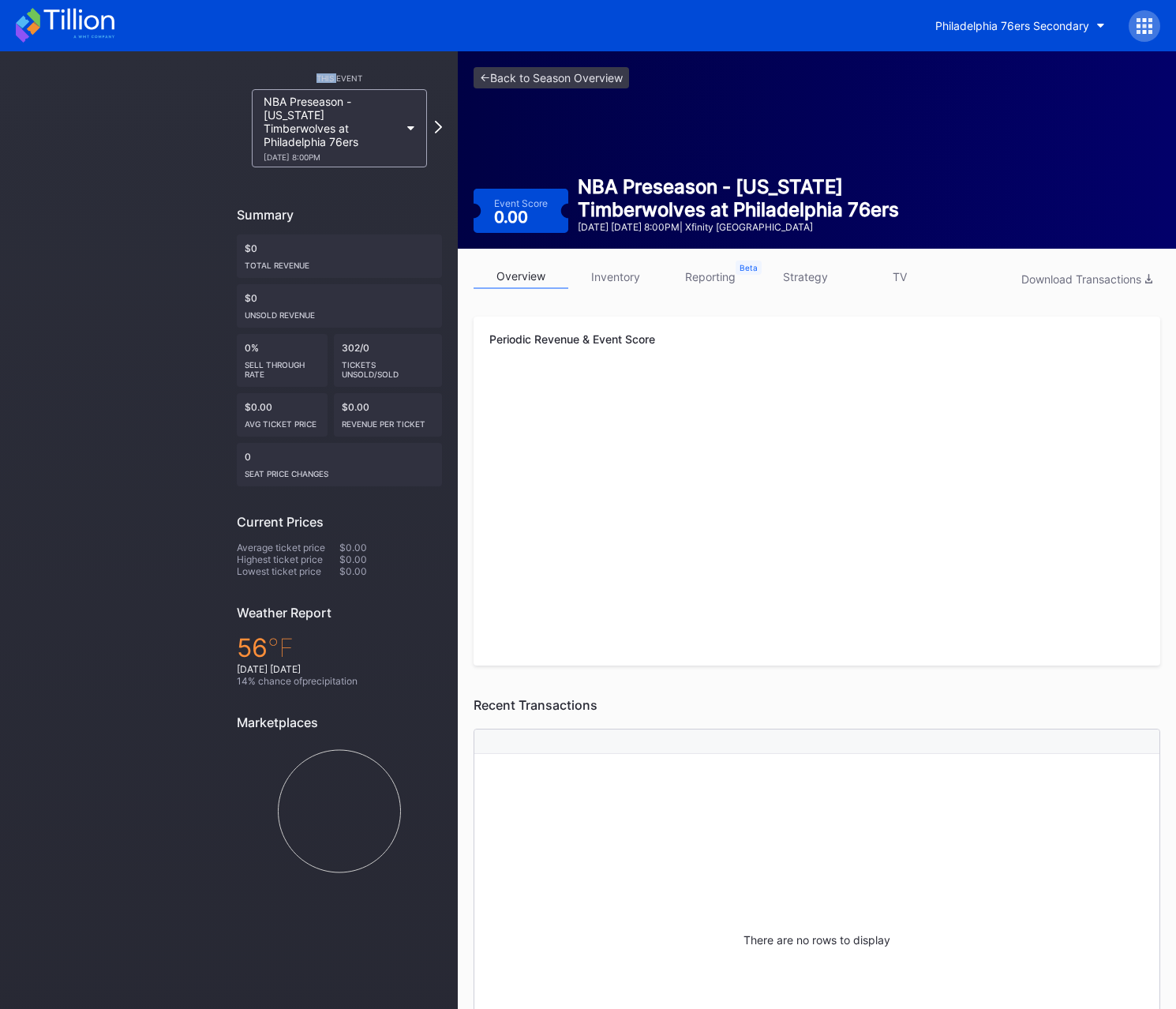
click at [1154, 24] on div at bounding box center [1145, 26] width 31 height 31
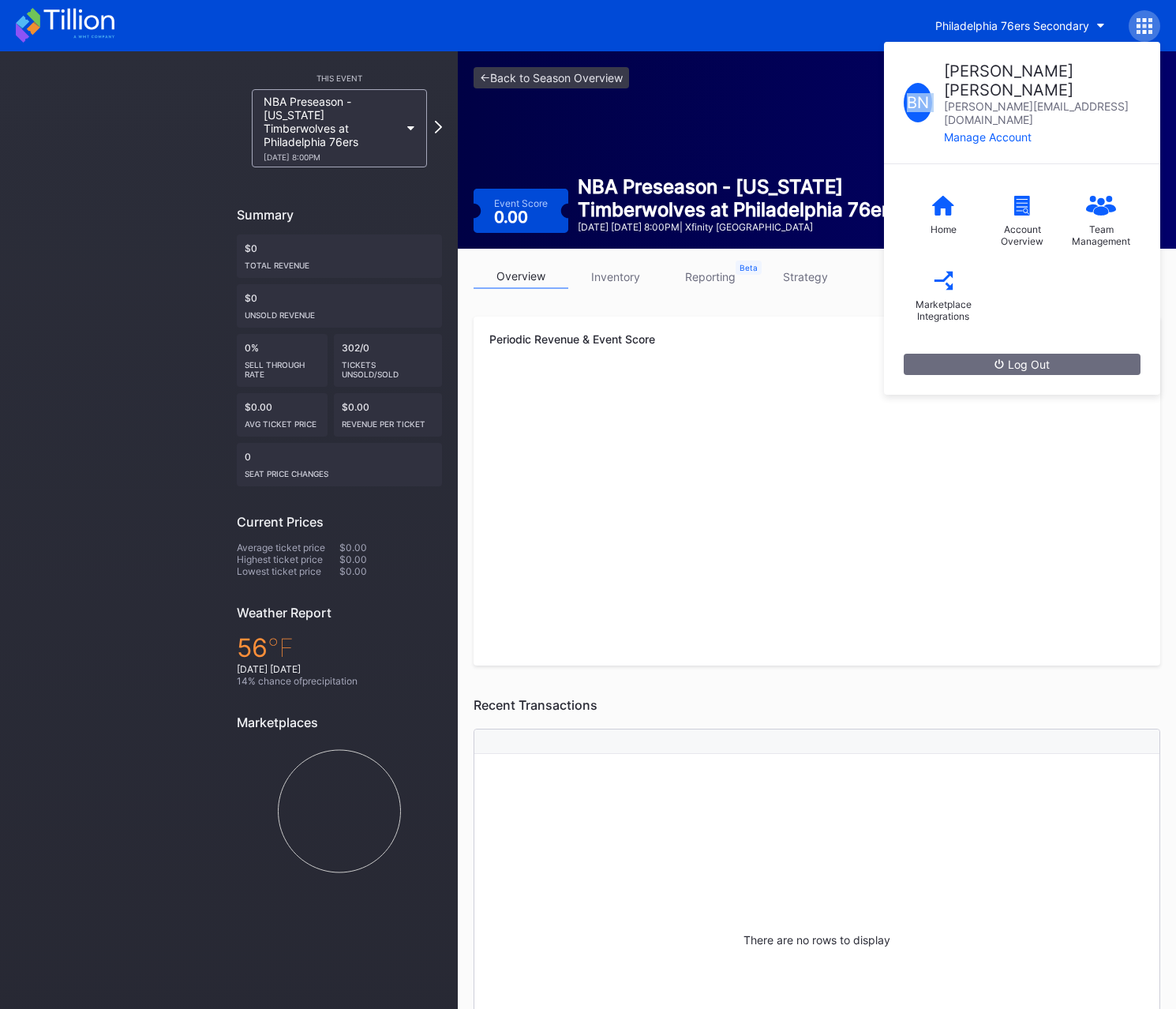
click at [1154, 24] on div "B N Brian Norman briannorman@hbse.com Manage Account Home Account Overview Team…" at bounding box center [1145, 26] width 31 height 31
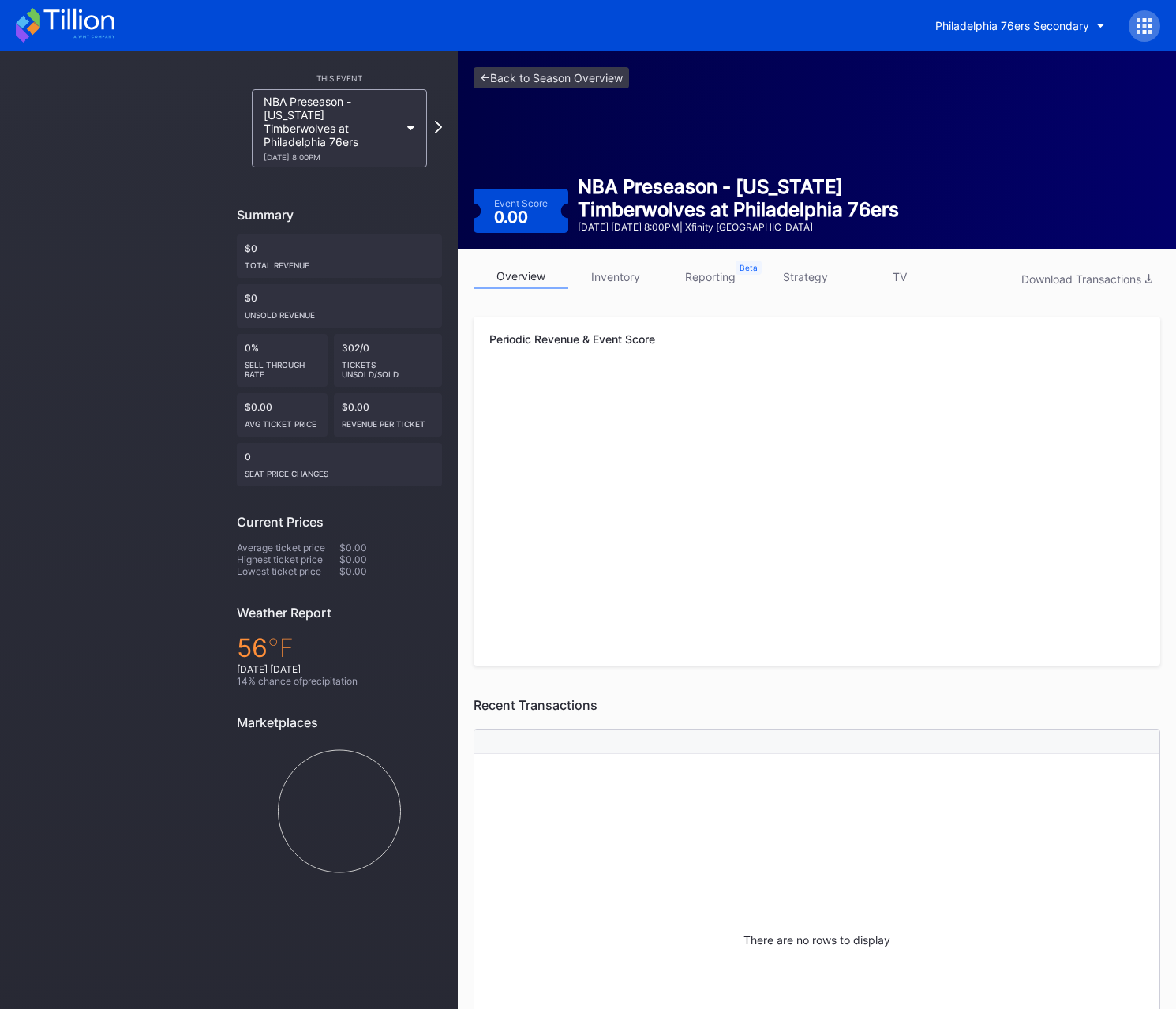
click at [631, 280] on link "inventory" at bounding box center [616, 277] width 95 height 25
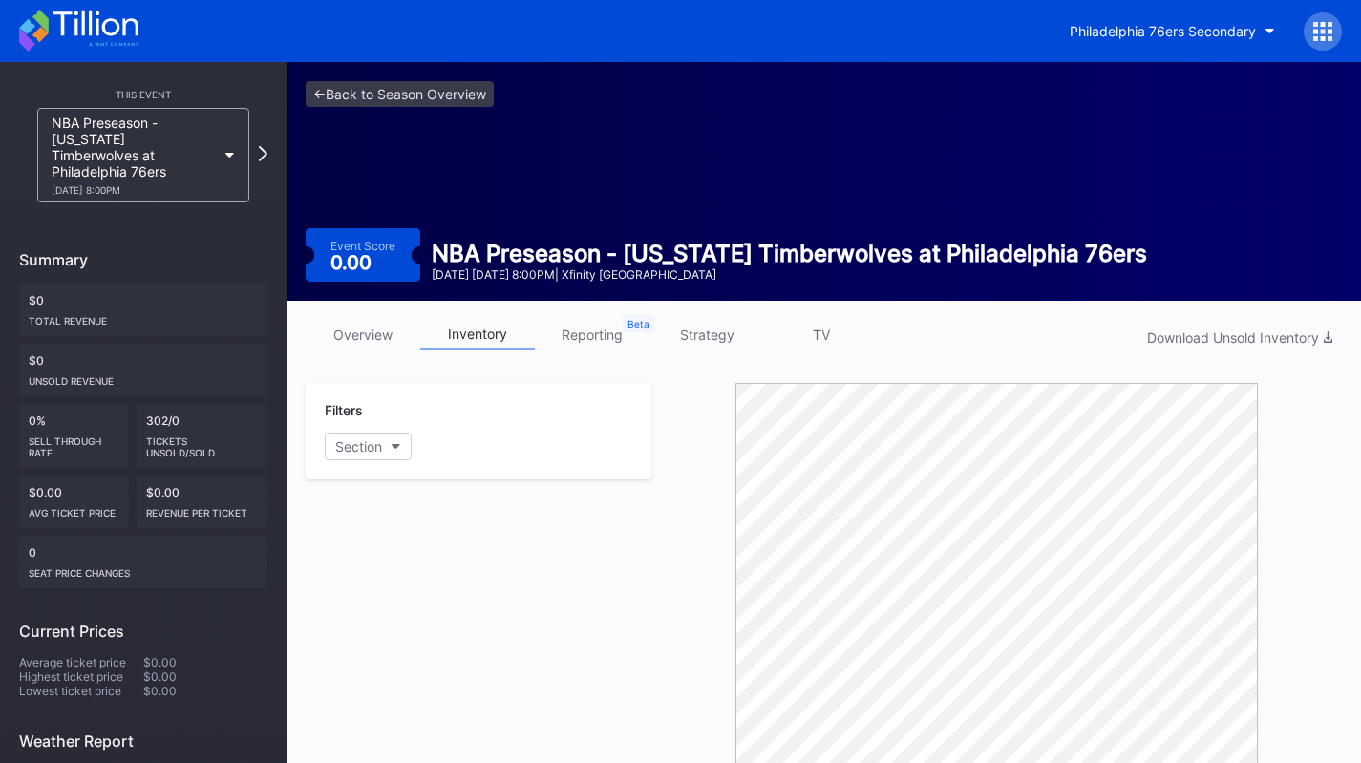
click at [347, 324] on link "overview" at bounding box center [363, 335] width 115 height 30
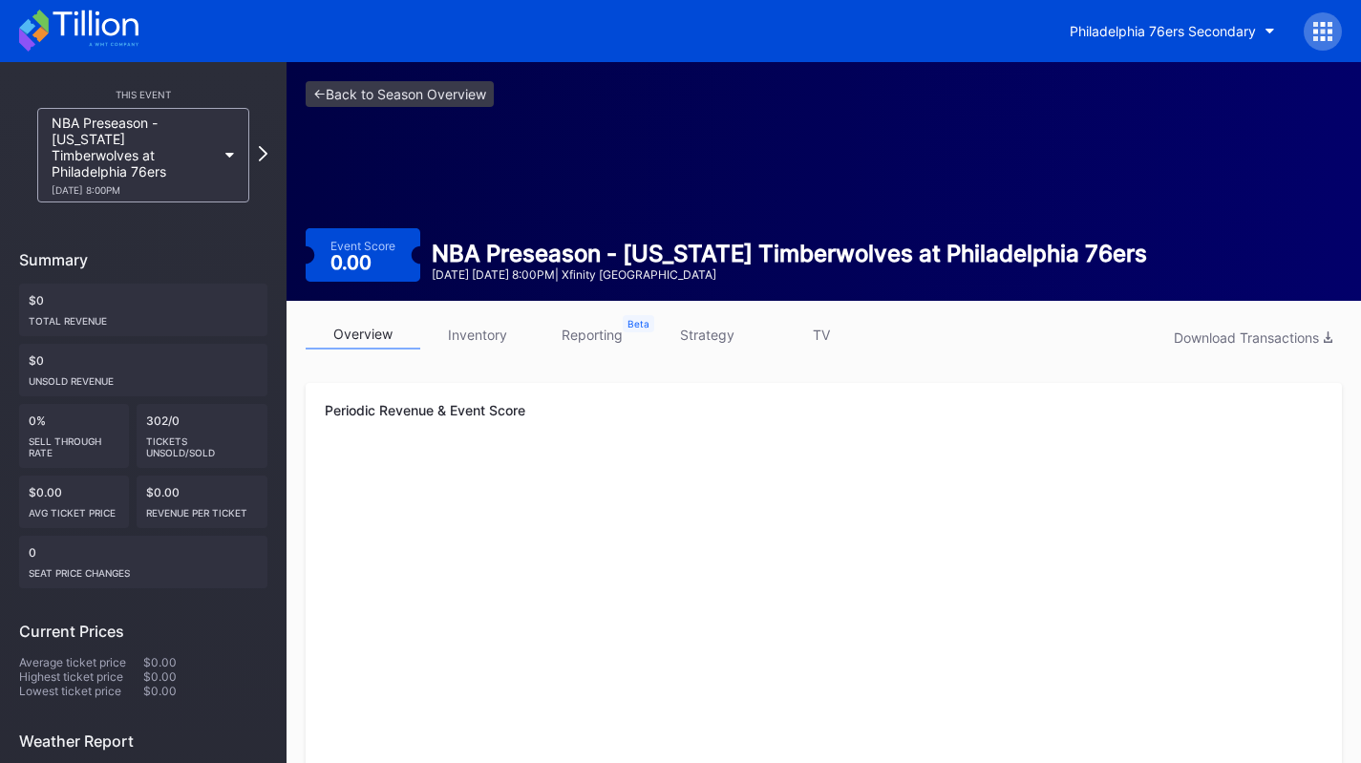
click at [102, 29] on icon at bounding box center [95, 24] width 85 height 26
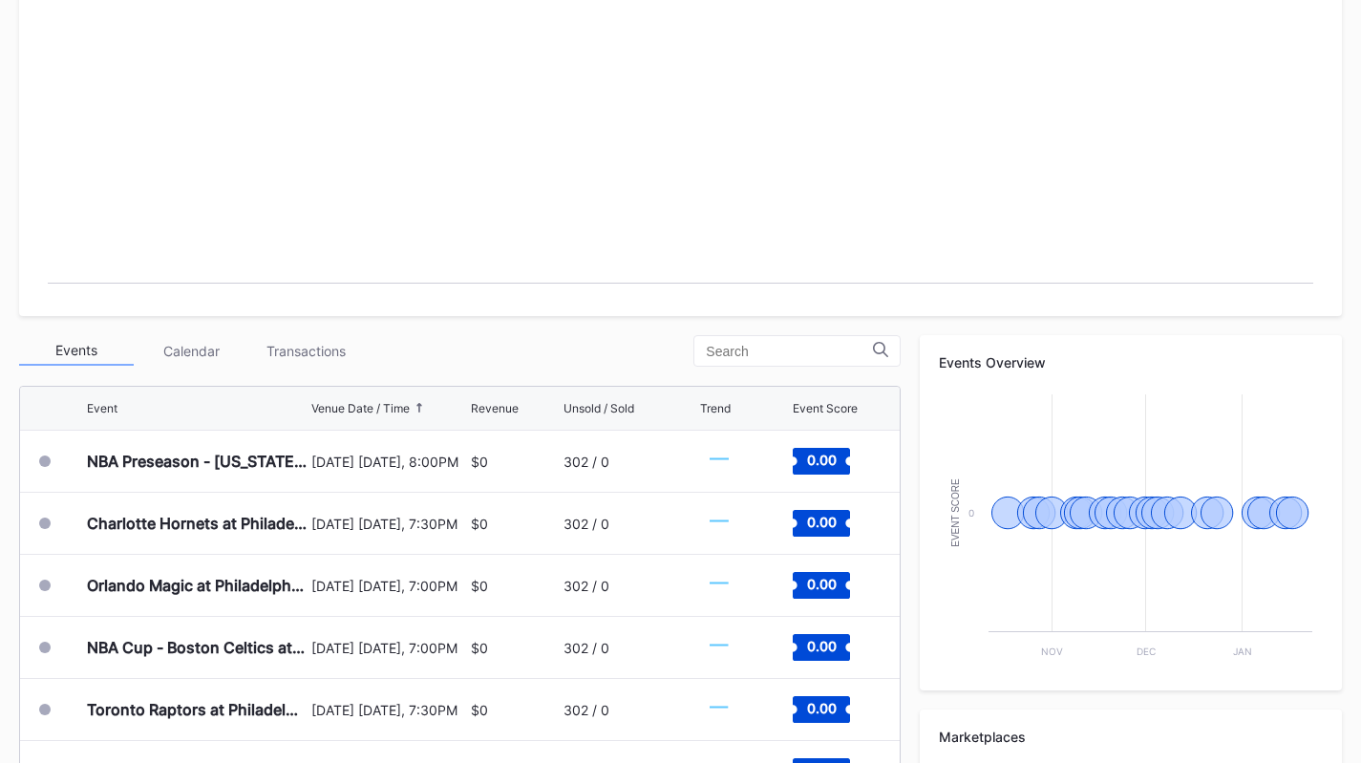
scroll to position [478, 0]
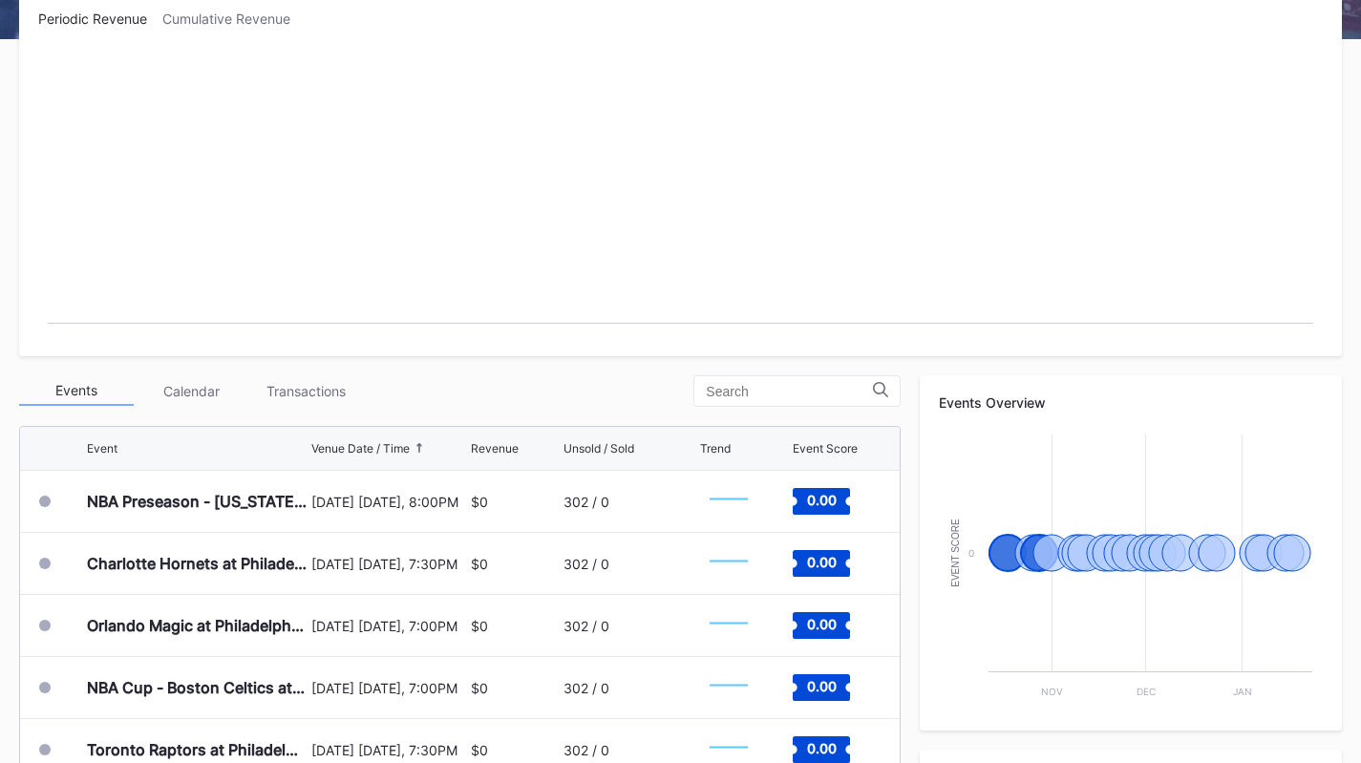
scroll to position [299, 0]
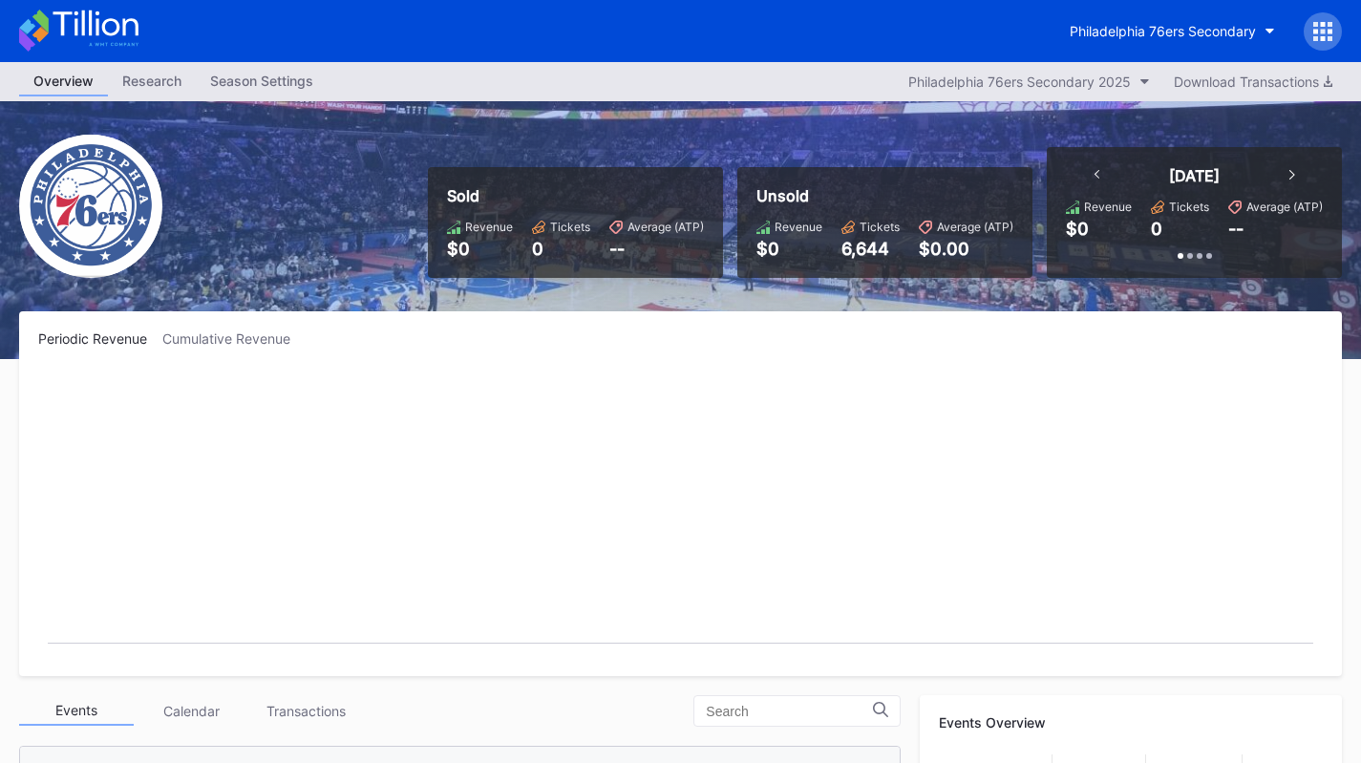
click at [276, 62] on div "Overview Research Season Settings Philadelphia 76ers Secondary 2025 Download Tr…" at bounding box center [680, 81] width 1361 height 39
click at [280, 76] on div "Season Settings" at bounding box center [262, 81] width 132 height 28
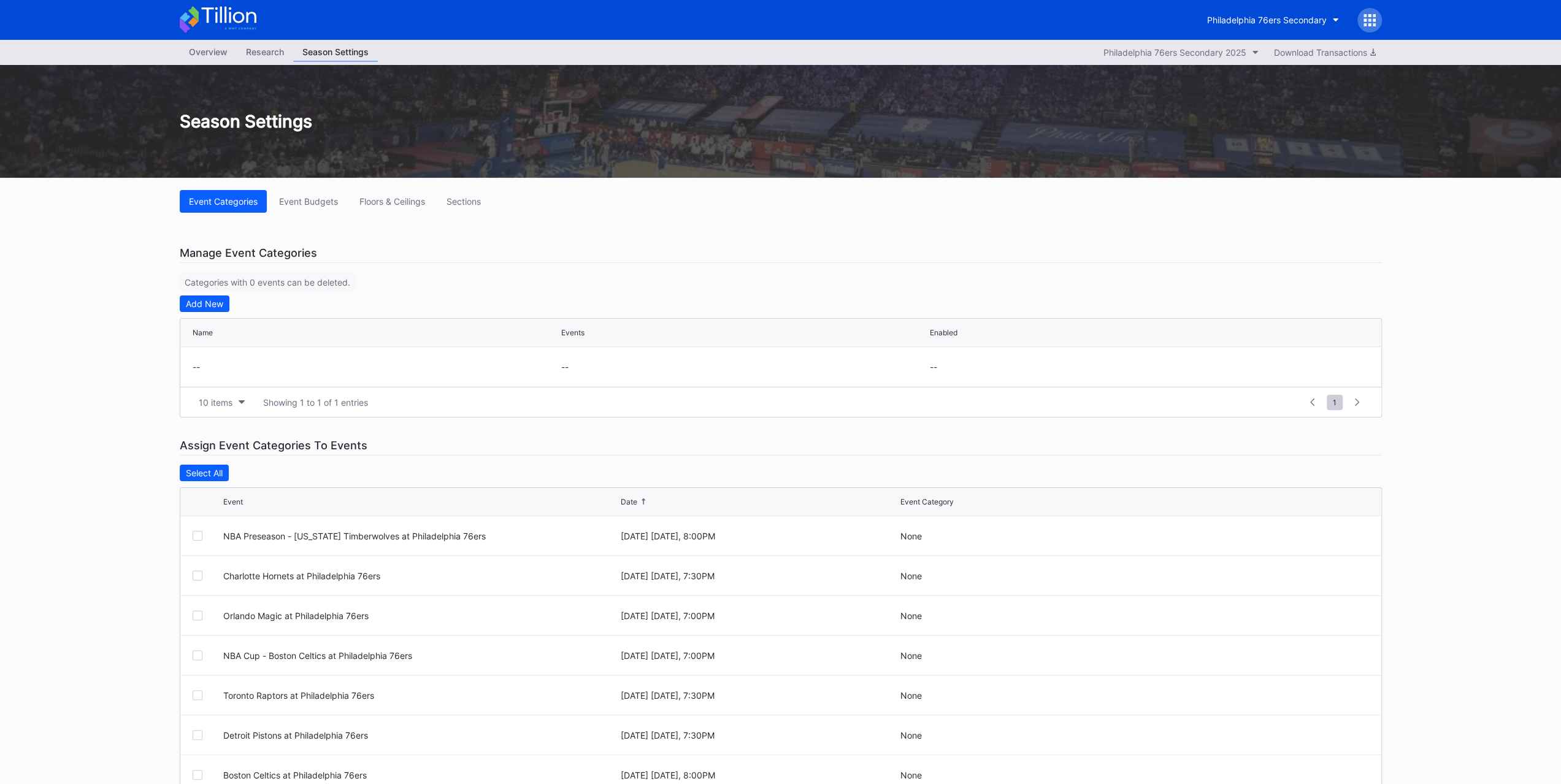
click at [362, 199] on div "Floors & Ceilings" at bounding box center [392, 202] width 65 height 10
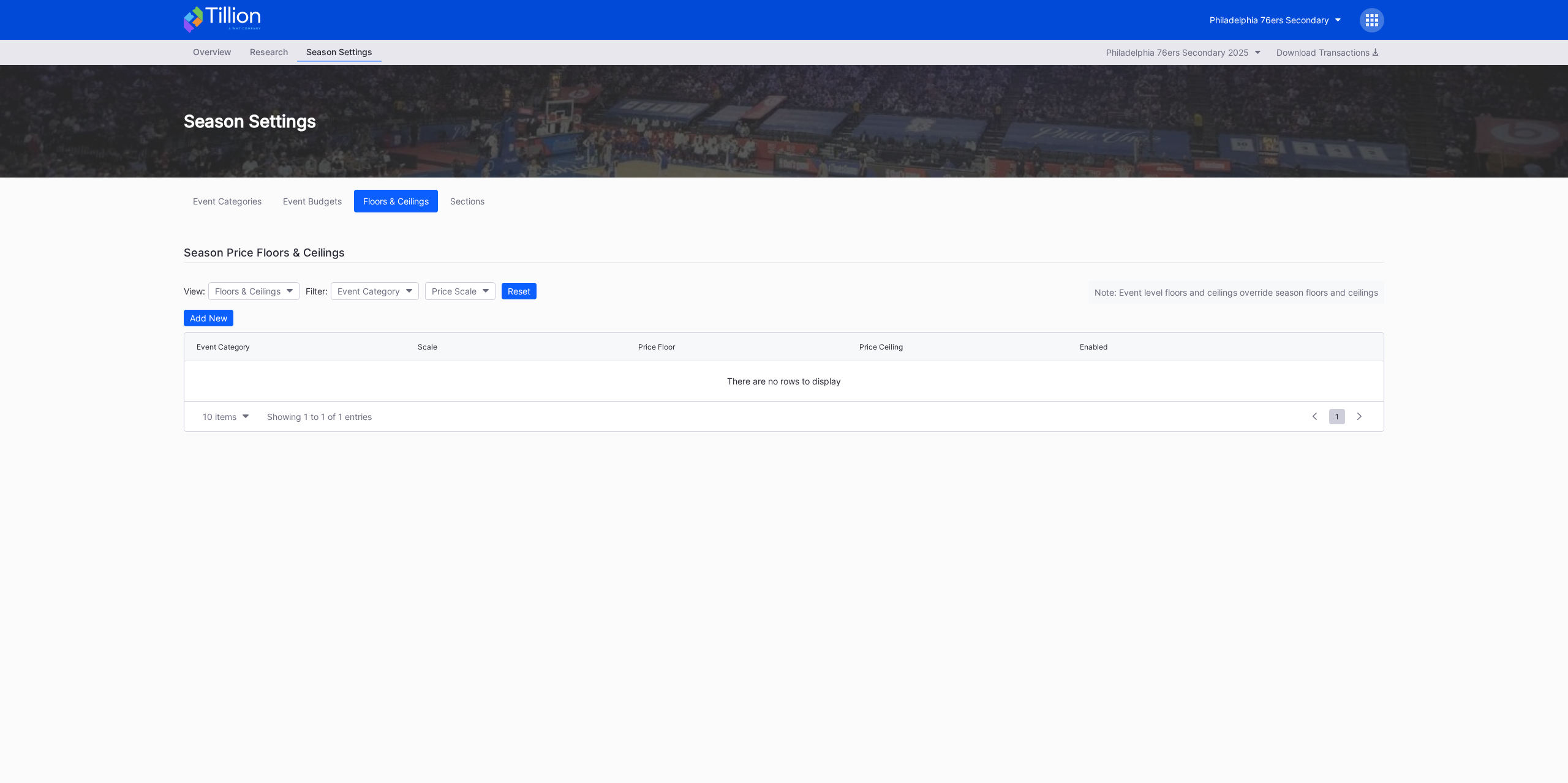
click at [471, 190] on button "Sections" at bounding box center [468, 201] width 53 height 22
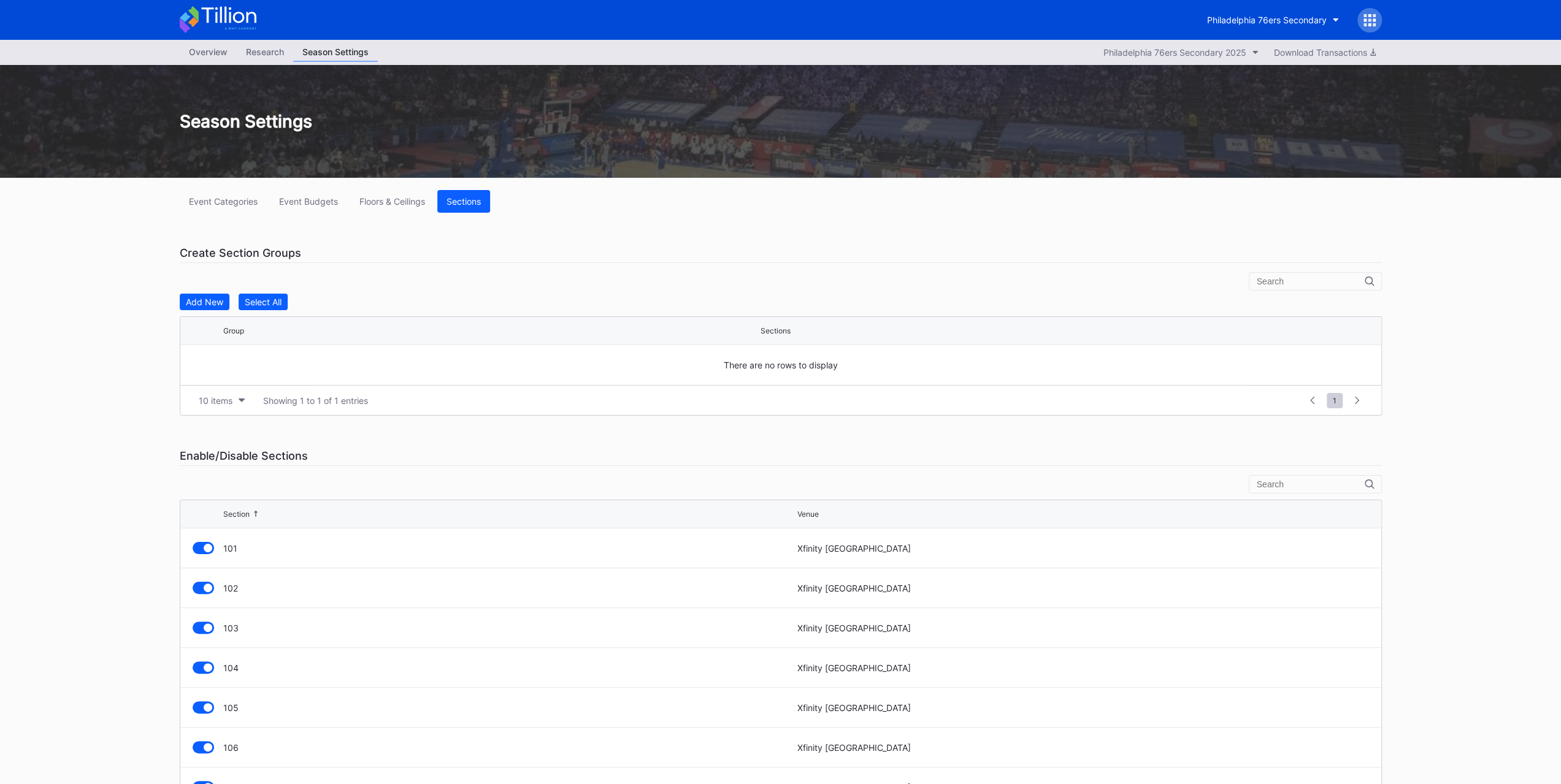
click at [335, 202] on div "Event Budgets" at bounding box center [309, 202] width 59 height 10
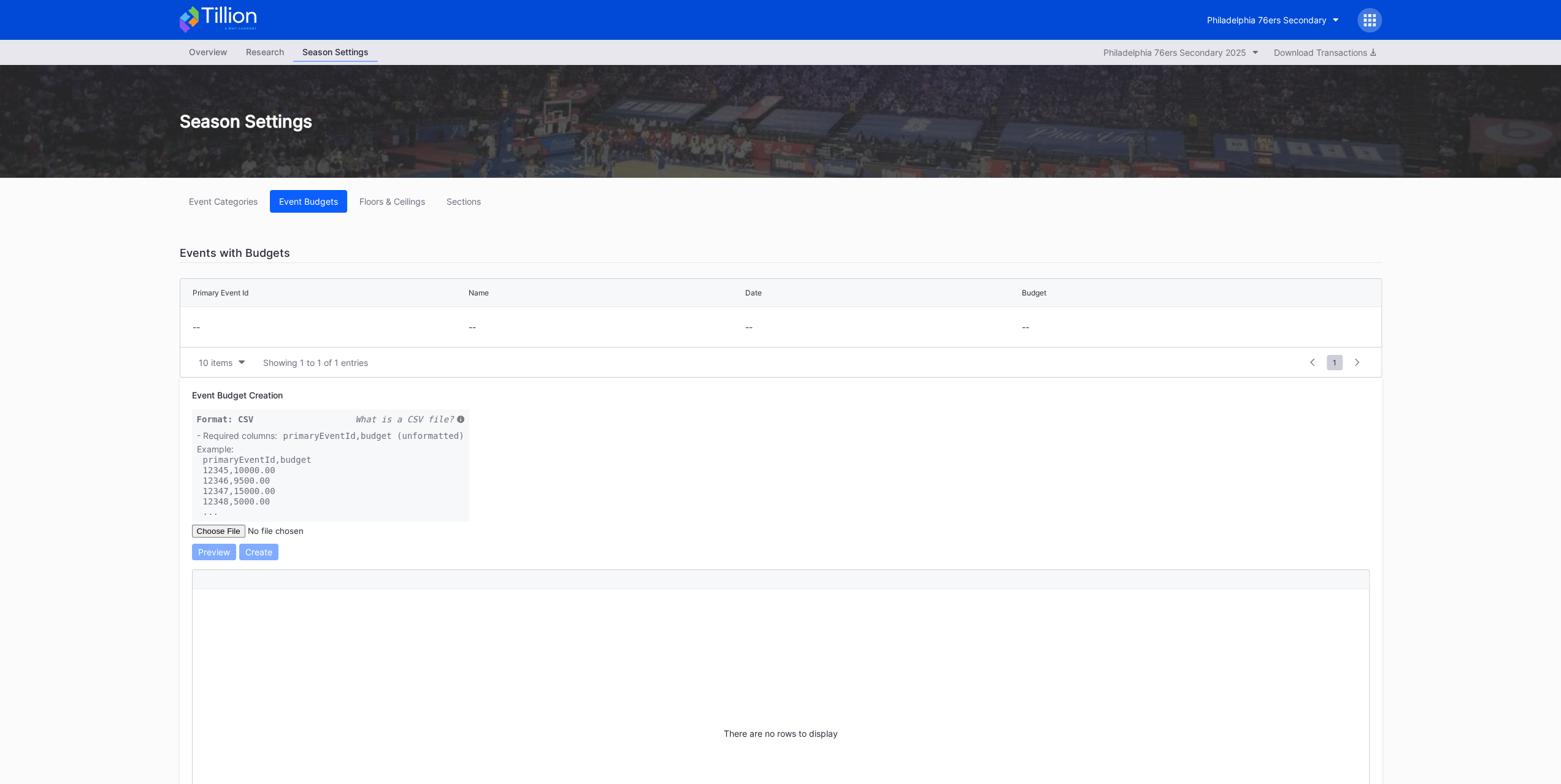
click at [225, 218] on div "Event Categories Event Budgets Floors & Ceilings Sections Events with Budgets P…" at bounding box center [781, 561] width 1226 height 767
click at [228, 198] on div "Event Categories" at bounding box center [223, 202] width 69 height 10
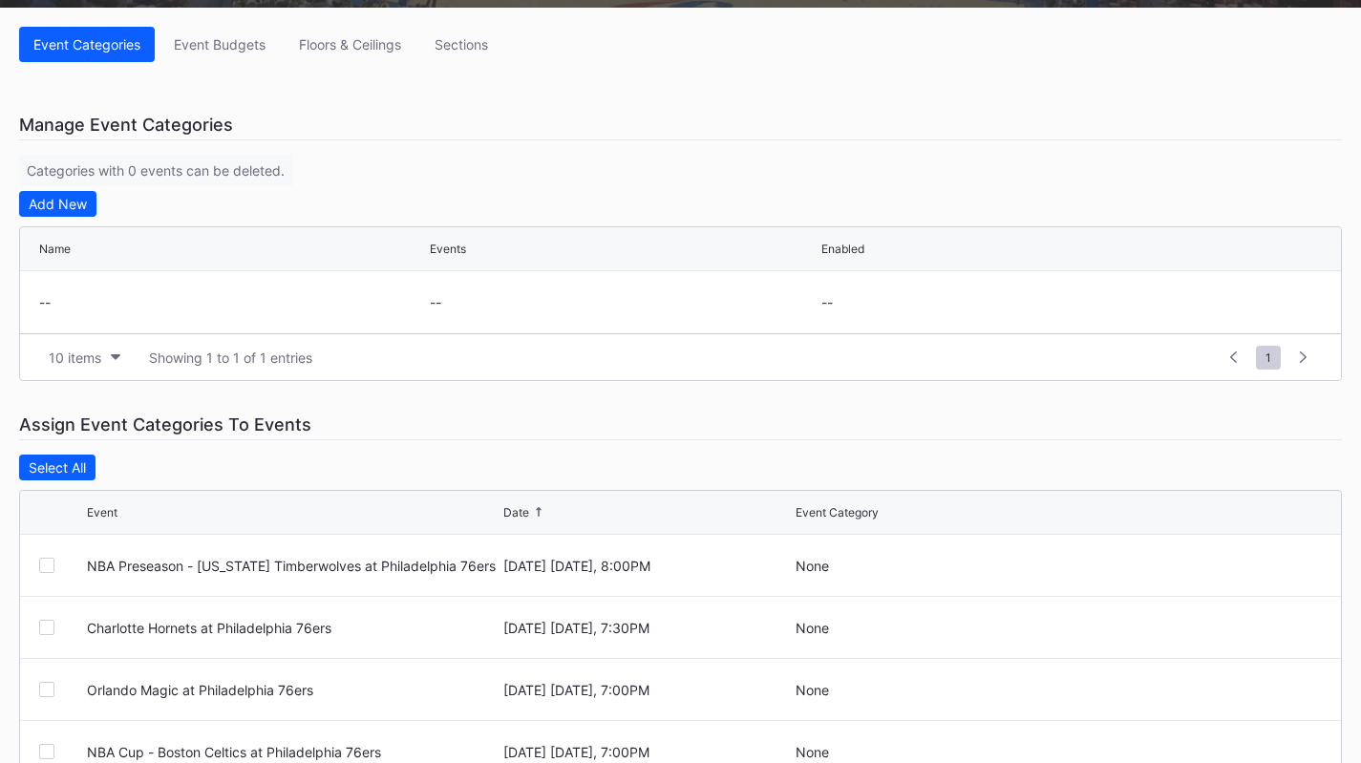
scroll to position [478, 0]
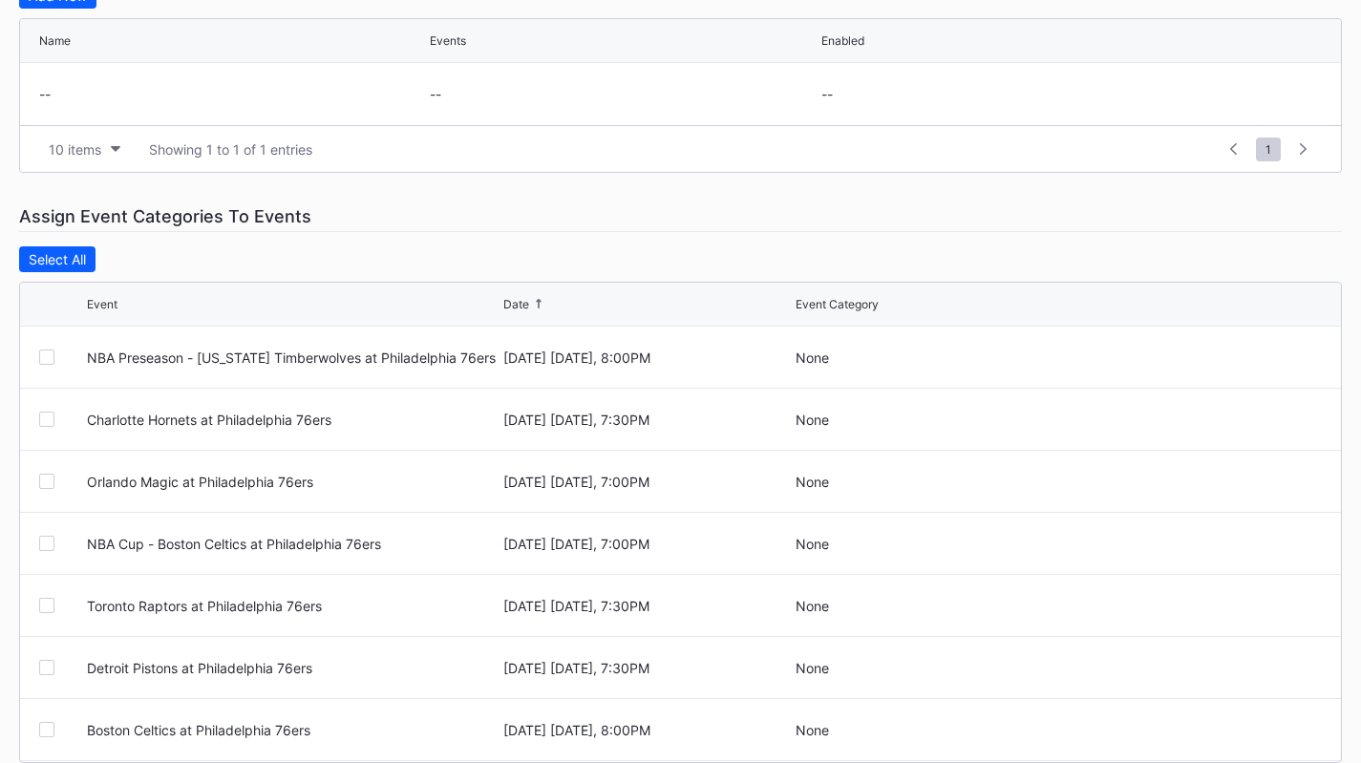
click at [82, 252] on button "Select All" at bounding box center [57, 259] width 76 height 26
click at [82, 252] on button "Deselect All" at bounding box center [65, 259] width 92 height 26
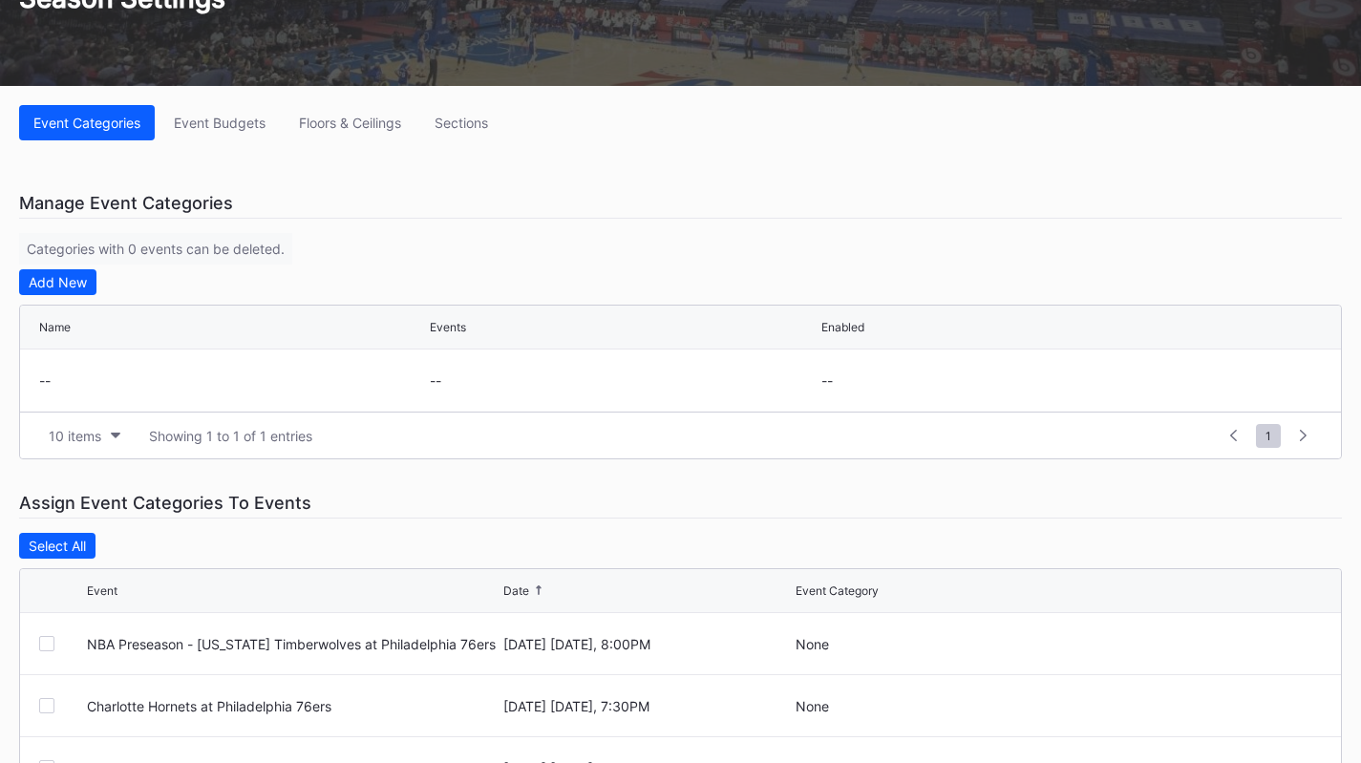
scroll to position [0, 0]
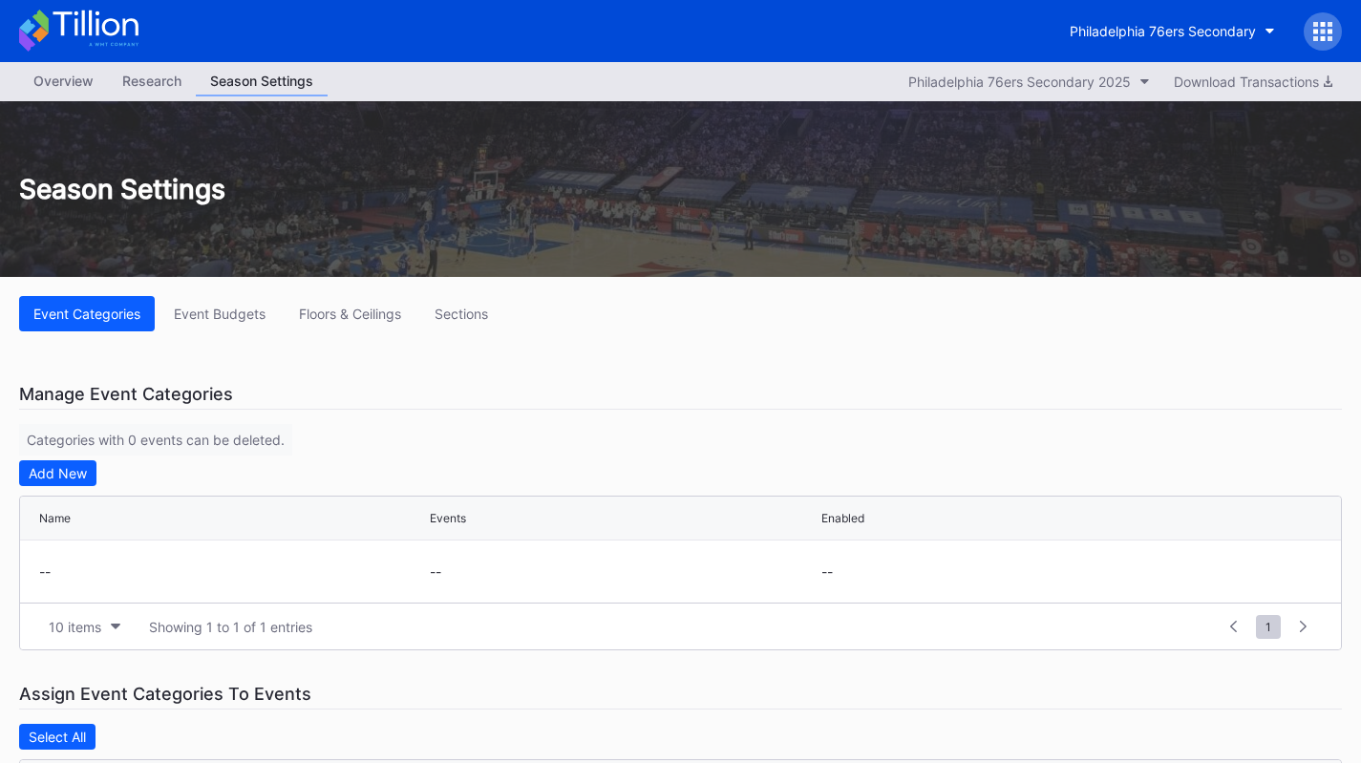
click at [214, 294] on div "Event Categories Event Budgets Floors & Ceilings Sections Manage Event Categori…" at bounding box center [680, 777] width 1361 height 1001
click at [253, 322] on button "Event Budgets" at bounding box center [219, 313] width 120 height 35
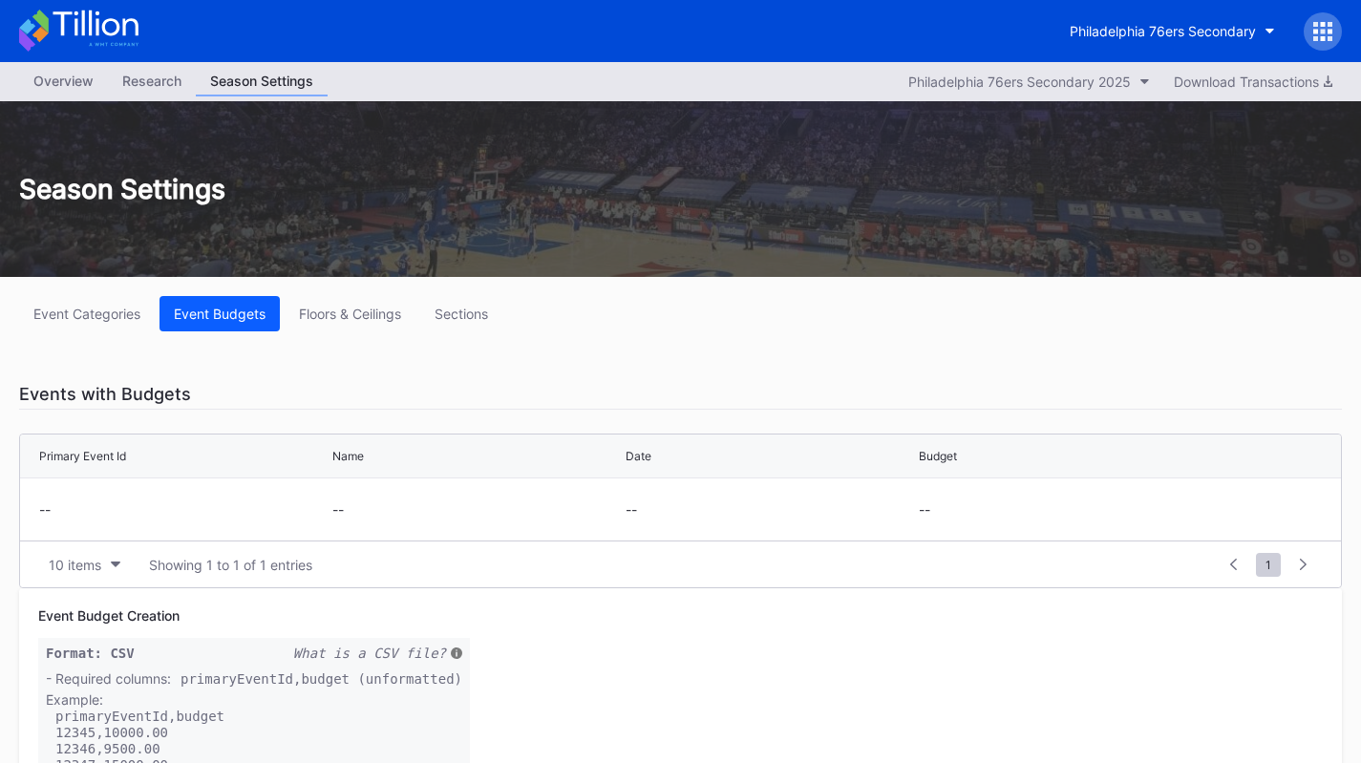
click at [333, 321] on div "Floors & Ceilings" at bounding box center [350, 314] width 102 height 16
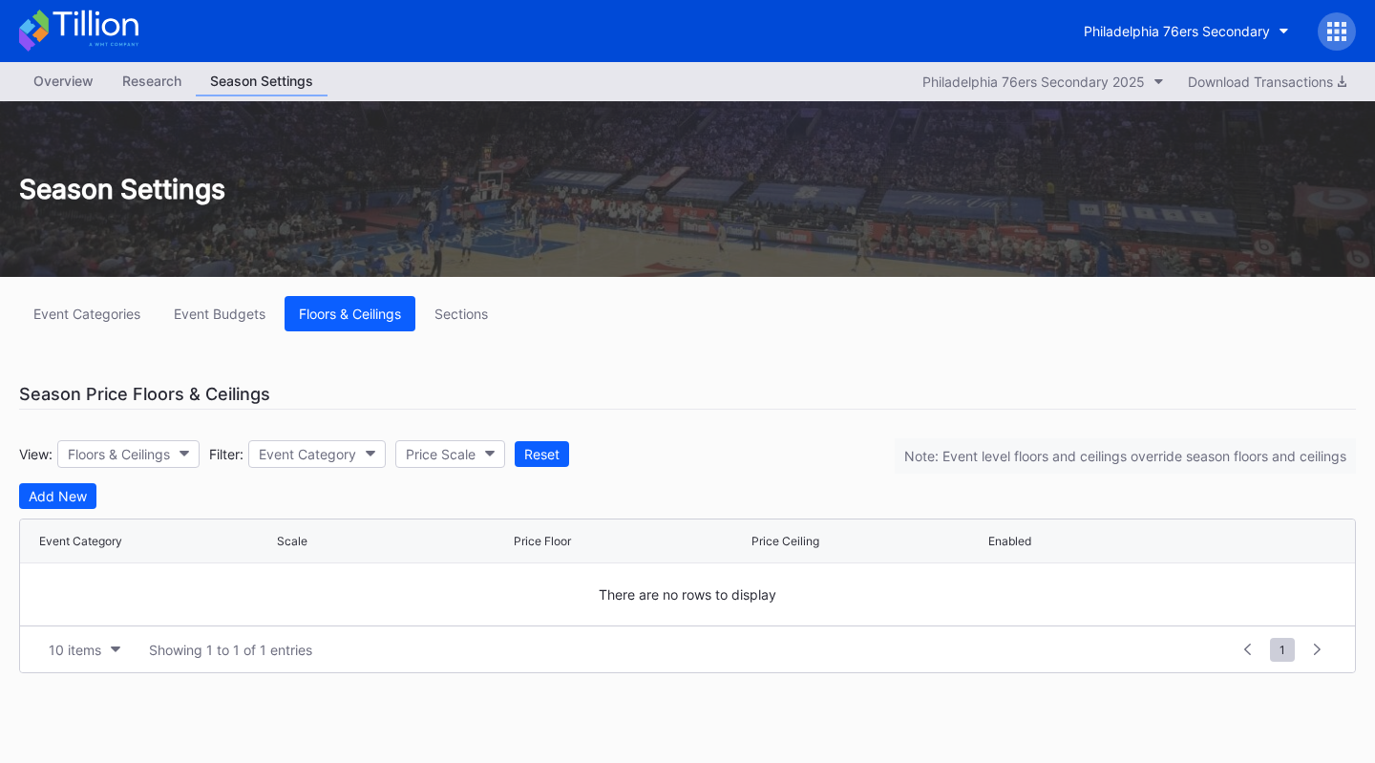
click at [435, 321] on button "Sections" at bounding box center [461, 313] width 82 height 35
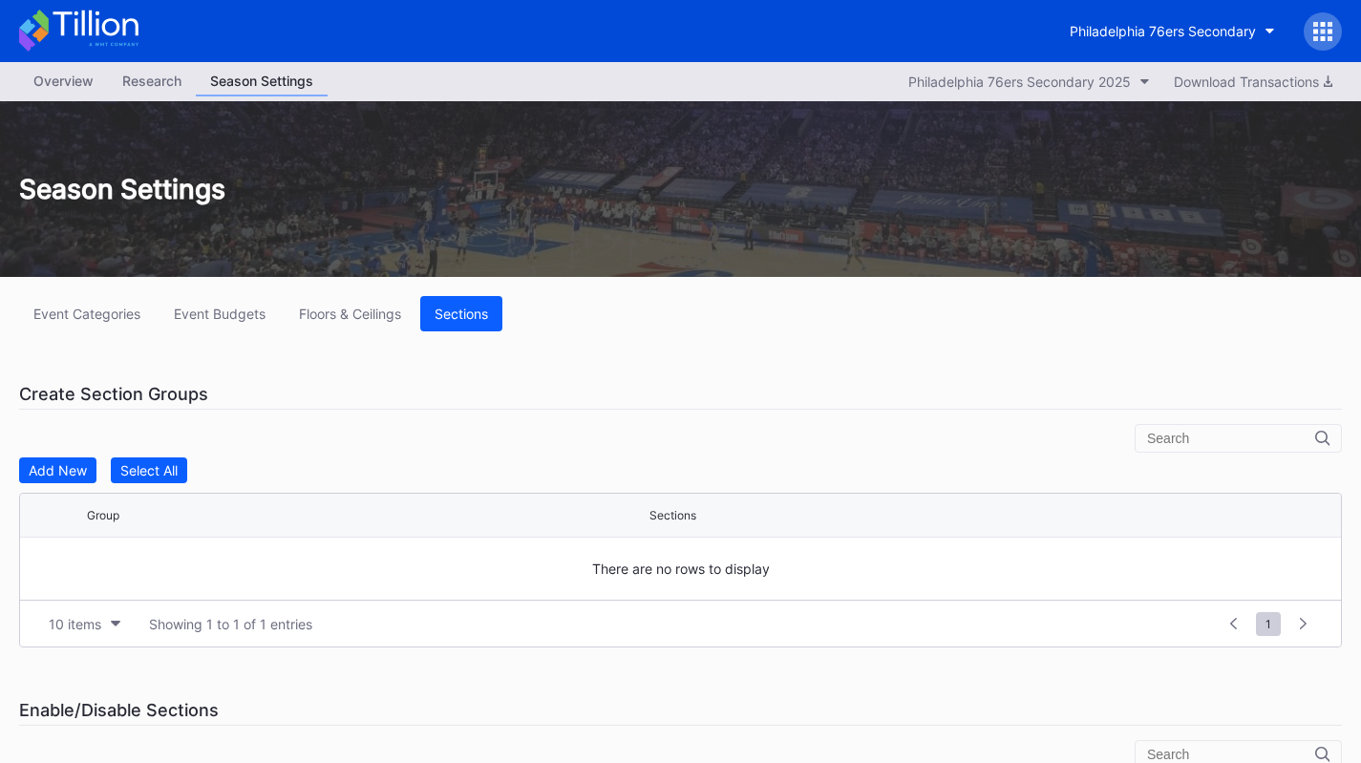
click at [86, 25] on icon at bounding box center [78, 31] width 119 height 42
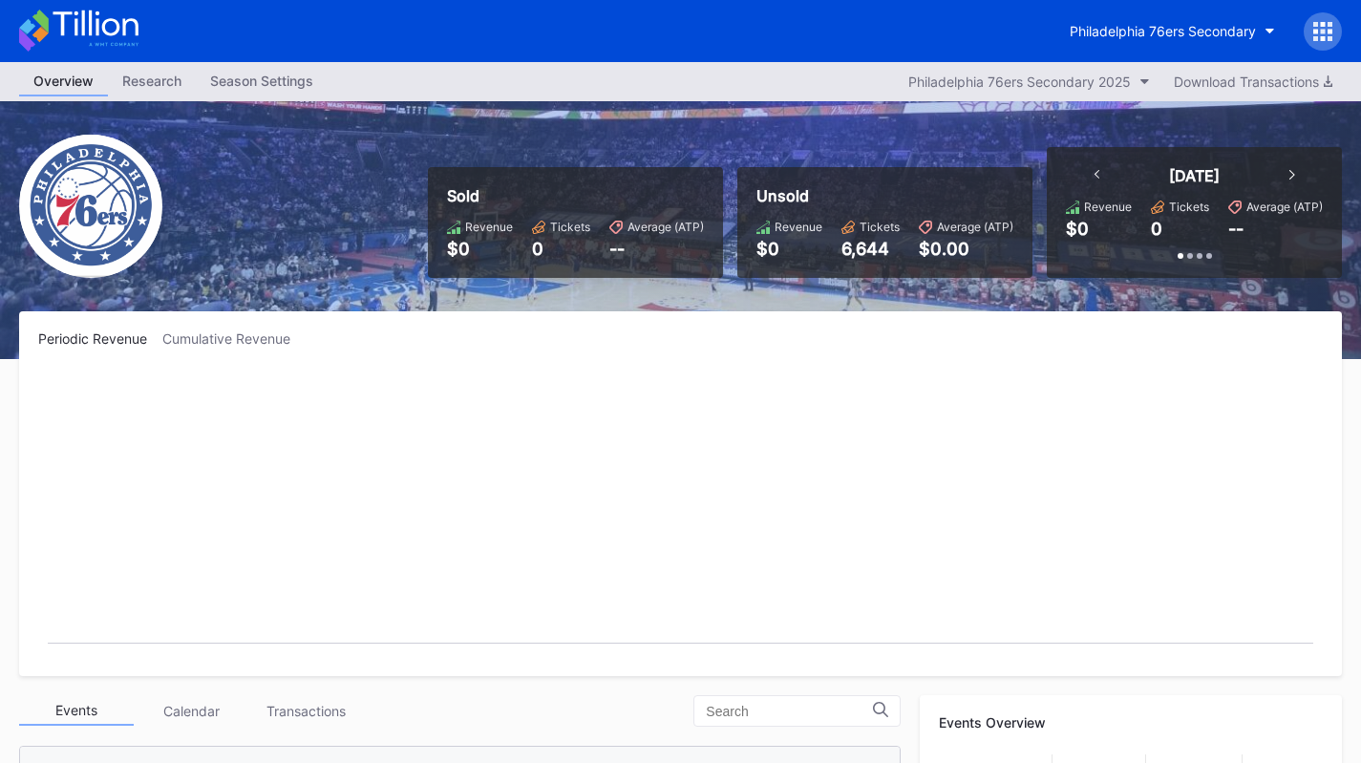
click at [1145, 31] on div "Philadelphia 76ers Secondary" at bounding box center [1163, 31] width 186 height 16
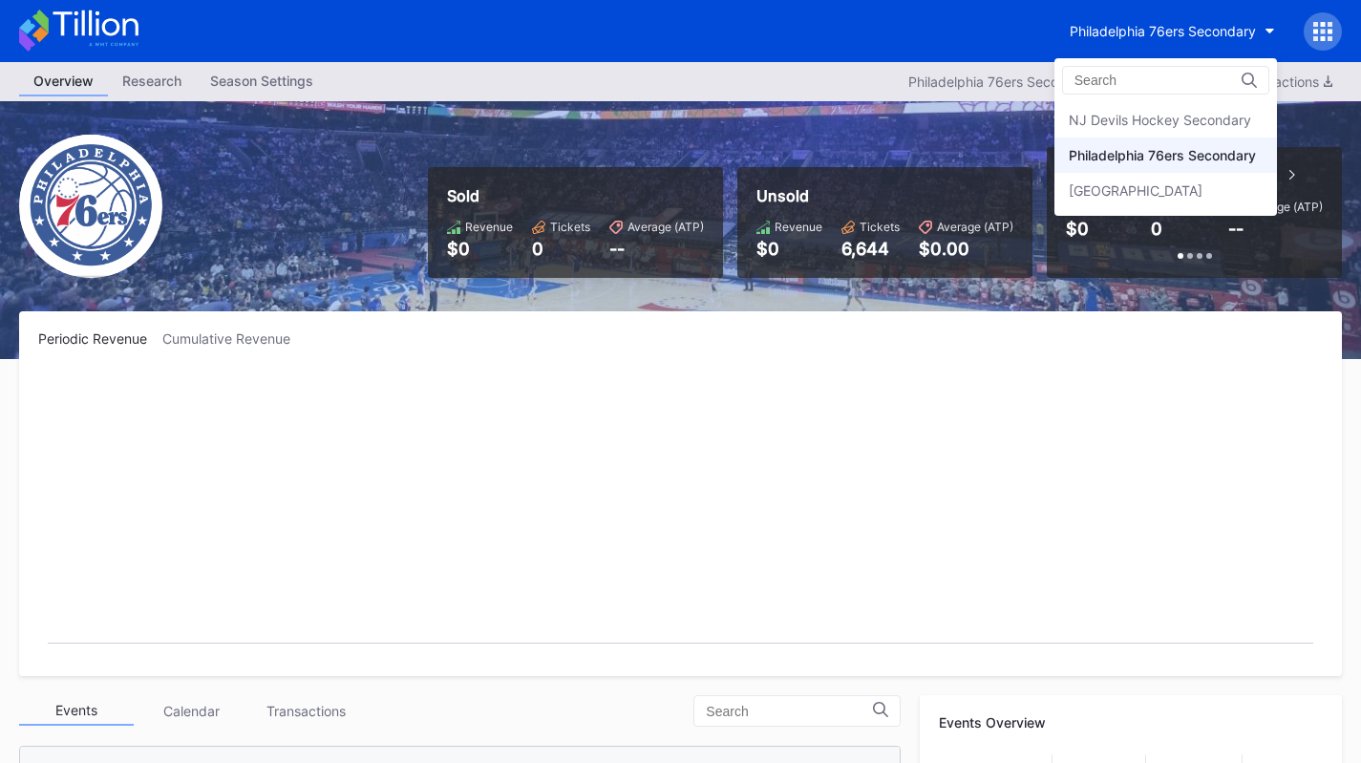
click at [1130, 119] on div "NJ Devils Hockey Secondary" at bounding box center [1160, 120] width 182 height 16
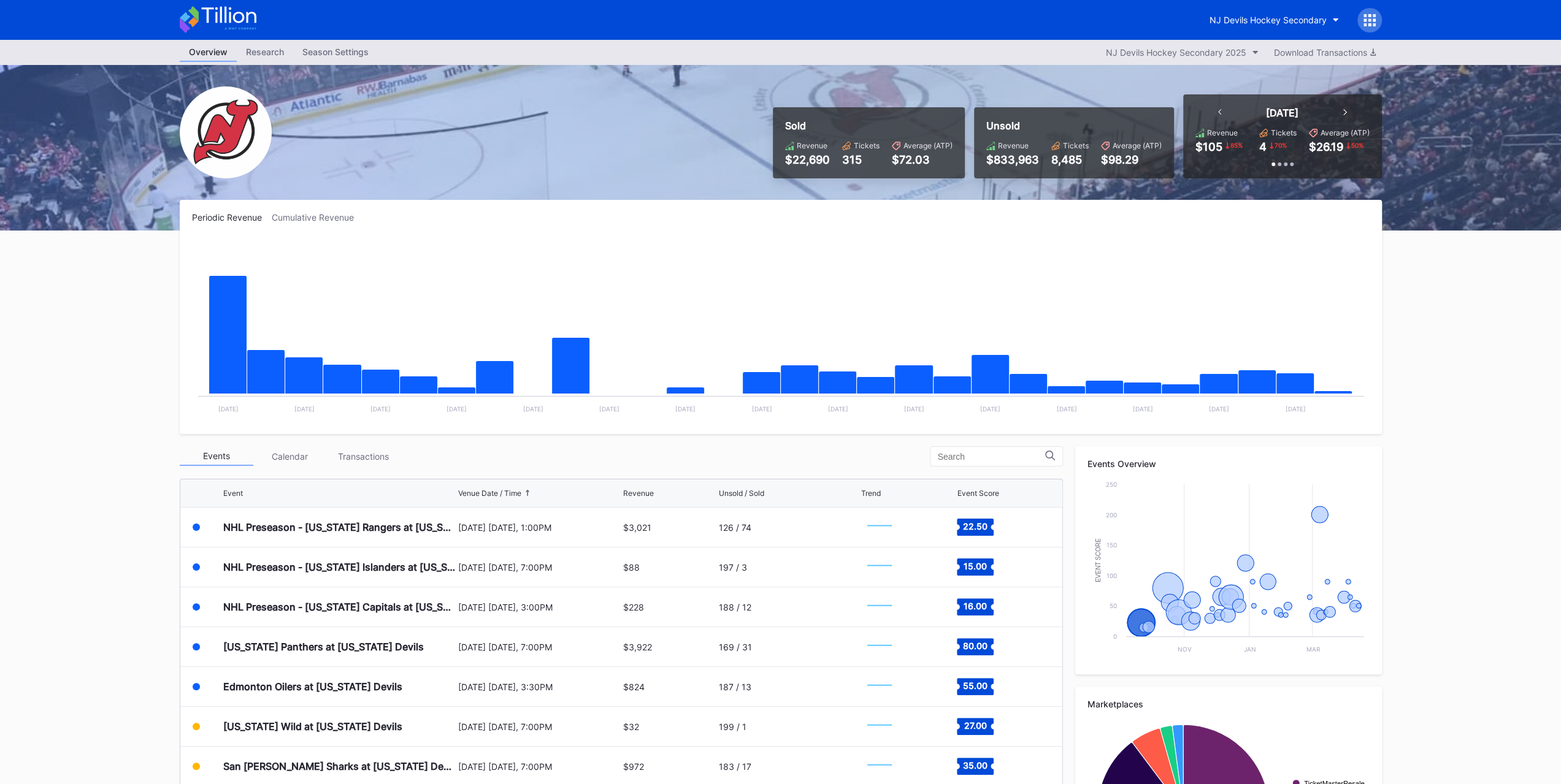
click at [882, 48] on div "NJ Devils Hockey Secondary 2025" at bounding box center [1176, 53] width 141 height 10
click at [882, 21] on div "NJ Devils Hockey Secondary" at bounding box center [1268, 20] width 117 height 10
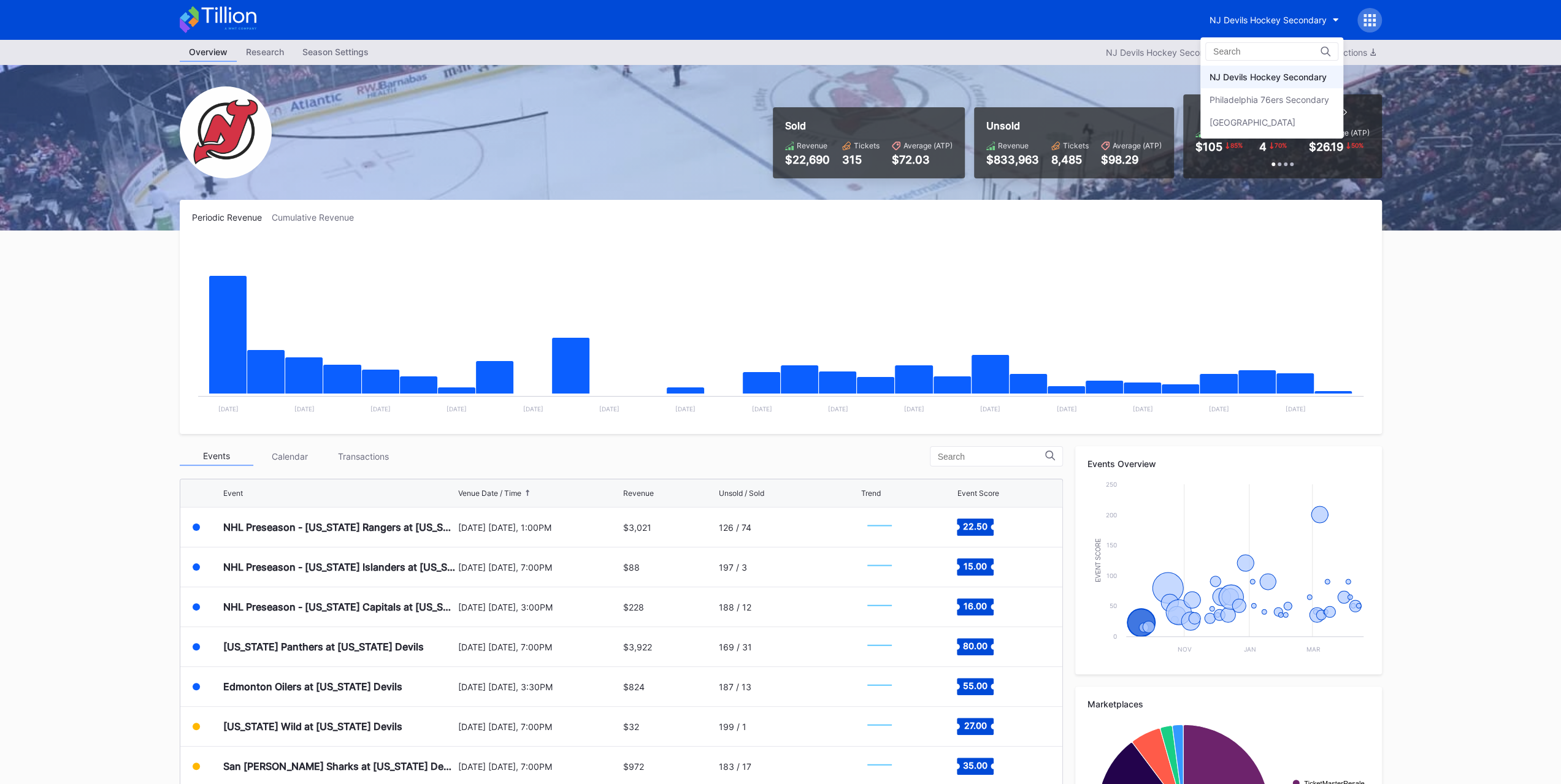
click at [882, 106] on div "Philadelphia 76ers Secondary" at bounding box center [1271, 100] width 143 height 22
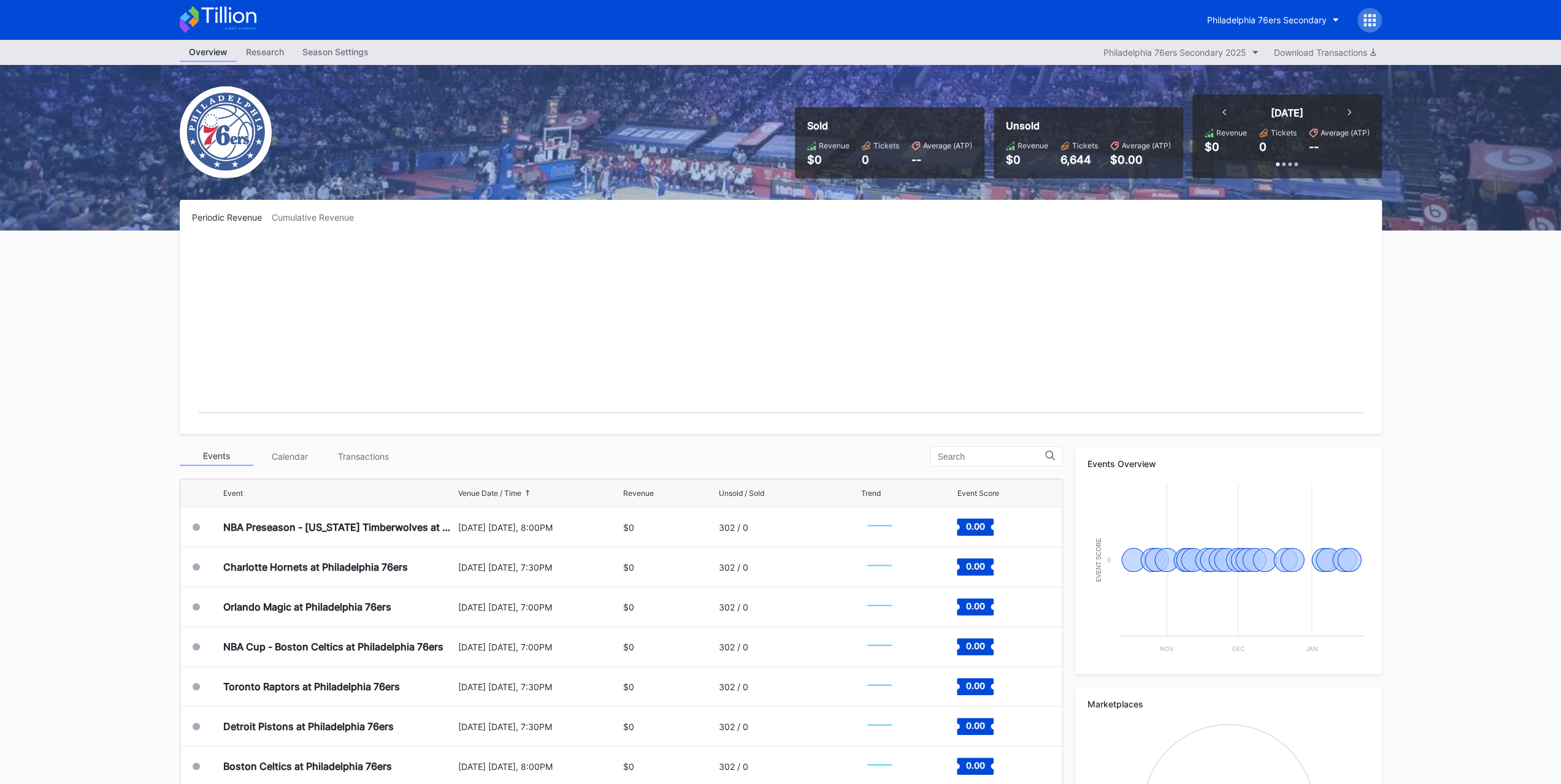
click at [882, 8] on div "Philadelphia 76ers Secondary" at bounding box center [1289, 20] width 184 height 24
click at [882, 22] on div "Philadelphia 76ers Secondary" at bounding box center [1266, 20] width 119 height 10
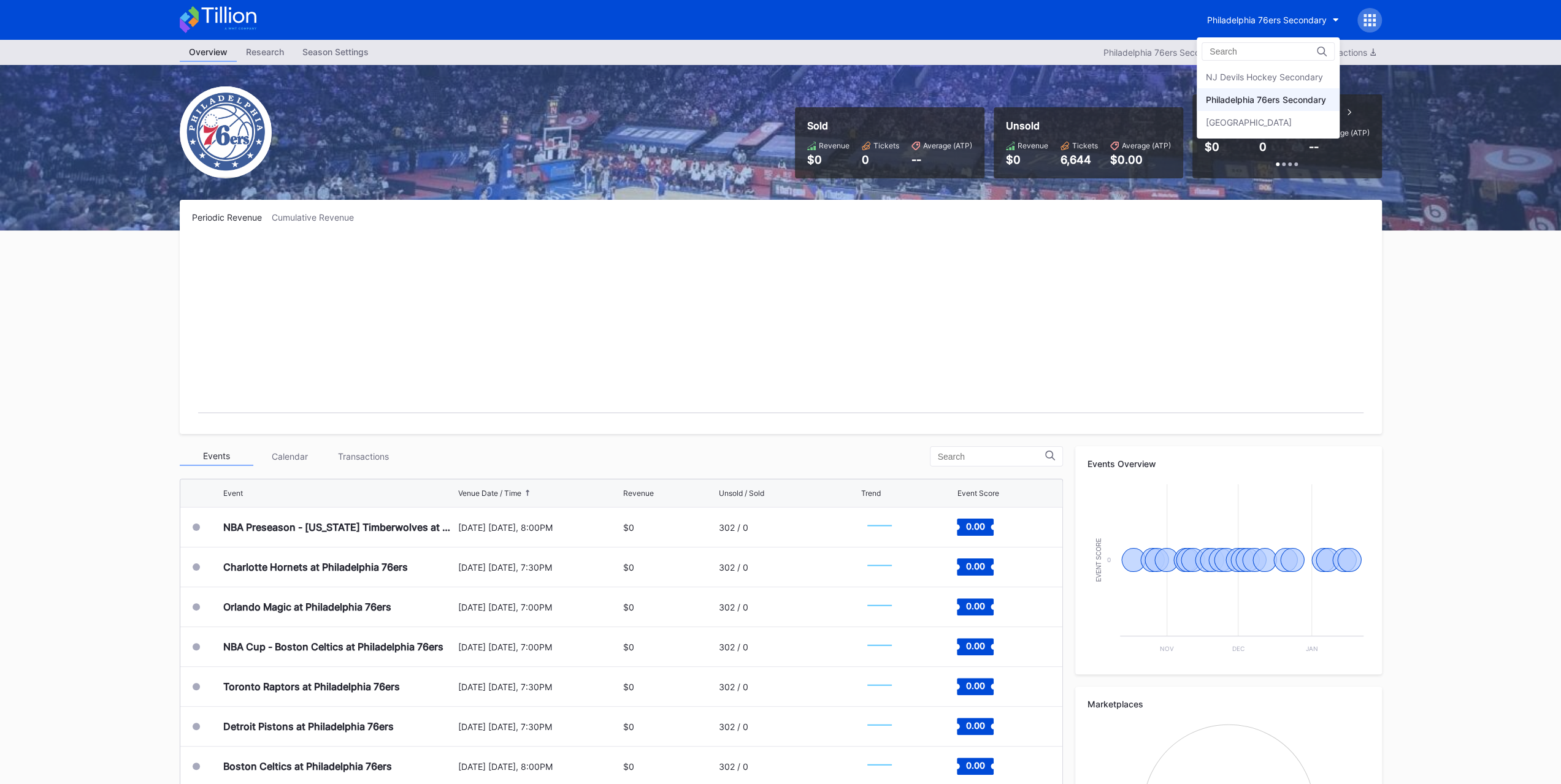
click at [882, 118] on div "[GEOGRAPHIC_DATA]" at bounding box center [1249, 122] width 86 height 10
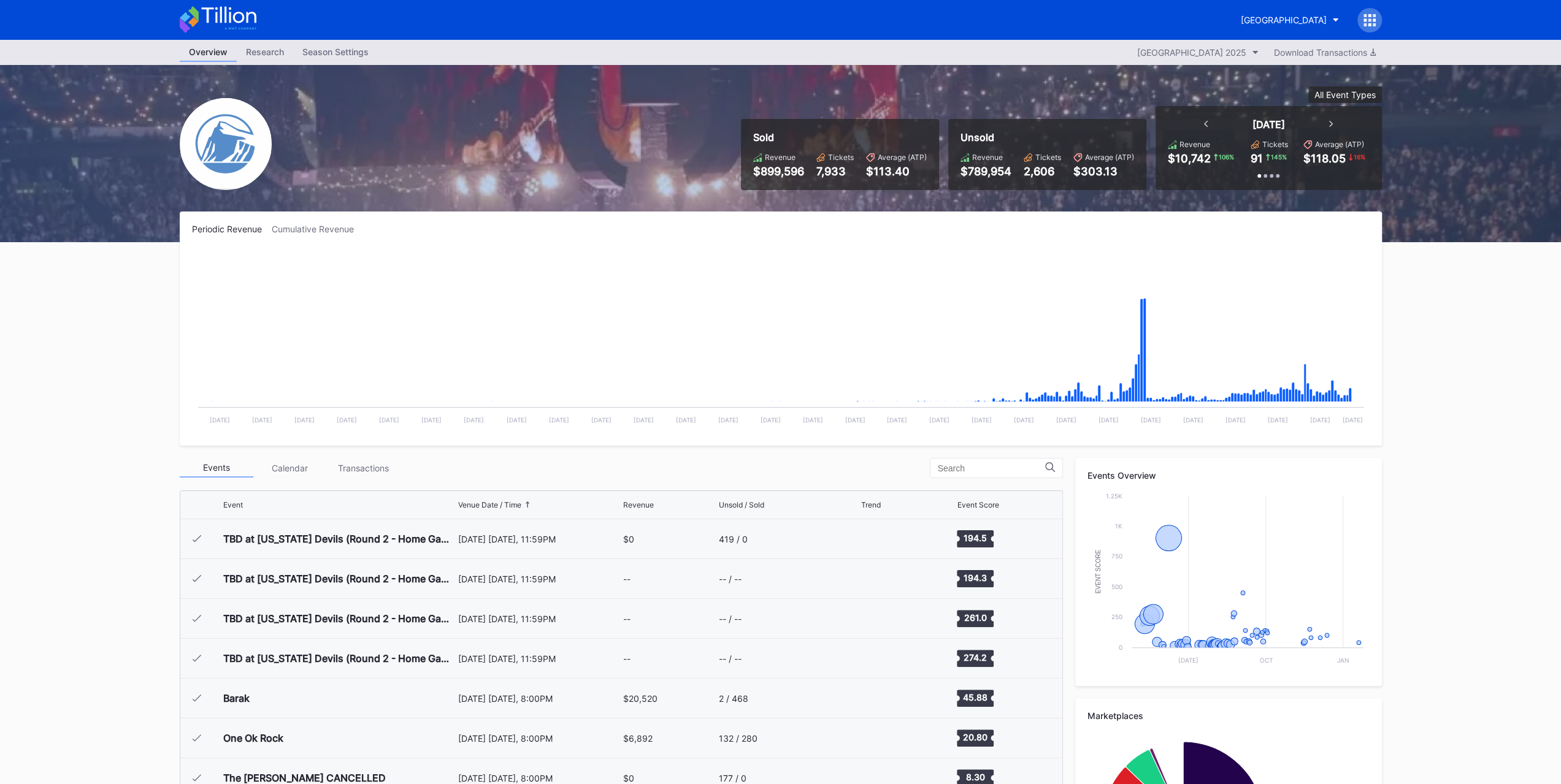
scroll to position [1196, 0]
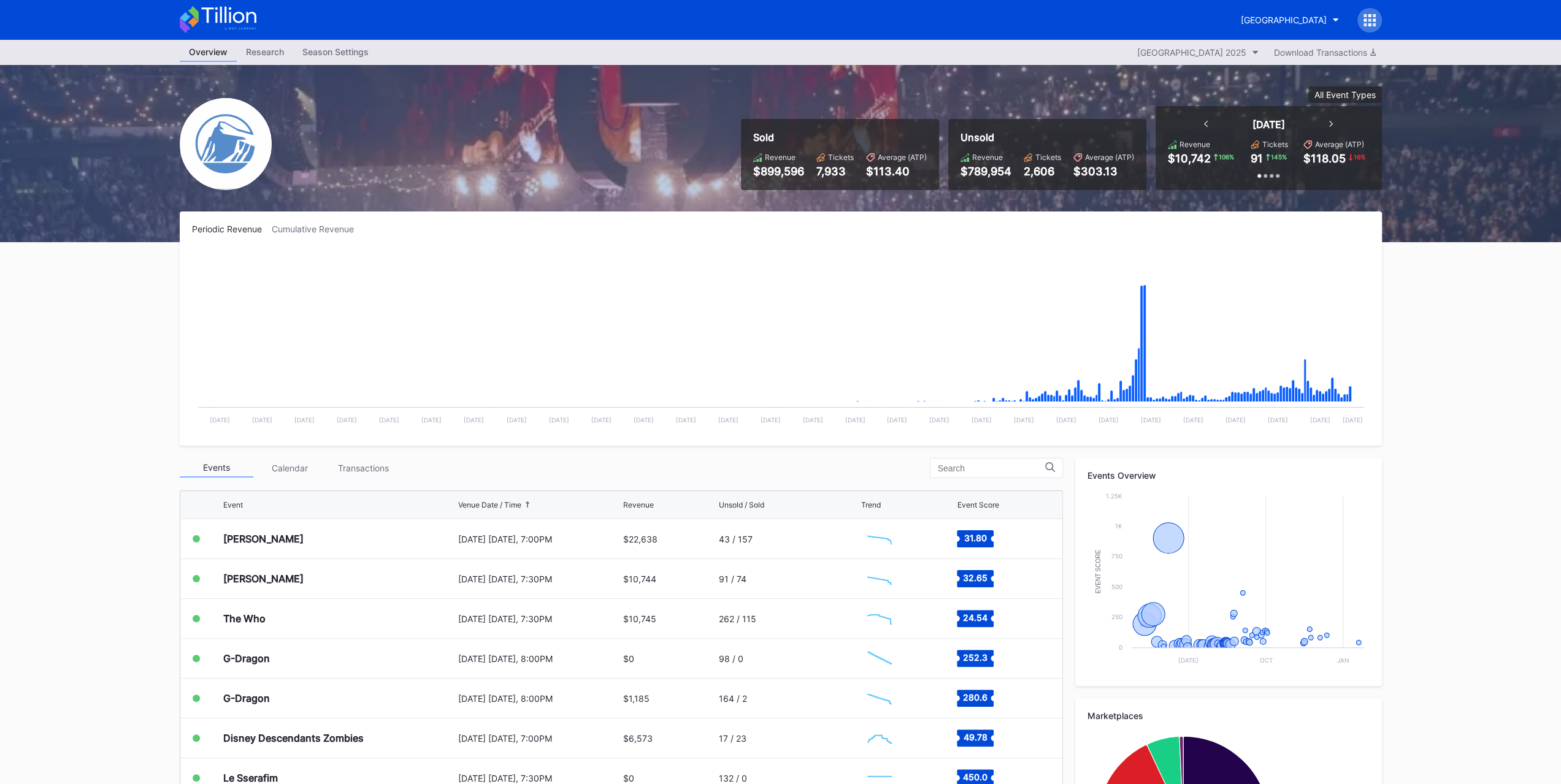
click at [205, 489] on div "Katy Perry August 14 Thursday, 7:00PM $22,638 43 / 157 Created with Highcharts …" at bounding box center [621, 539] width 882 height 40
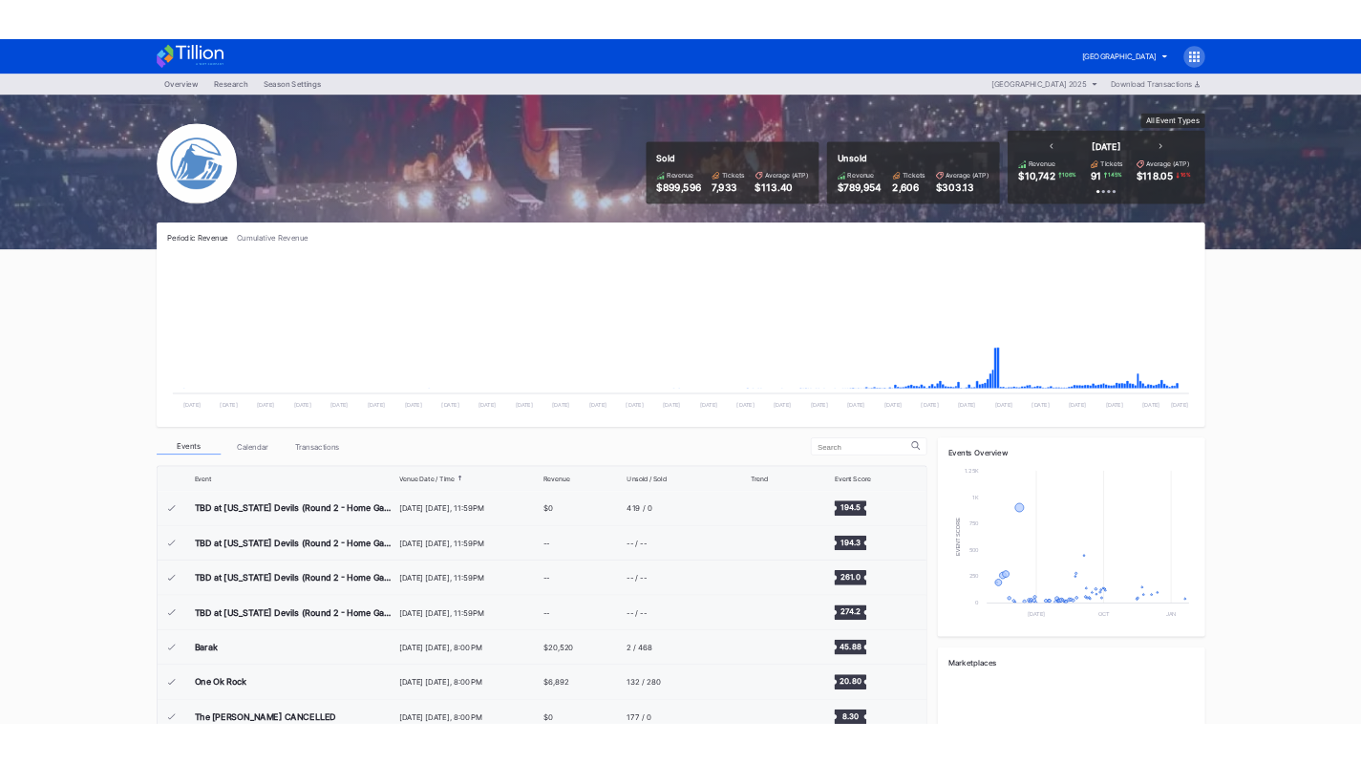
scroll to position [1862, 0]
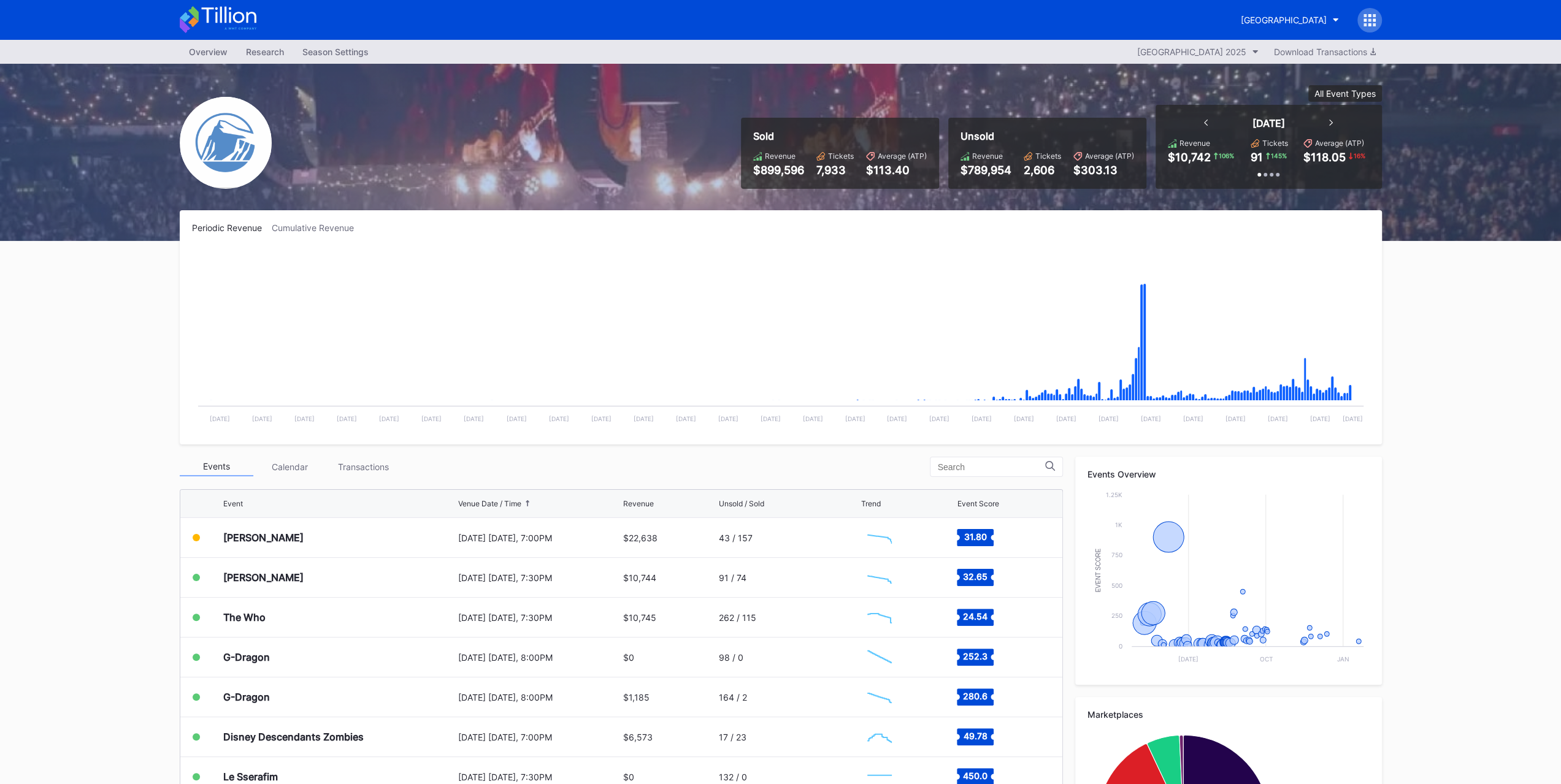
click at [1314, 19] on div "[GEOGRAPHIC_DATA]" at bounding box center [1284, 20] width 86 height 10
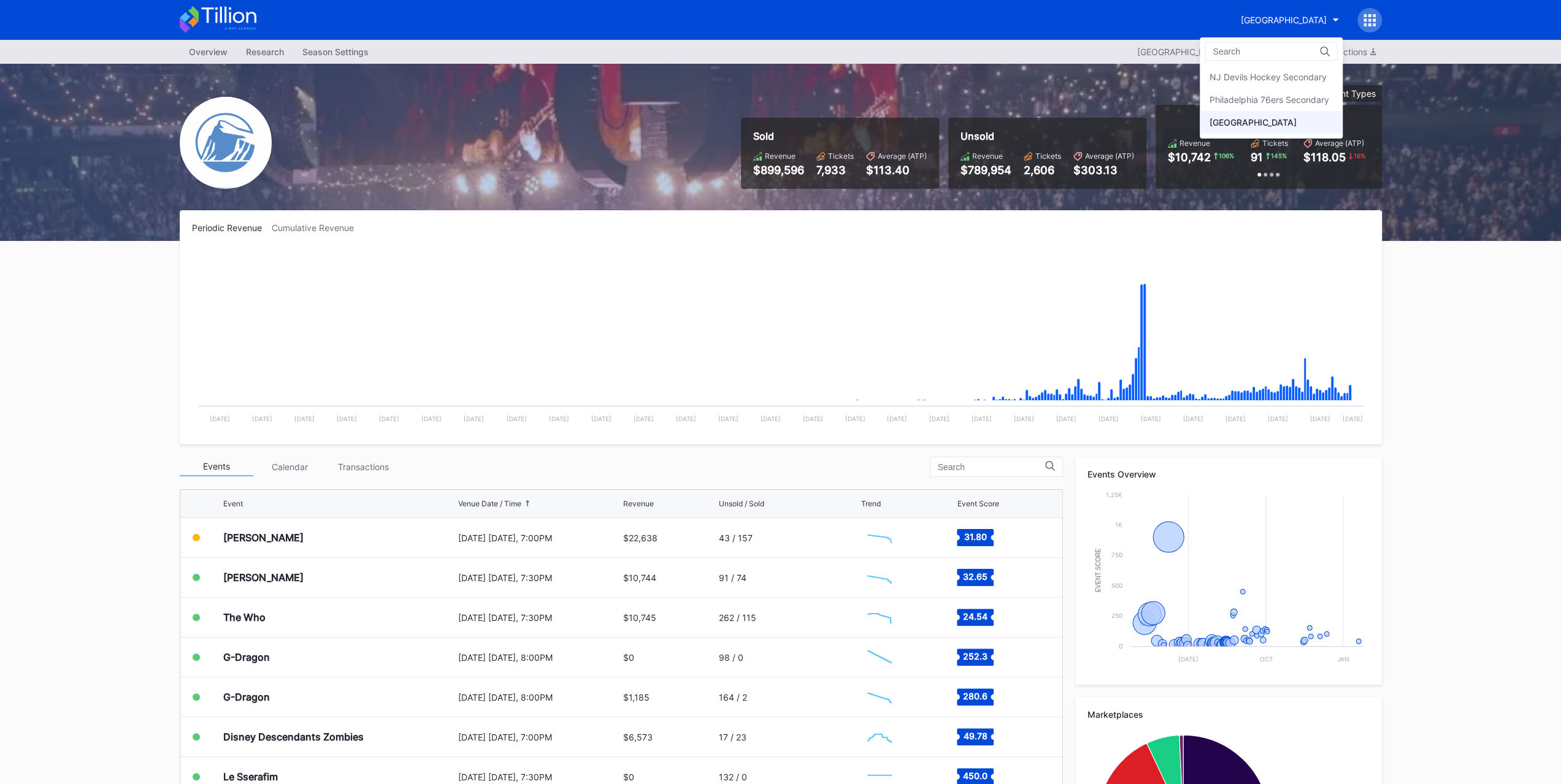
click at [1310, 90] on div "Philadelphia 76ers Secondary" at bounding box center [1271, 100] width 143 height 22
